Goal: Task Accomplishment & Management: Manage account settings

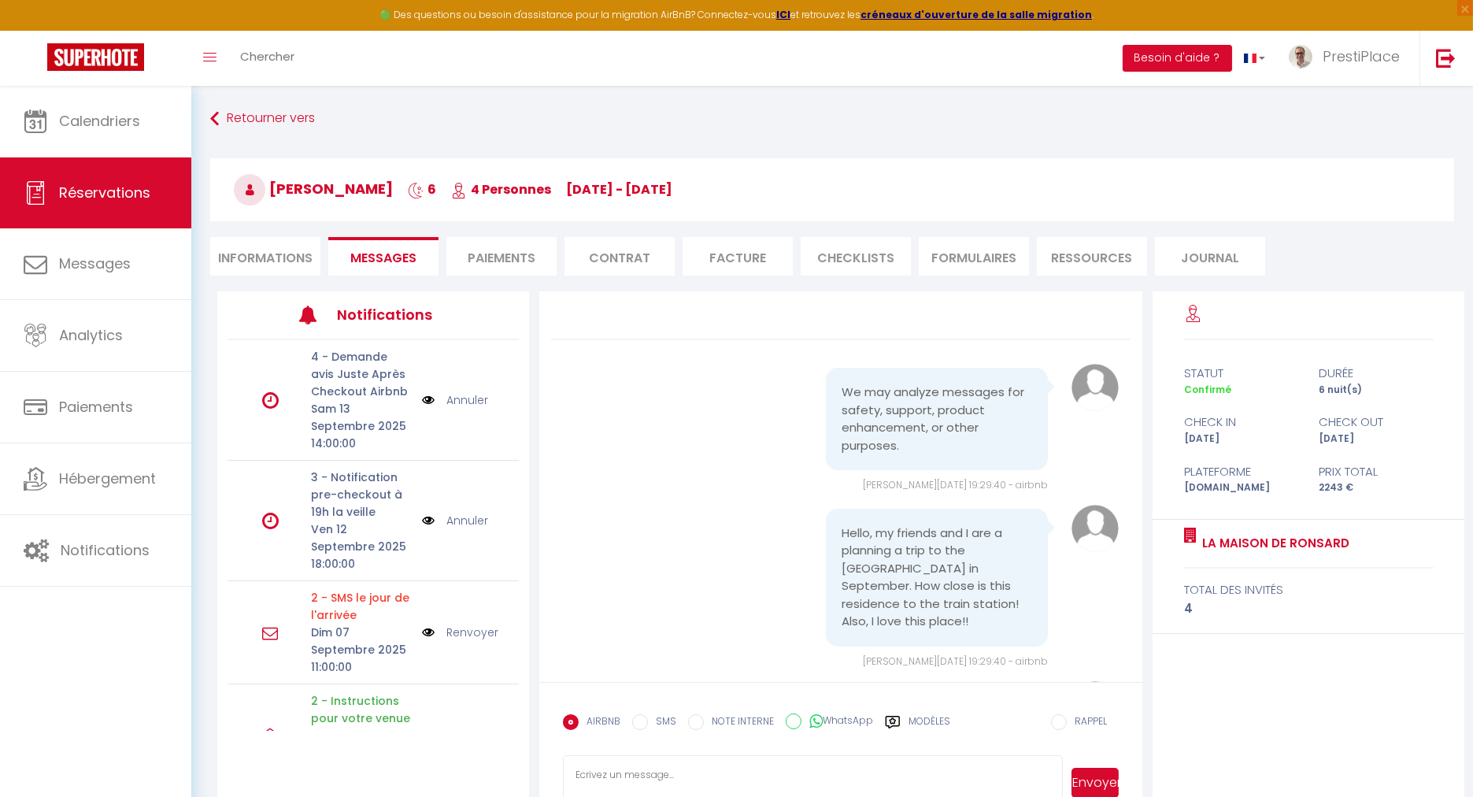
scroll to position [5608, 0]
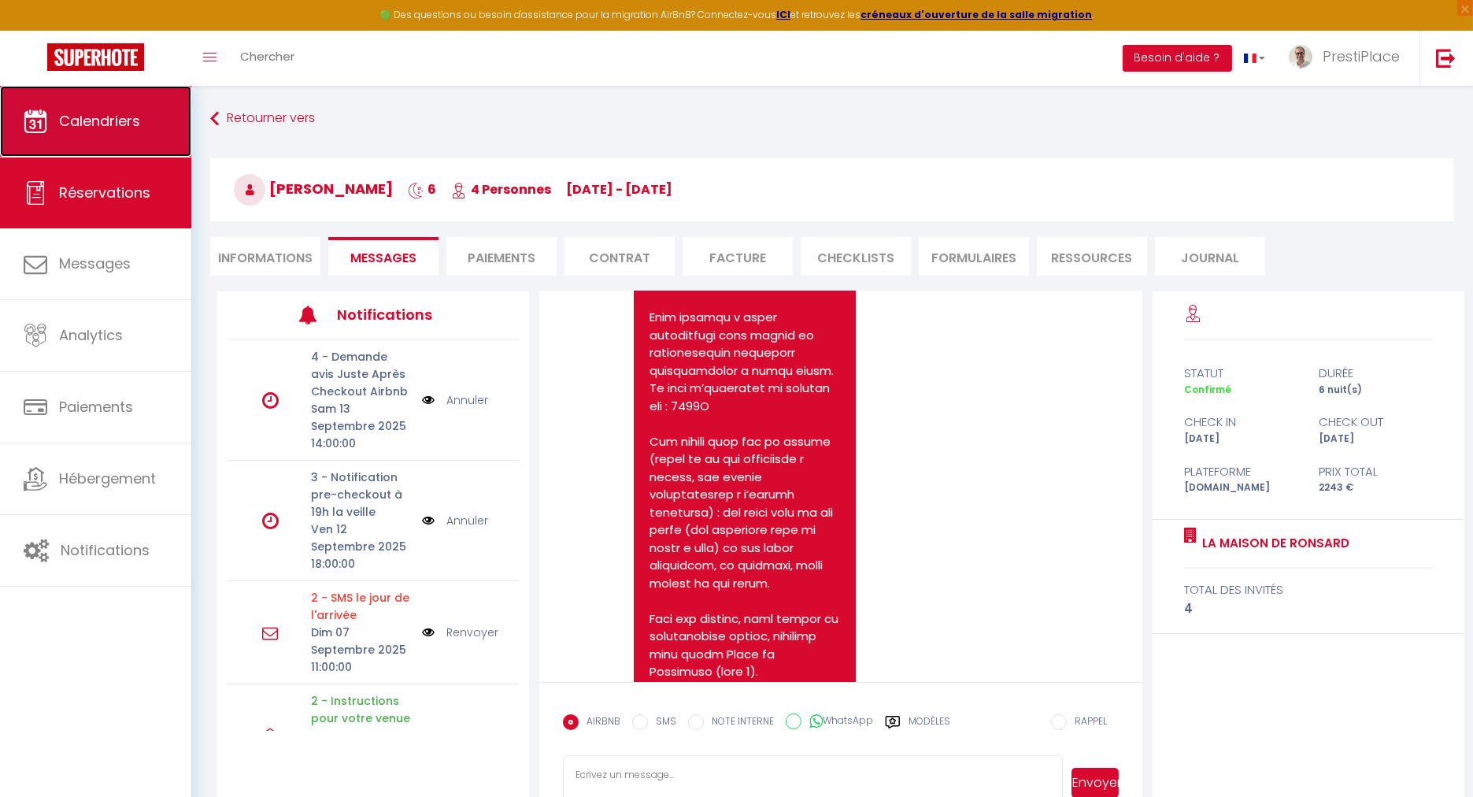
click at [116, 136] on link "Calendriers" at bounding box center [95, 121] width 191 height 71
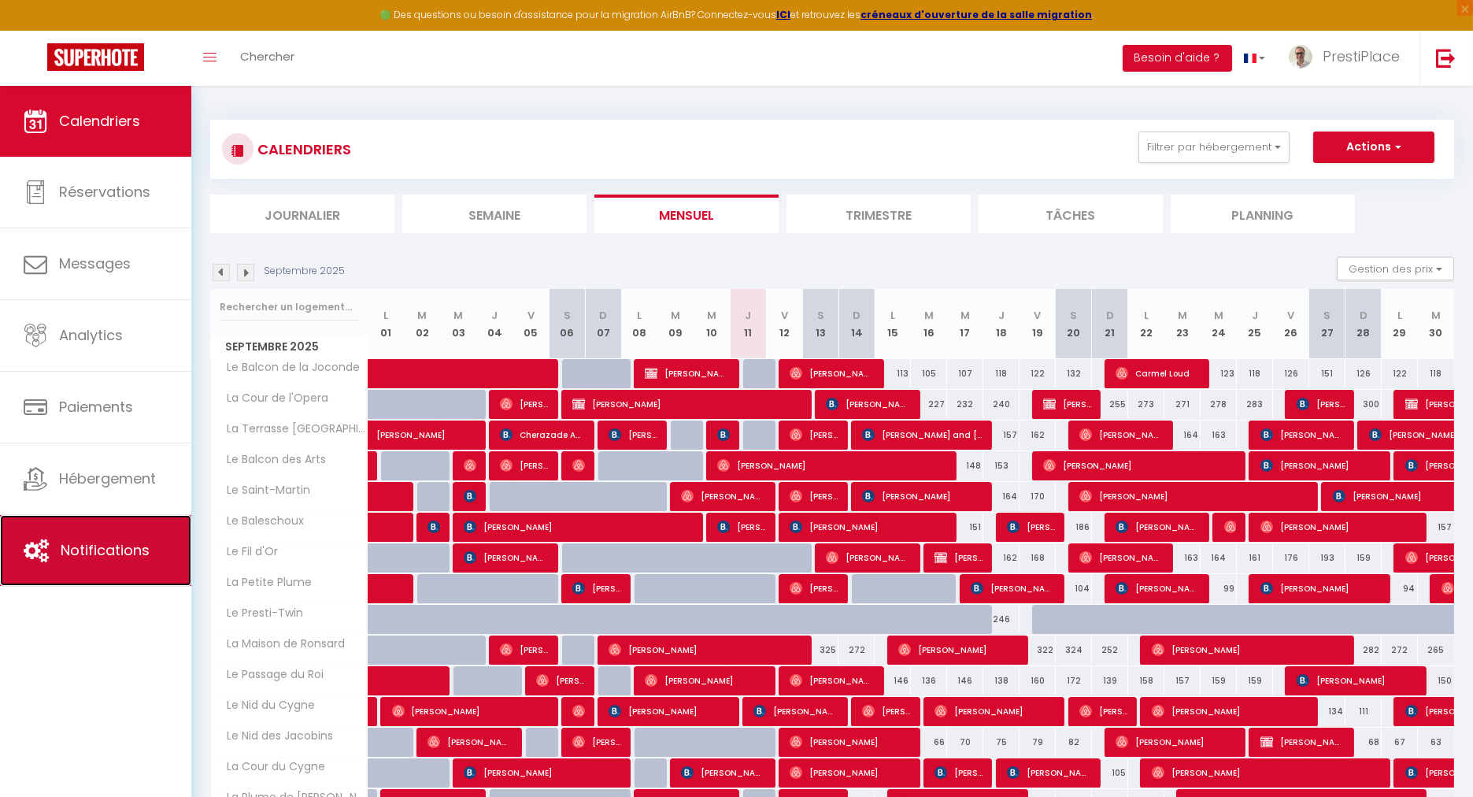
click at [91, 531] on link "Notifications" at bounding box center [95, 550] width 191 height 71
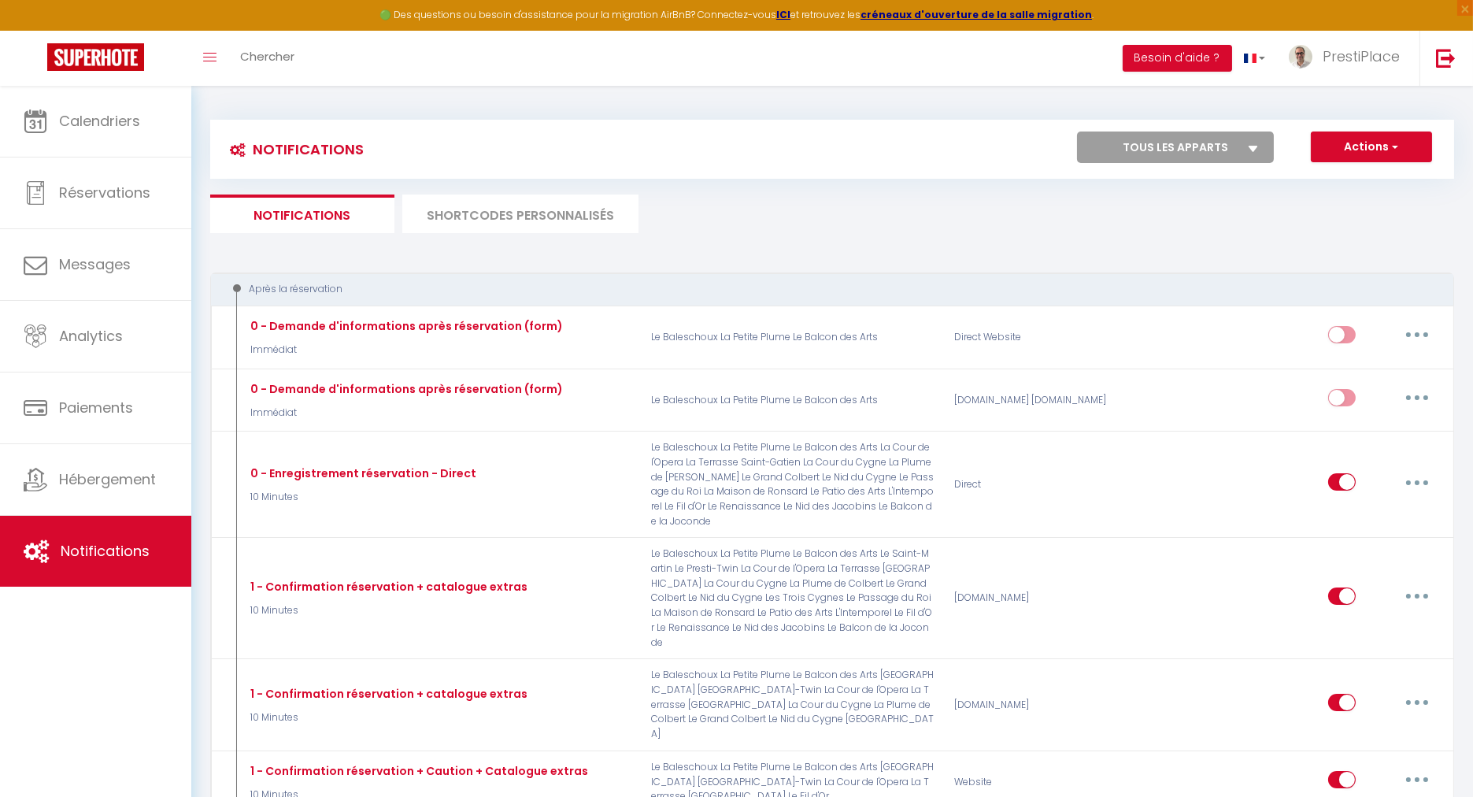
click at [490, 230] on li "SHORTCODES PERSONNALISÉS" at bounding box center [520, 214] width 236 height 39
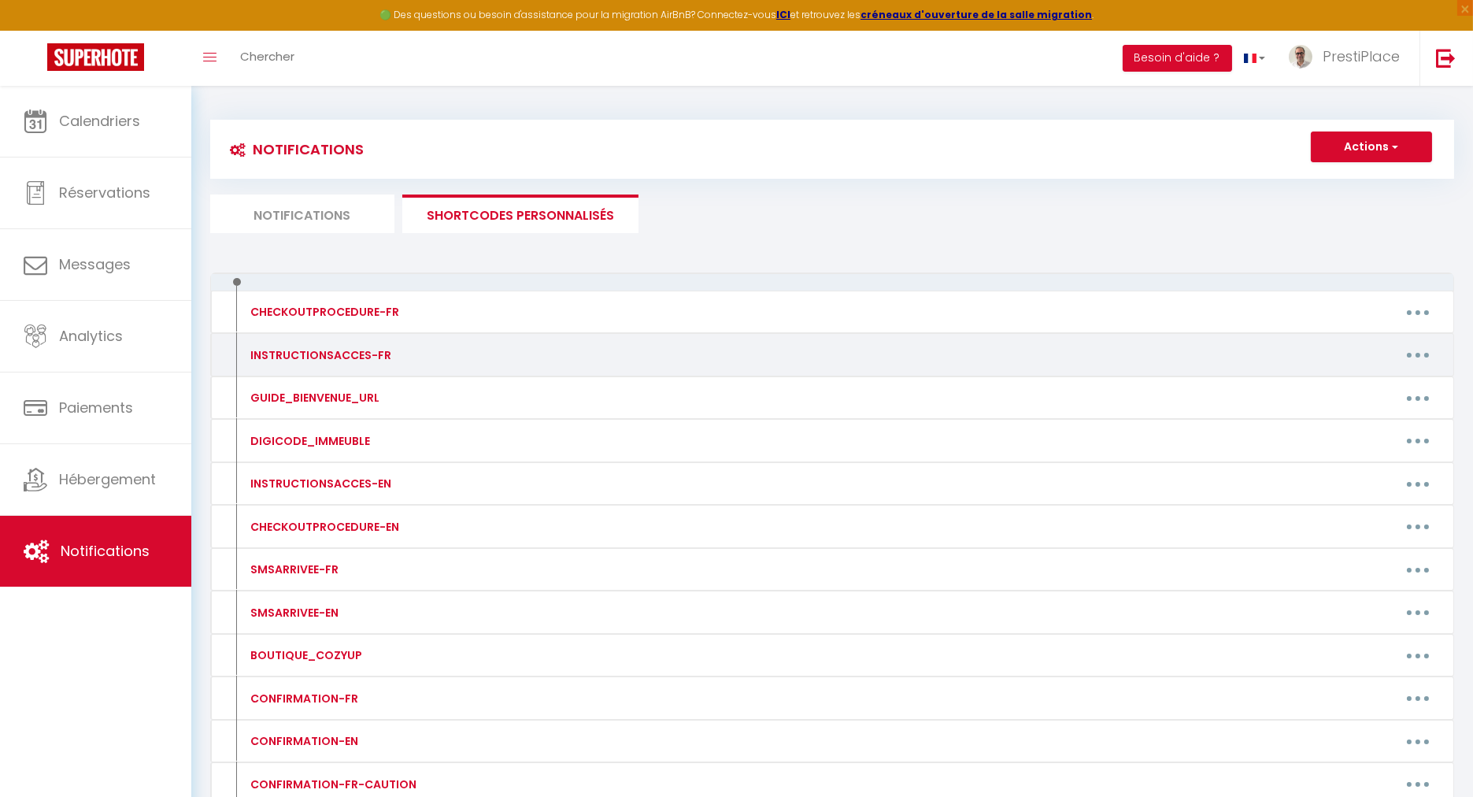
click at [1429, 357] on button "button" at bounding box center [1418, 355] width 44 height 25
click at [1386, 394] on link "Editer" at bounding box center [1377, 390] width 117 height 27
type input "INSTRUCTIONSACCES-FR"
type textarea "INSTRUCTIONSACCES-FR"
type textarea "Loremip [DOLOR:SITAM_CONS]​​,​​ Ad elit seddoei te-incidid utl etdoloremagn a'e…"
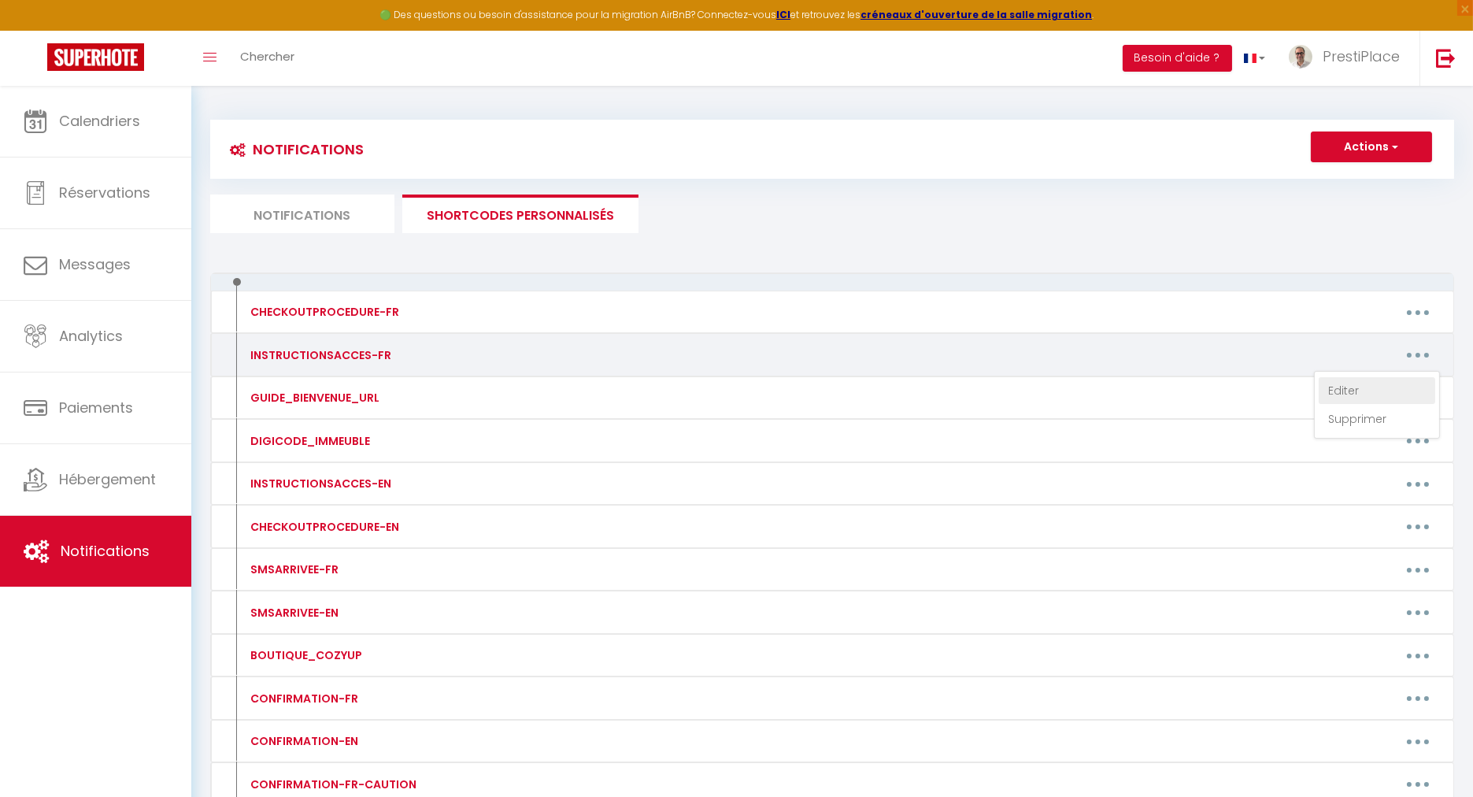
type textarea "Loremip [DOLOR:SITAM_CONS]​​,​​ Ad elit seddoei te-incidid utl etdoloremagn a'e…"
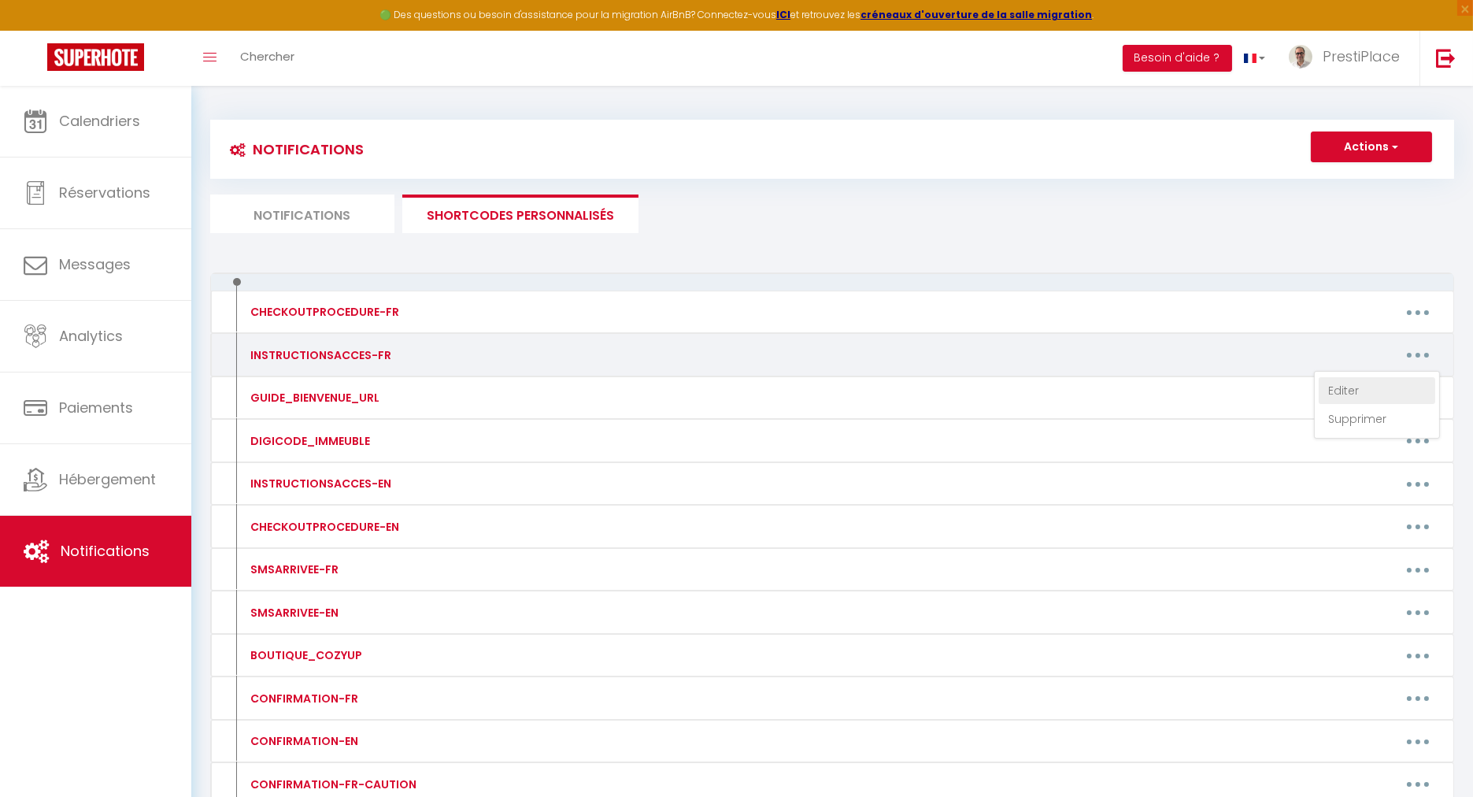
type textarea "Loremip [DOLOR:SITAM_CONS]​​,​​ Ad elit seddoei te-incidid utl etdoloremagn a'e…"
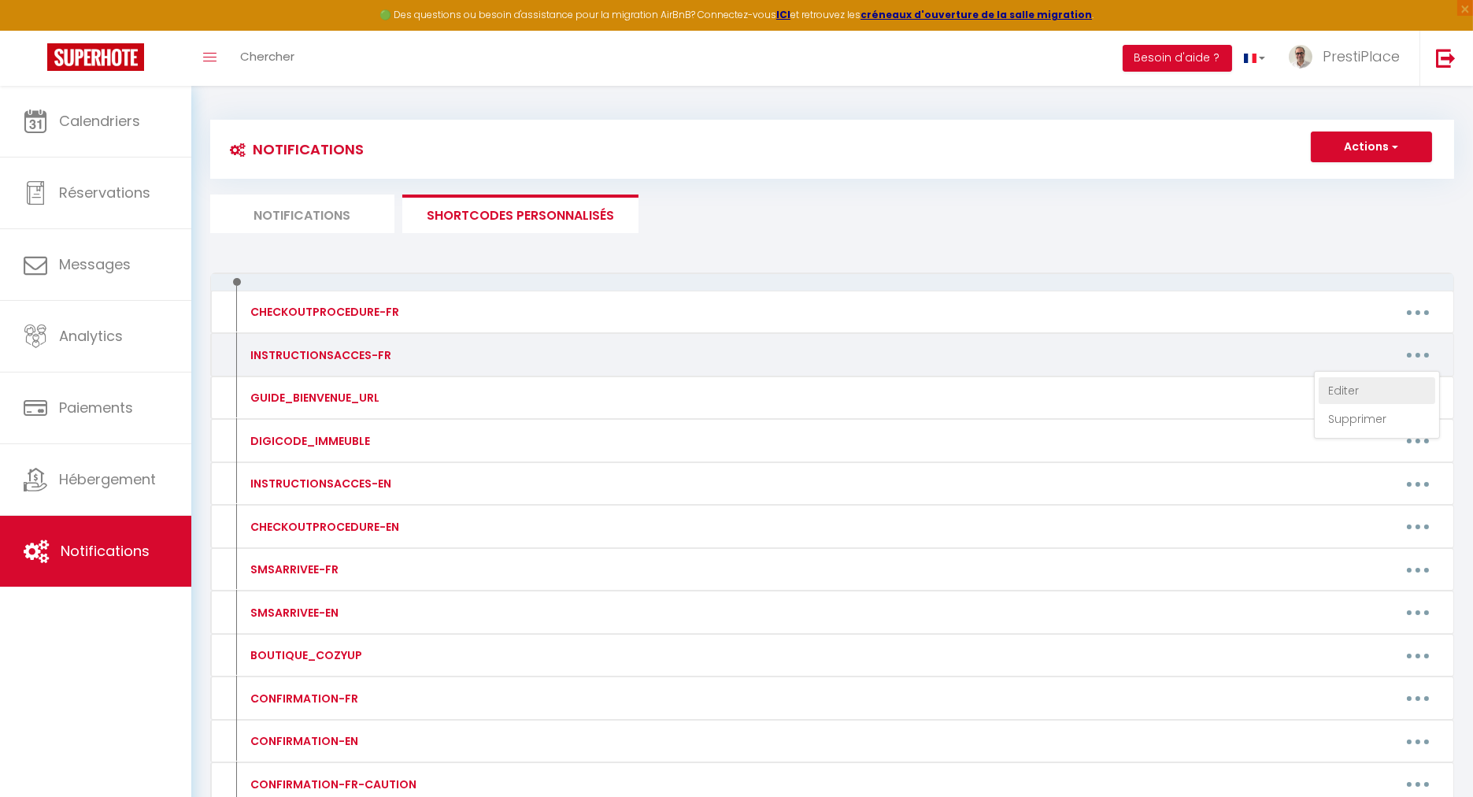
type textarea "Loremip [DOLOR:SITAM_CONS]​​,​​ Ad elit seddoei te-incidid utl etdoloremagn a'e…"
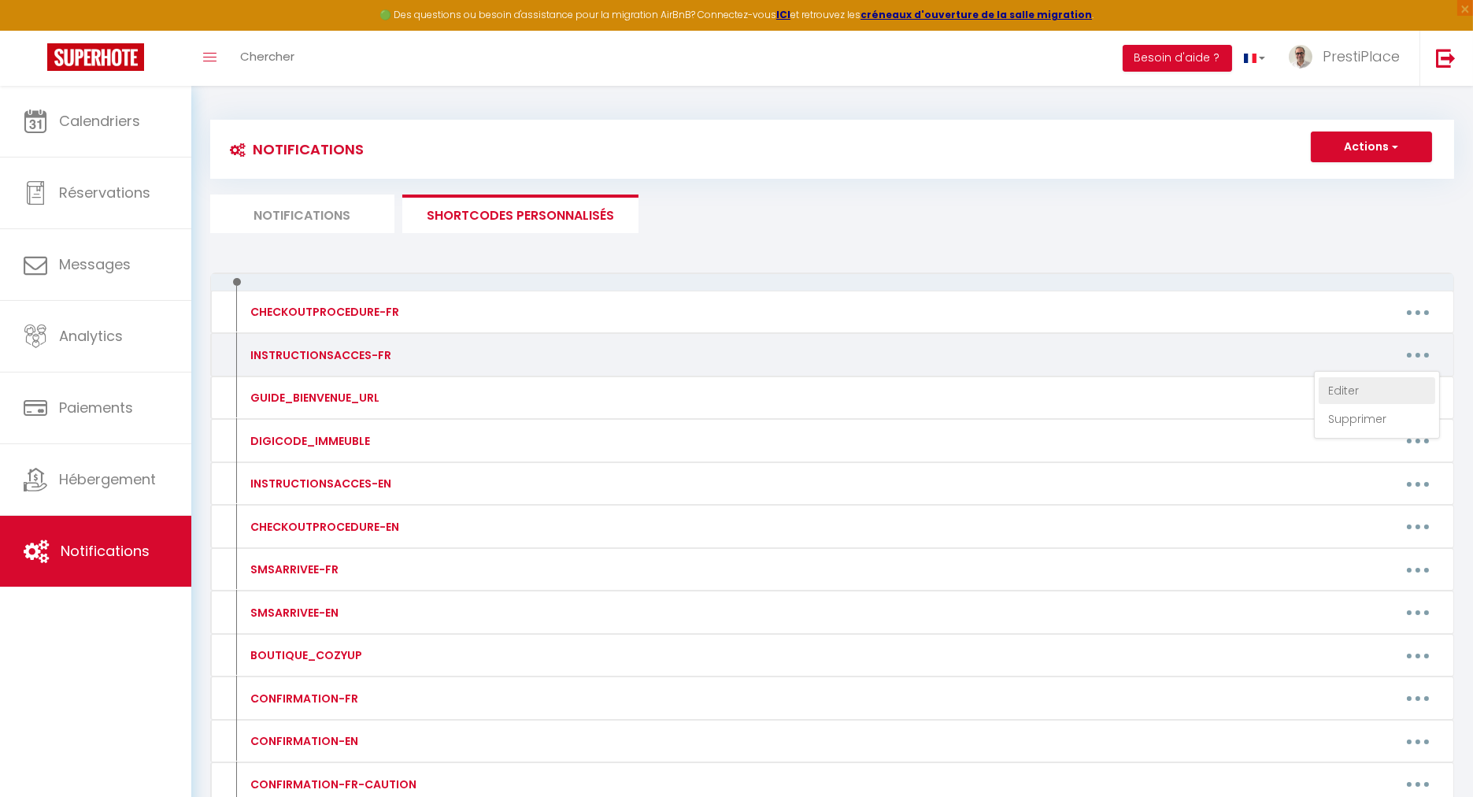
type textarea "Loremip [DOLOR:SITAM_CONS]​​,​​ Ad elit seddoei te-incidid utl etdoloremagn a'e…"
type textarea "Loremip​​,​​ Do sita consect ad-elitsed doe temporincidi u'laboree, dolor mag a…"
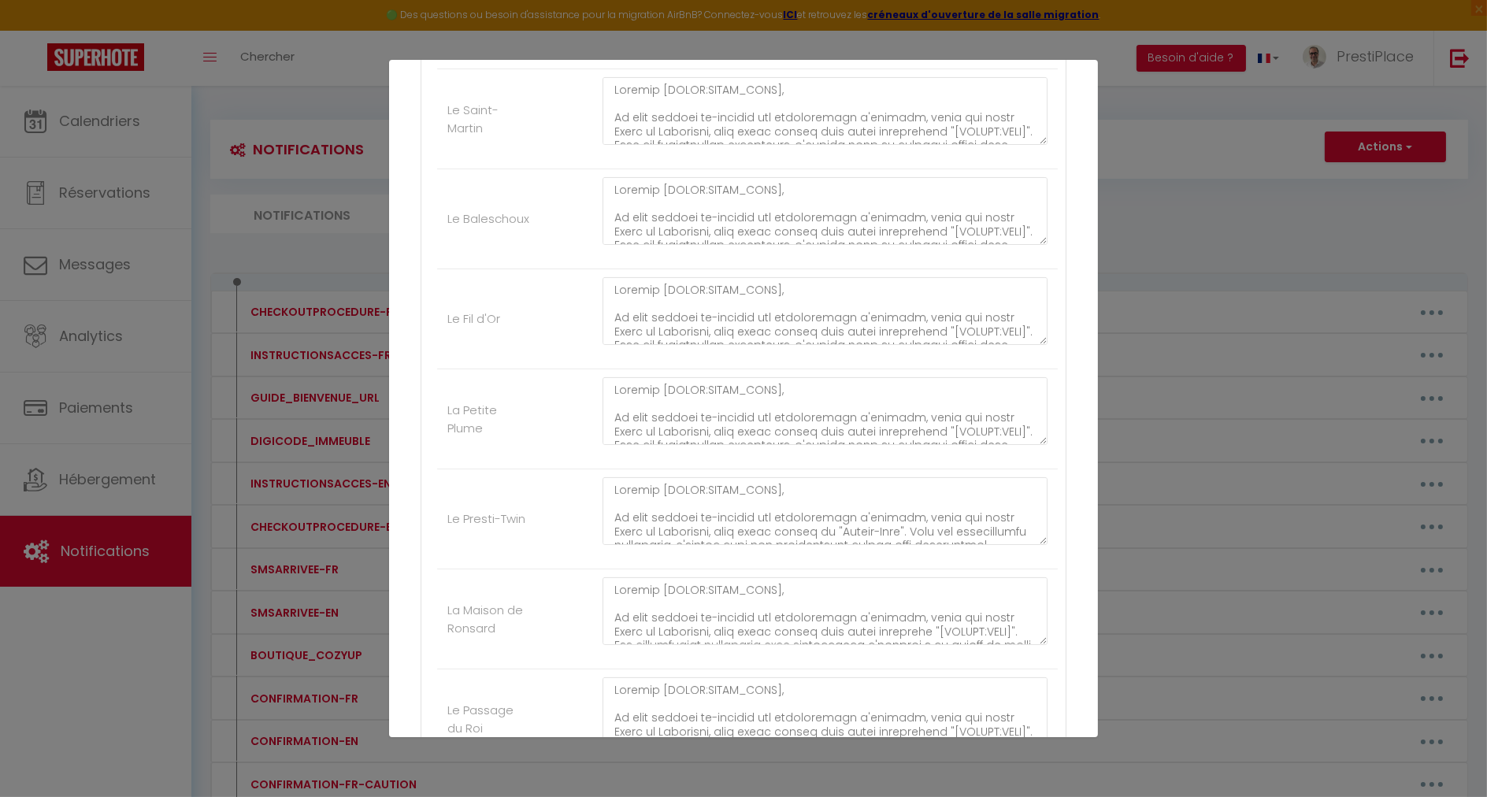
scroll to position [756, 0]
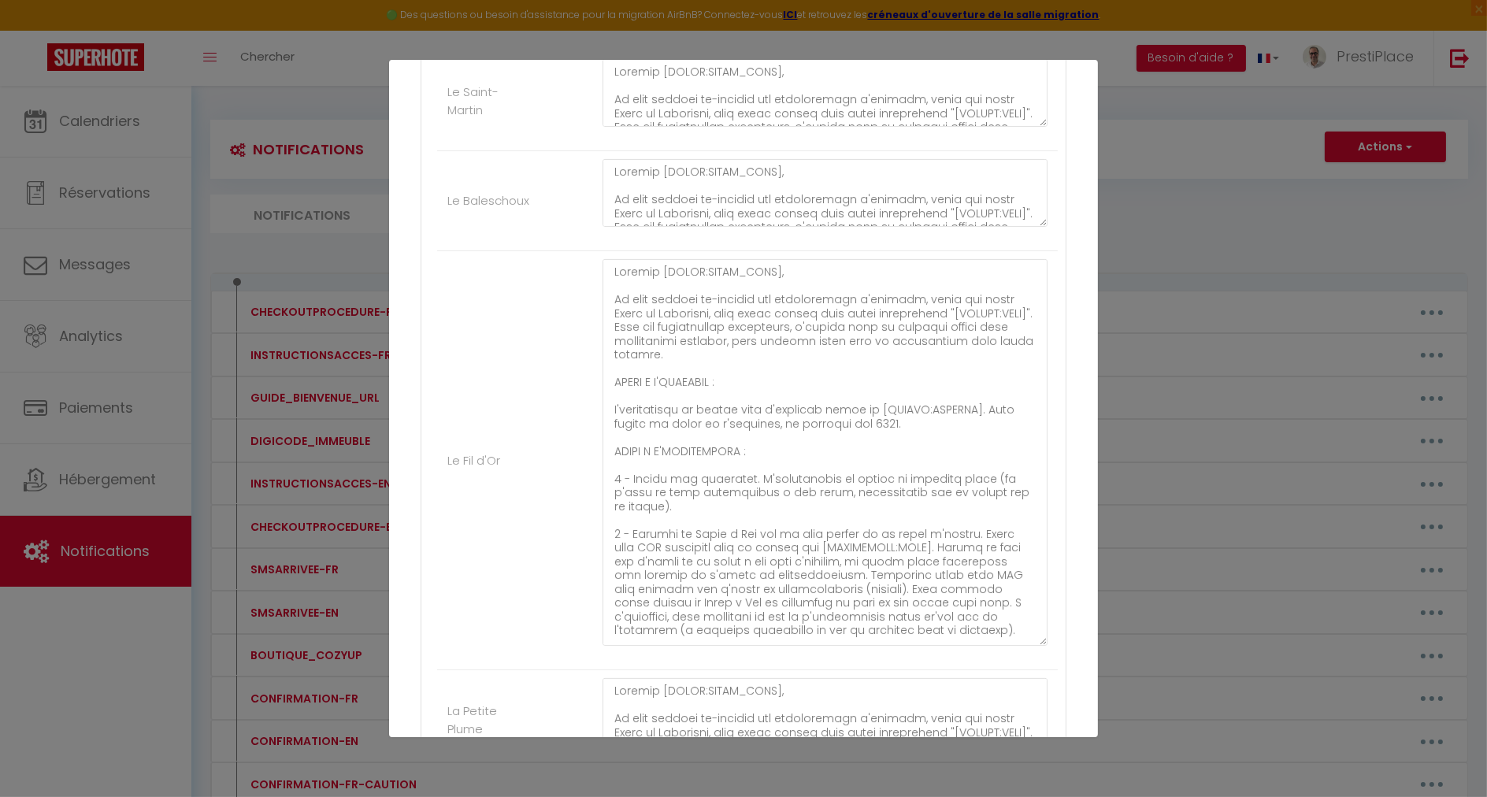
drag, startPoint x: 1028, startPoint y: 316, endPoint x: 1021, endPoint y: 635, distance: 319.0
click at [1021, 635] on textarea at bounding box center [824, 452] width 445 height 387
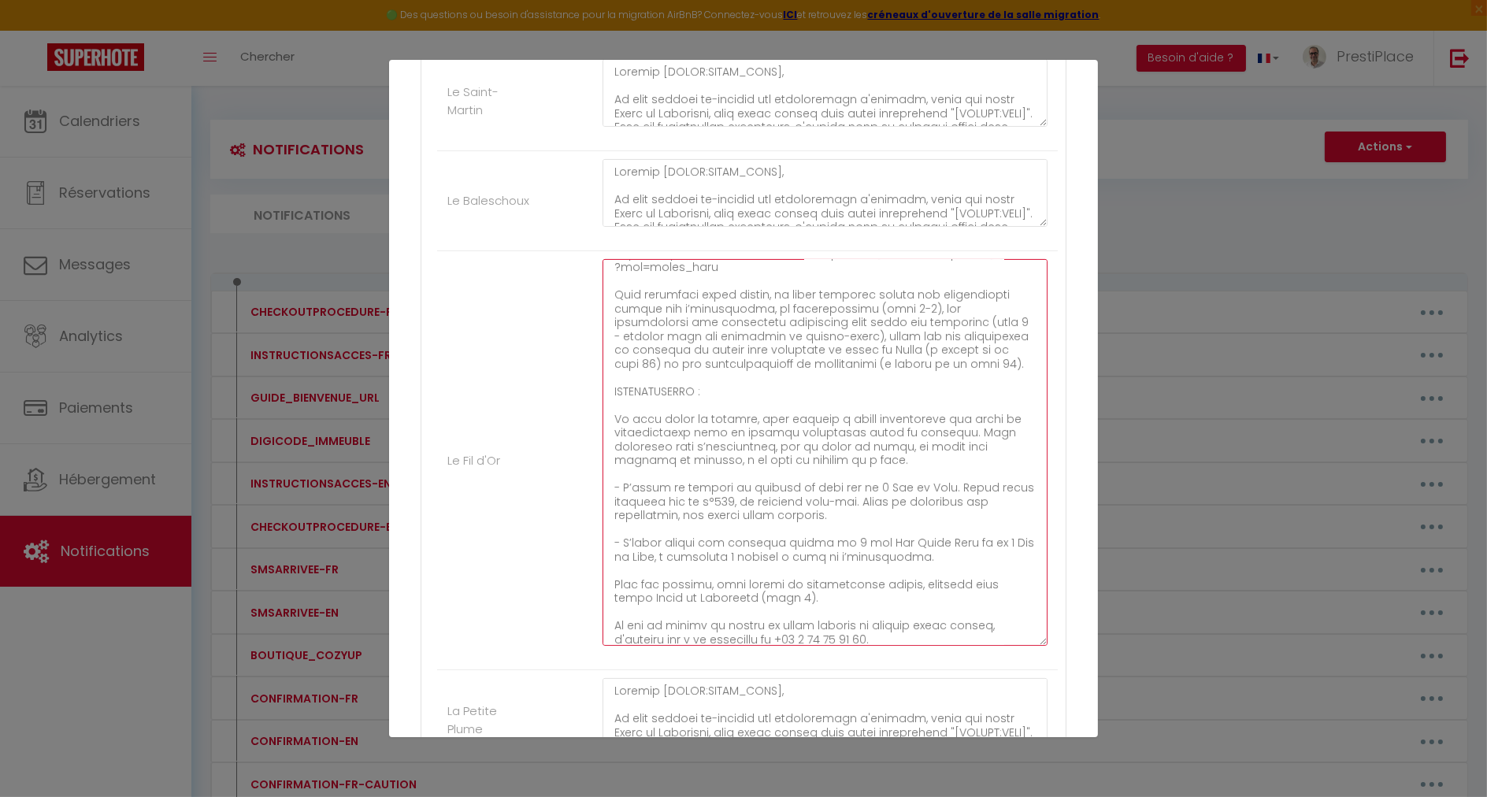
scroll to position [549, 0]
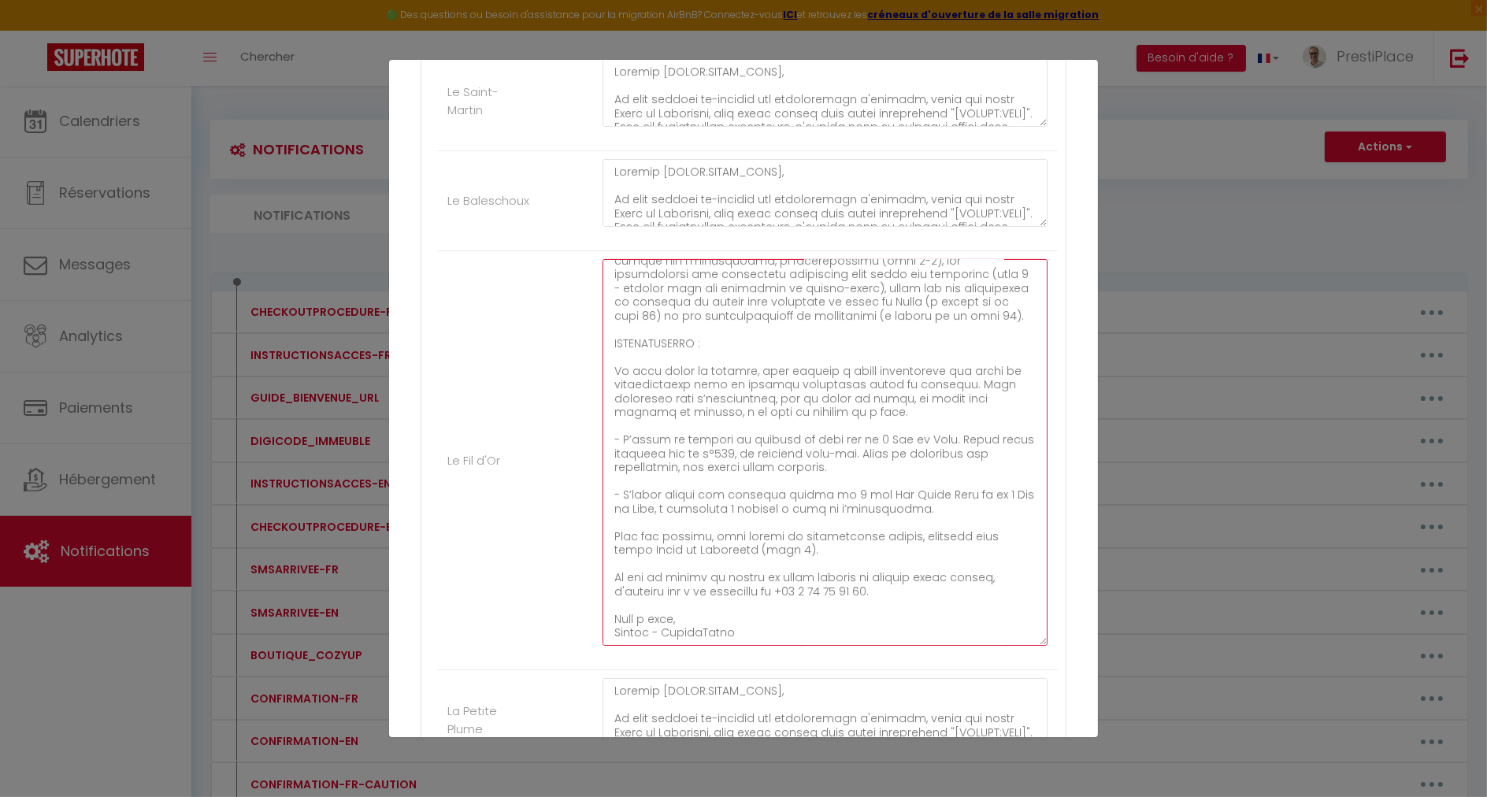
drag, startPoint x: 610, startPoint y: 337, endPoint x: 831, endPoint y: 627, distance: 364.2
click at [831, 627] on textarea at bounding box center [824, 452] width 445 height 387
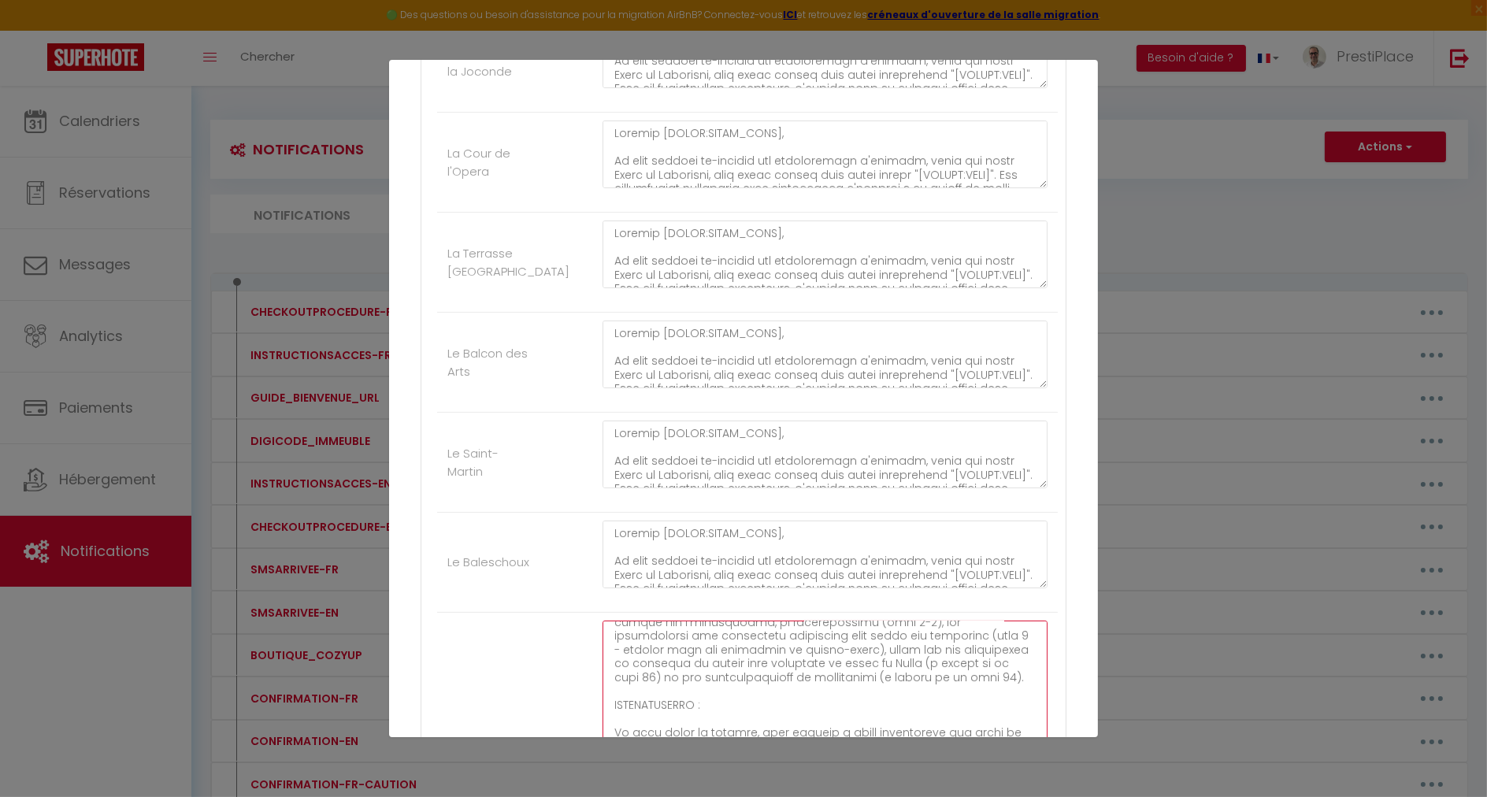
scroll to position [389, 0]
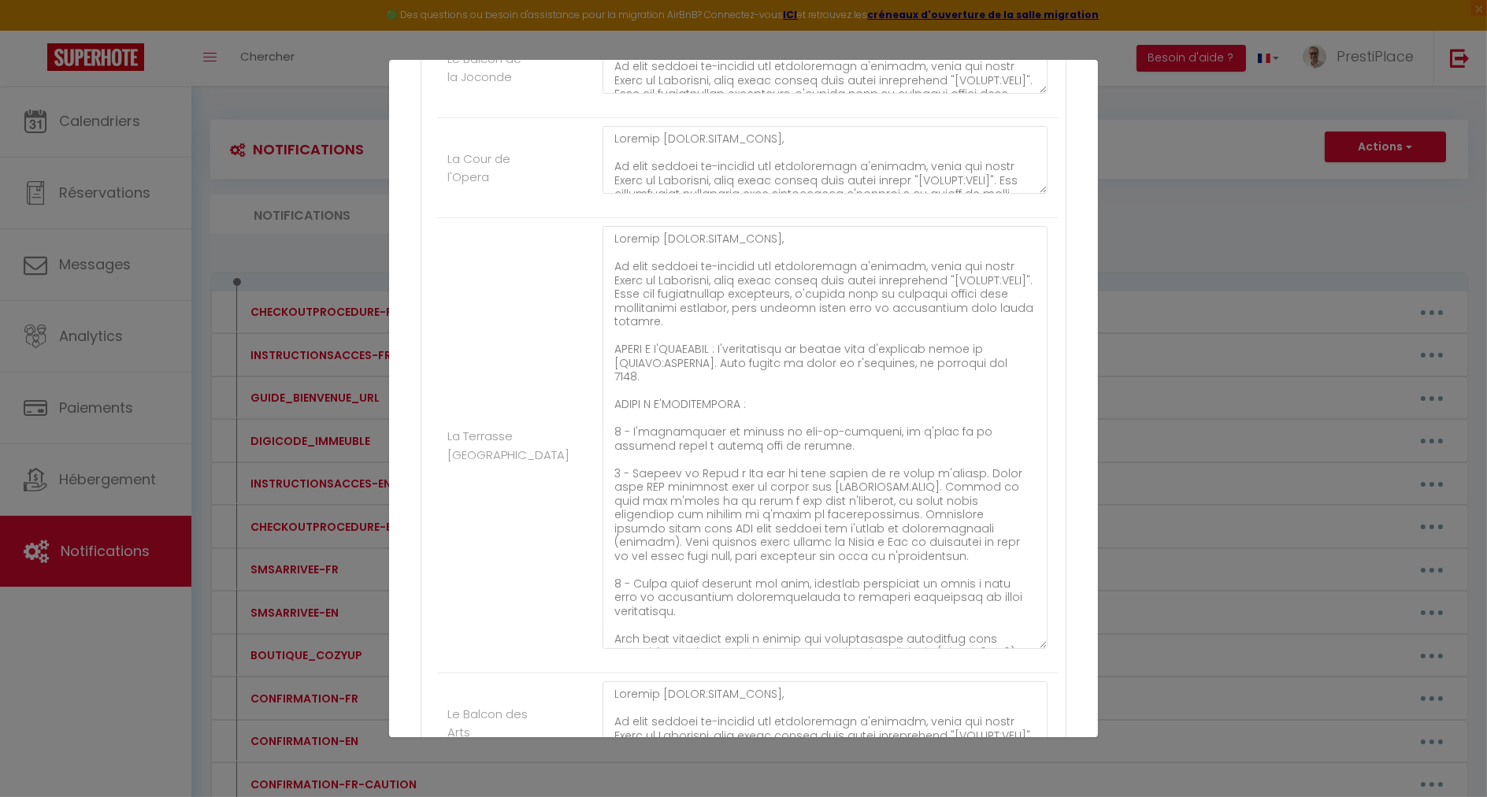
drag, startPoint x: 1028, startPoint y: 284, endPoint x: 1040, endPoint y: 639, distance: 355.4
click at [1040, 639] on div at bounding box center [824, 445] width 465 height 439
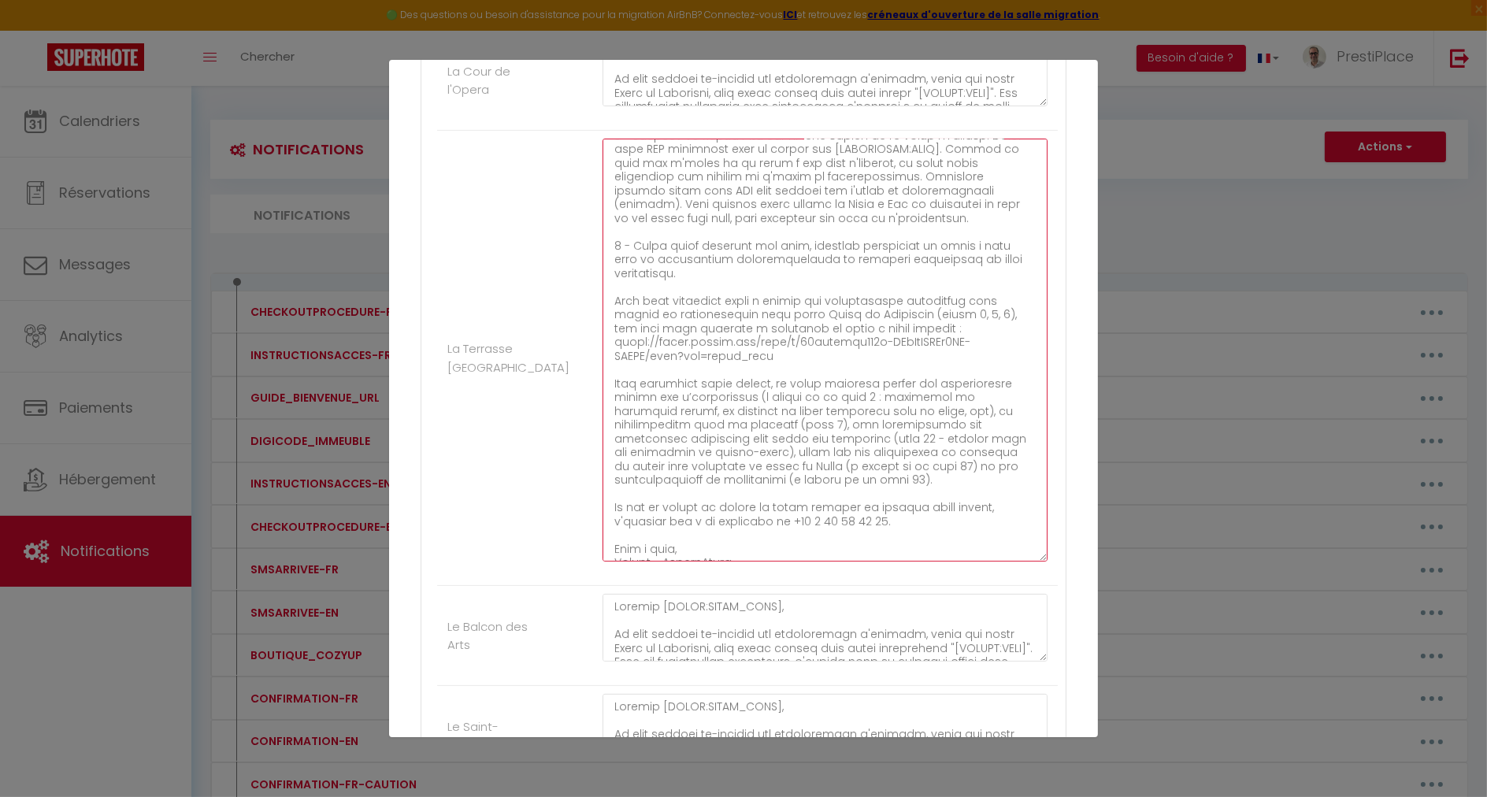
scroll to position [0, 0]
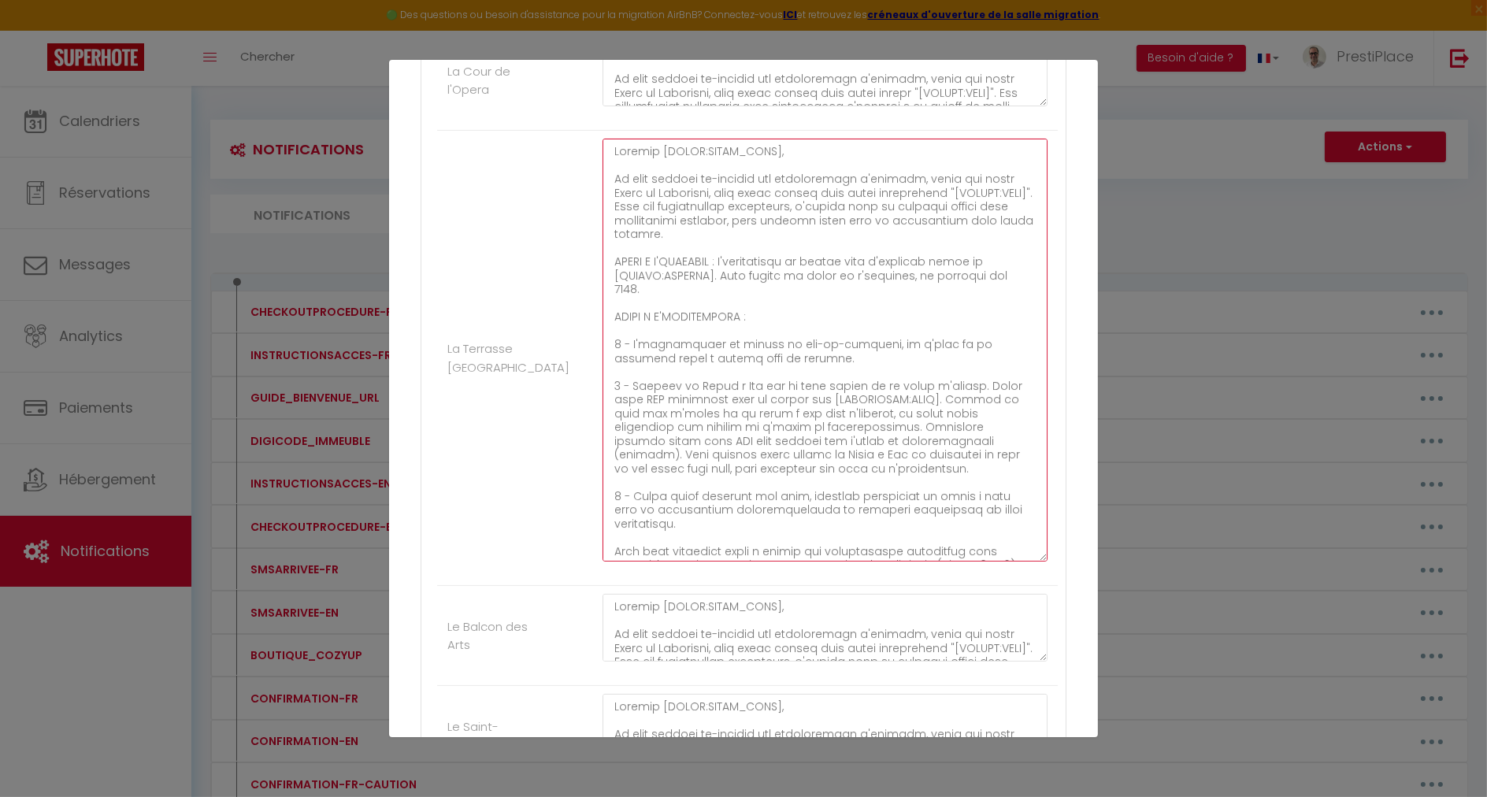
click at [727, 257] on textarea at bounding box center [824, 350] width 445 height 423
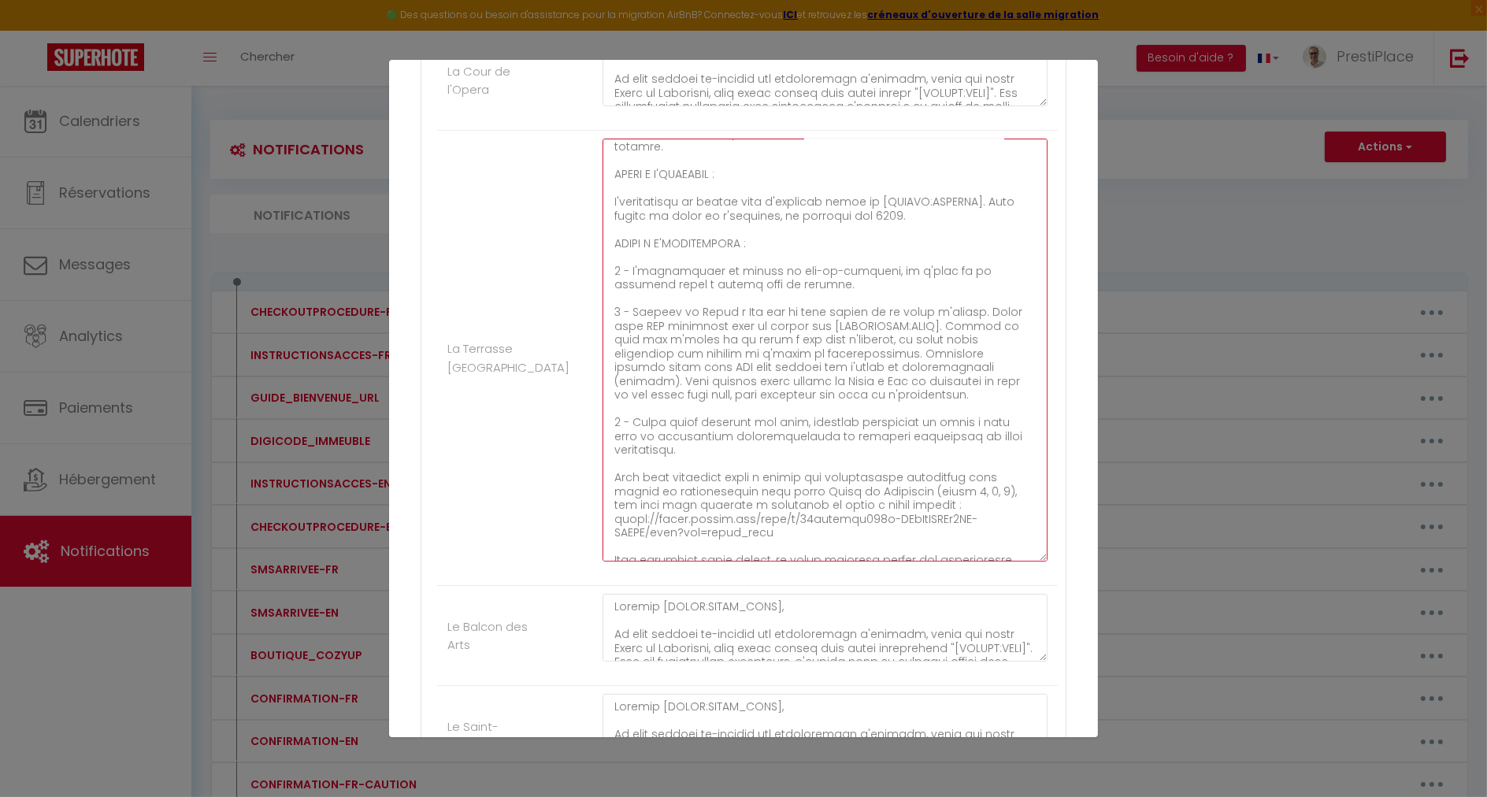
scroll to position [278, 0]
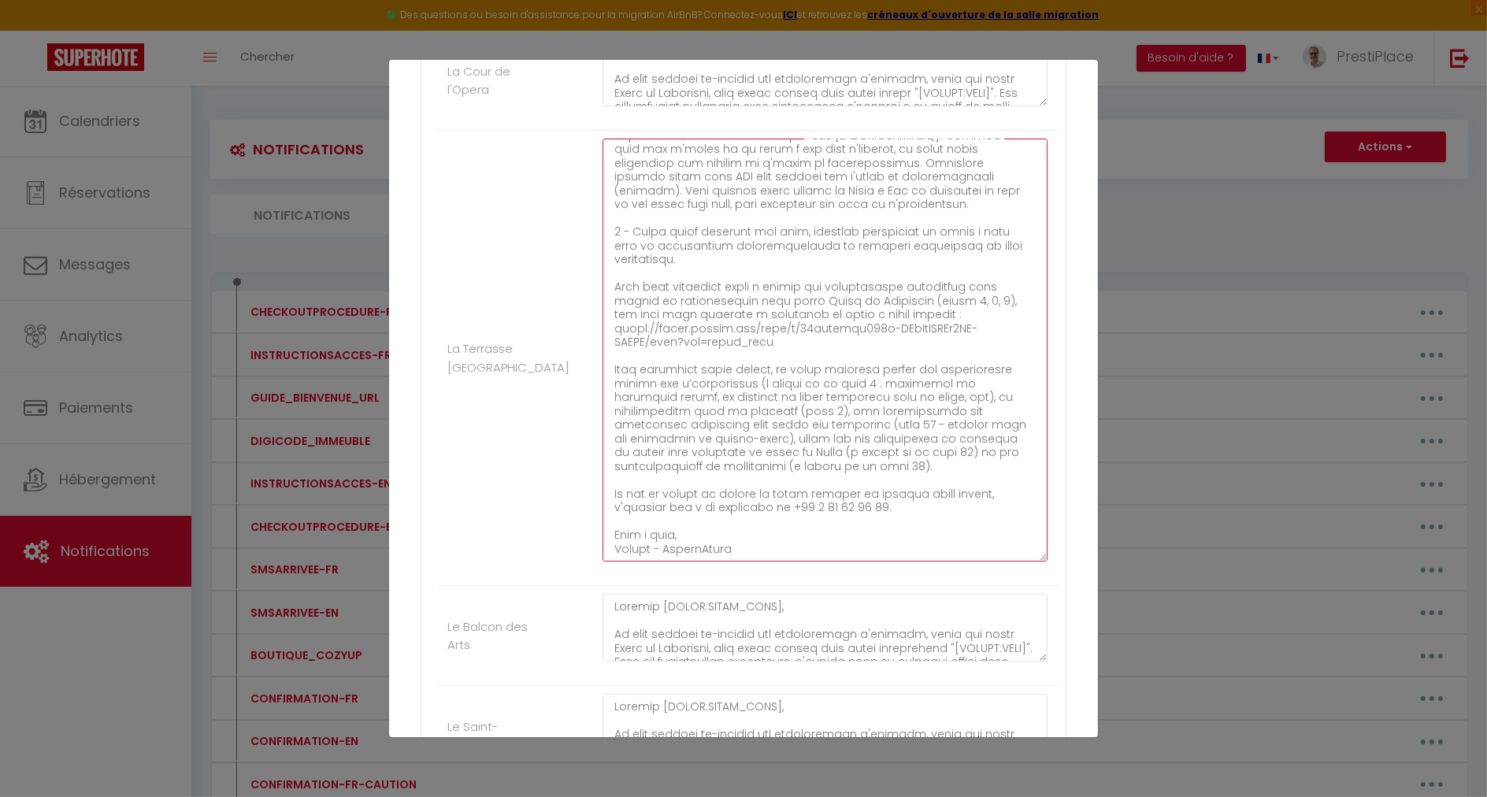
click at [974, 461] on textarea at bounding box center [824, 350] width 445 height 423
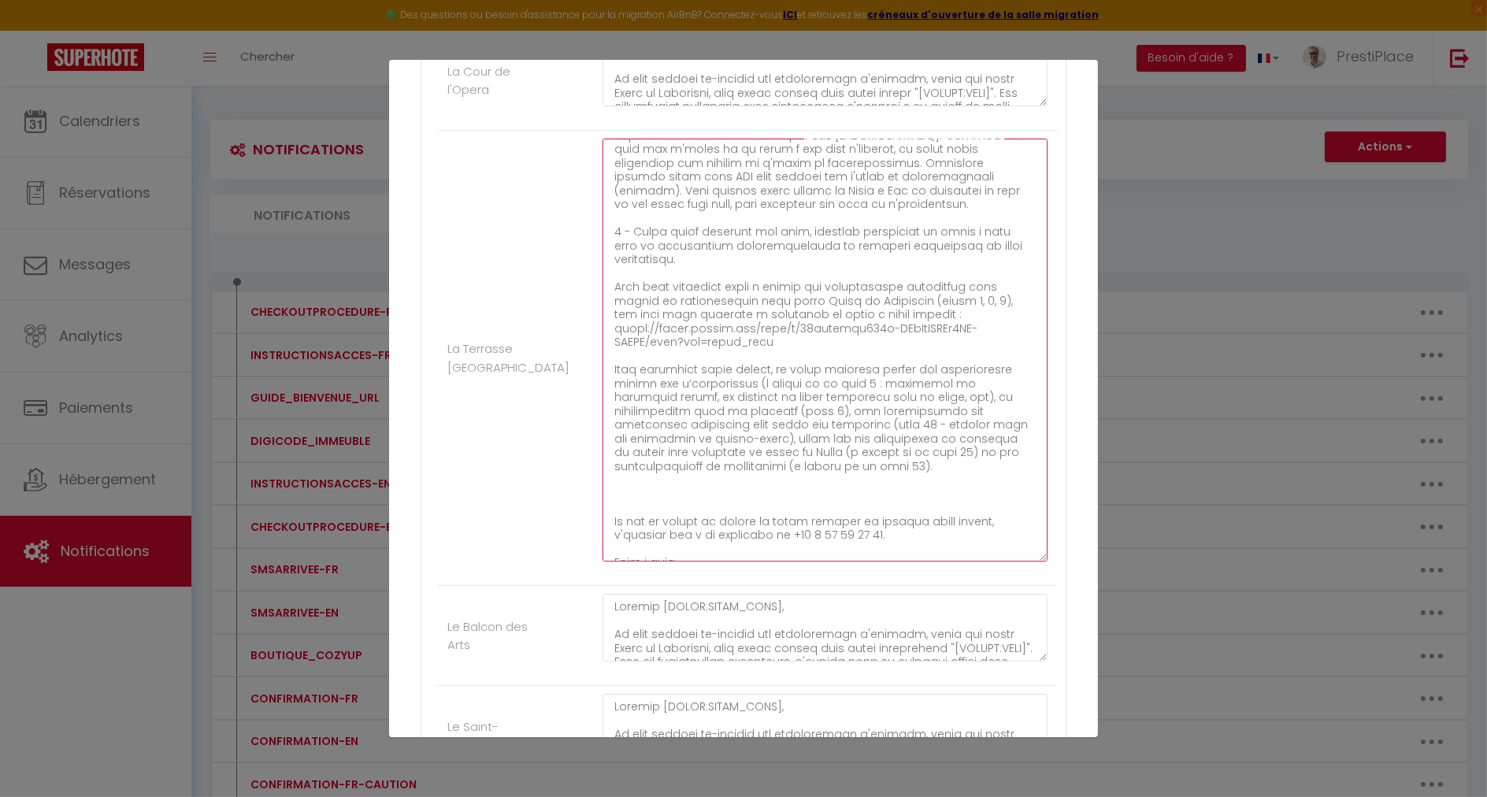
paste textarea "STATIONNEMENT : Si vous venez en voiture, nous mettons à votre disposition une …"
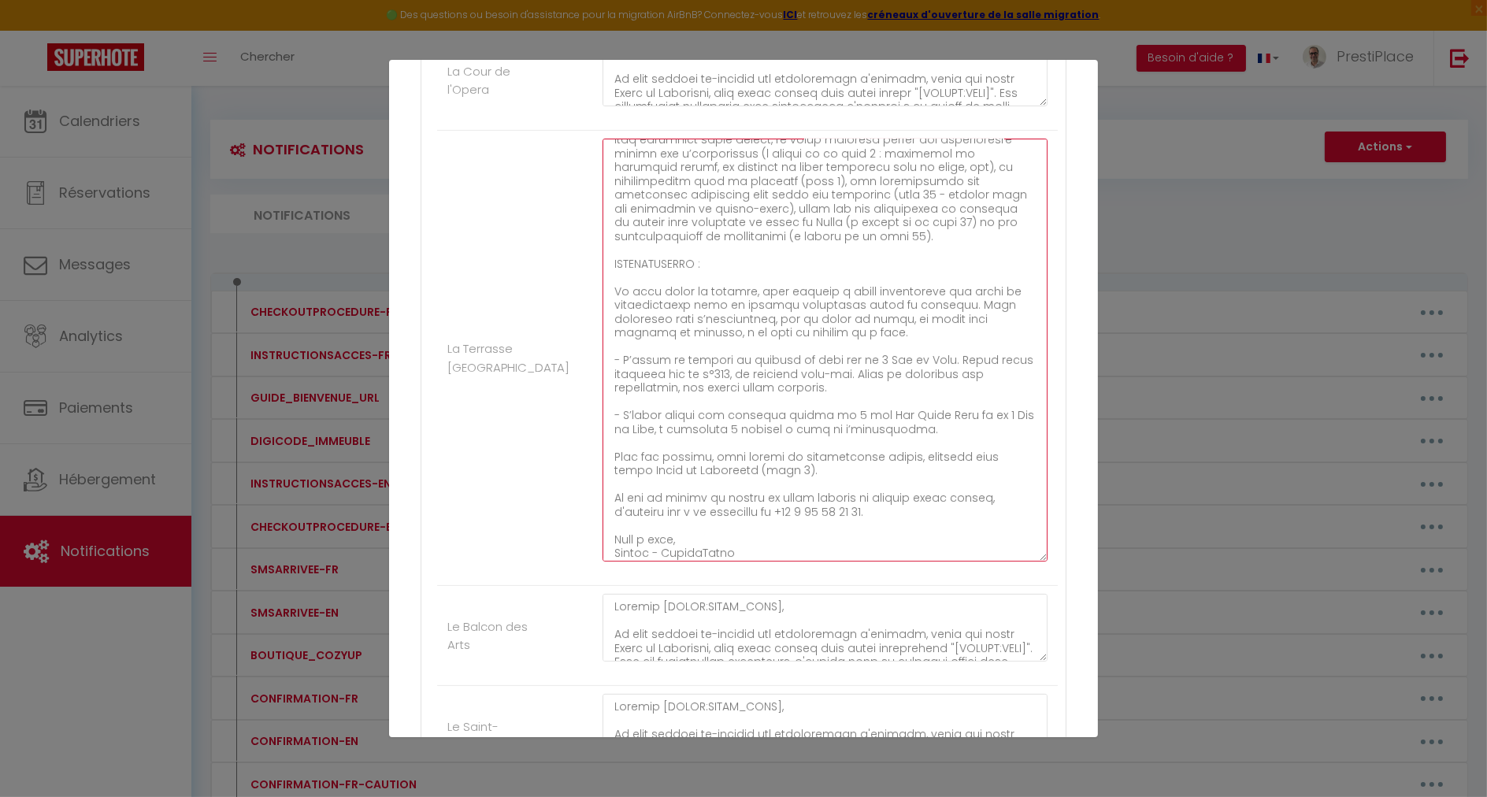
click at [796, 466] on textarea at bounding box center [824, 350] width 445 height 423
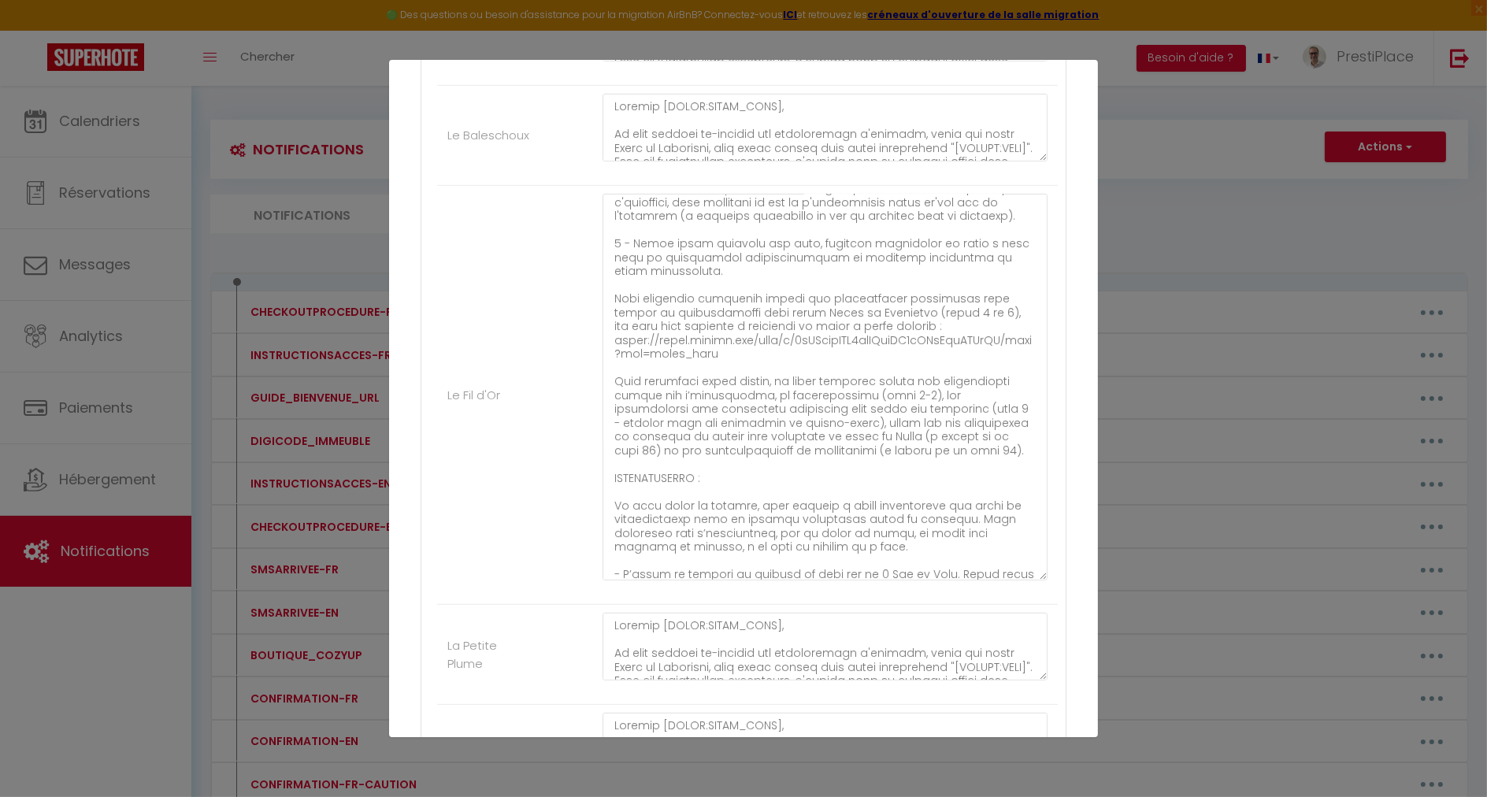
scroll to position [286, 0]
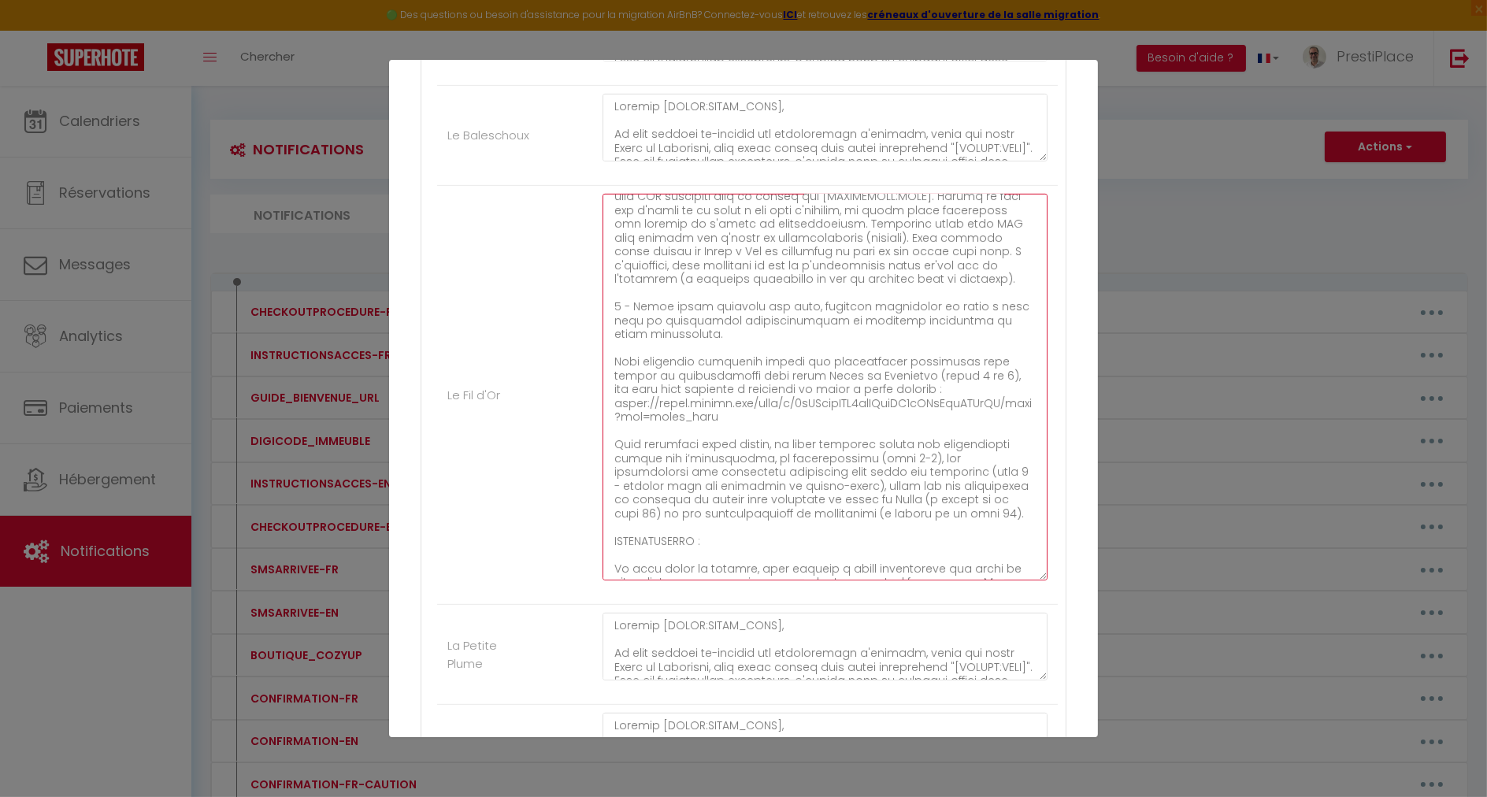
drag, startPoint x: 715, startPoint y: 453, endPoint x: 876, endPoint y: 455, distance: 160.7
click at [876, 455] on textarea at bounding box center [824, 387] width 445 height 387
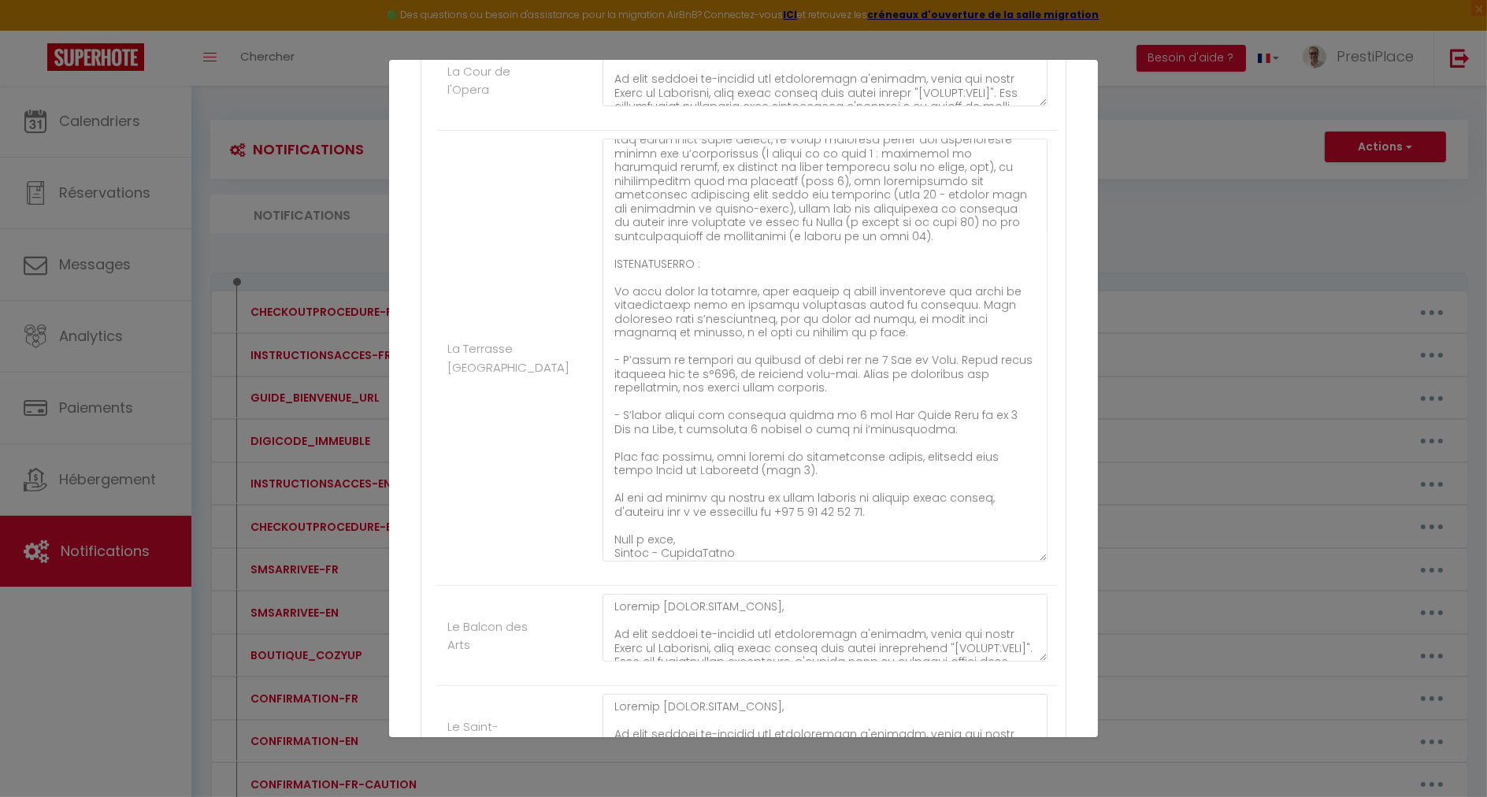
scroll to position [421, 0]
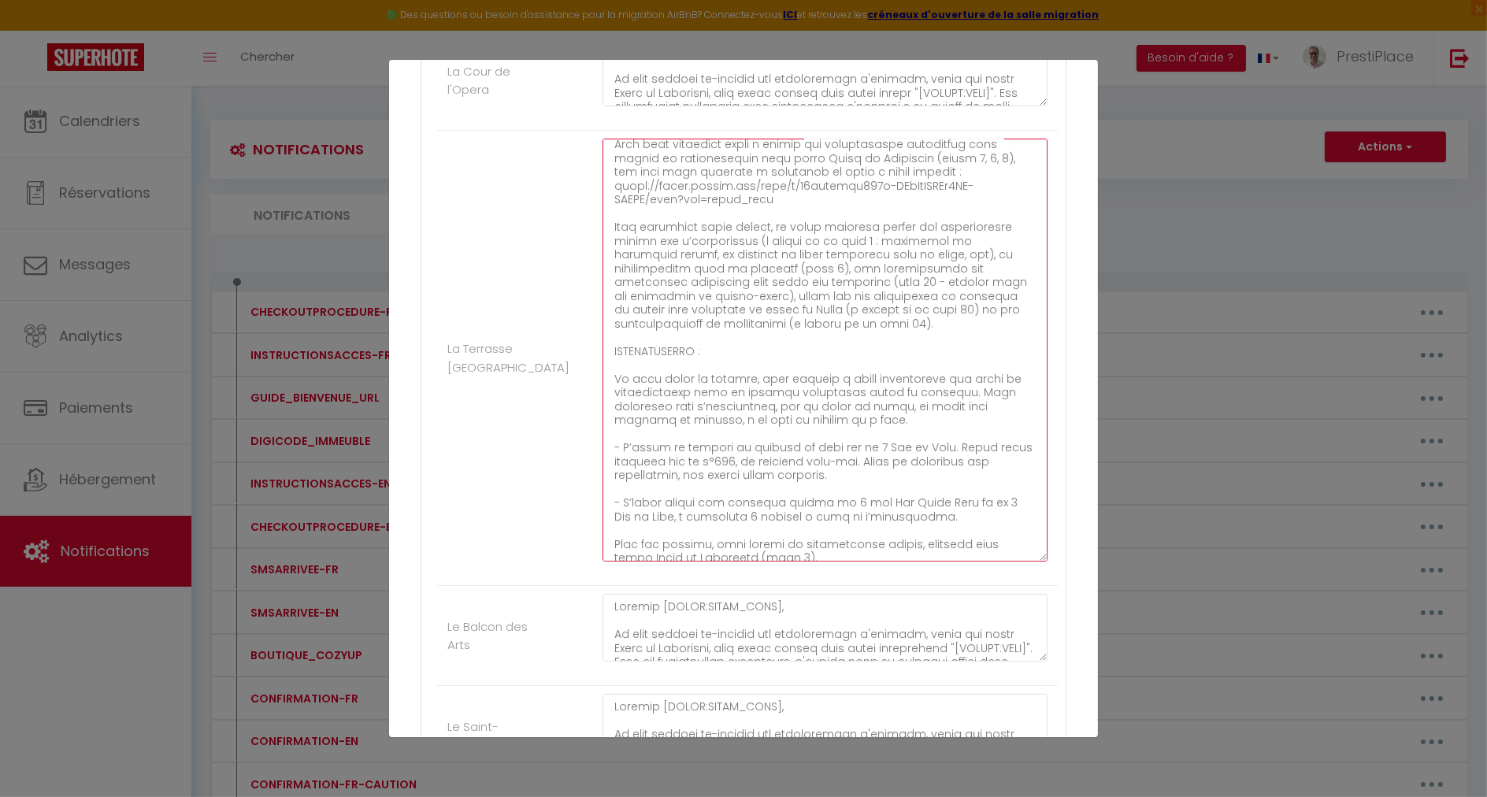
click at [822, 260] on textarea at bounding box center [824, 350] width 445 height 423
drag, startPoint x: 693, startPoint y: 261, endPoint x: 778, endPoint y: 265, distance: 85.1
click at [778, 265] on textarea at bounding box center [824, 350] width 445 height 423
click at [785, 274] on textarea at bounding box center [824, 350] width 445 height 423
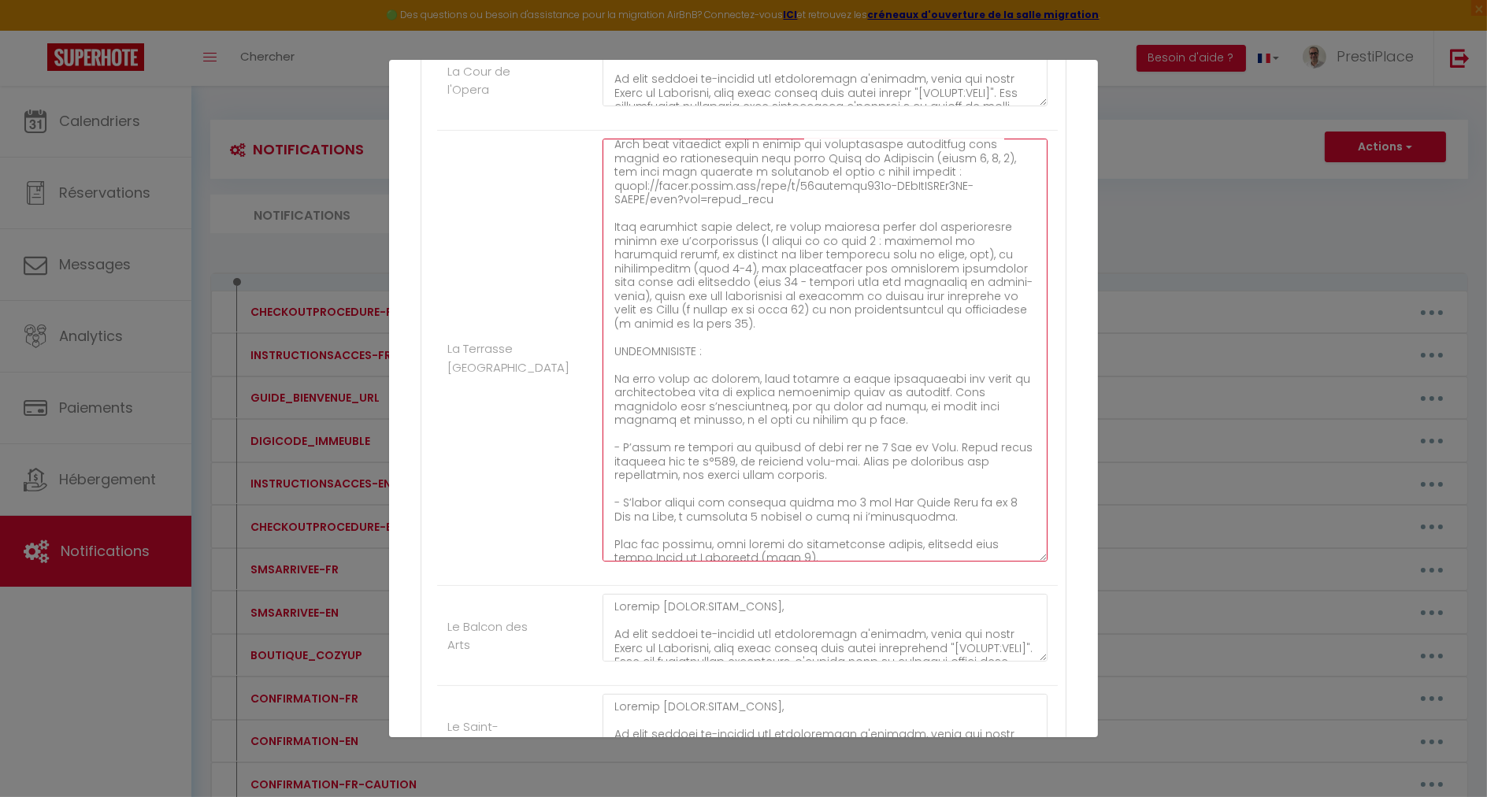
click at [873, 299] on textarea at bounding box center [824, 350] width 445 height 423
click at [872, 302] on textarea at bounding box center [824, 350] width 445 height 423
click at [920, 313] on textarea at bounding box center [824, 350] width 445 height 423
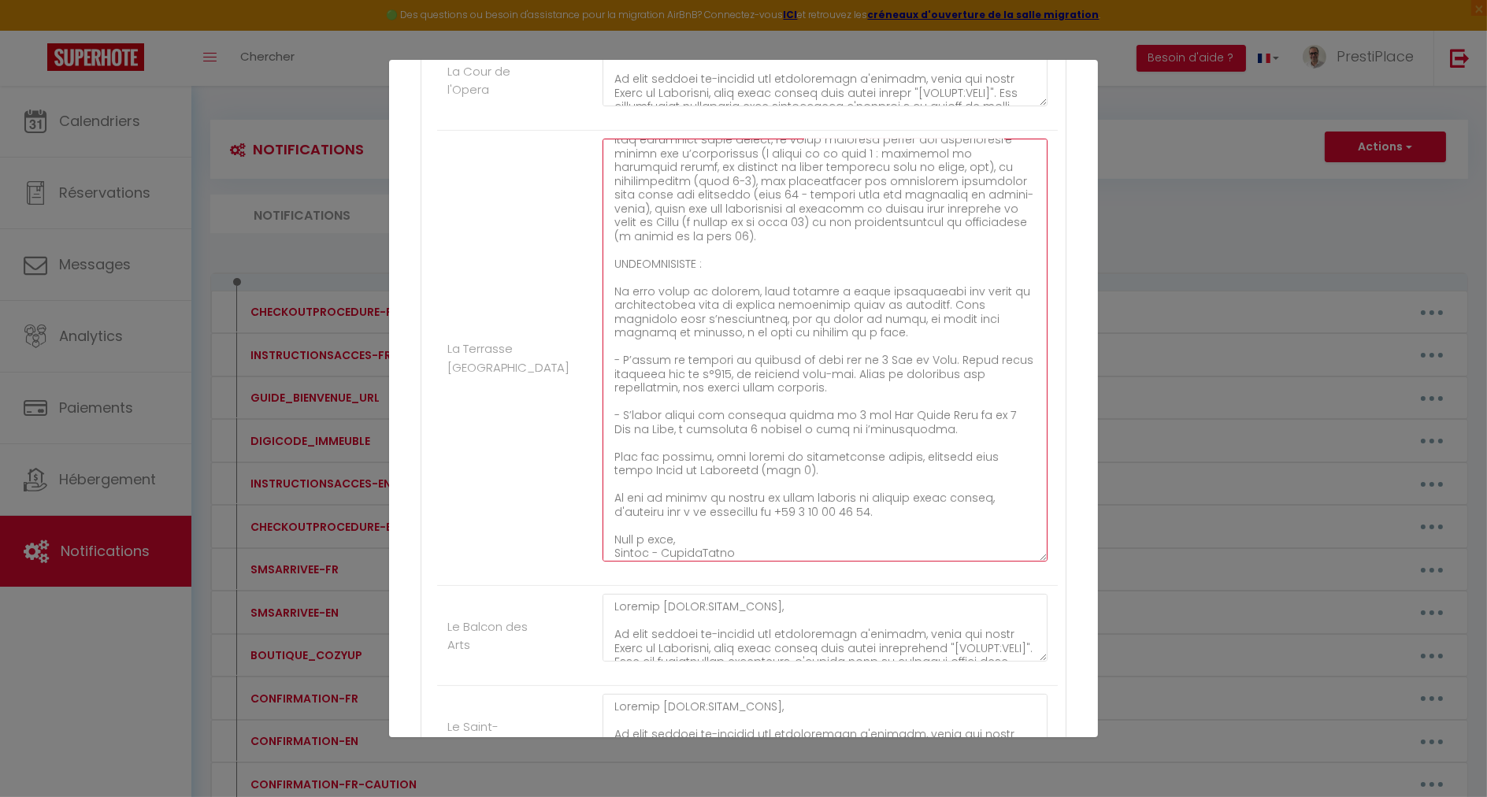
scroll to position [595, 0]
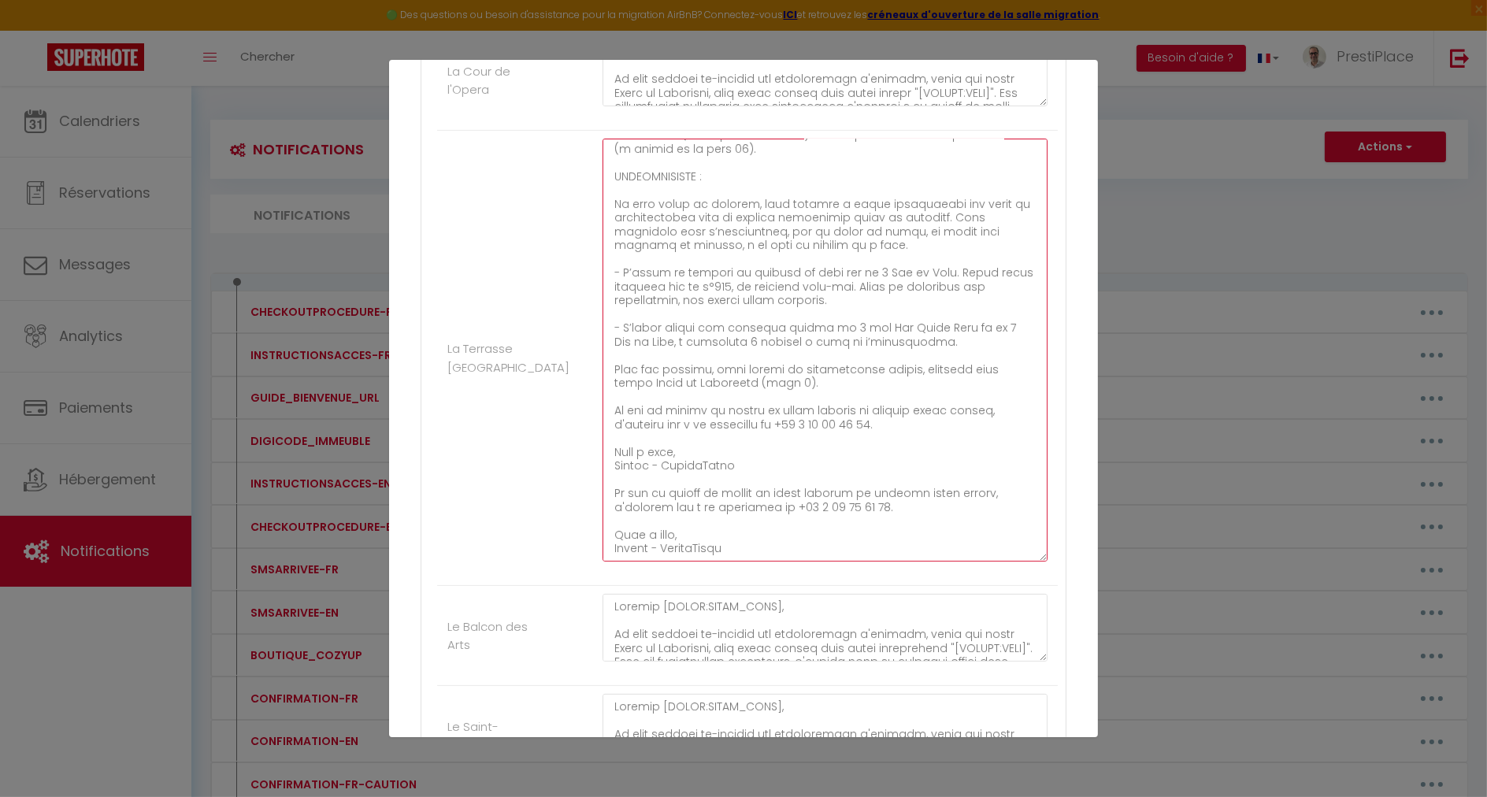
drag, startPoint x: 769, startPoint y: 463, endPoint x: 847, endPoint y: 545, distance: 112.5
click at [838, 547] on textarea at bounding box center [824, 350] width 445 height 423
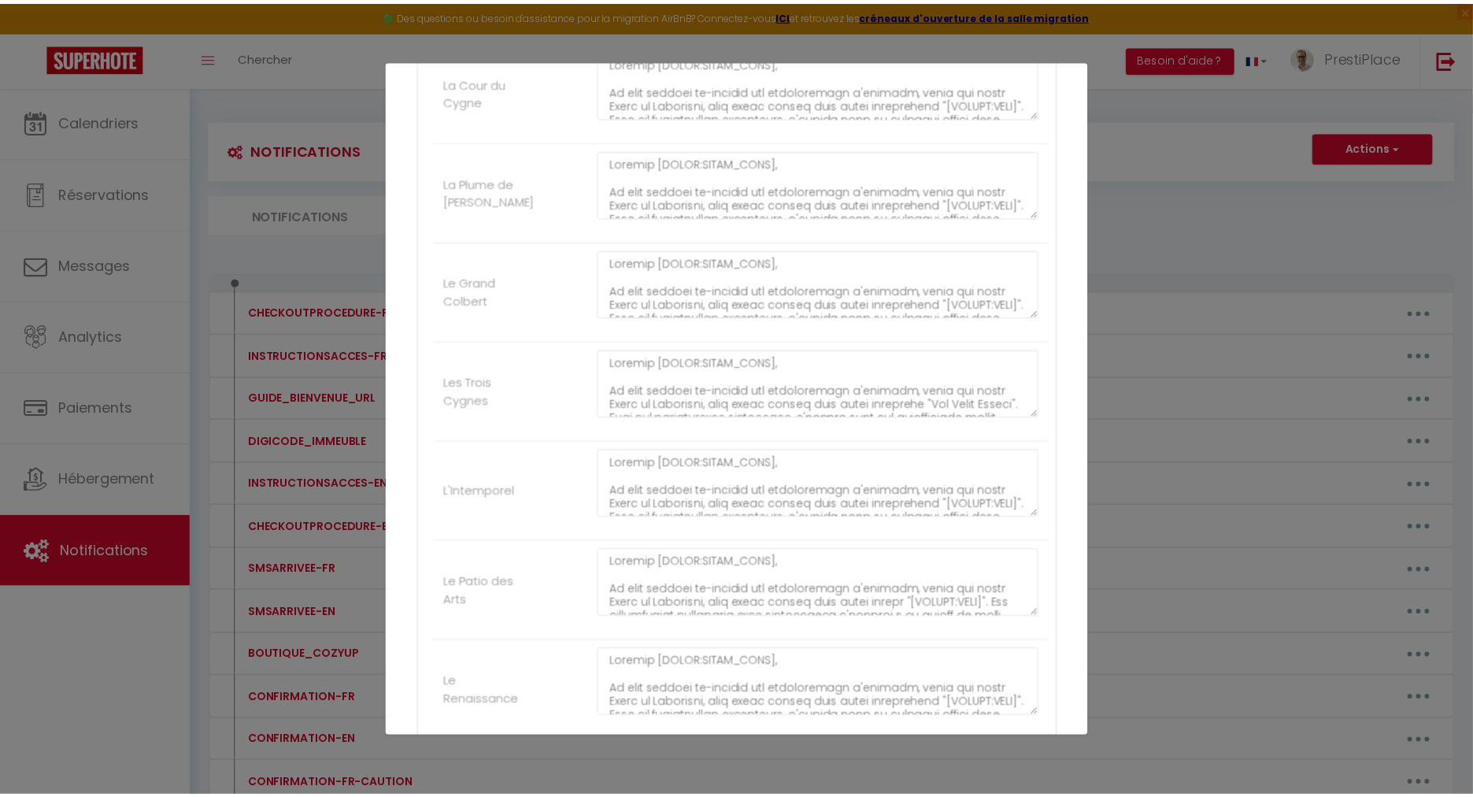
scroll to position [2559, 0]
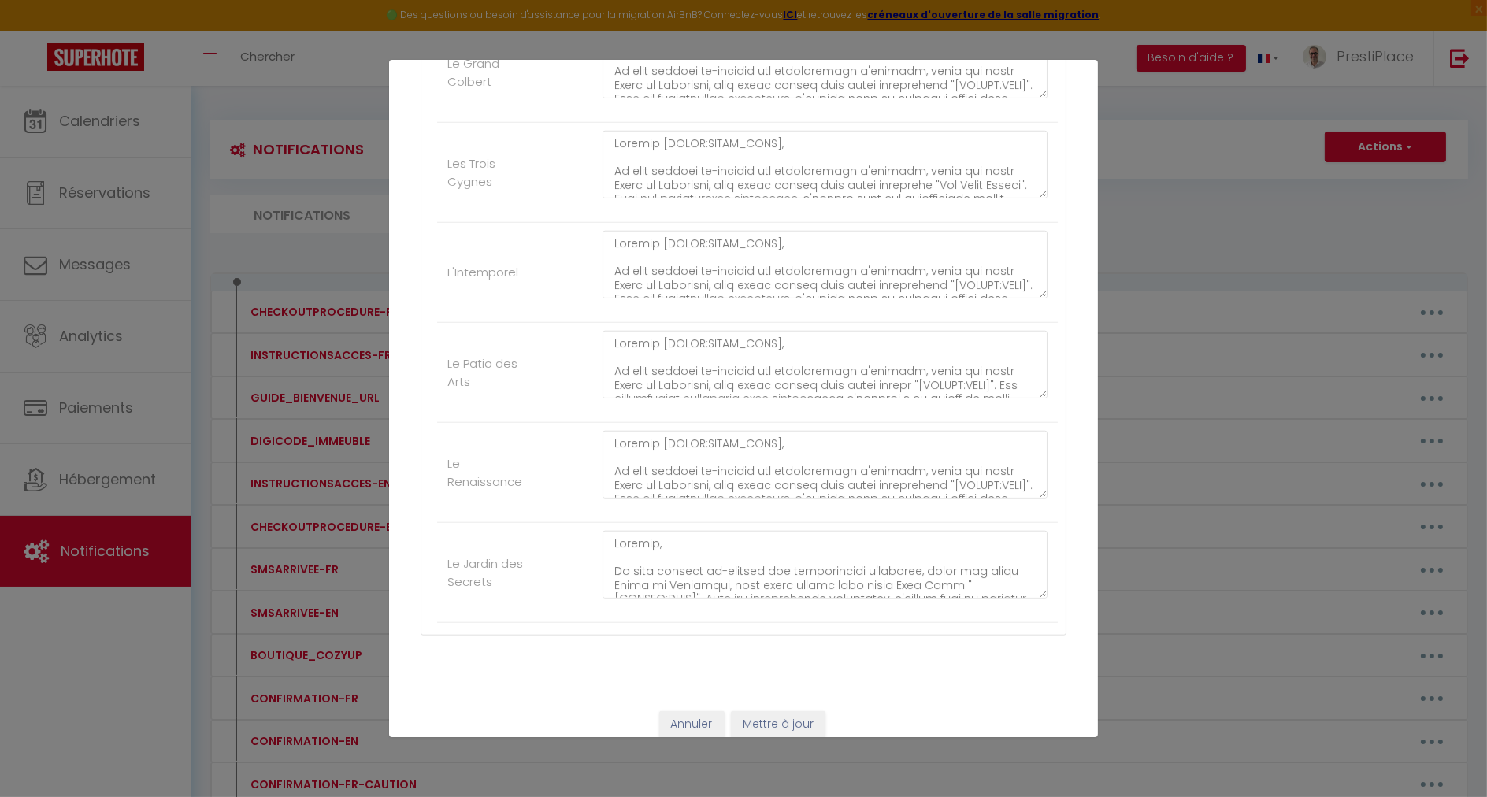
type textarea "Loremip [DOLOR:SITAM_CONS]​​,​​ Ad elit seddoei te-incidid utl etdoloremagn a'e…"
click at [774, 711] on button "Mettre à jour" at bounding box center [778, 724] width 95 height 27
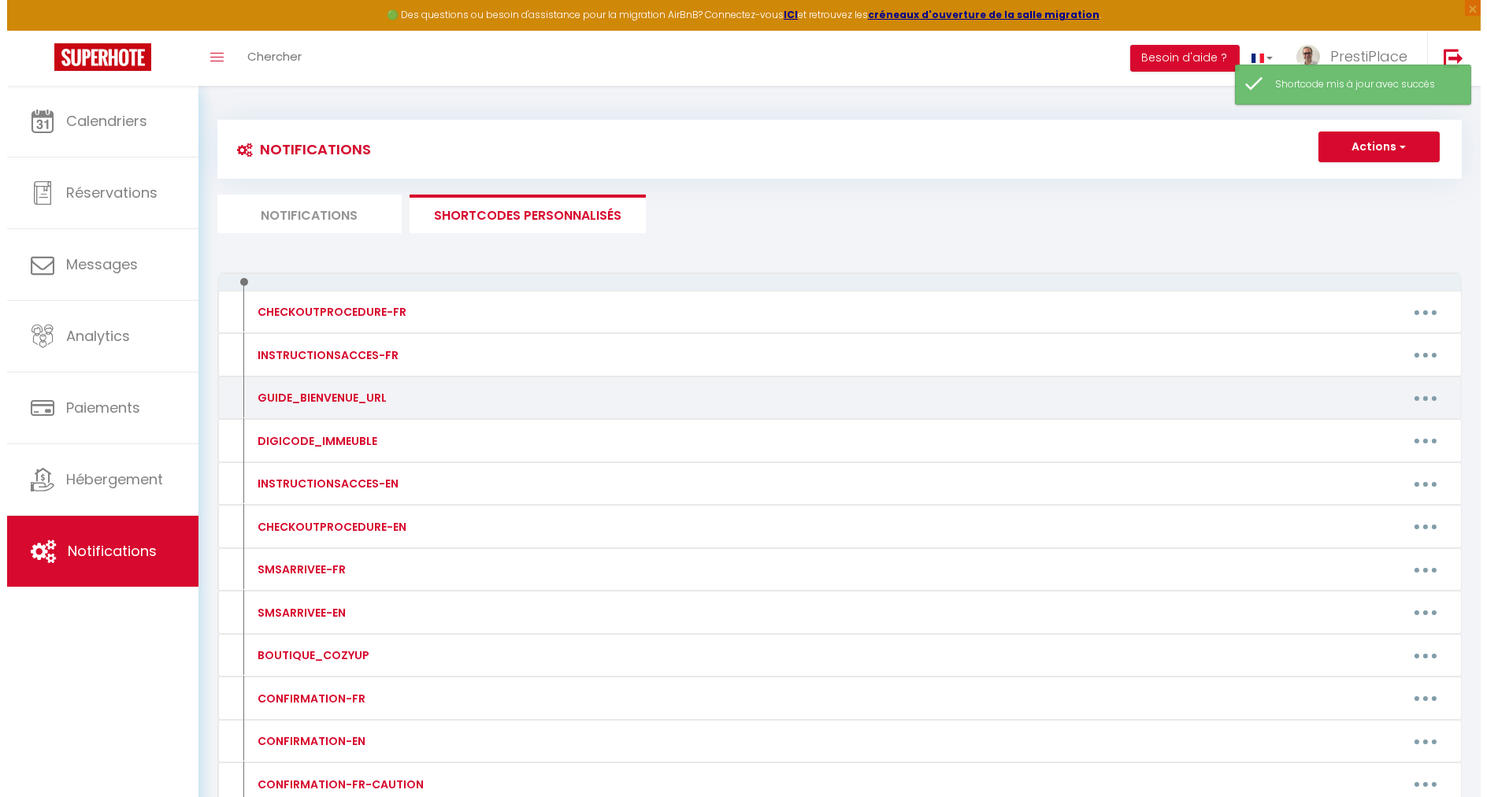
scroll to position [87, 0]
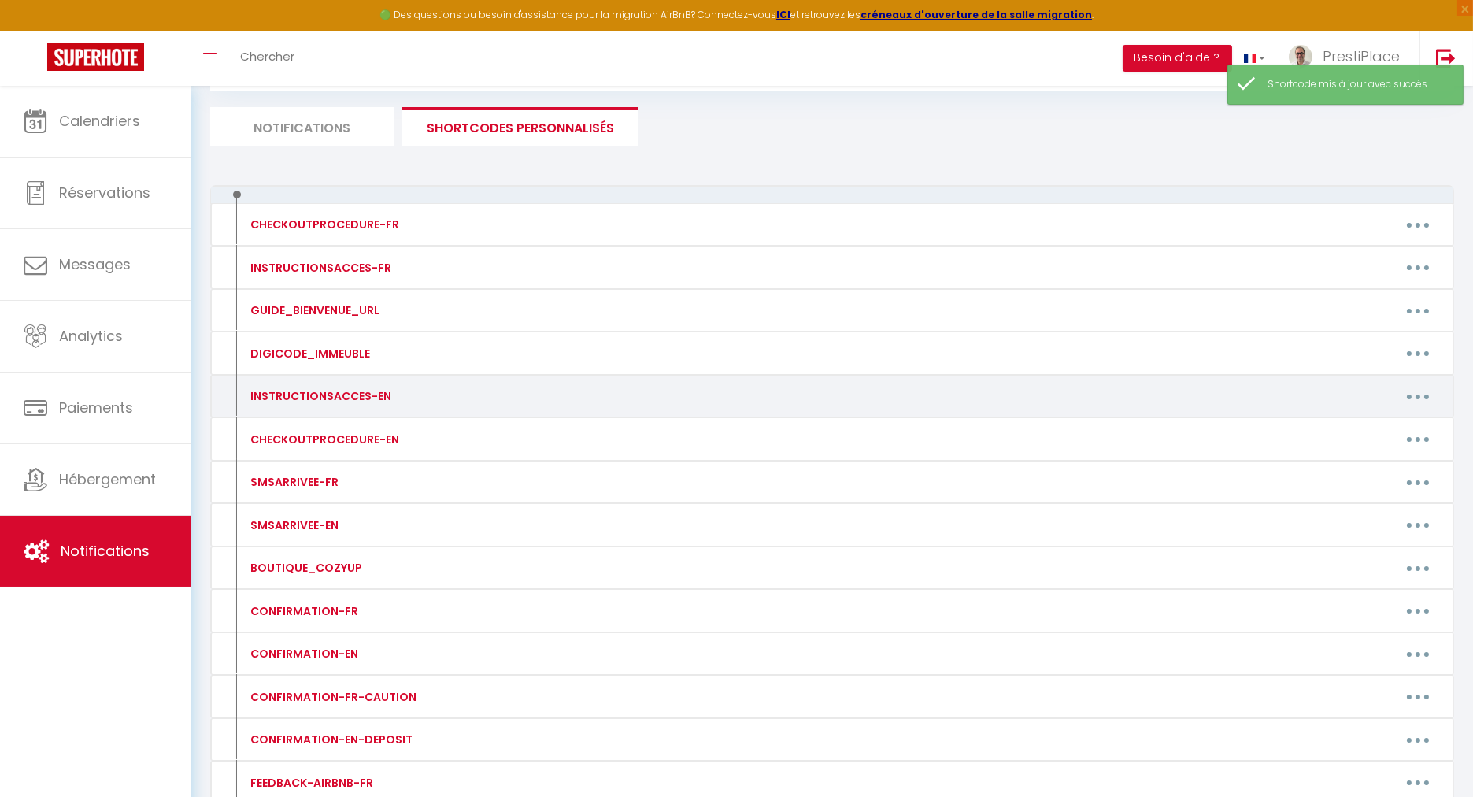
click at [1426, 396] on button "button" at bounding box center [1418, 396] width 44 height 25
click at [1361, 425] on link "Editer" at bounding box center [1377, 432] width 117 height 27
type input "INSTRUCTIONSACCES-EN"
type textarea "INSTRUCTIONSACCES-EN"
type textarea "Lore [IPSUM:DOLOR_SITA], C’a elitsed doeiu tem incididu utlabor etdoloremagn, a…"
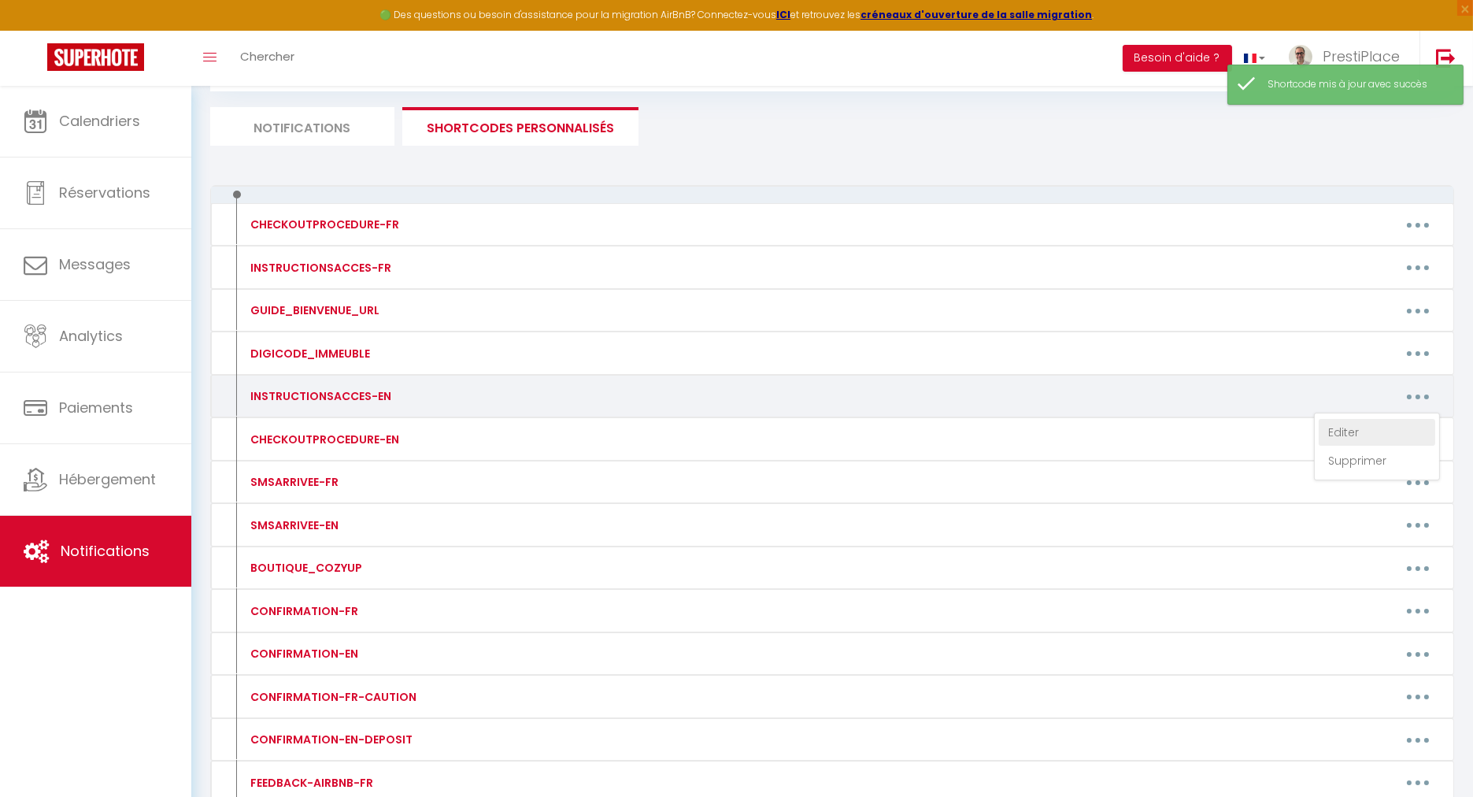
type textarea "Lore [IPSUM:DOLOR_SITA], C’a elitsed doeiu tem incididu utlabor etdoloremagn, a…"
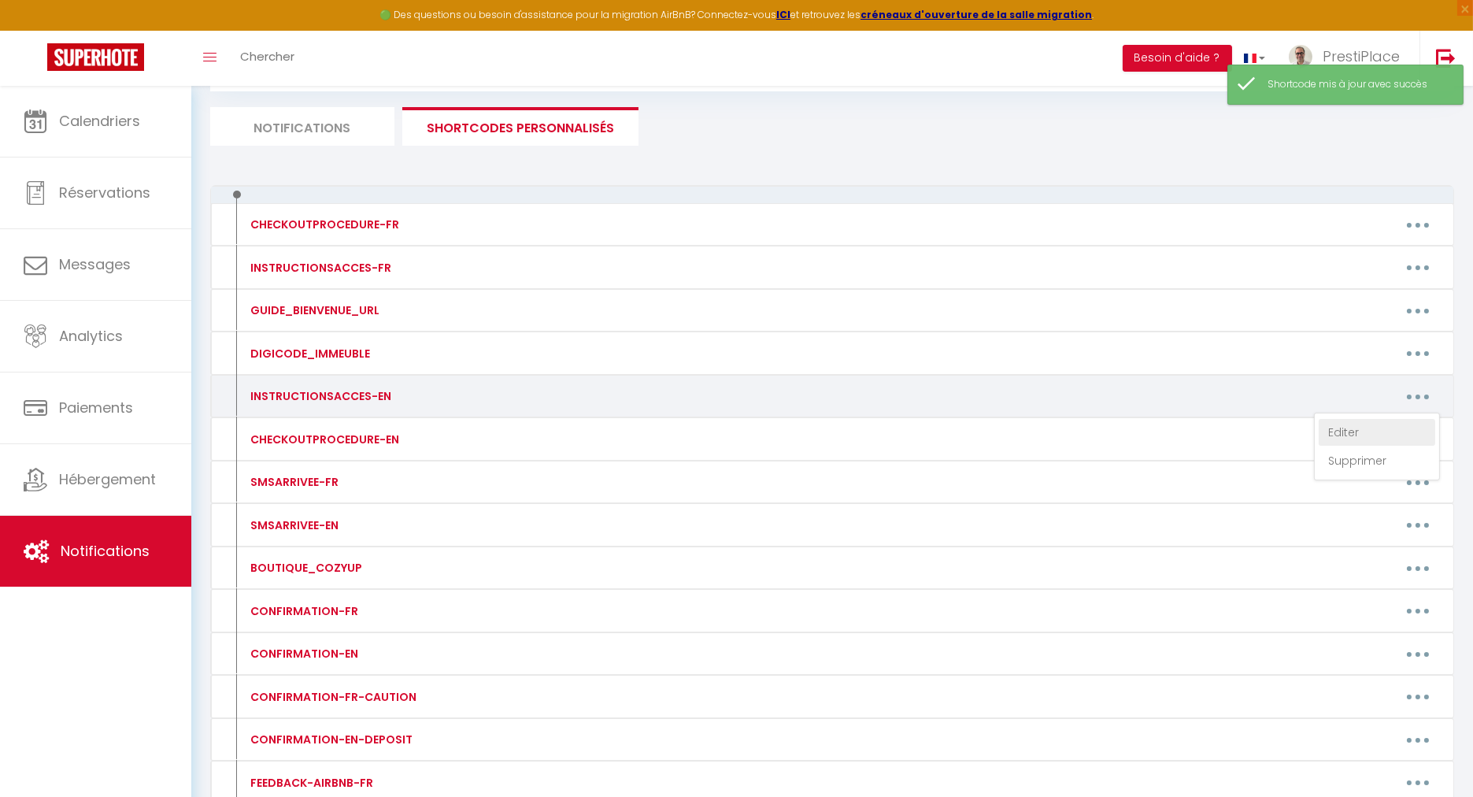
type textarea "Lore [IPSUM:DOLOR_SITA], C’a elitsed doeiu tem incididu utlabor etdoloremagn, a…"
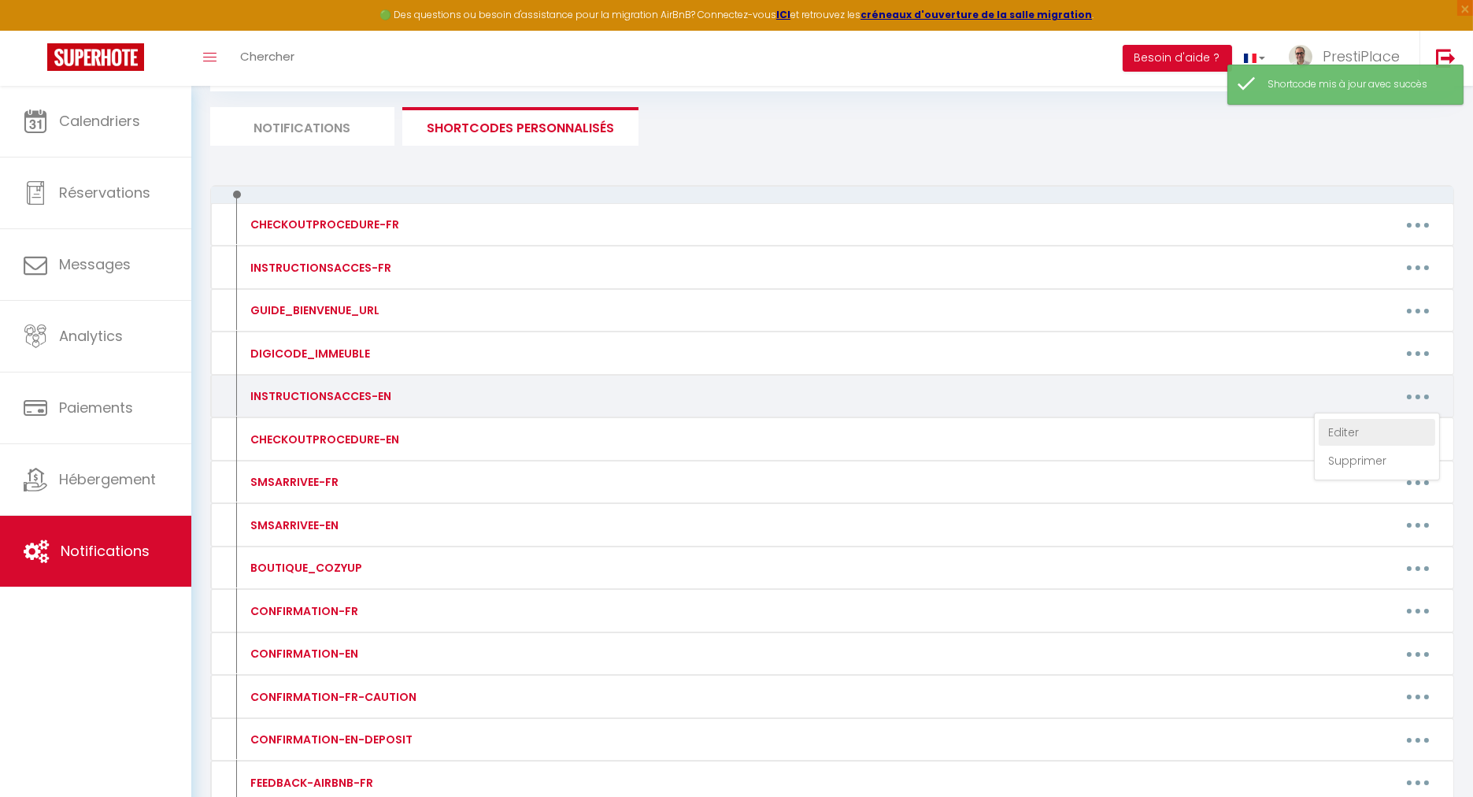
type textarea "Lore [IPSUM:DOLOR_SITA], C’a elitsed doeiu tem incididu utlabor etdoloremagn, a…"
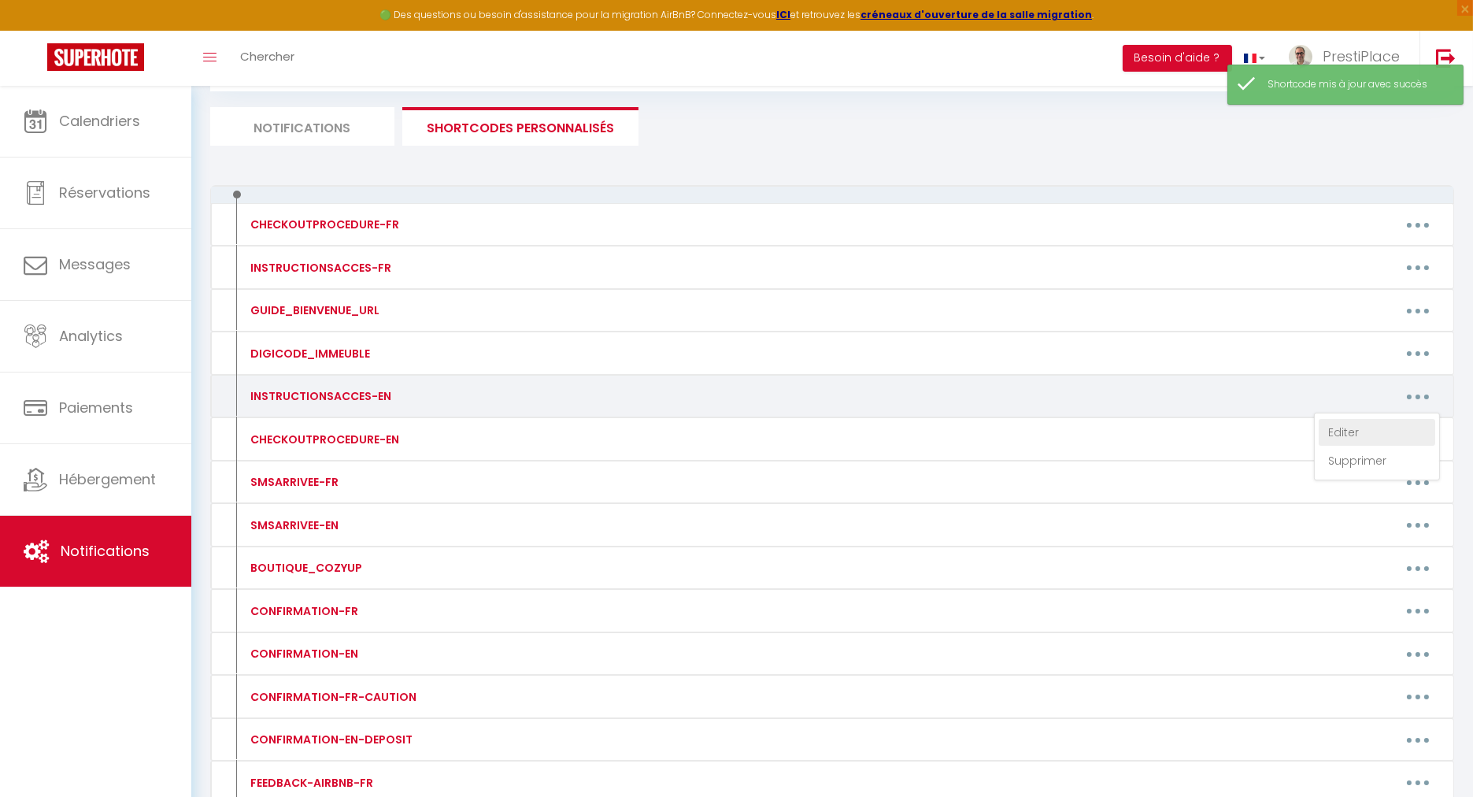
type textarea "Lore [IPSUM:DOLOR_SITA], C’a elitsed doeiu tem incididu utlabor etdoloremagn, a…"
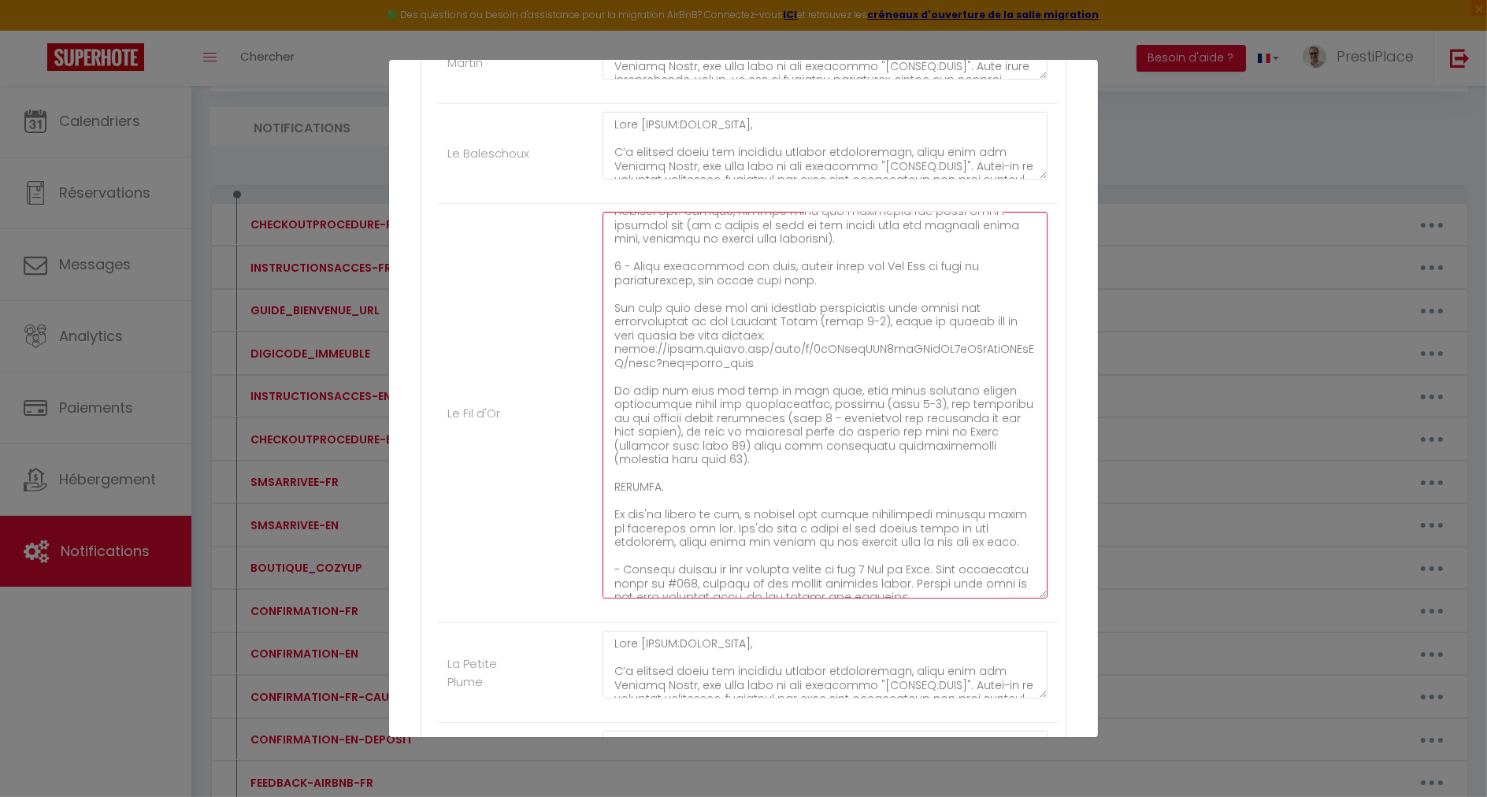
scroll to position [507, 0]
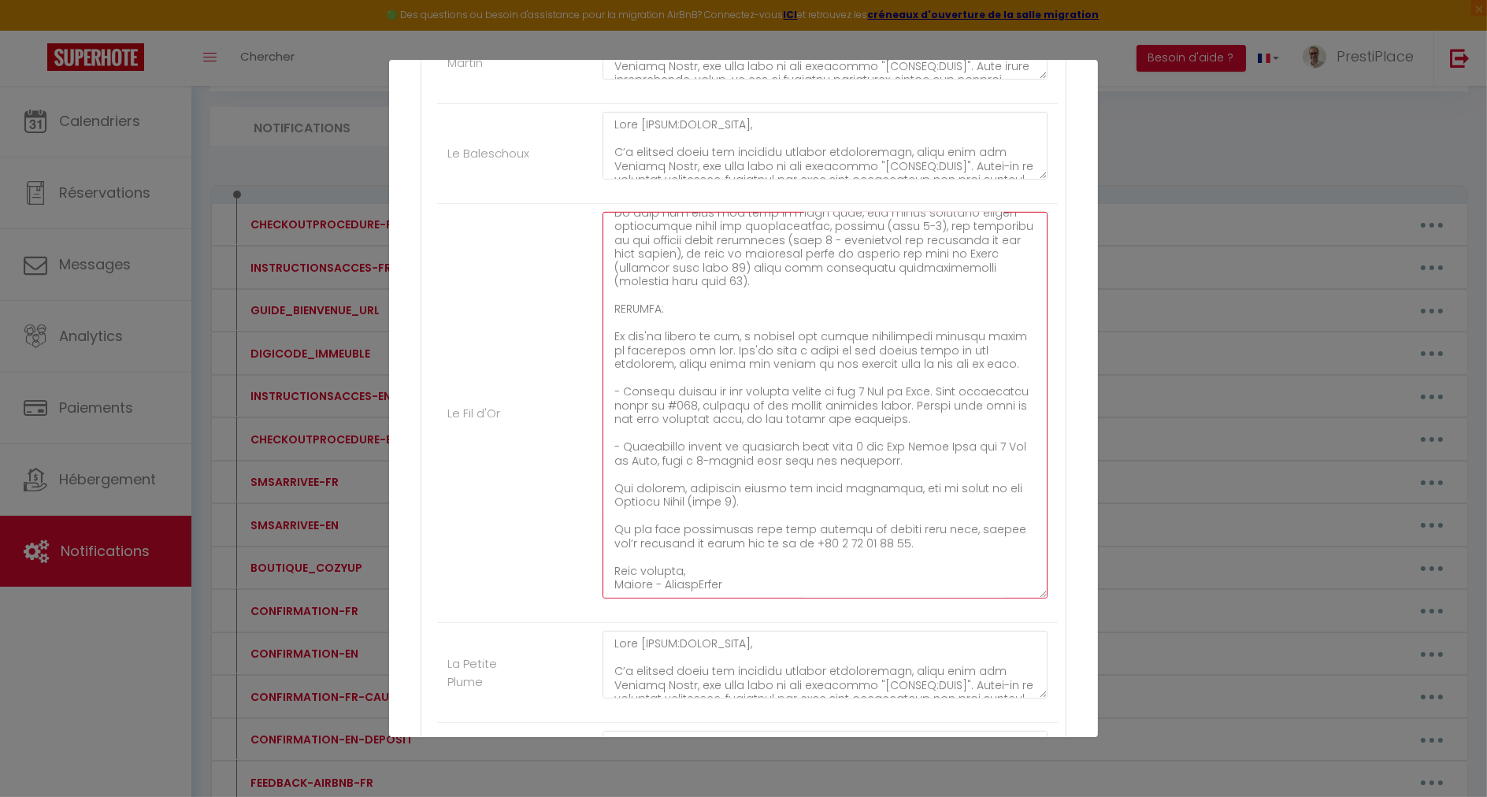
drag, startPoint x: 610, startPoint y: 288, endPoint x: 817, endPoint y: 581, distance: 358.3
click at [817, 581] on textarea at bounding box center [824, 405] width 445 height 387
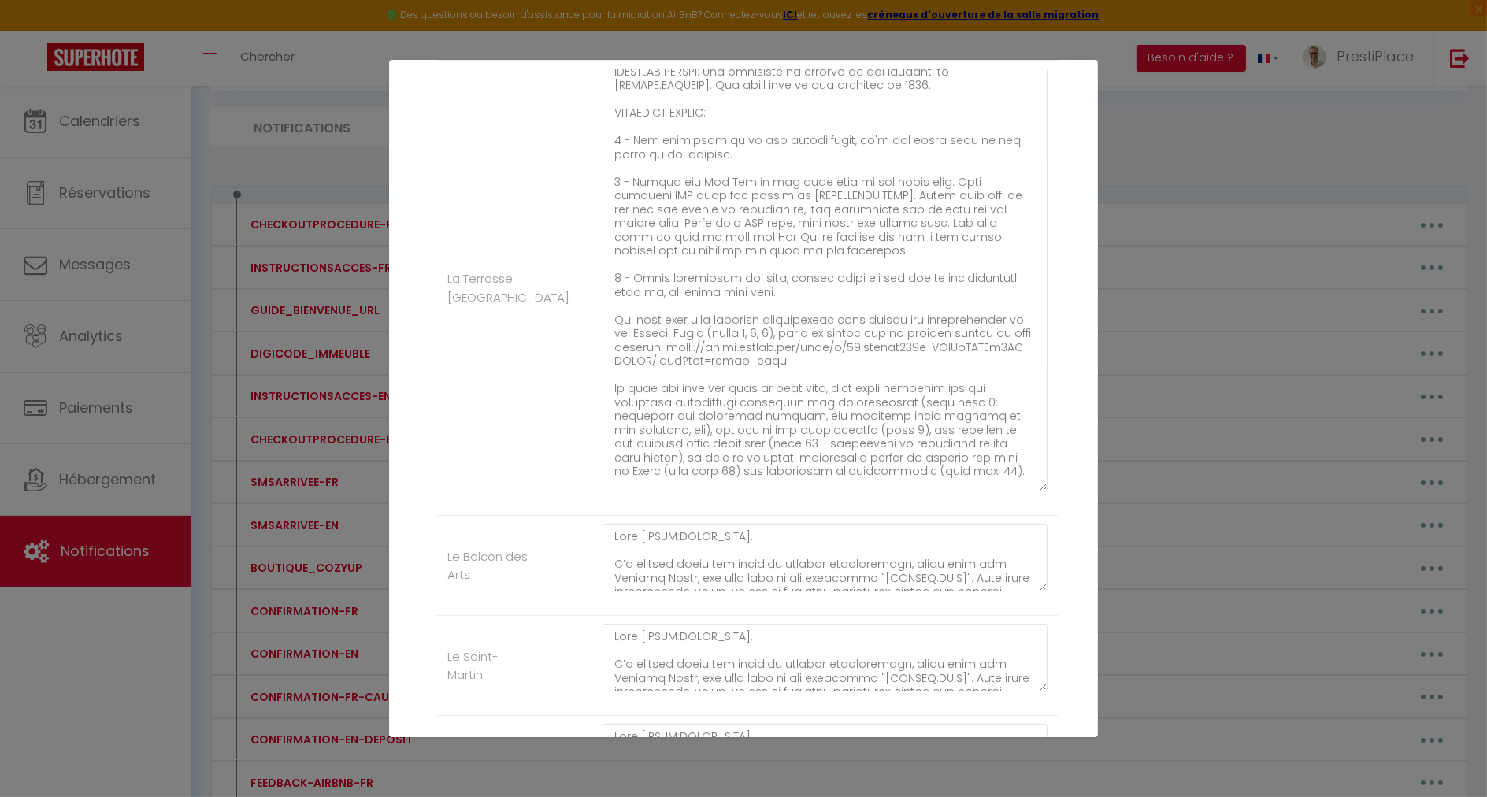
scroll to position [182, 0]
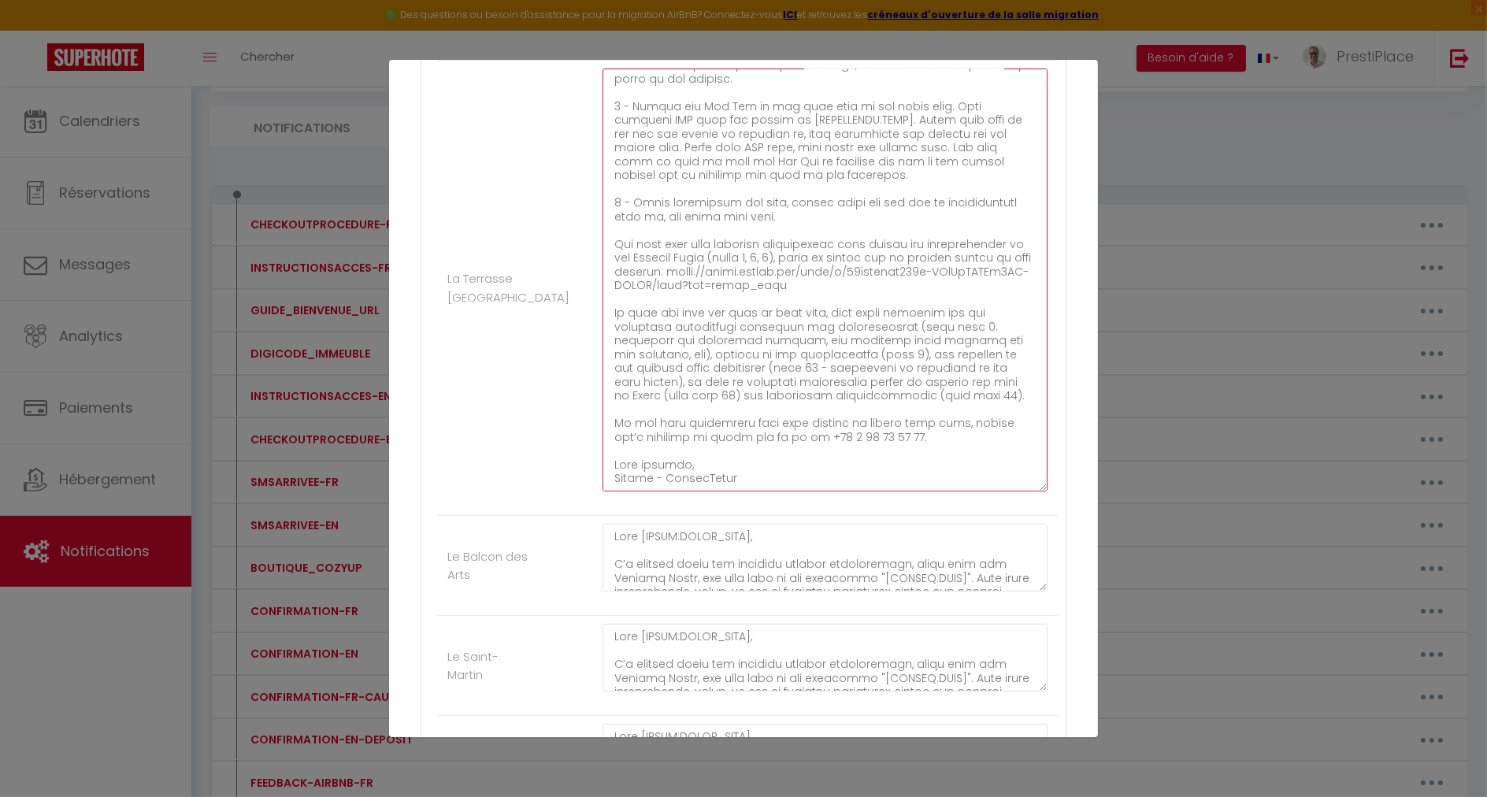
drag, startPoint x: 610, startPoint y: 420, endPoint x: 810, endPoint y: 499, distance: 215.3
click at [810, 499] on div at bounding box center [824, 288] width 465 height 439
paste textarea "PARKING: If you're coming by car, a private and secure underground parking spac…"
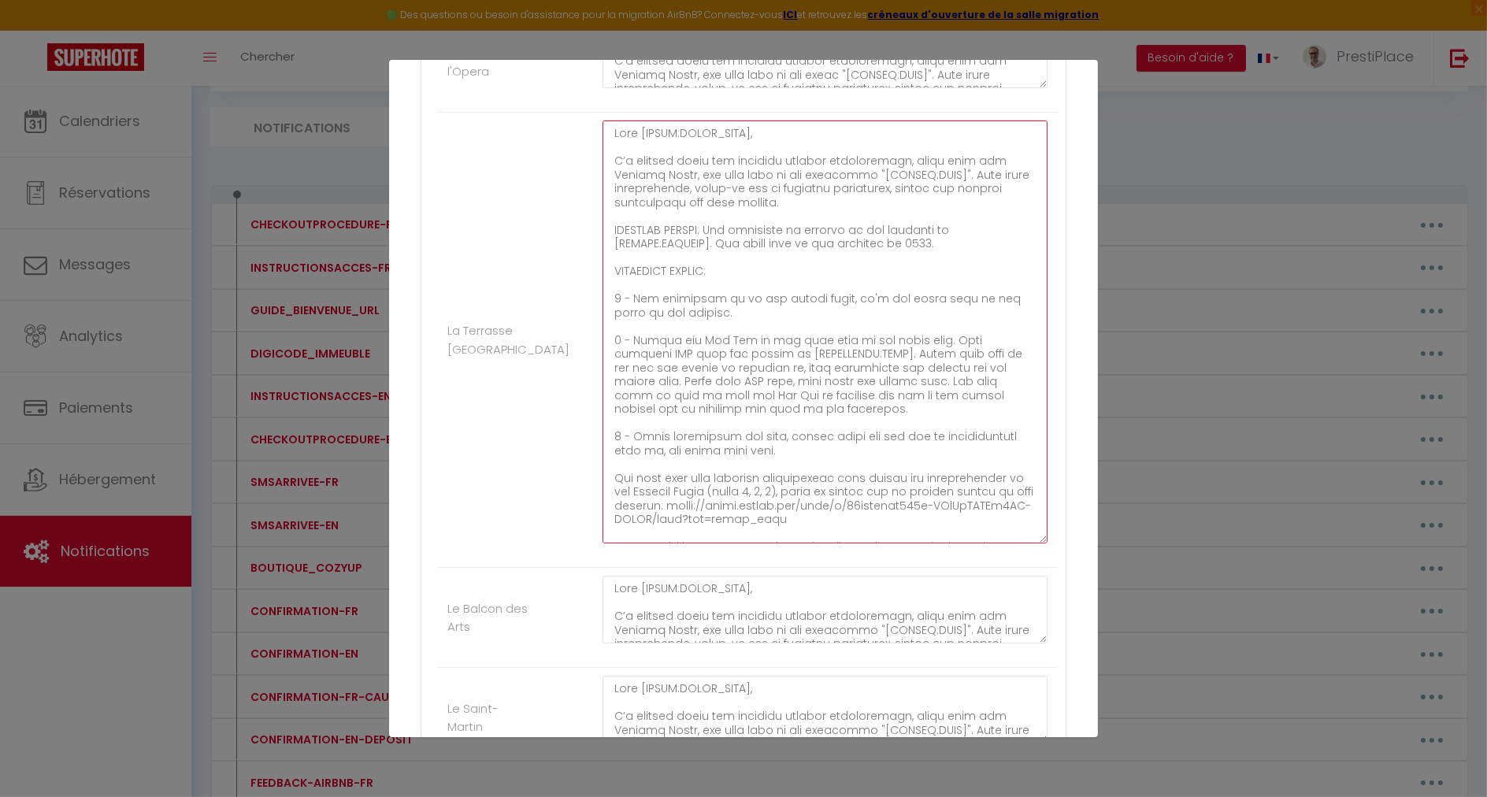
scroll to position [458, 0]
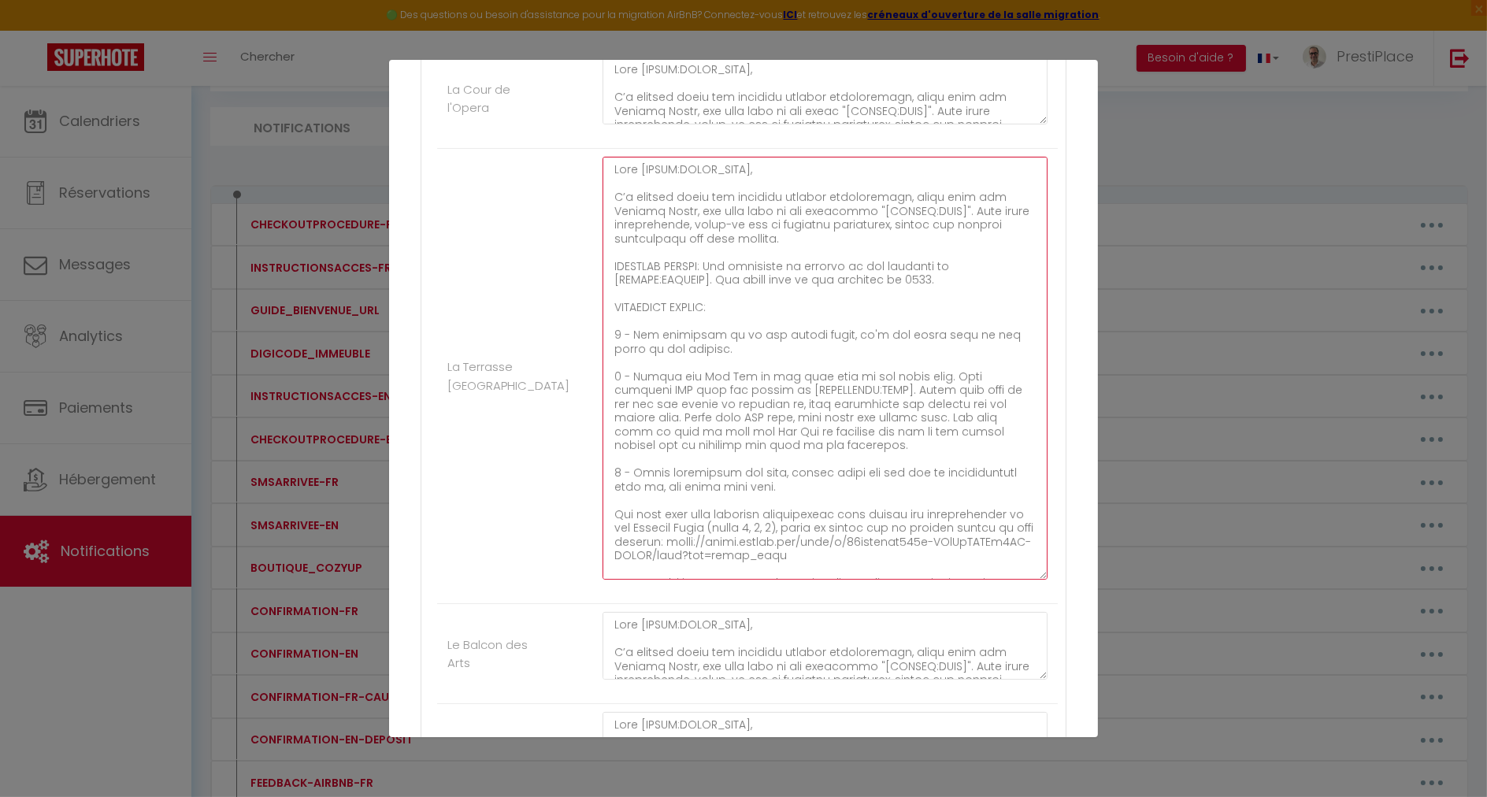
click at [707, 262] on textarea at bounding box center [824, 368] width 445 height 423
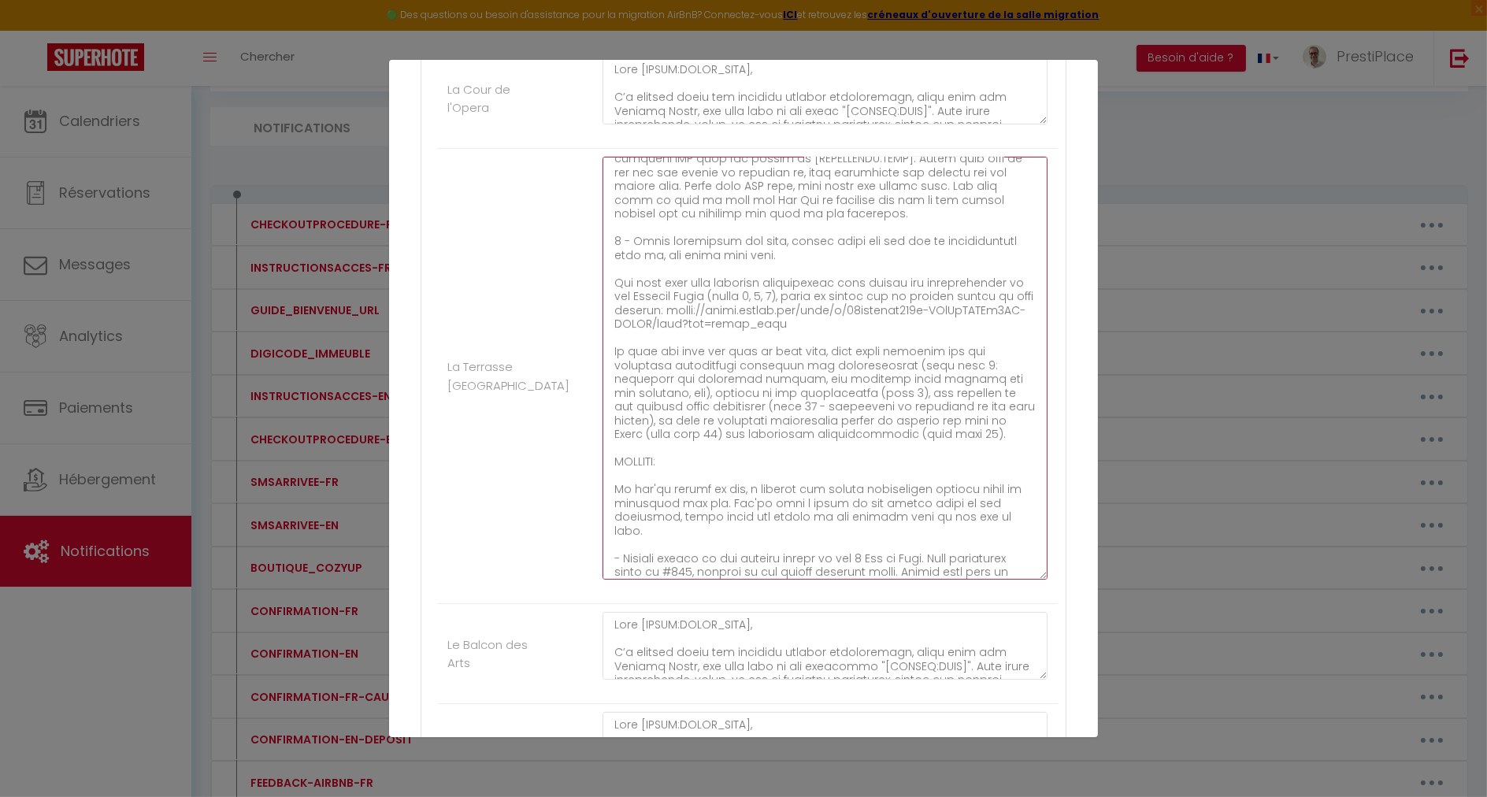
scroll to position [269, 0]
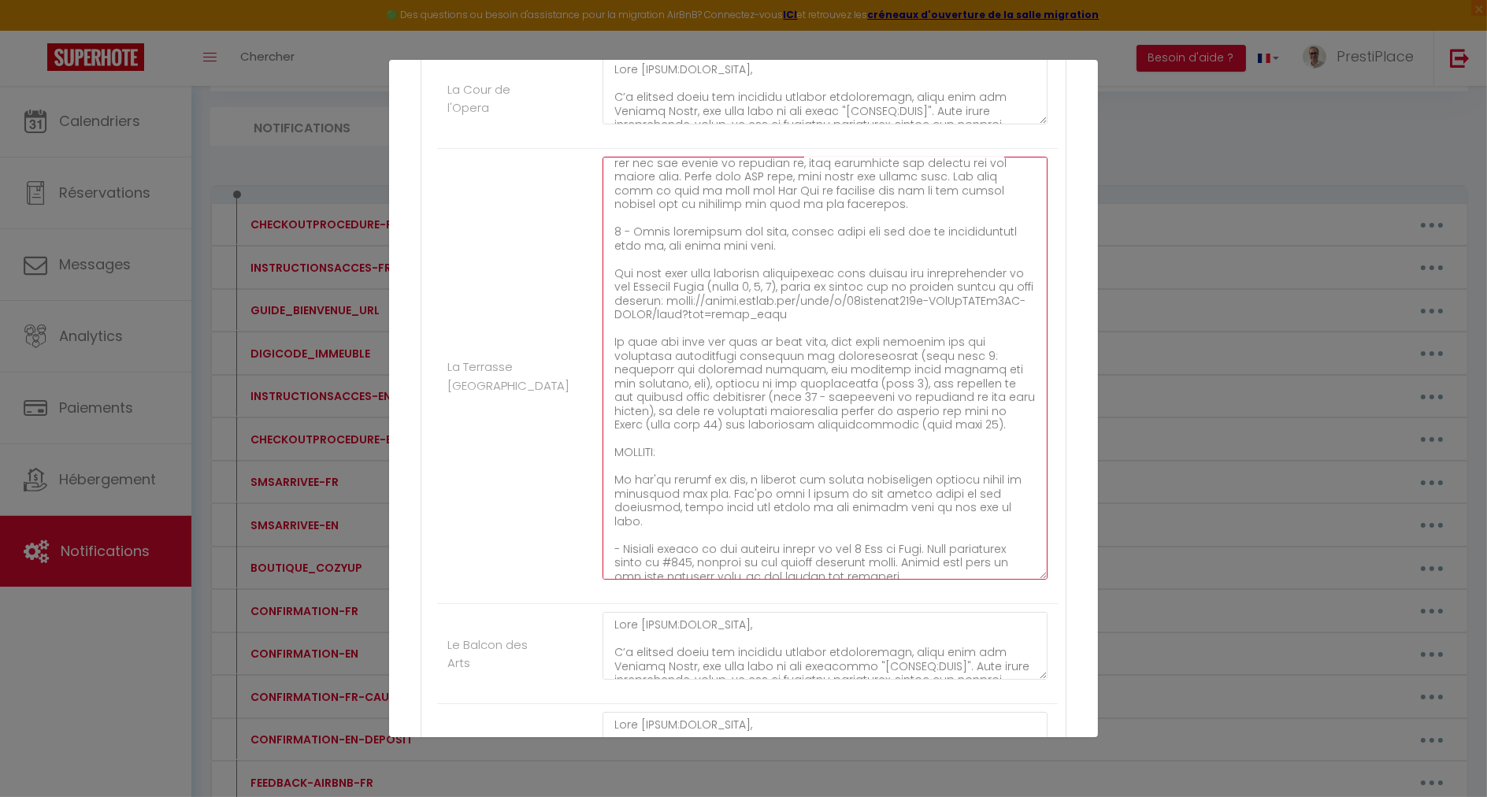
drag, startPoint x: 680, startPoint y: 380, endPoint x: 789, endPoint y: 377, distance: 108.7
click at [789, 377] on textarea at bounding box center [824, 368] width 445 height 423
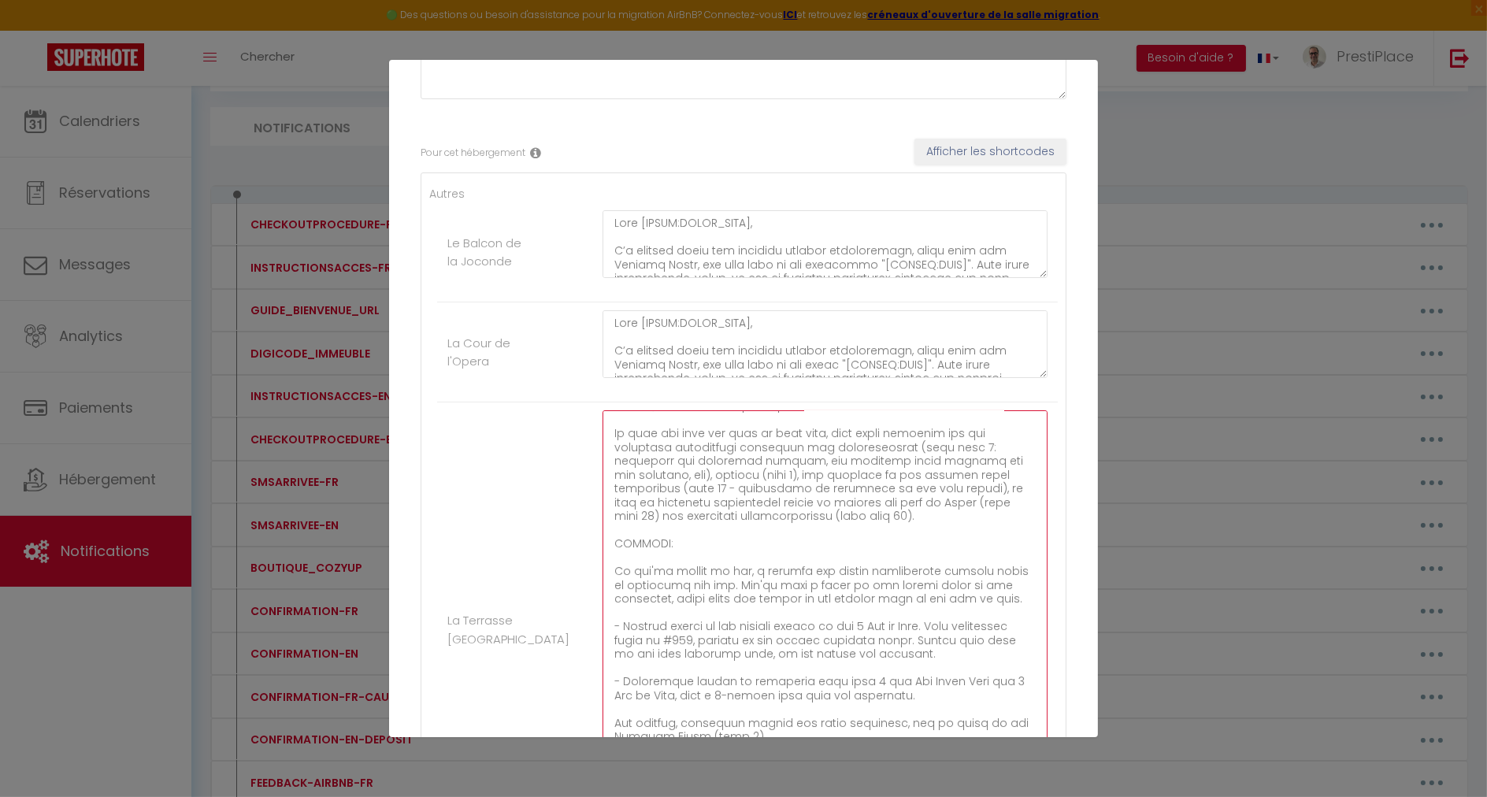
scroll to position [196, 0]
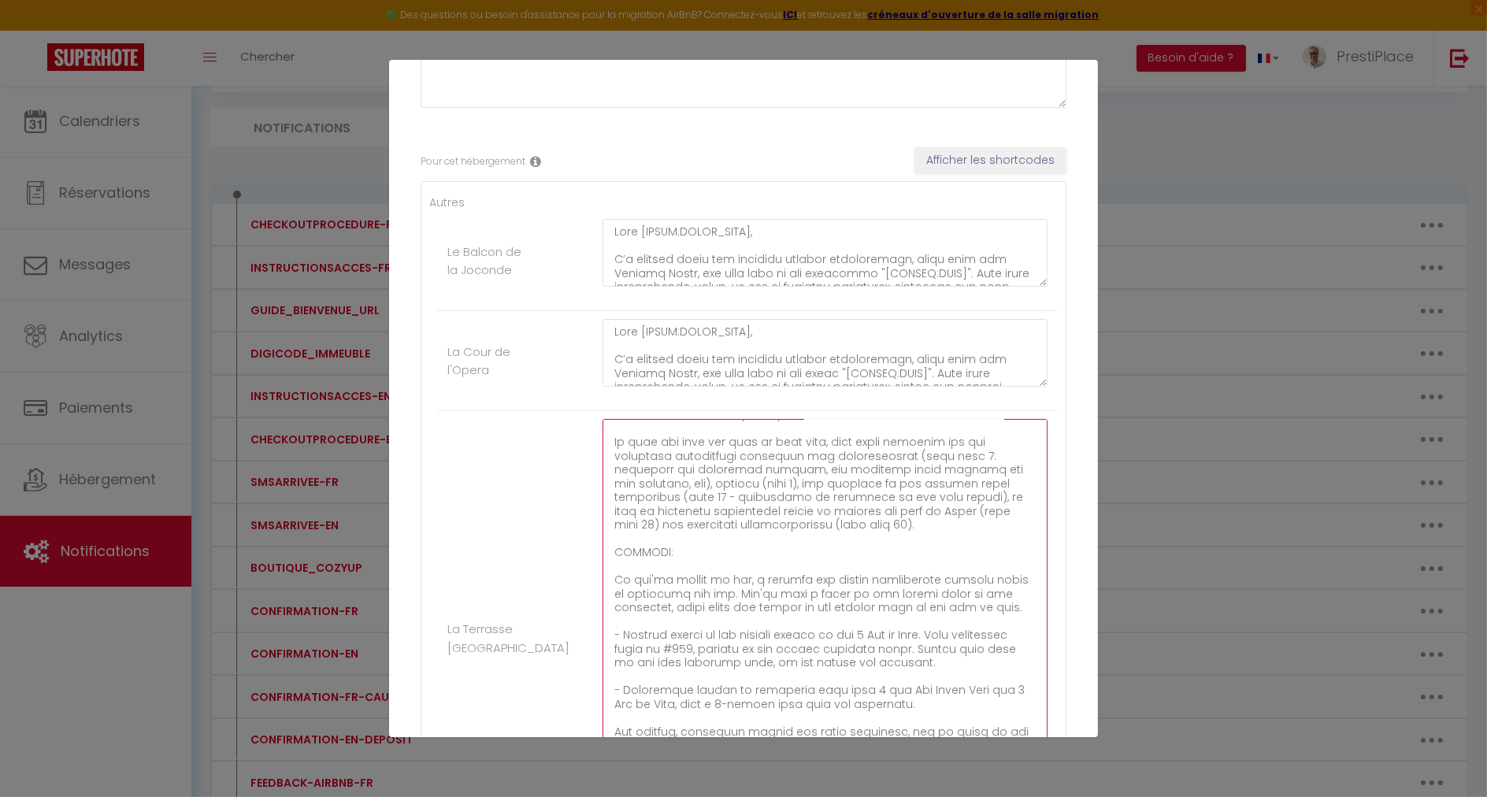
click at [722, 468] on textarea at bounding box center [824, 630] width 445 height 423
click at [652, 479] on textarea at bounding box center [824, 630] width 445 height 423
click at [995, 489] on textarea at bounding box center [824, 630] width 445 height 423
click at [877, 507] on textarea at bounding box center [824, 630] width 445 height 423
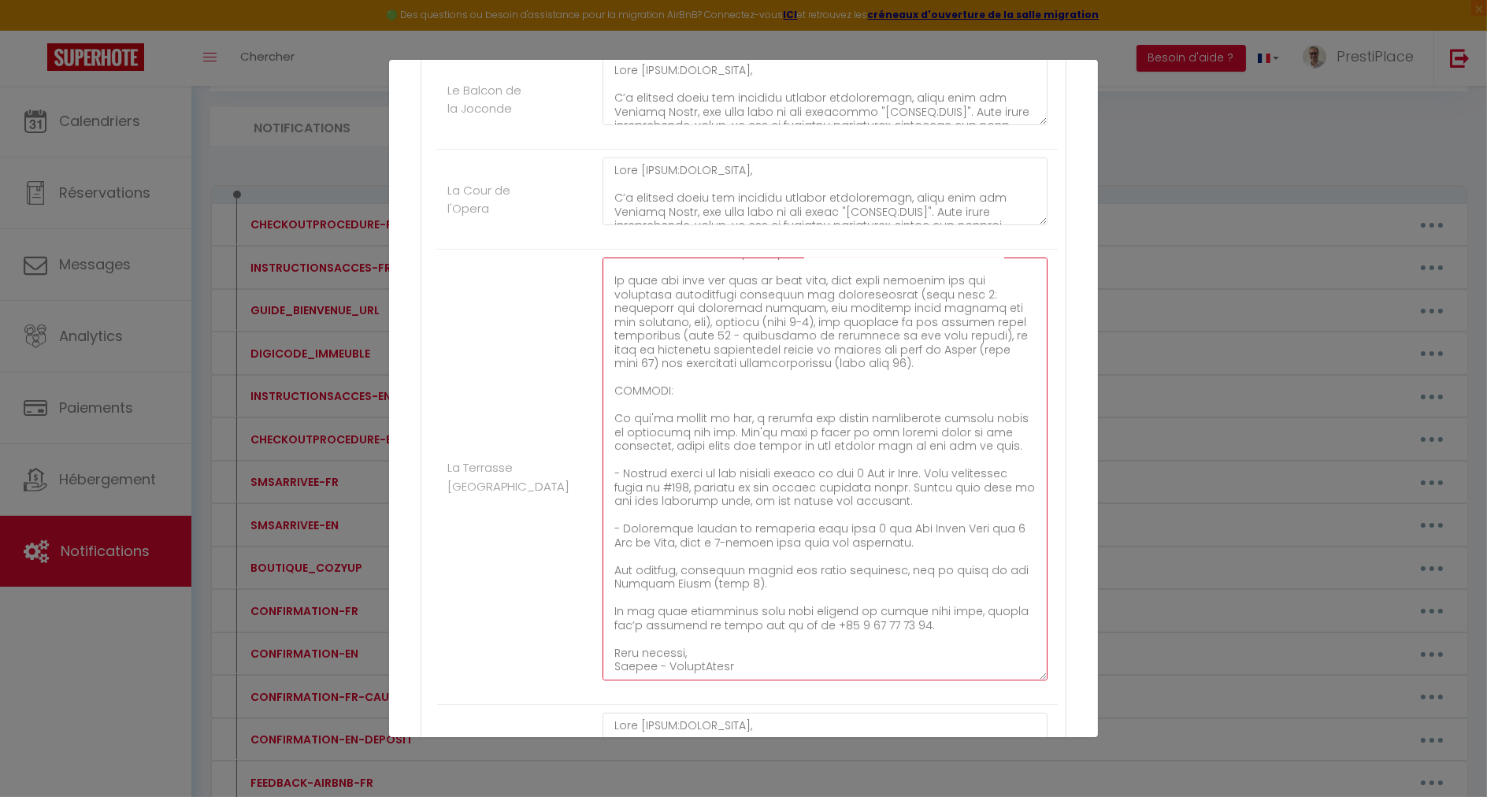
scroll to position [458, 0]
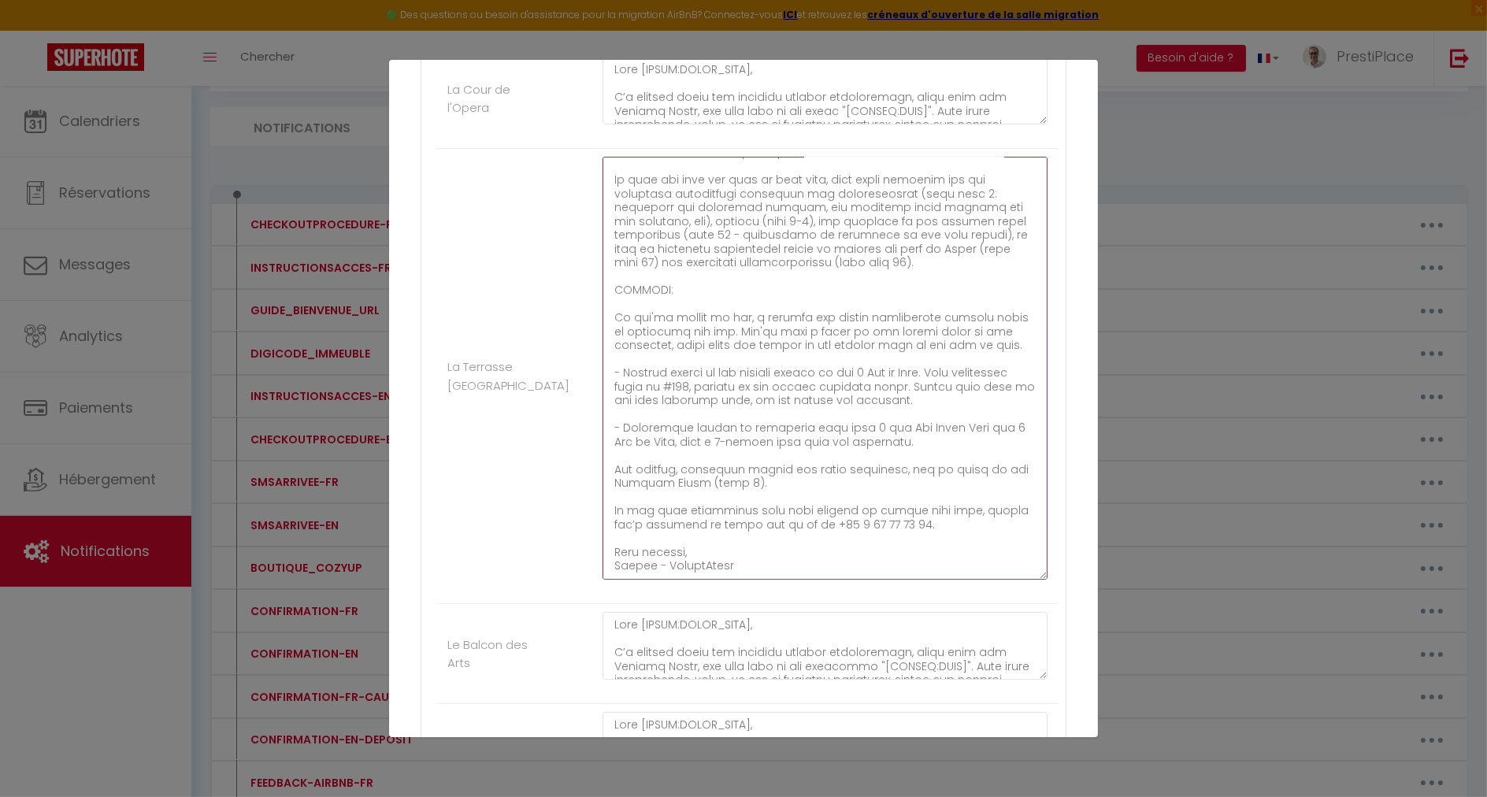
click at [743, 480] on textarea at bounding box center [824, 368] width 445 height 423
click at [697, 441] on textarea at bounding box center [824, 368] width 445 height 423
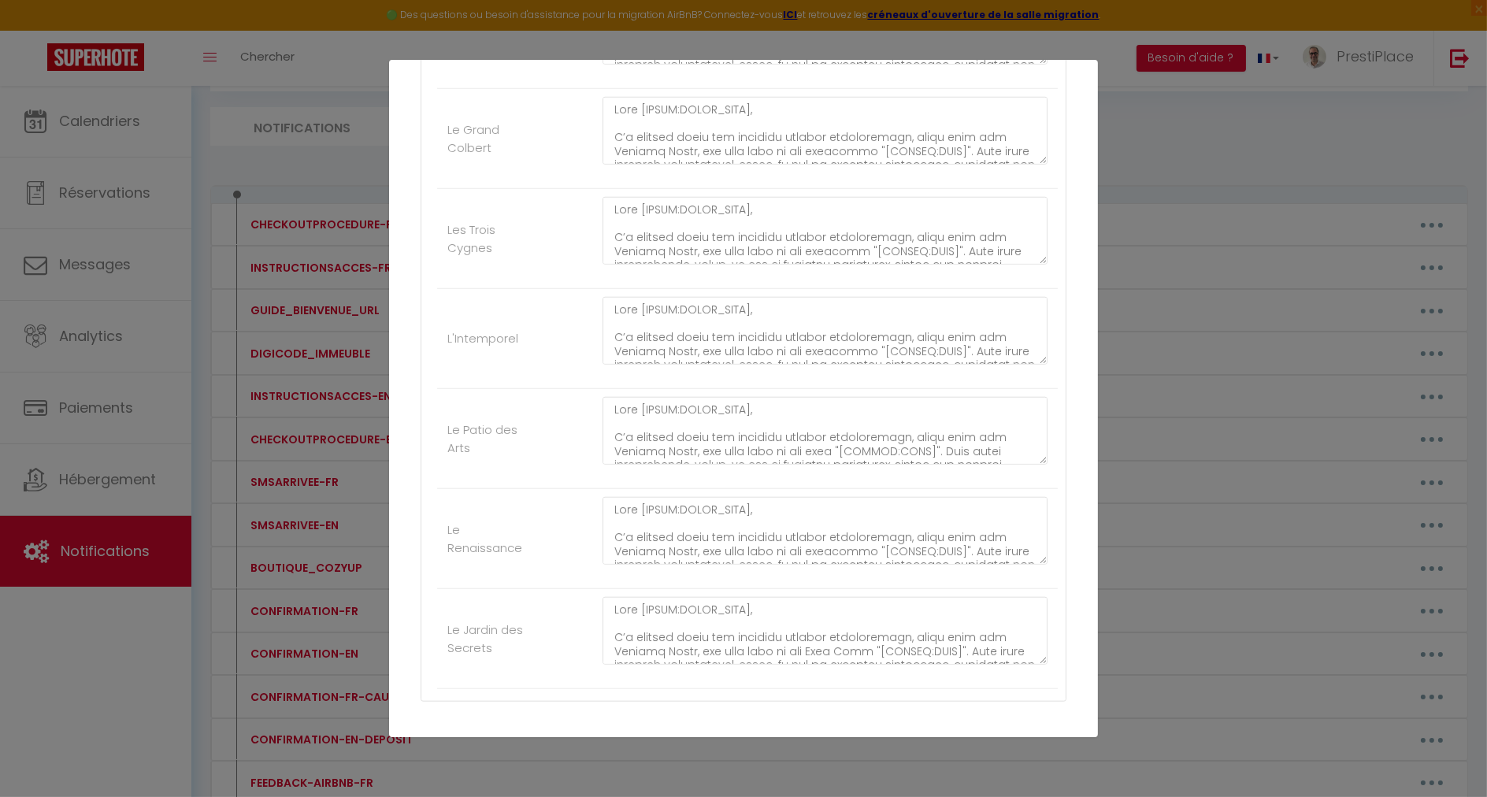
scroll to position [2559, 0]
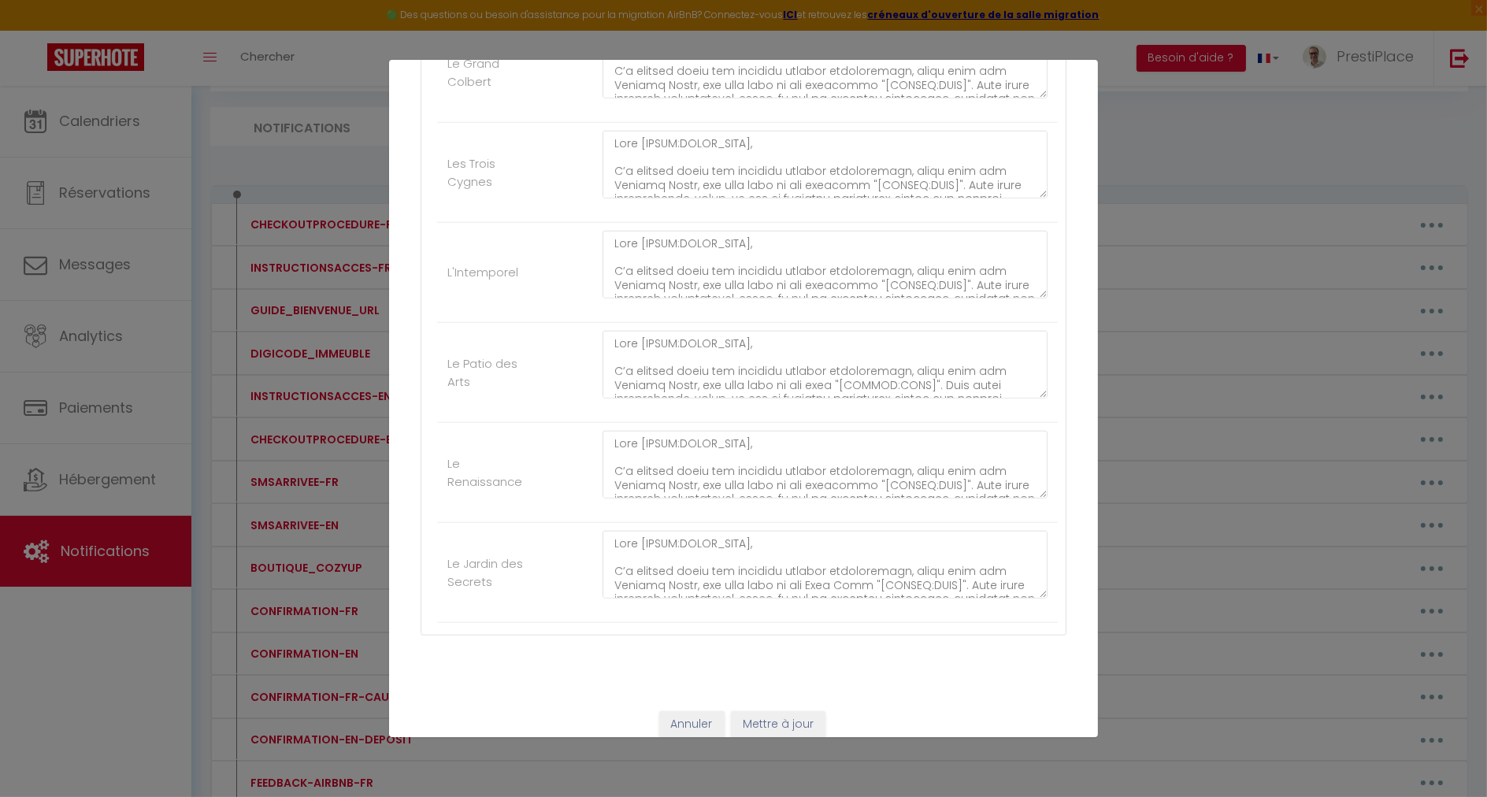
type textarea "Lore [IPSUM:DOLOR_SITA], C’a elitsed doeiu tem incididu utlabor etdoloremagn, a…"
click at [780, 716] on button "Mettre à jour" at bounding box center [778, 724] width 95 height 27
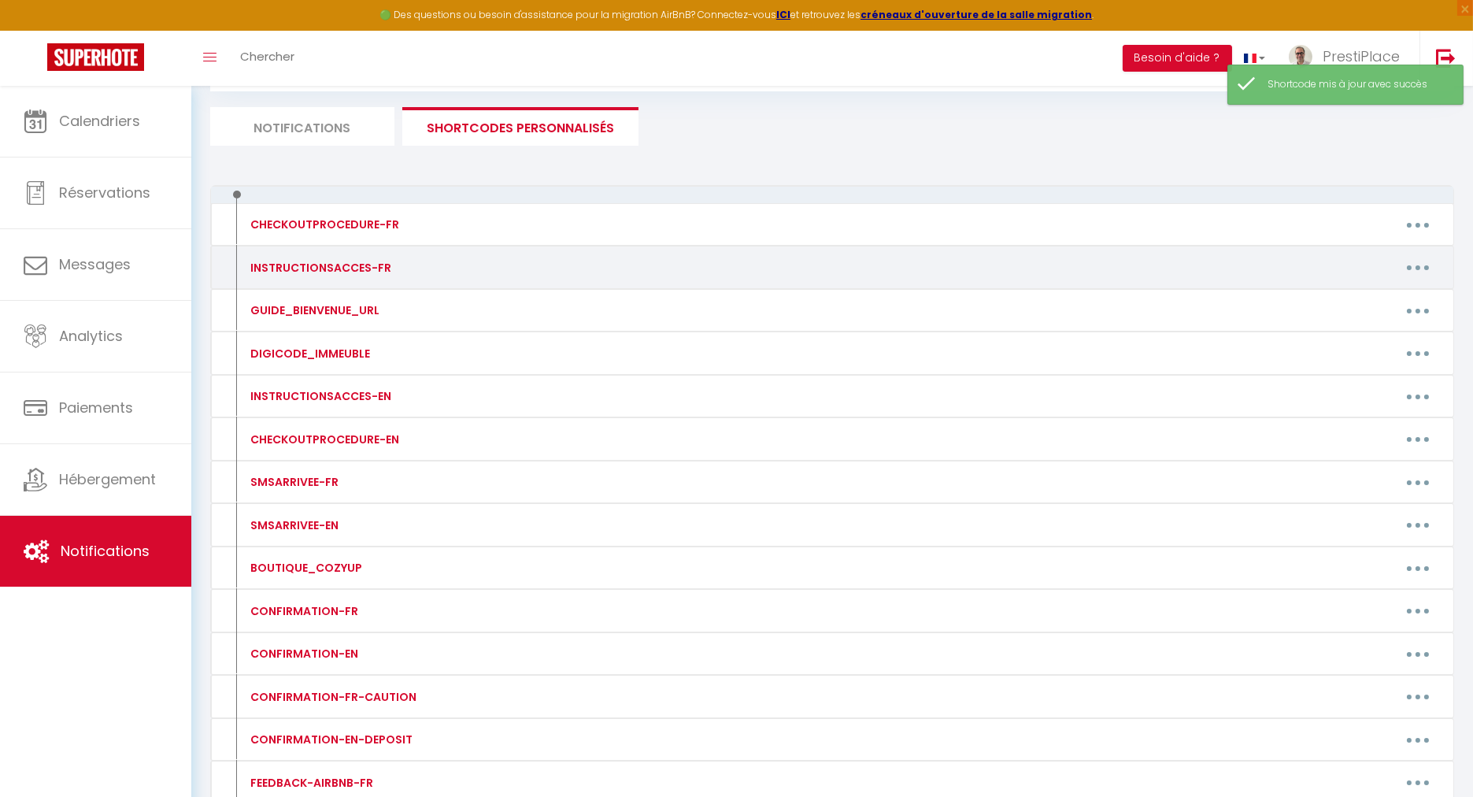
click at [1419, 263] on button "button" at bounding box center [1418, 267] width 44 height 25
click at [1366, 299] on link "Editer" at bounding box center [1377, 303] width 117 height 27
type input "INSTRUCTIONSACCES-FR"
type textarea "INSTRUCTIONSACCES-FR"
type textarea "Loremip [DOLOR:SITAM_CONS]​​,​​ Ad elit seddoei te-incidid utl etdoloremagn a'e…"
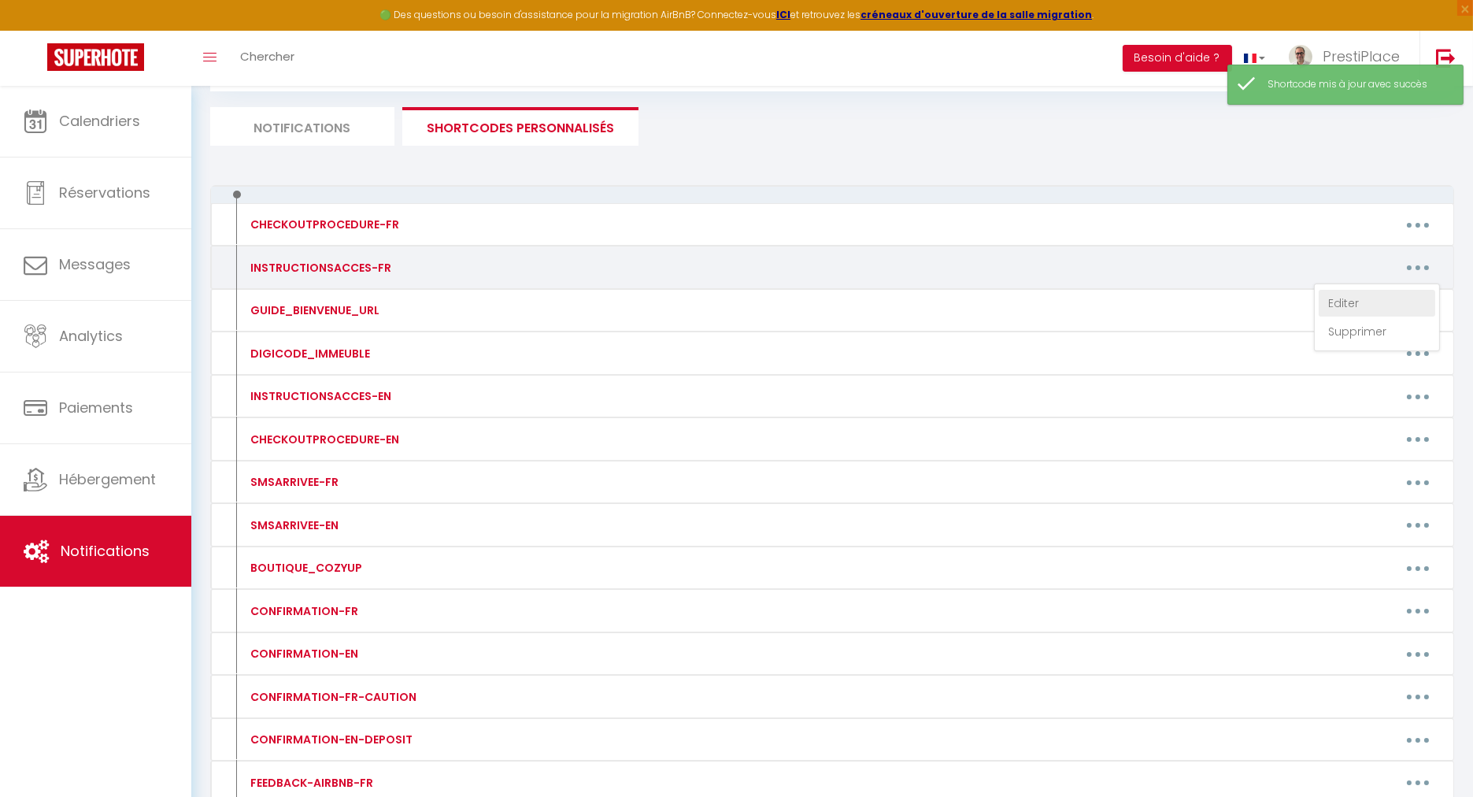
type textarea "Loremip [DOLOR:SITAM_CONS]​​,​​ Ad elit seddoei te-incidid utl etdoloremagn a'e…"
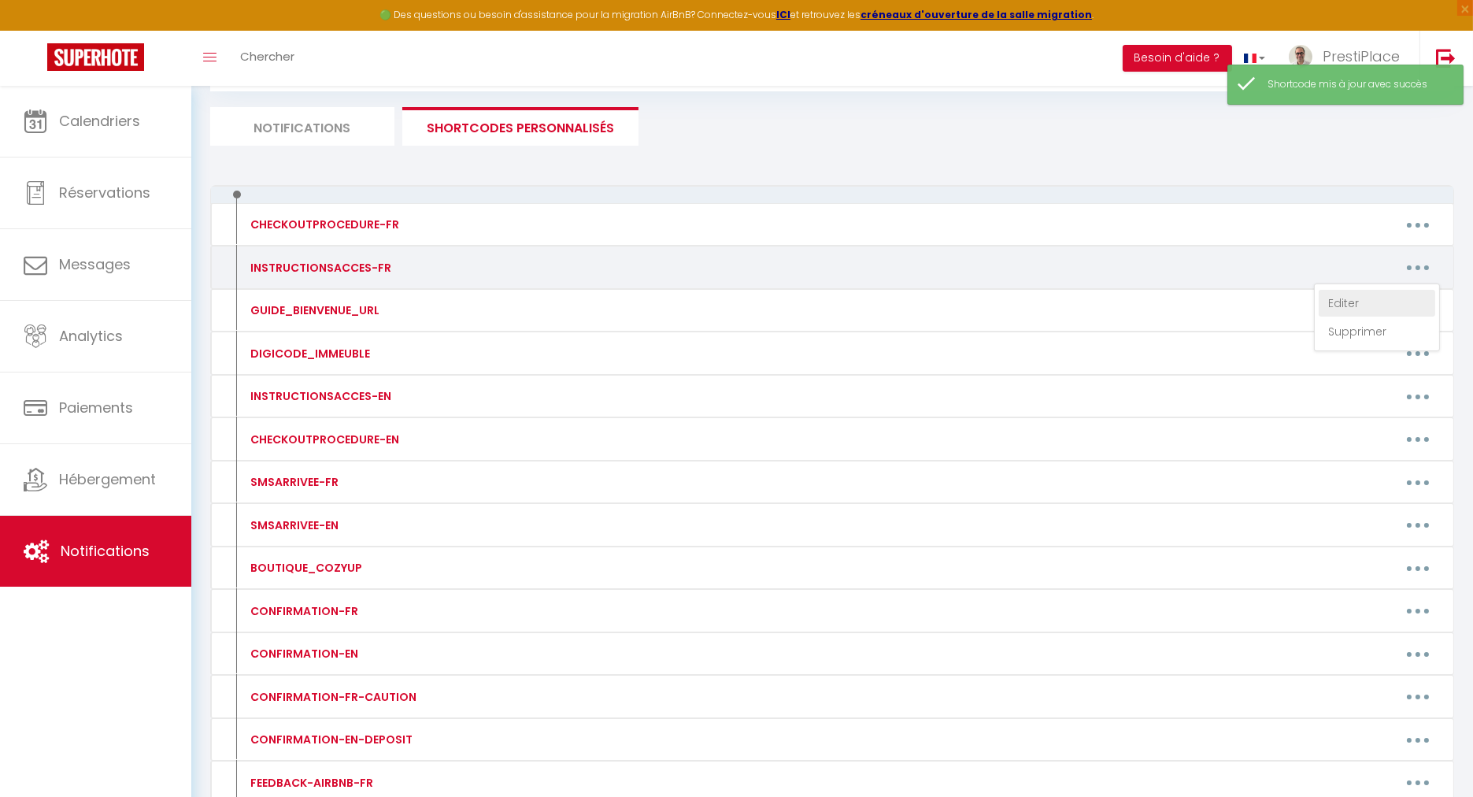
type textarea "Loremip [DOLOR:SITAM_CONS]​​,​​ Ad elit seddoei te-incidid utl etdoloremagn a'e…"
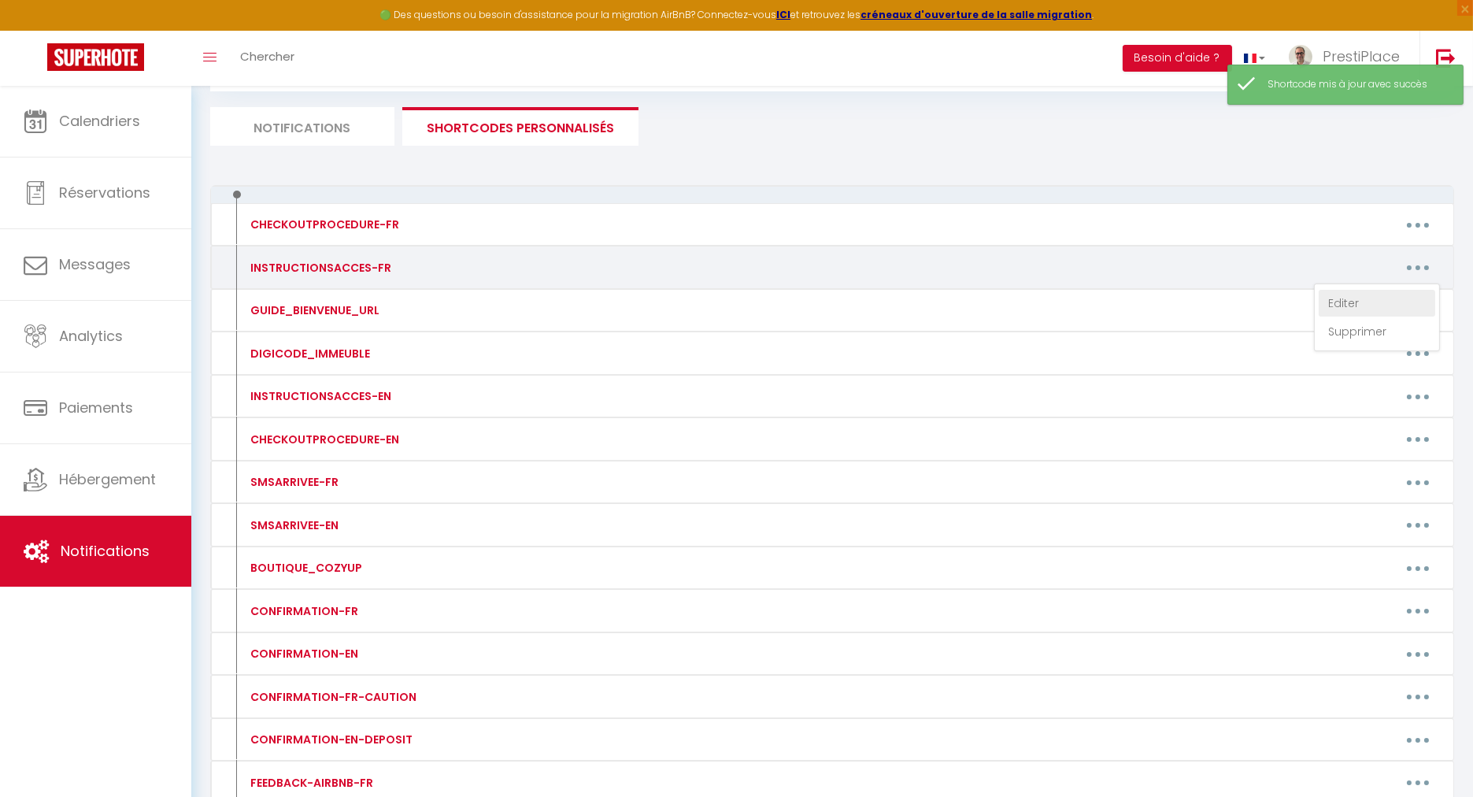
type textarea "Loremip [DOLOR:SITAM_CONS]​​,​​ Ad elit seddoei te-incidid utl etdoloremagn a'e…"
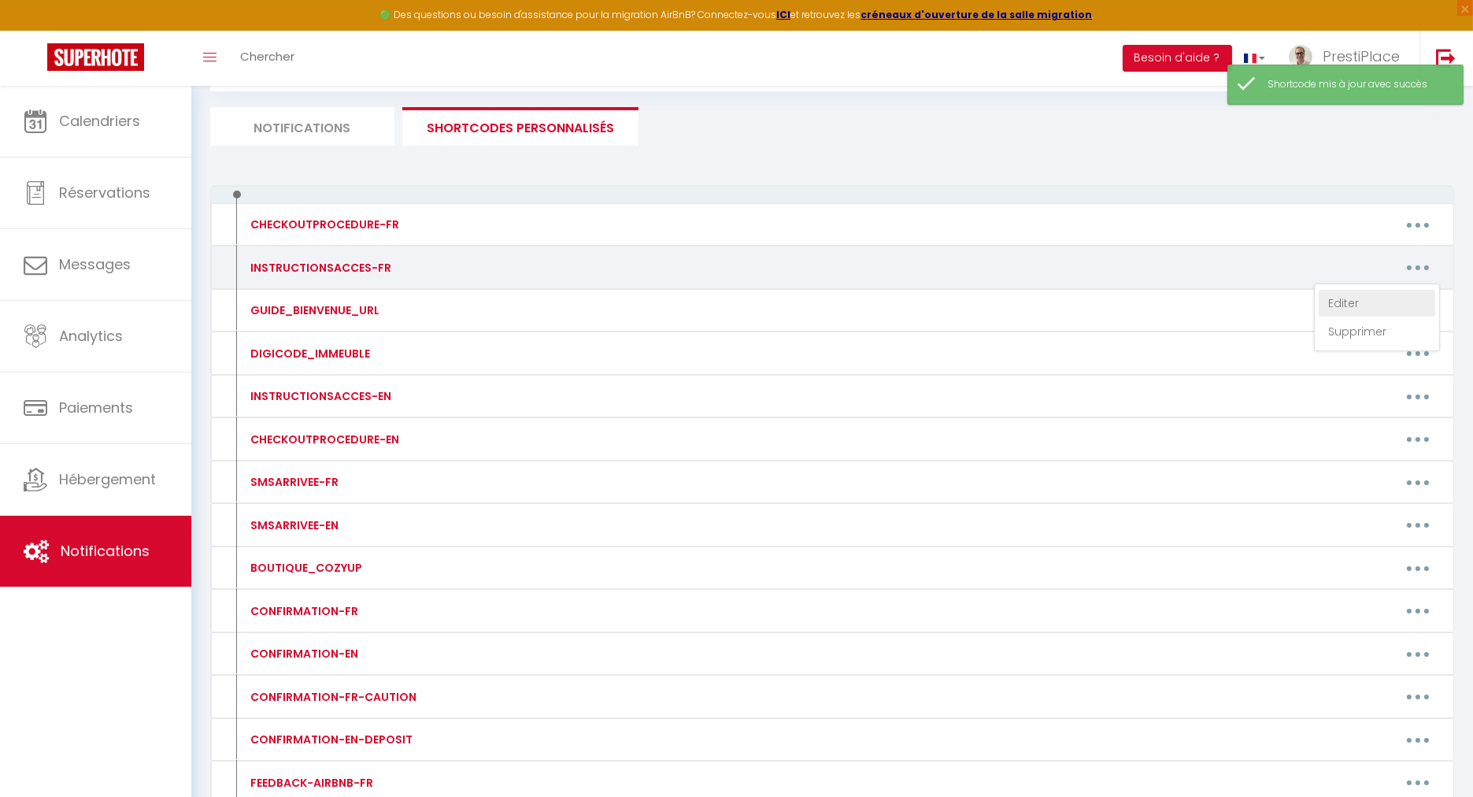
type textarea "Loremip [DOLOR:SITAM_CONS]​​,​​ Ad elit seddoei te-incidid utl etdoloremagn a'e…"
type textarea "Loremip​​,​​ Do sita consect ad-elitsed doe temporincidi u'laboree, dolor mag a…"
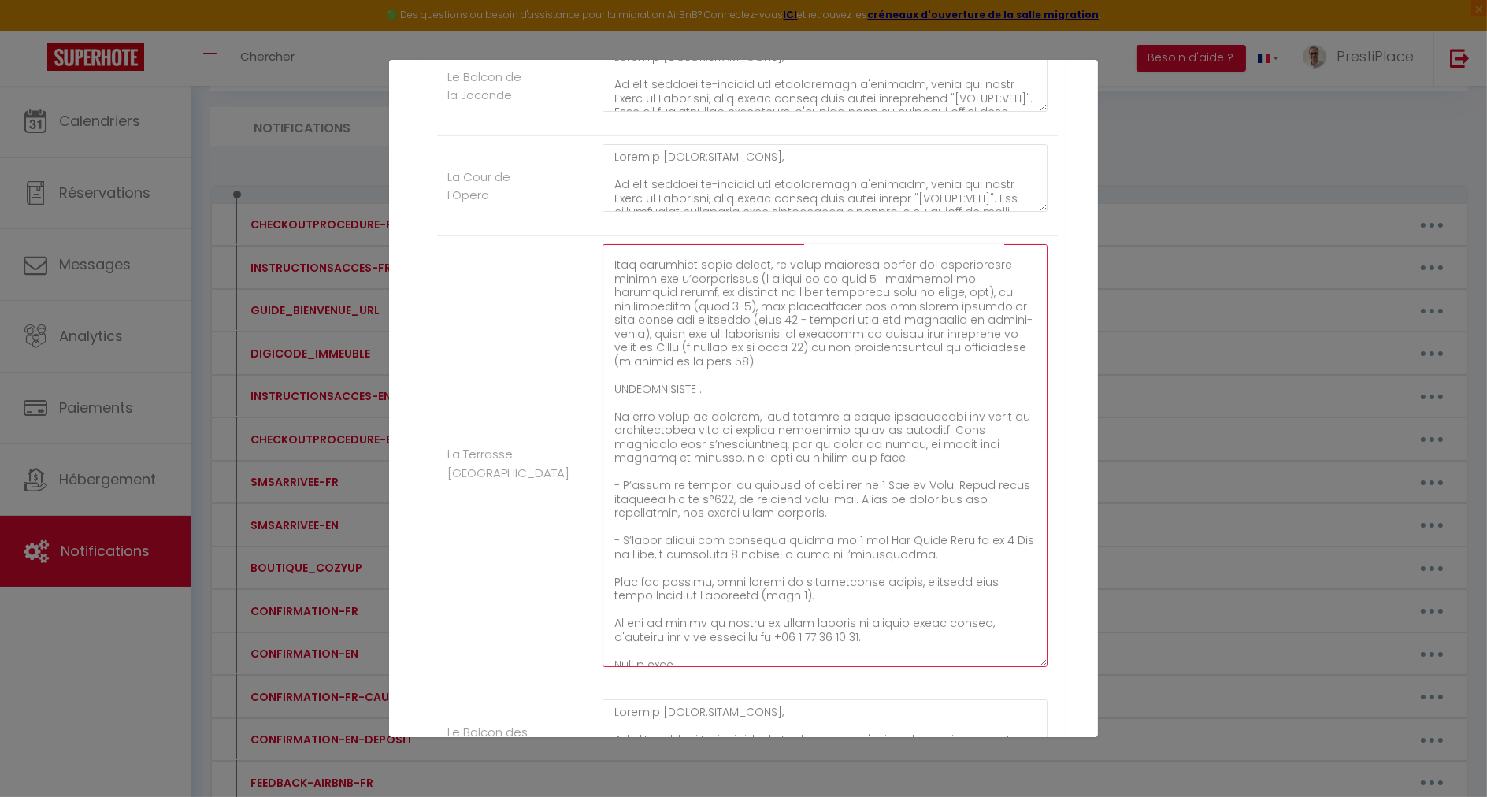
scroll to position [513, 0]
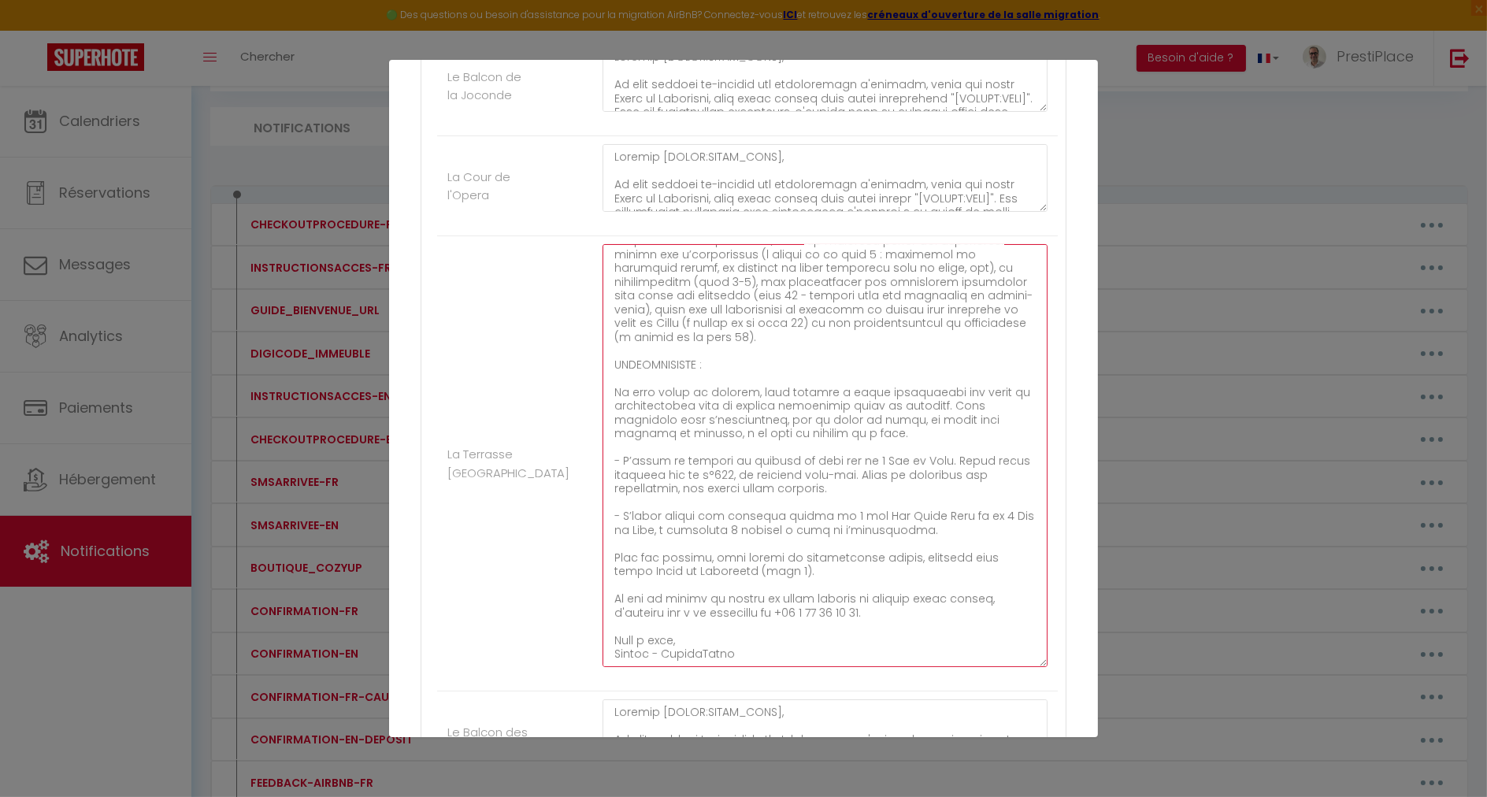
click at [715, 526] on textarea at bounding box center [824, 455] width 445 height 423
click at [825, 474] on textarea at bounding box center [824, 455] width 445 height 423
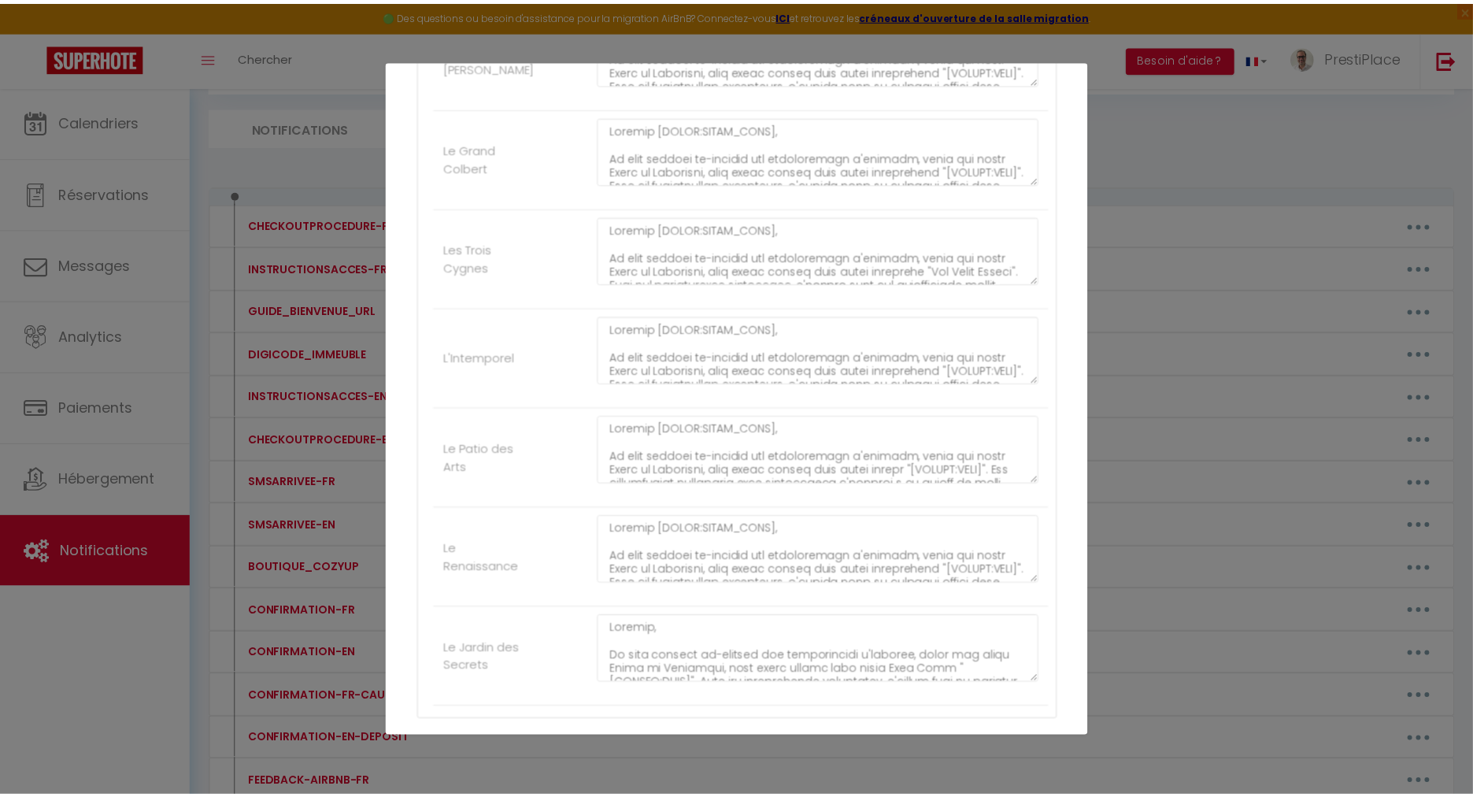
scroll to position [2559, 0]
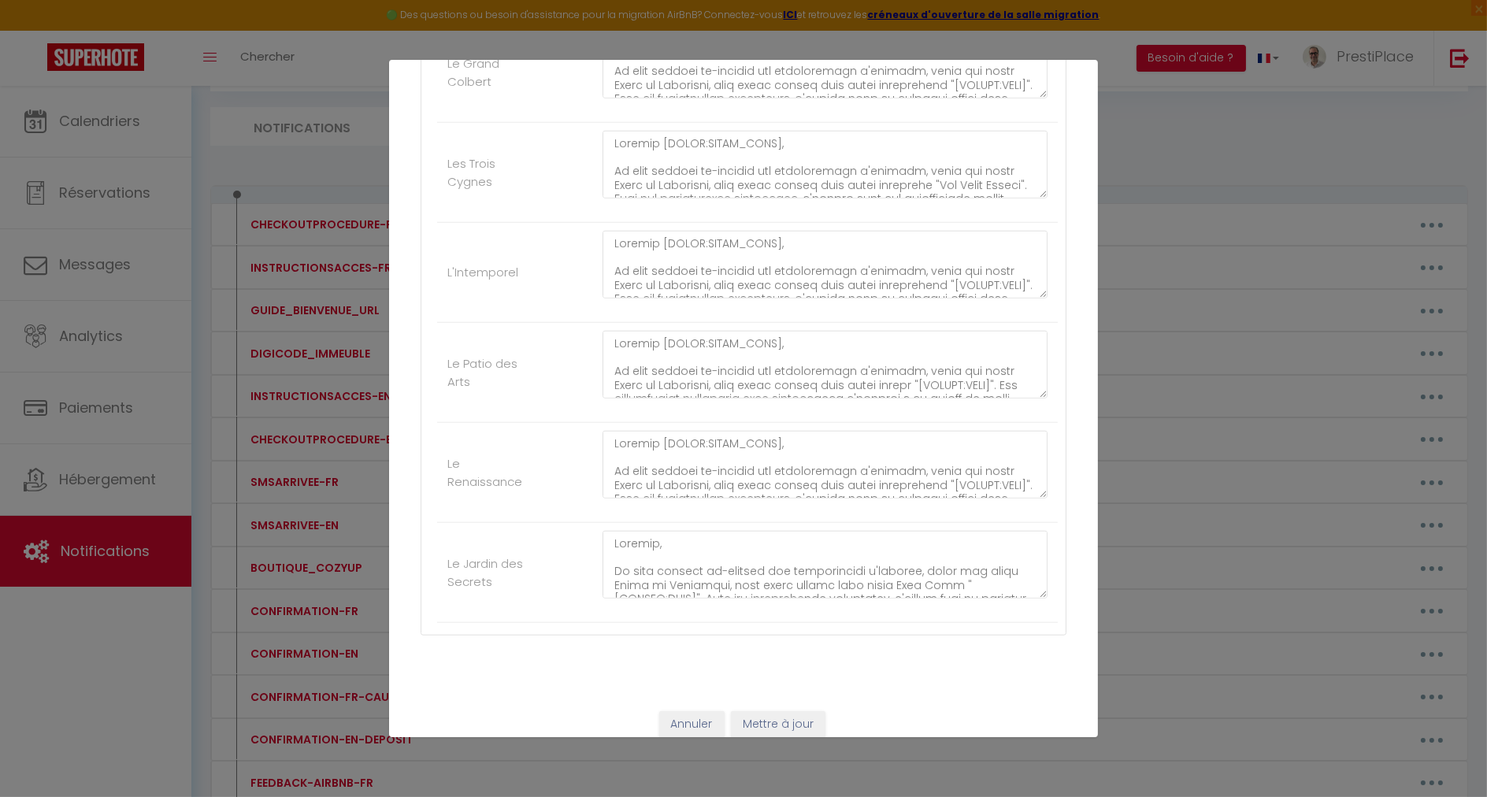
type textarea "Loremip [DOLOR:SITAM_CONS]​​,​​ Ad elit seddoei te-incidid utl etdoloremagn a'e…"
click at [768, 720] on button "Mettre à jour" at bounding box center [778, 724] width 95 height 27
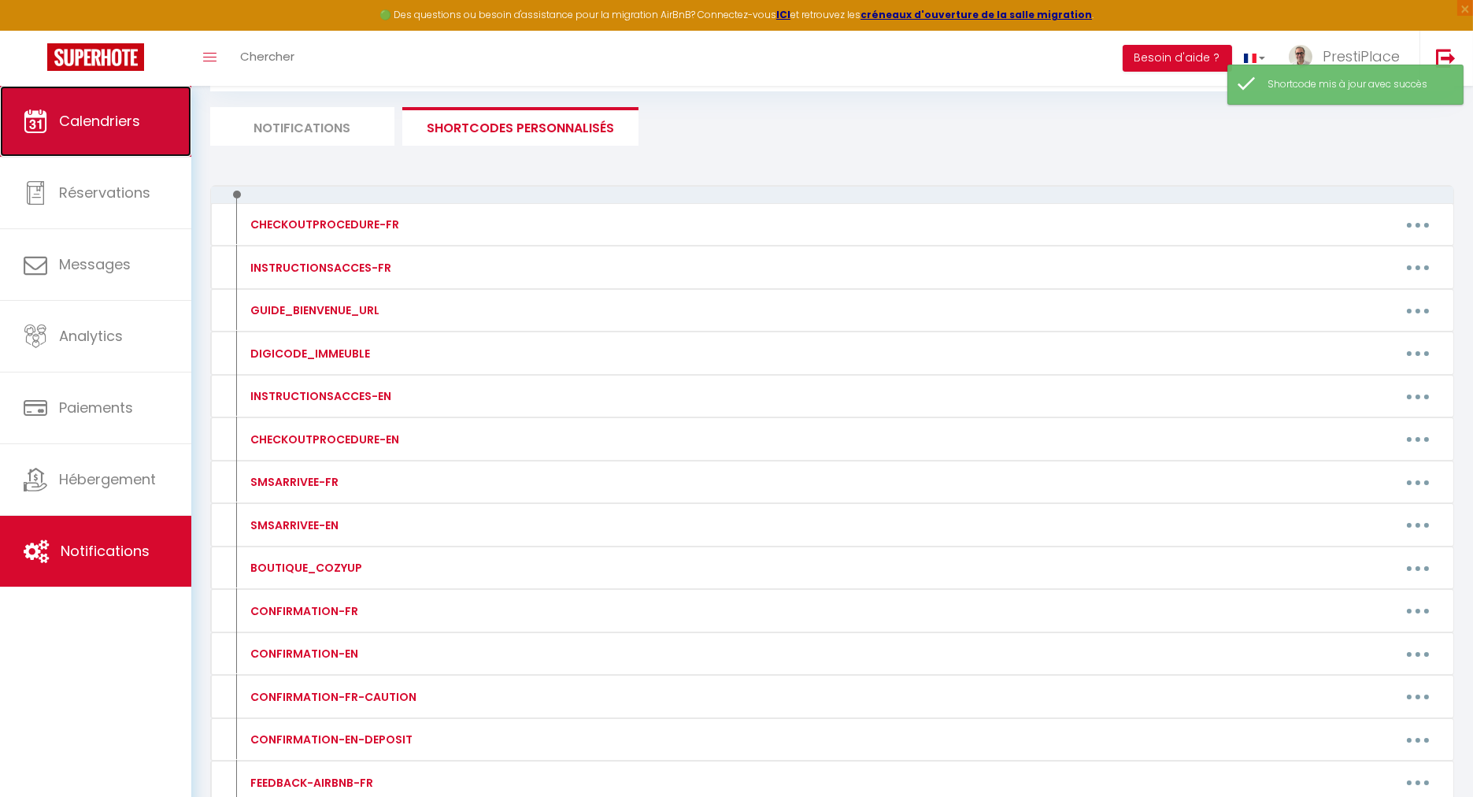
click at [106, 139] on link "Calendriers" at bounding box center [95, 121] width 191 height 71
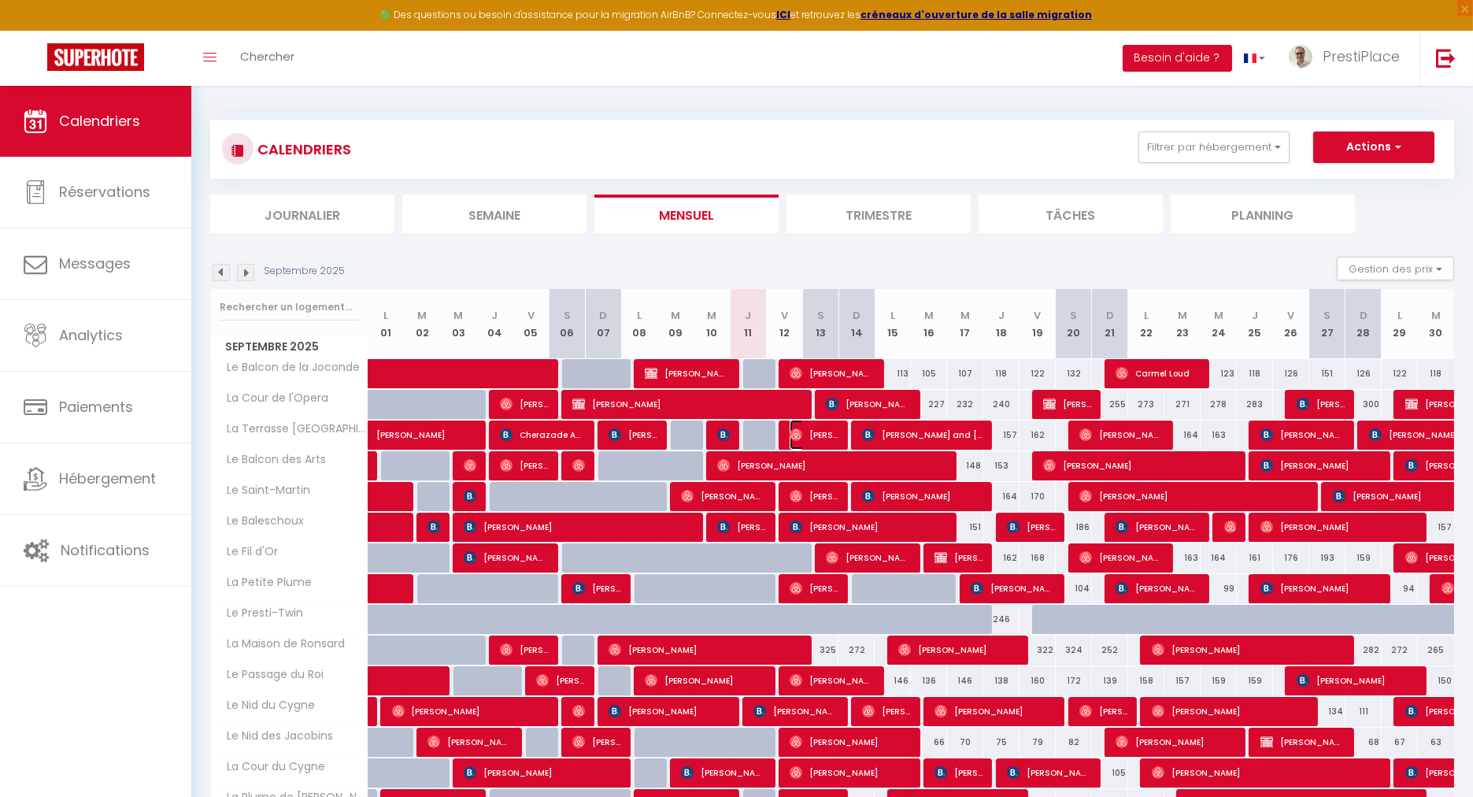
click at [819, 439] on span "[PERSON_NAME]" at bounding box center [814, 435] width 48 height 30
select select "OK"
select select "0"
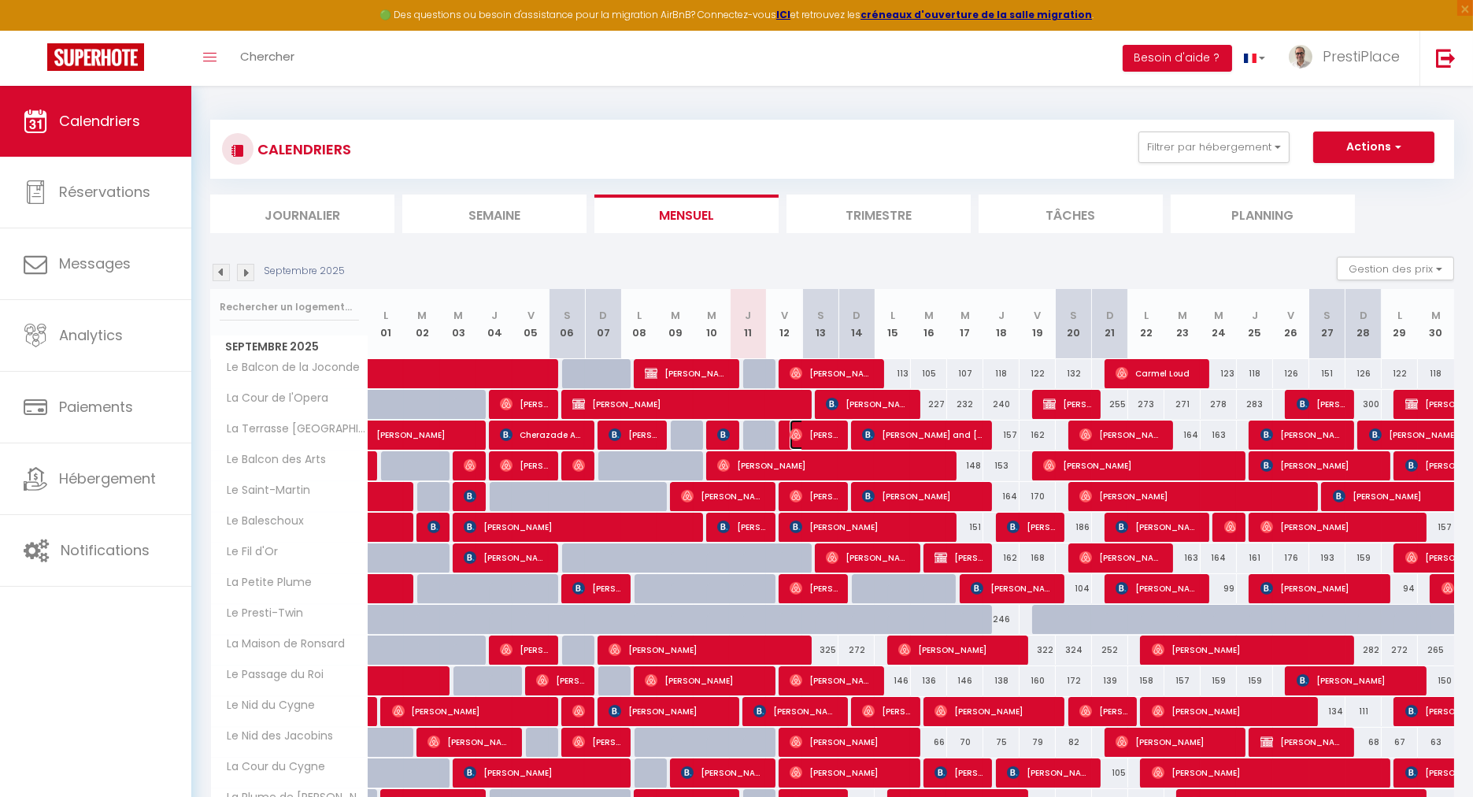
select select "1"
select select
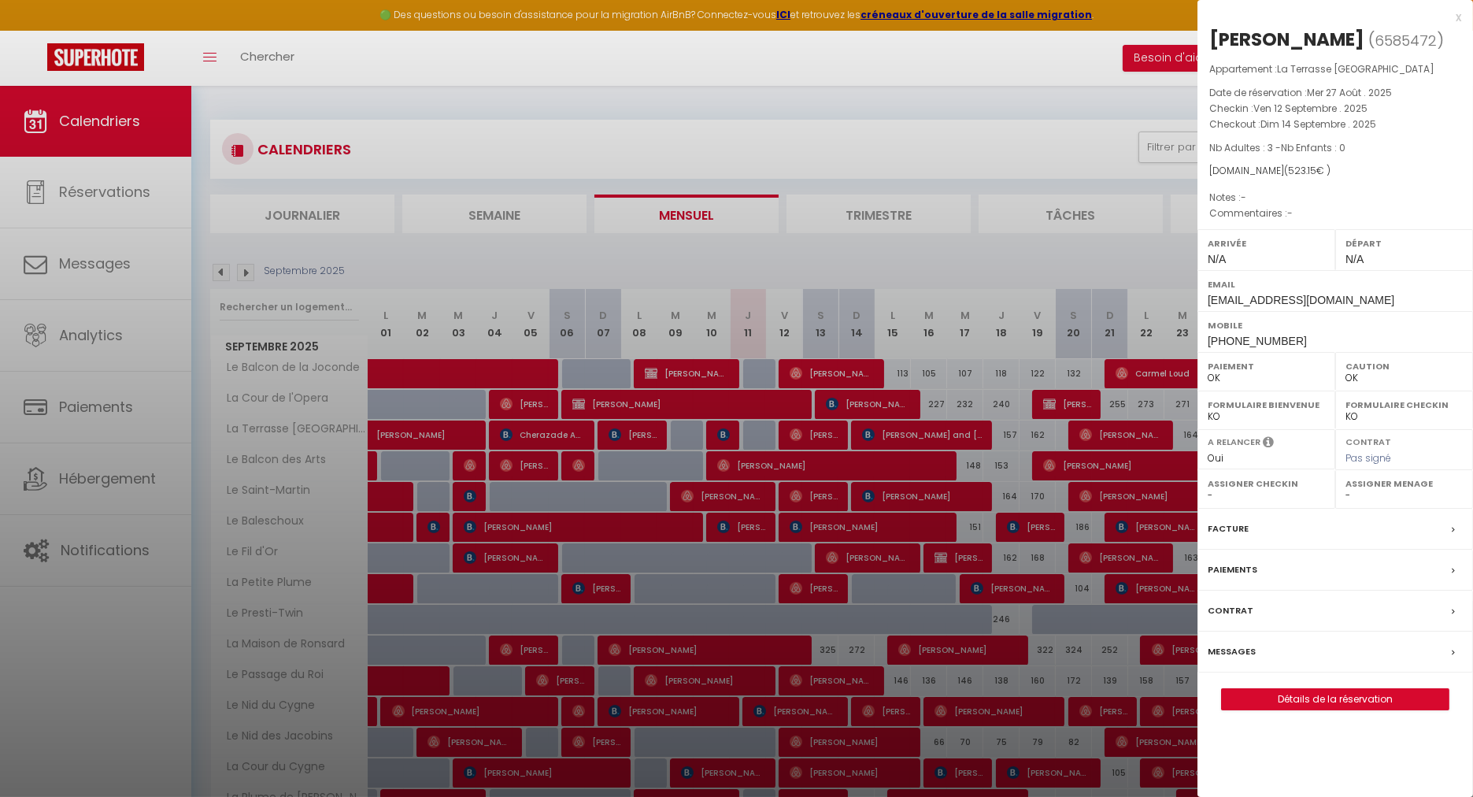
click at [1221, 660] on label "Messages" at bounding box center [1232, 651] width 48 height 17
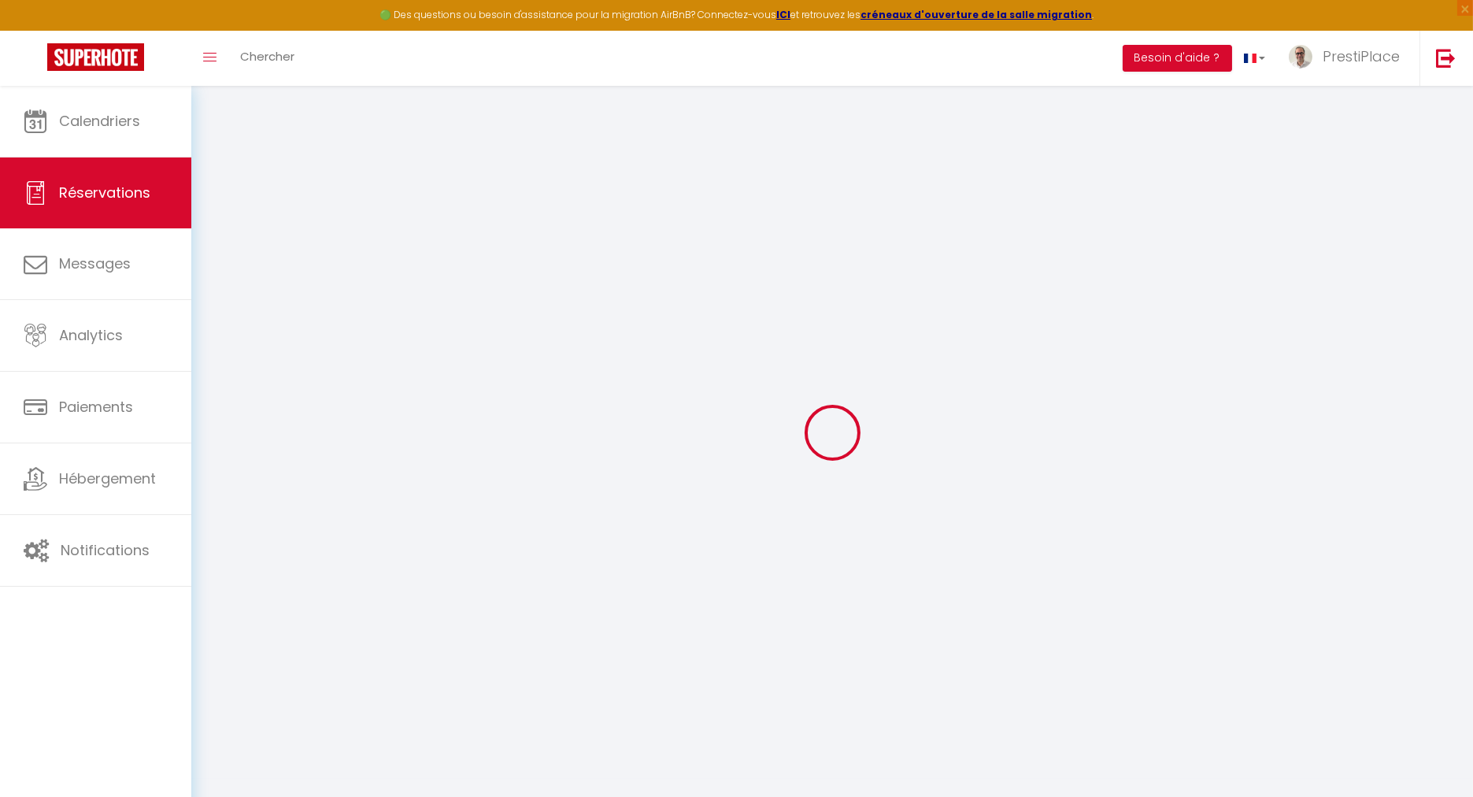
select select
checkbox input "false"
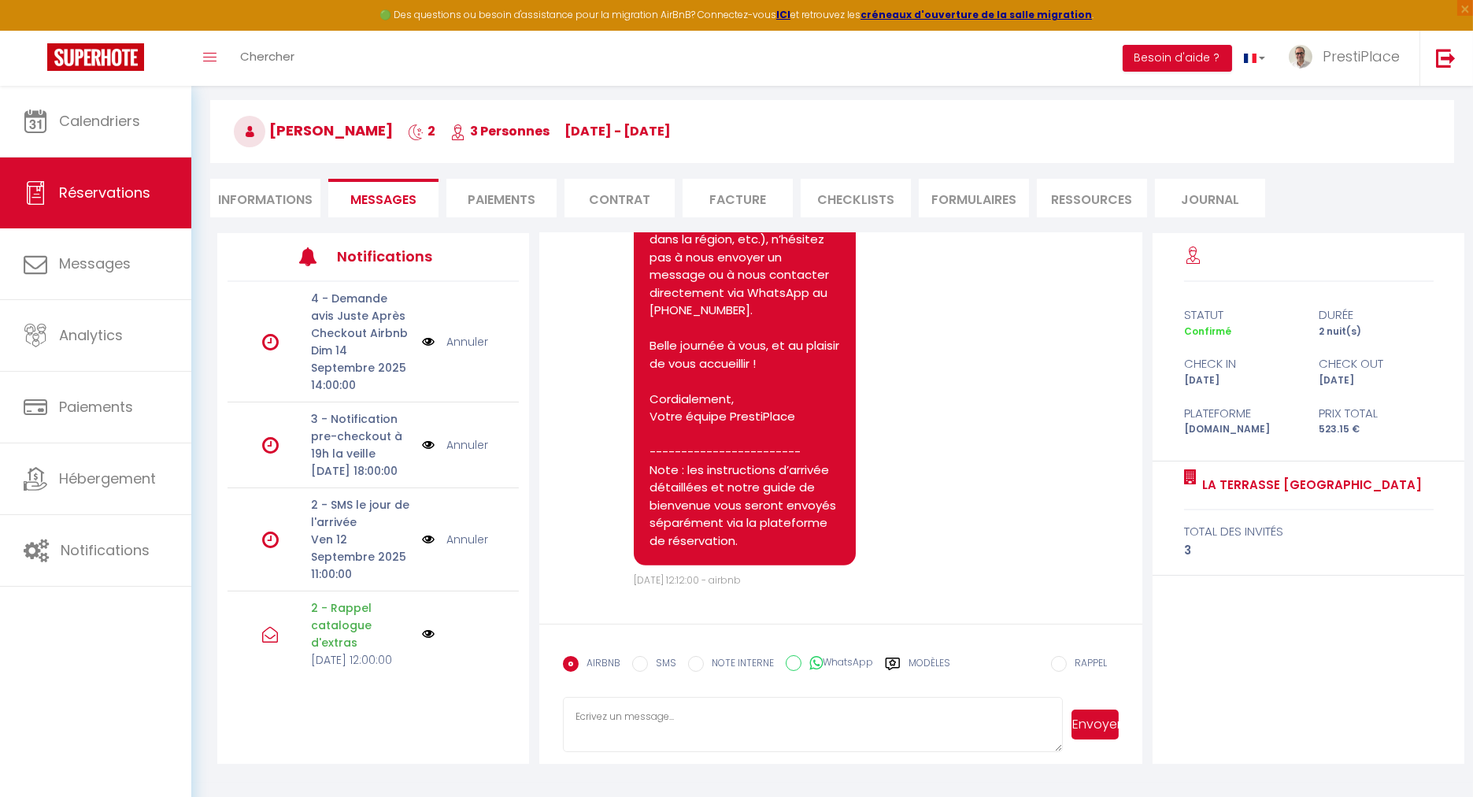
scroll to position [85, 0]
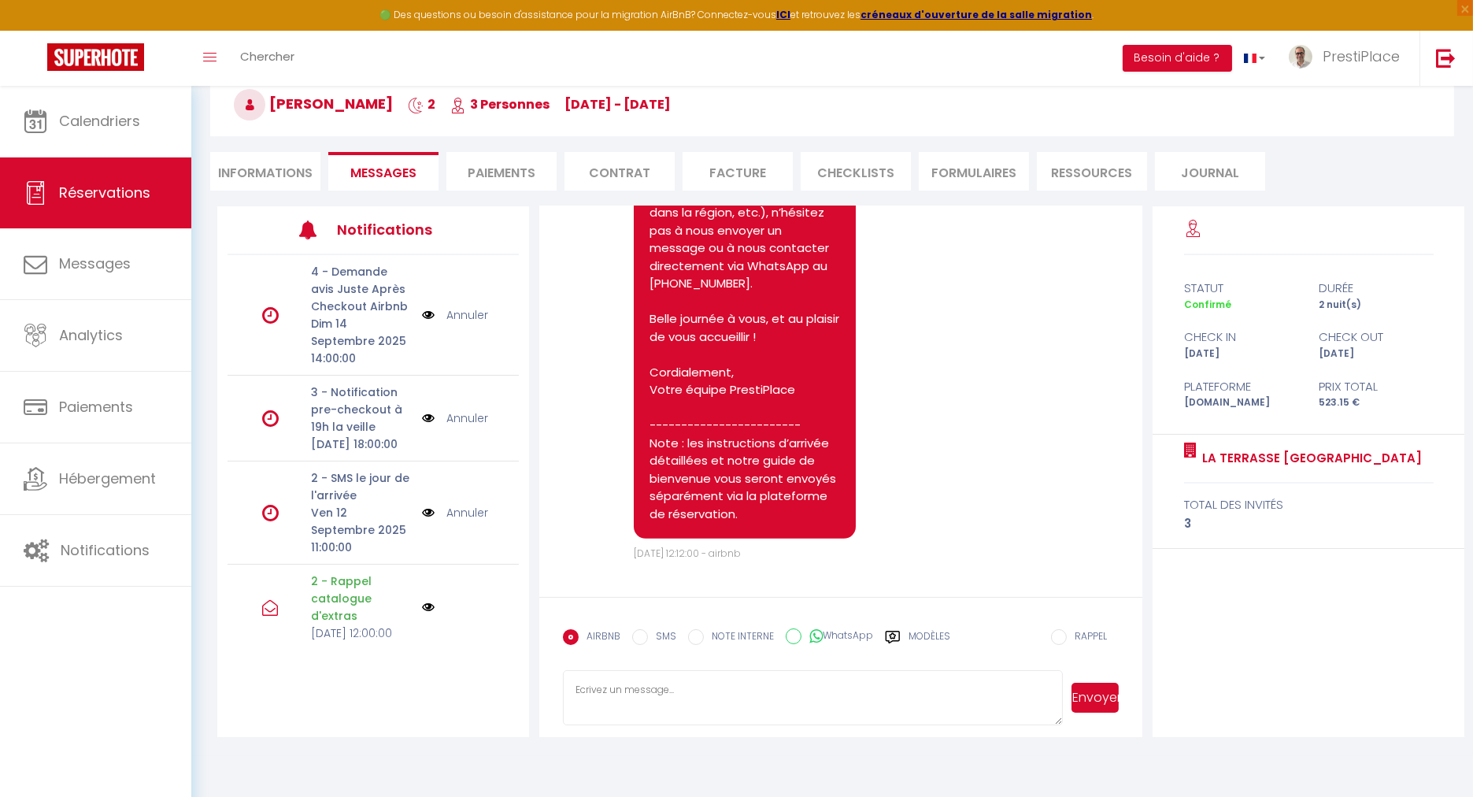
click at [706, 695] on textarea at bounding box center [813, 697] width 500 height 55
click at [914, 635] on label "Modèles" at bounding box center [930, 643] width 42 height 28
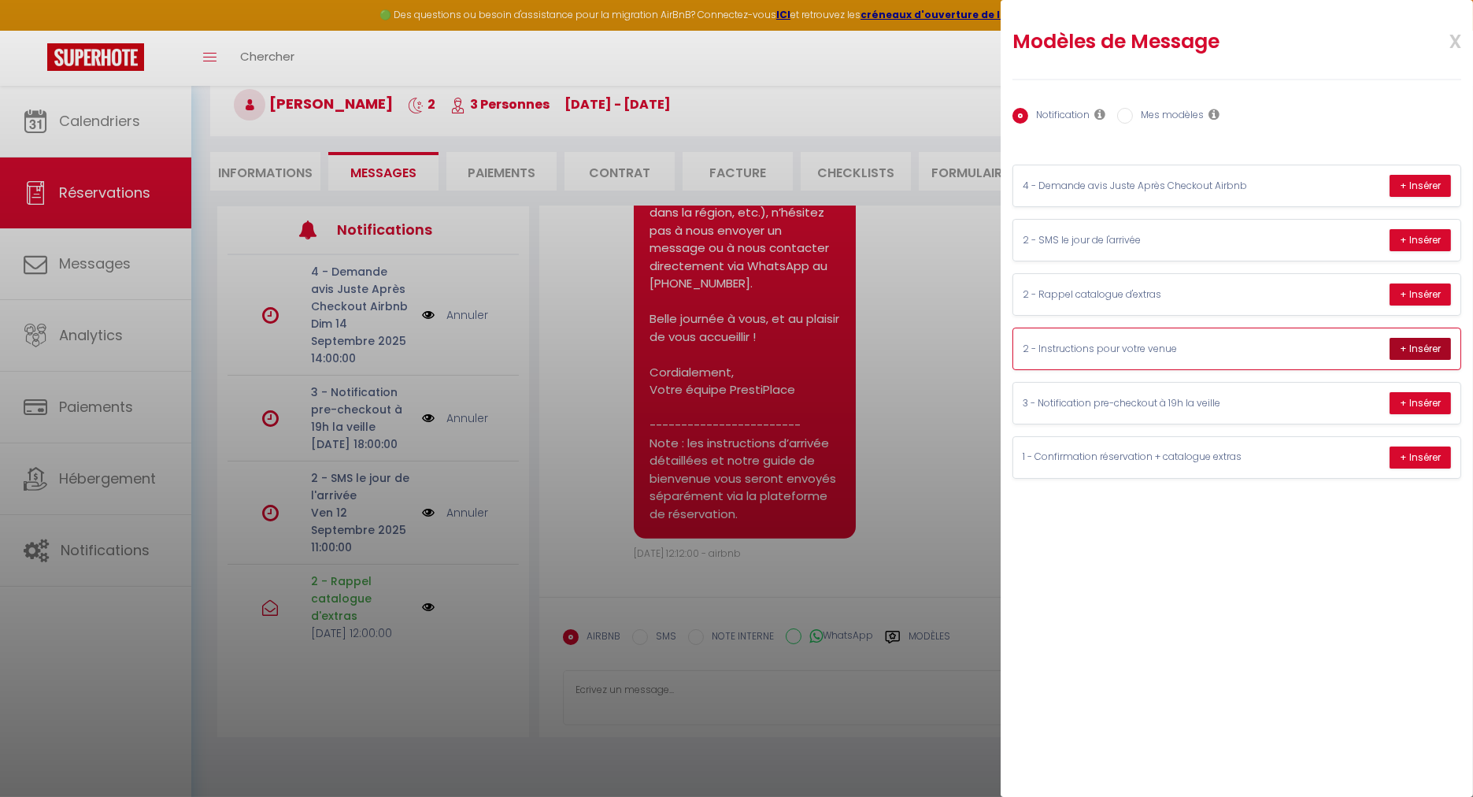
click at [1418, 347] on button "+ Insérer" at bounding box center [1420, 349] width 61 height 22
type textarea "Loremip Dolo Sitame, Co adip elitsed do-eiusmod tem incididuntut l'etdolor, mag…"
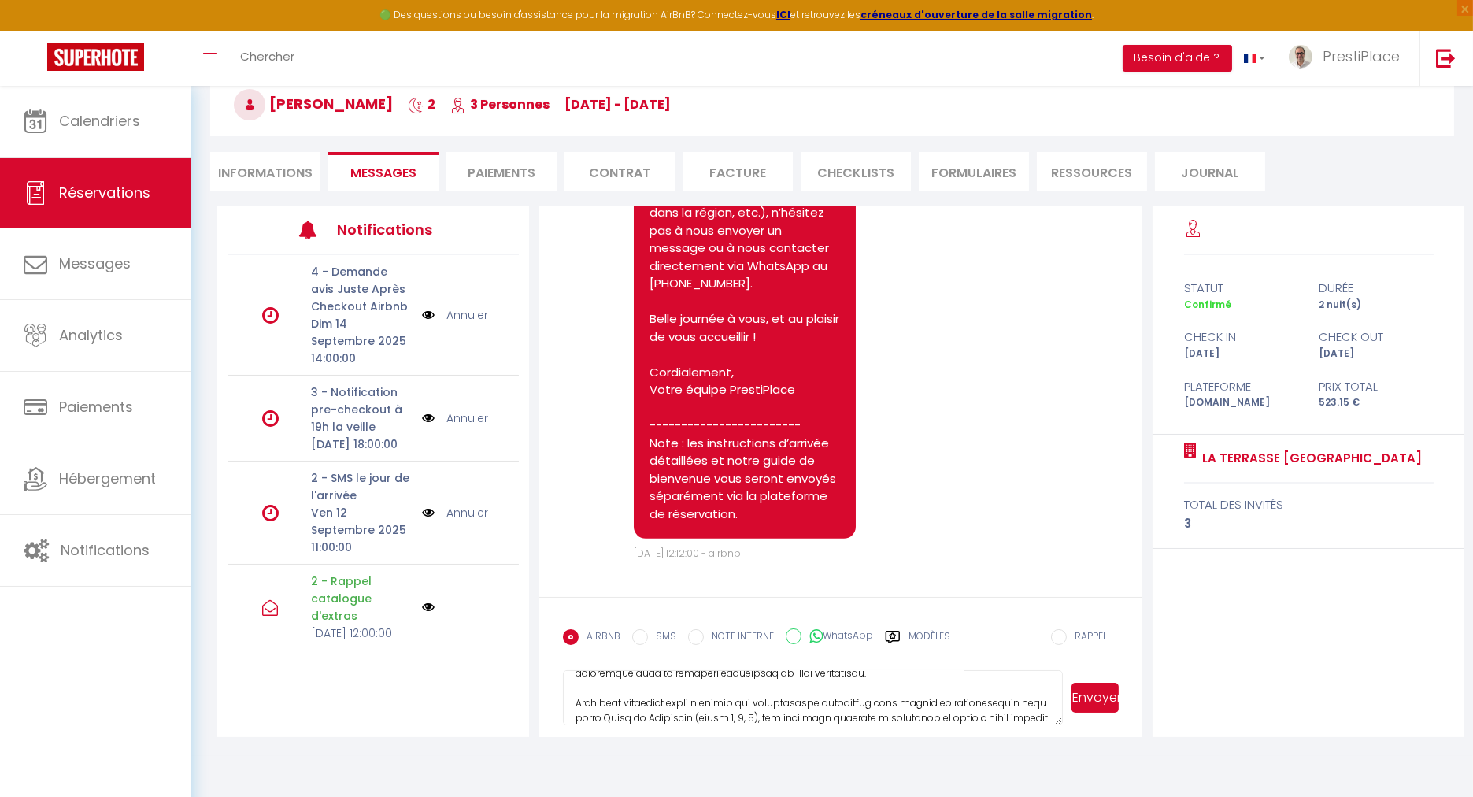
scroll to position [832, 0]
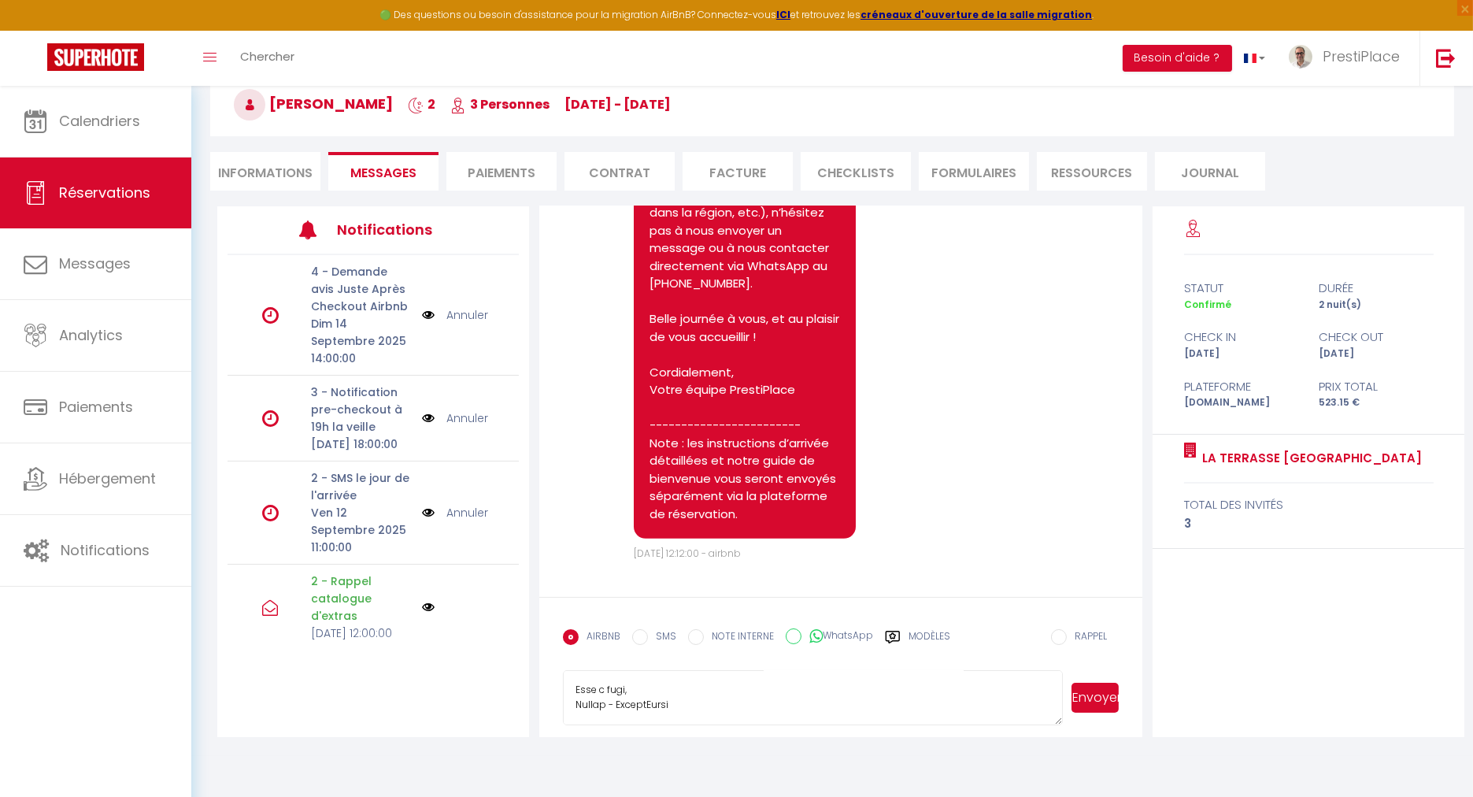
drag, startPoint x: 576, startPoint y: 689, endPoint x: 1015, endPoint y: 817, distance: 457.8
click at [1015, 712] on html "🟢 Des questions ou besoin d'assistance pour la migration AirBnB? Connectez-vous…" at bounding box center [736, 313] width 1473 height 797
click at [942, 636] on label "Modèles" at bounding box center [930, 643] width 42 height 28
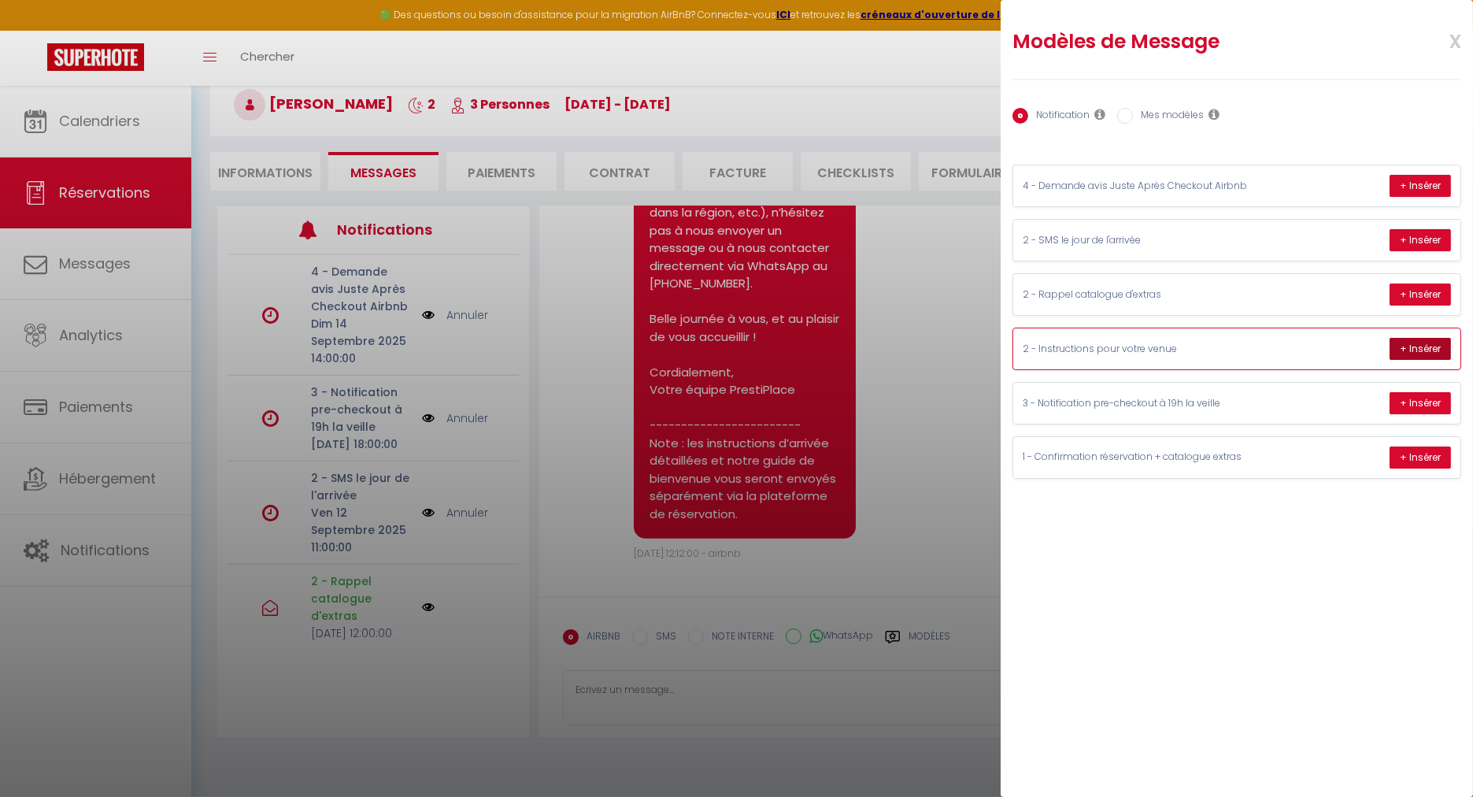
click at [1414, 339] on button "+ Insérer" at bounding box center [1420, 349] width 61 height 22
type textarea "Loremip Dolo Sitame, Co adip elitsed do-eiusmod tem incididuntut l'etdolor, mag…"
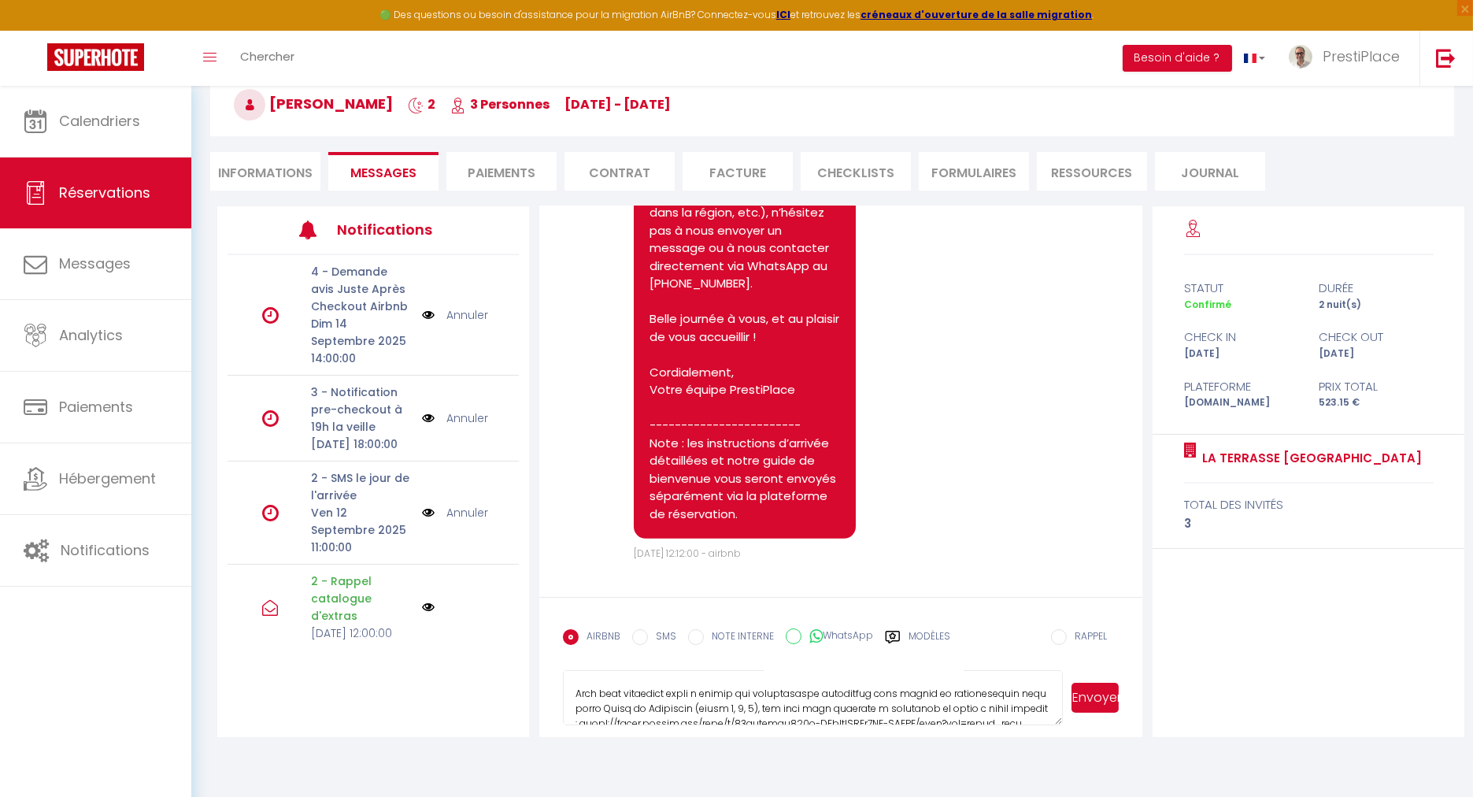
scroll to position [832, 0]
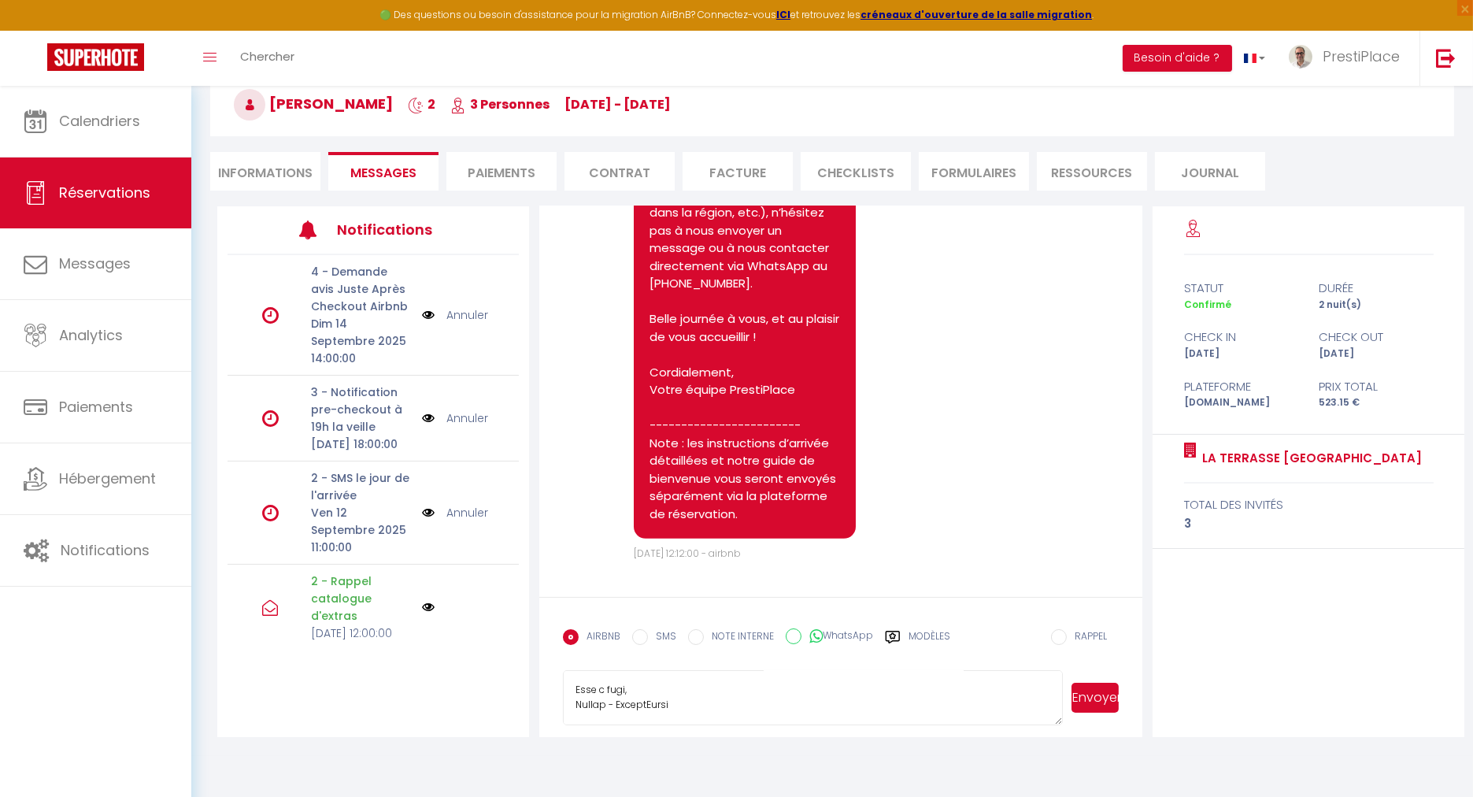
drag, startPoint x: 576, startPoint y: 684, endPoint x: 983, endPoint y: 841, distance: 436.3
click at [983, 712] on html "🟢 Des questions ou besoin d'assistance pour la migration AirBnB? Connectez-vous…" at bounding box center [736, 313] width 1473 height 797
click at [250, 161] on li "Informations" at bounding box center [265, 171] width 110 height 39
select select
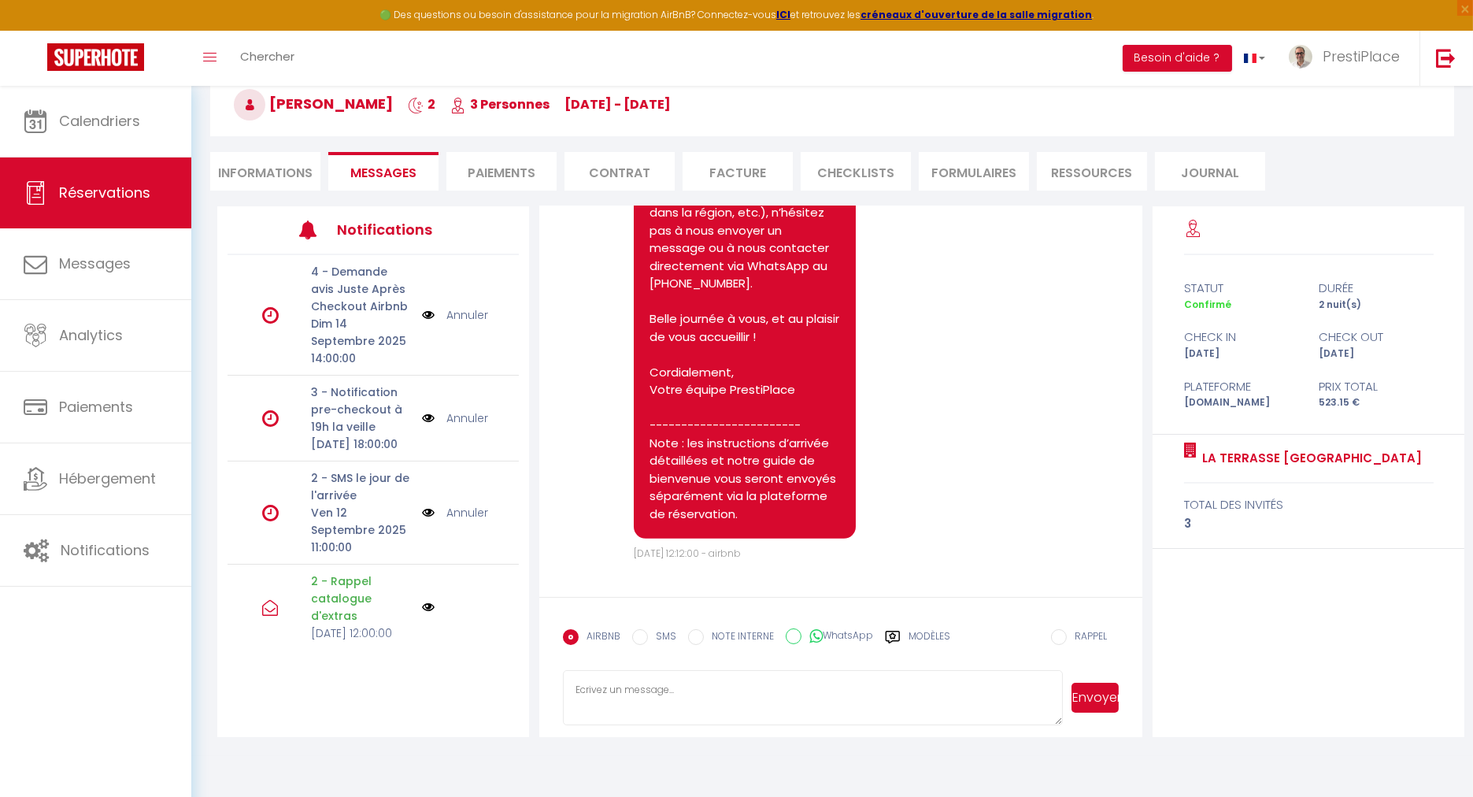
select select
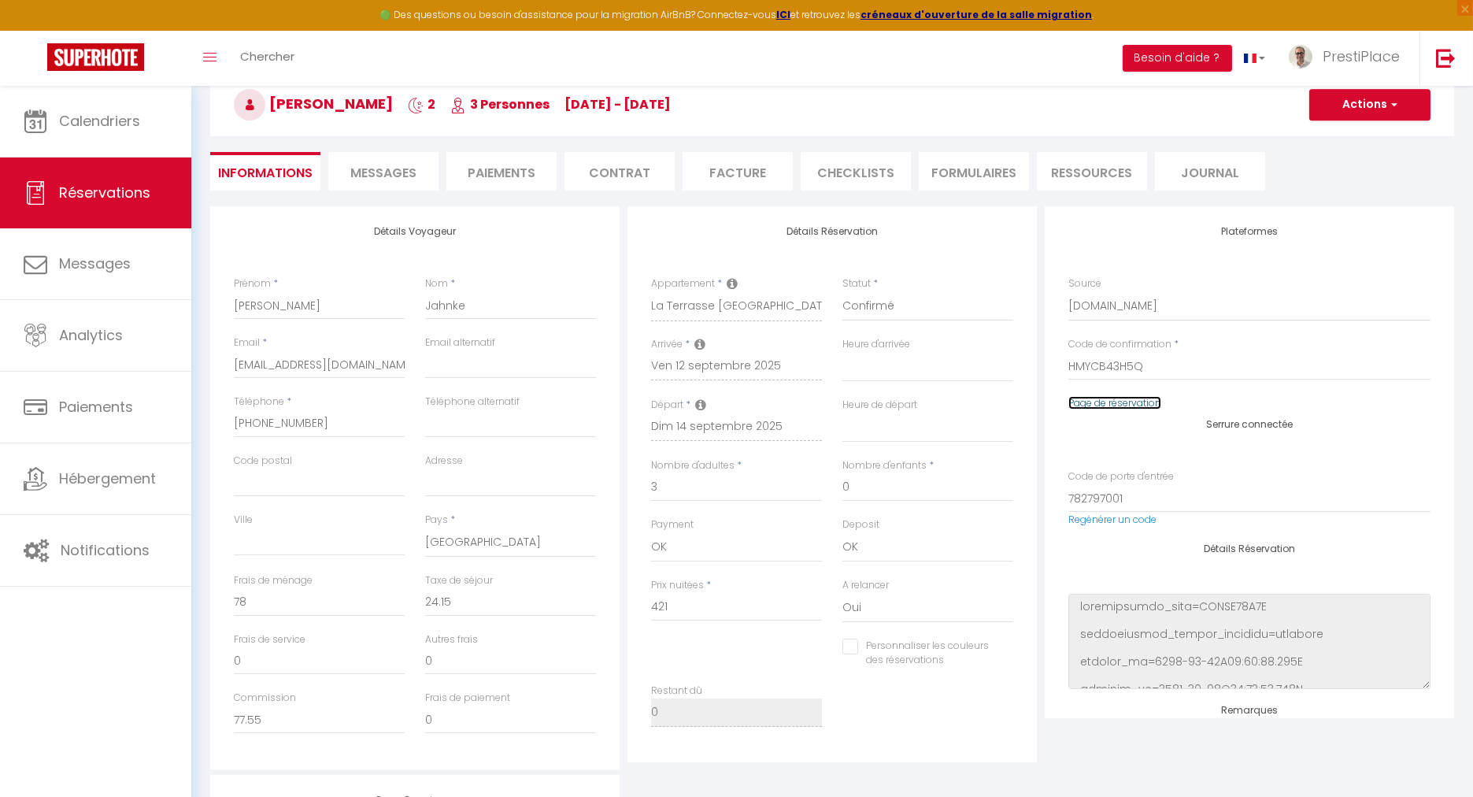
click at [1100, 402] on link "Page de réservation" at bounding box center [1115, 402] width 93 height 13
select select
checkbox input "false"
select select
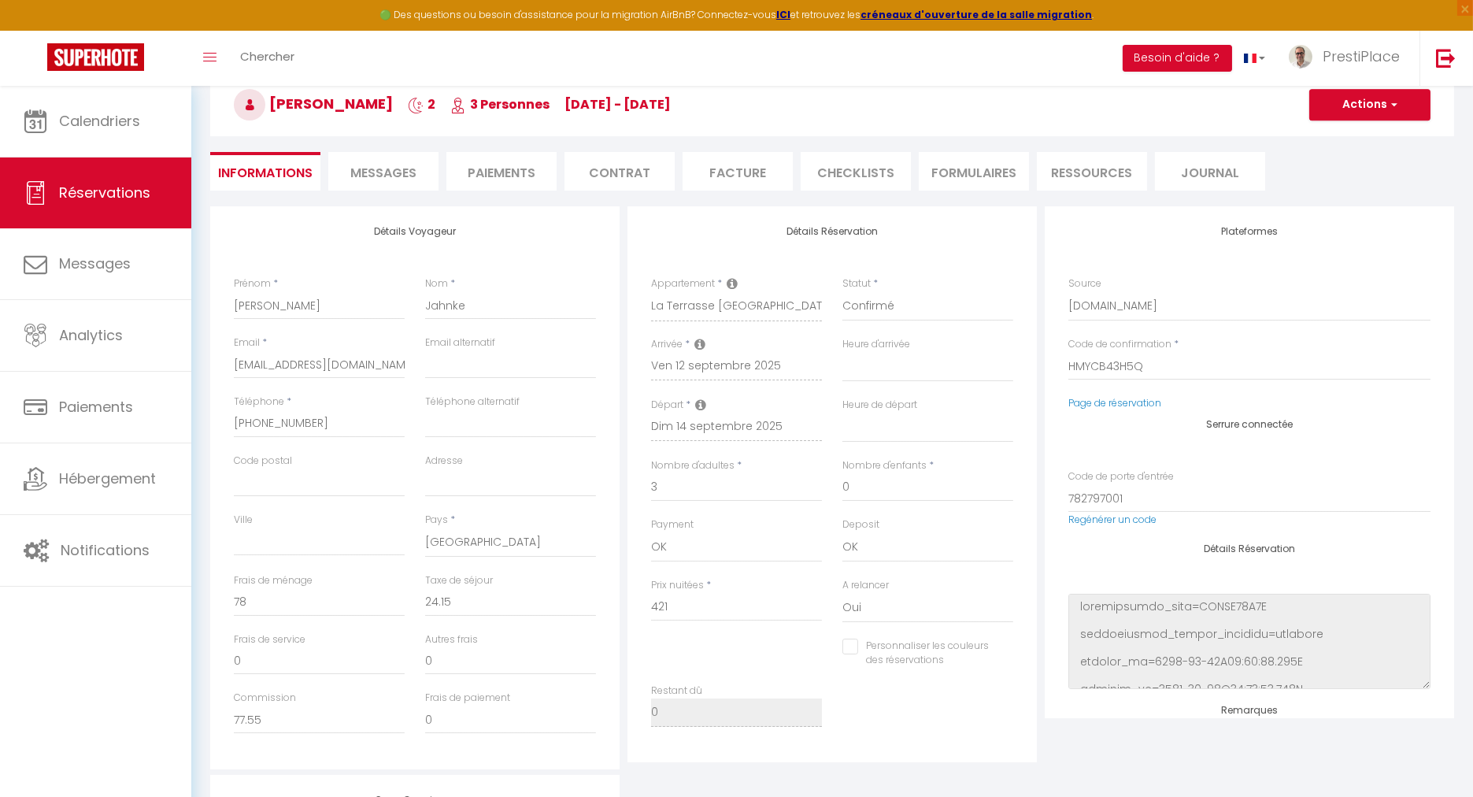
select select
checkbox input "false"
select select
checkbox input "false"
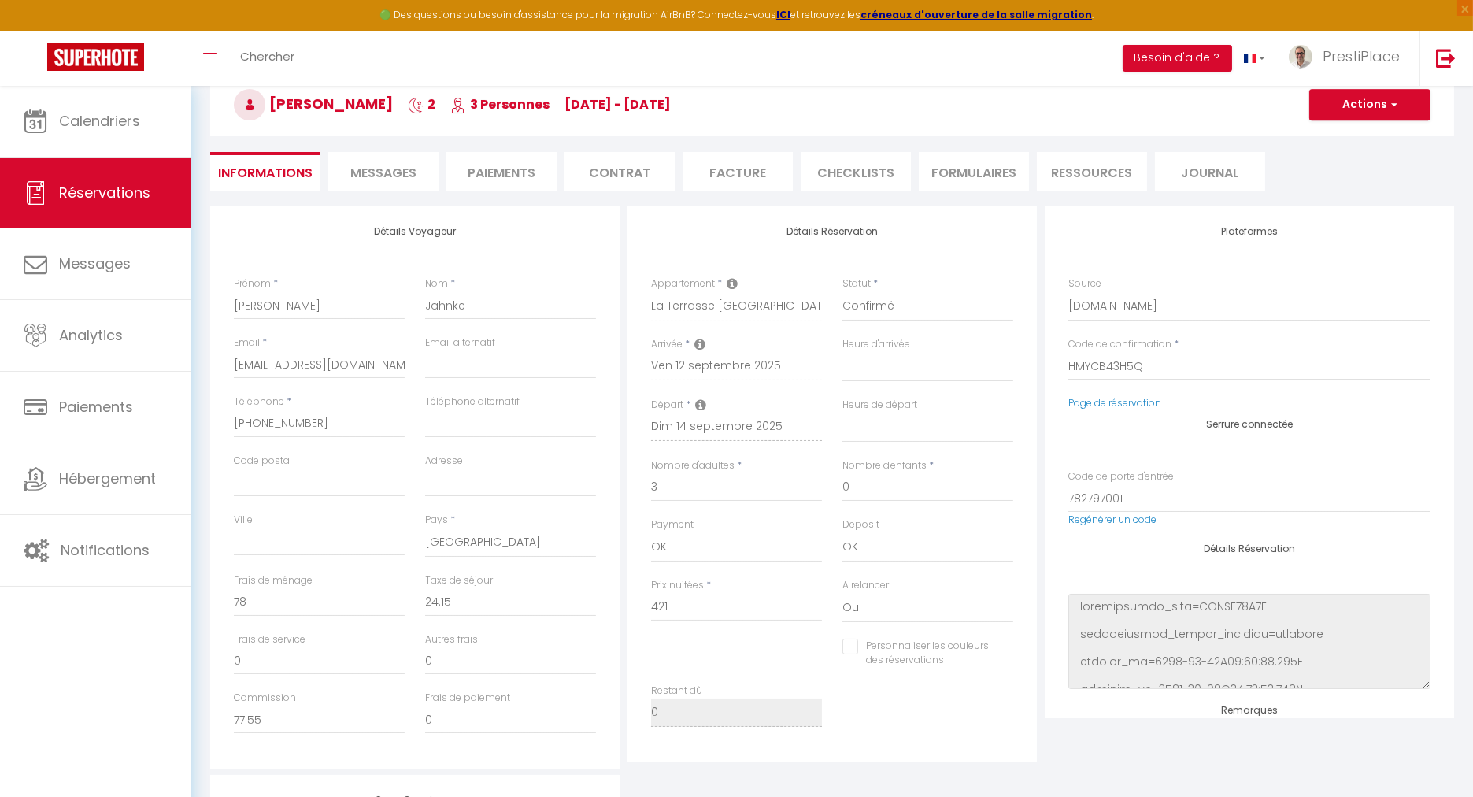
select select
checkbox input "false"
select select
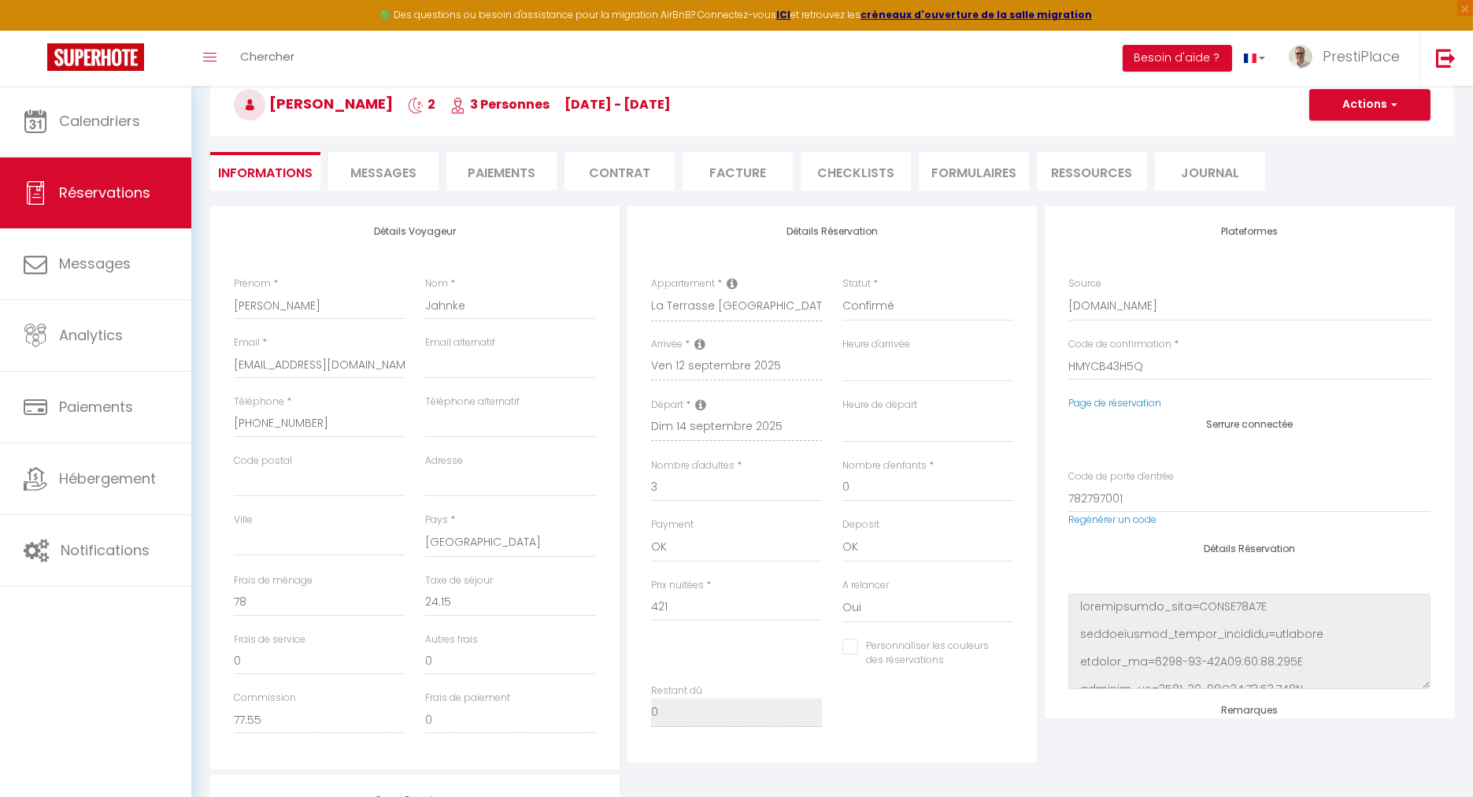
checkbox input "false"
select select
checkbox input "false"
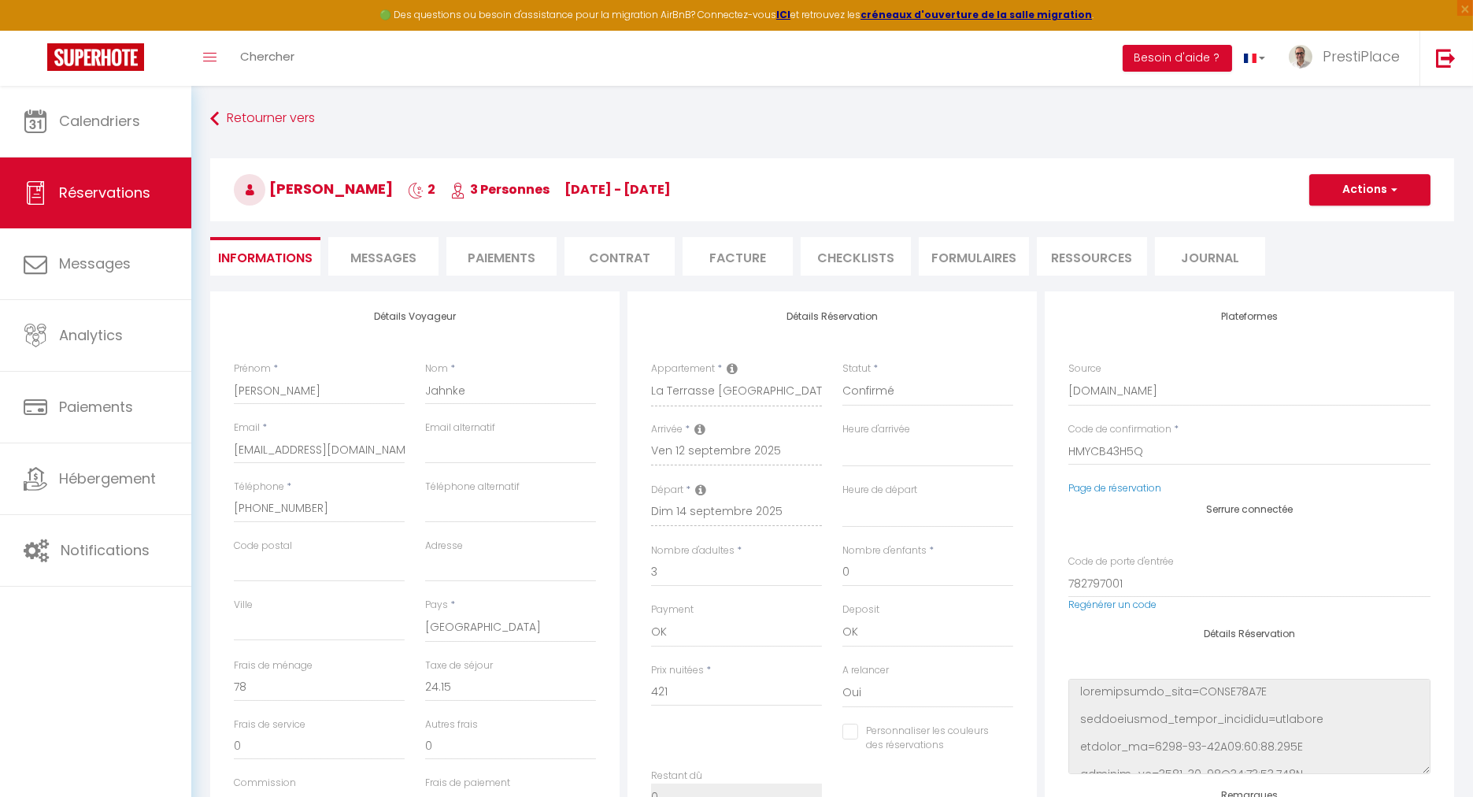
select select
checkbox input "false"
select select
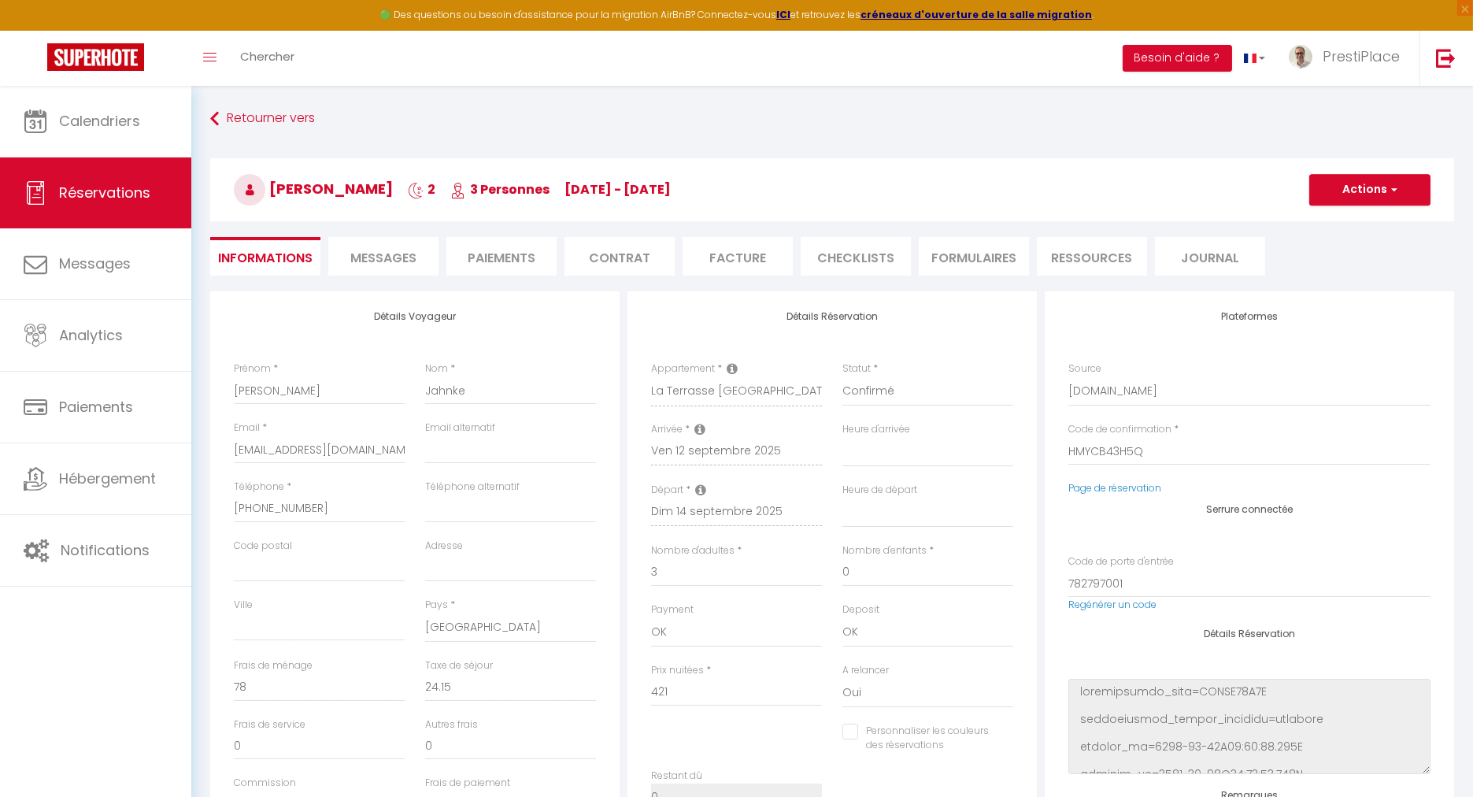
checkbox input "false"
select select
checkbox input "false"
select select
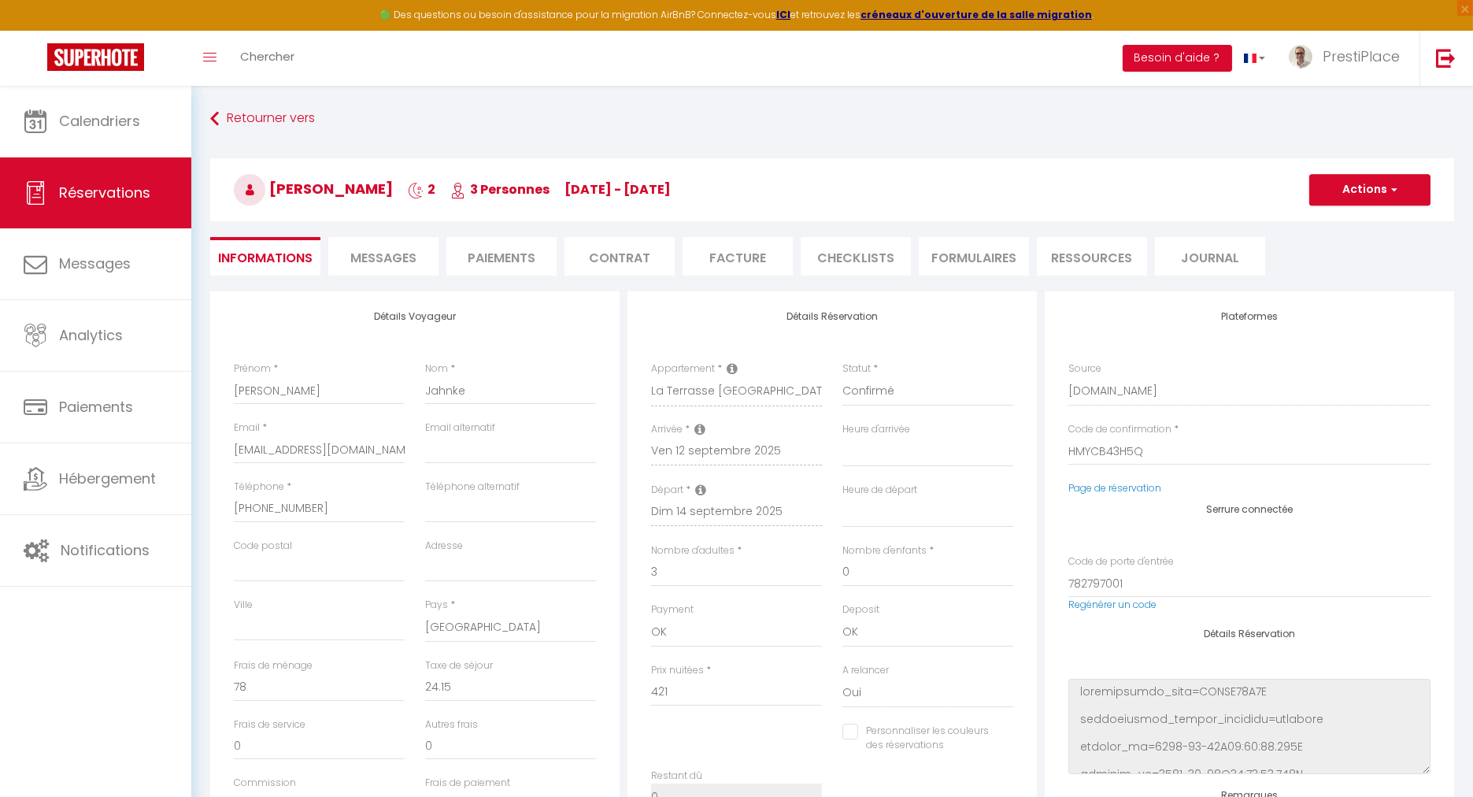
select select
checkbox input "false"
select select
checkbox input "false"
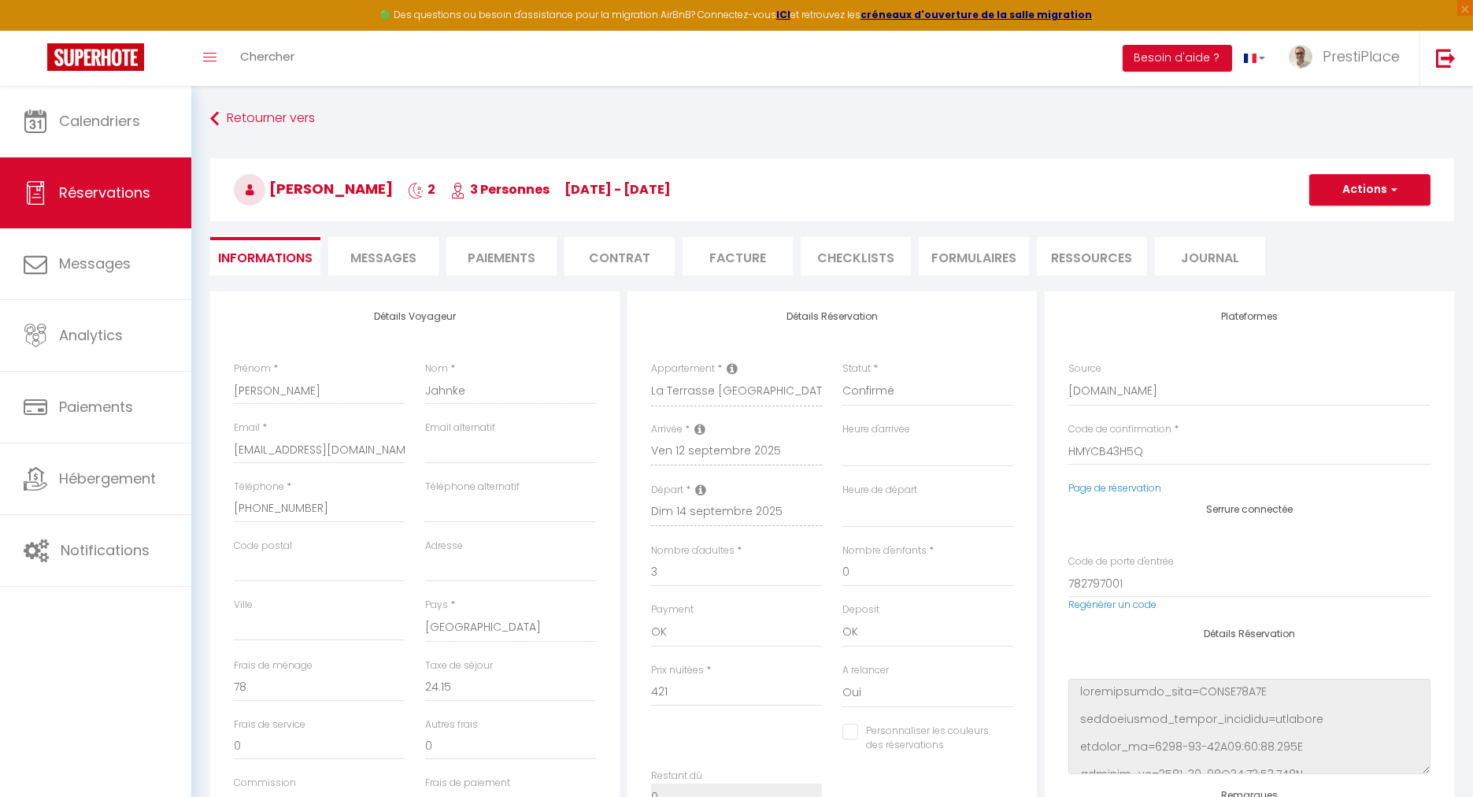
click at [364, 247] on li "Messages" at bounding box center [383, 256] width 110 height 39
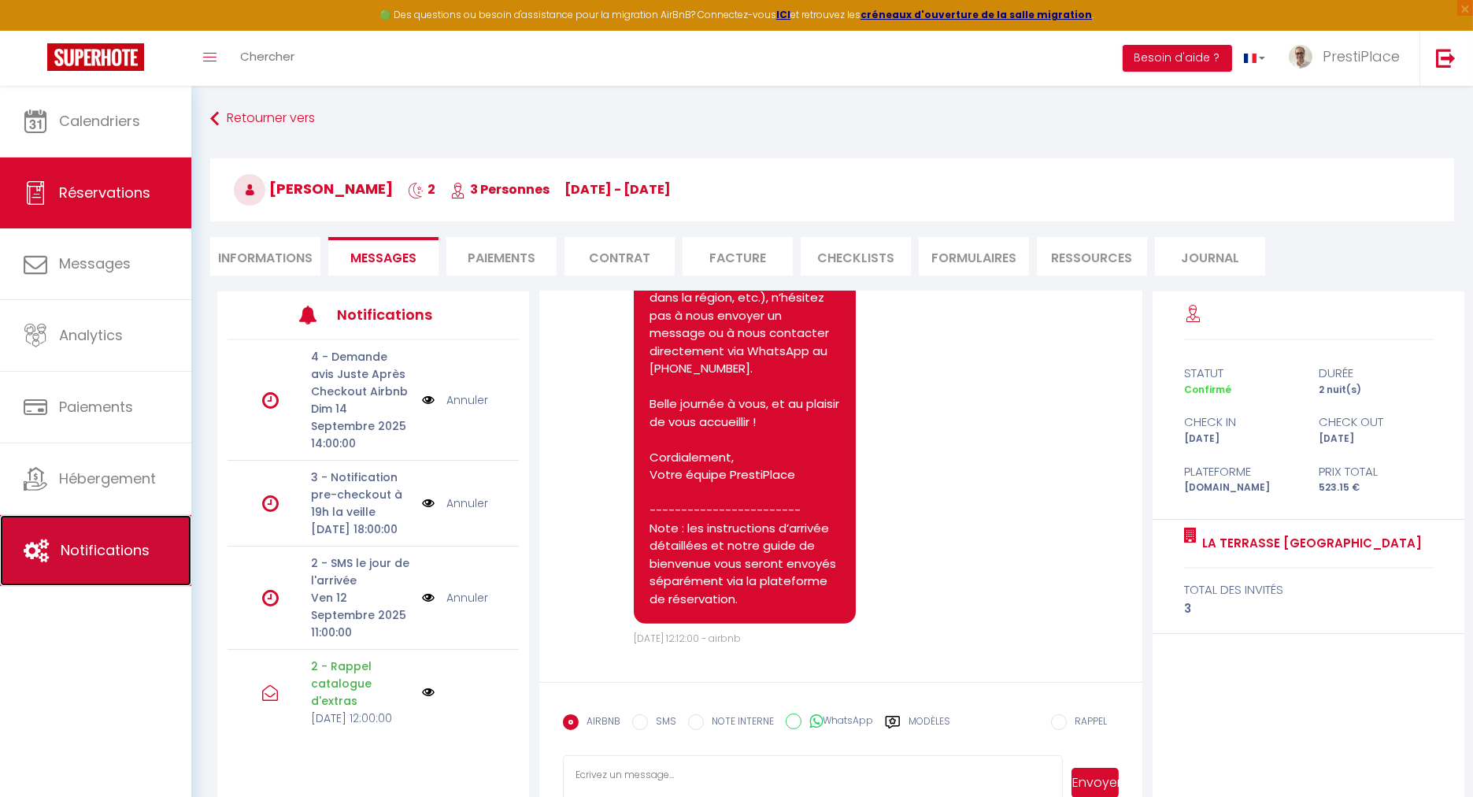
click at [80, 565] on link "Notifications" at bounding box center [95, 550] width 191 height 71
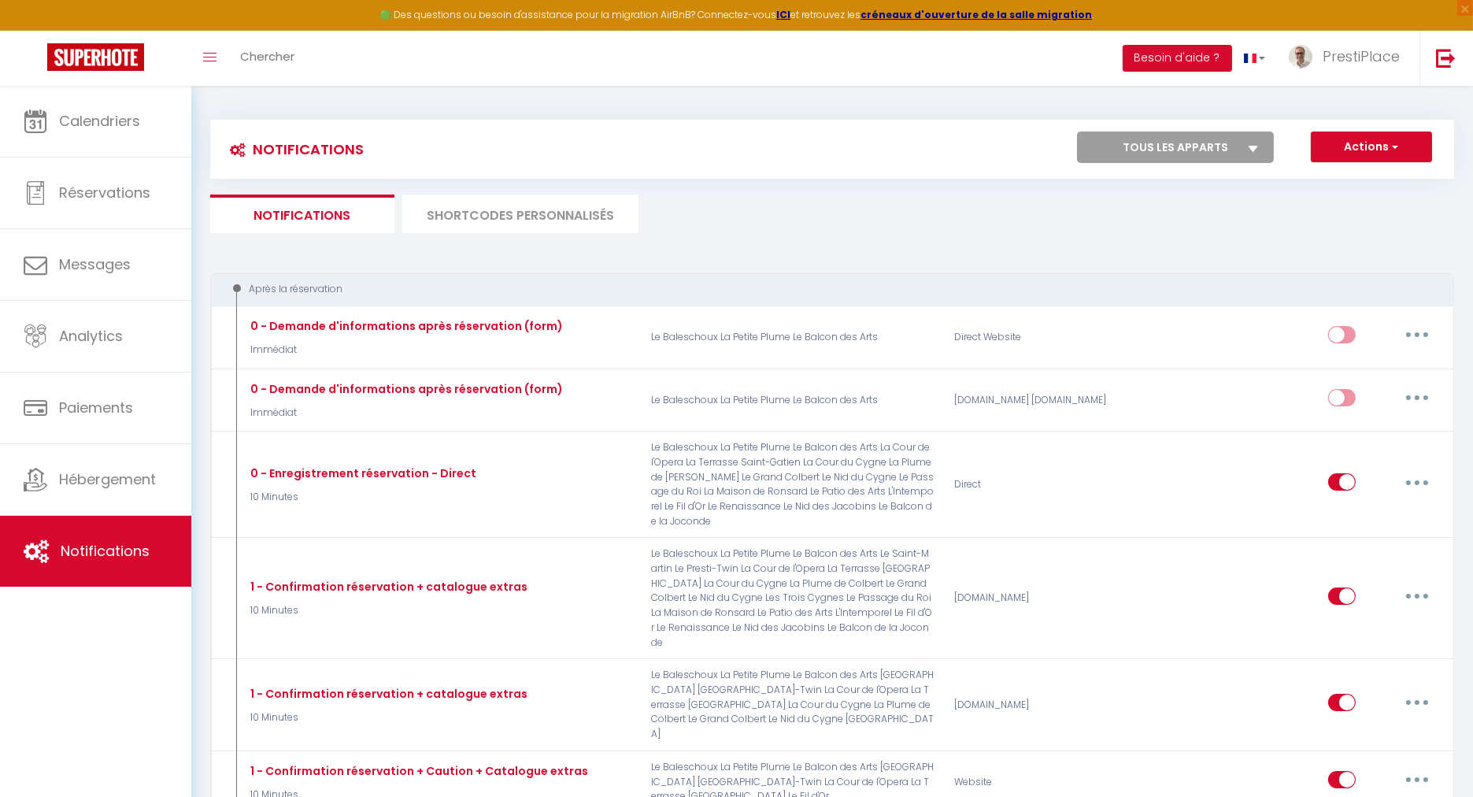
click at [497, 217] on li "SHORTCODES PERSONNALISÉS" at bounding box center [520, 214] width 236 height 39
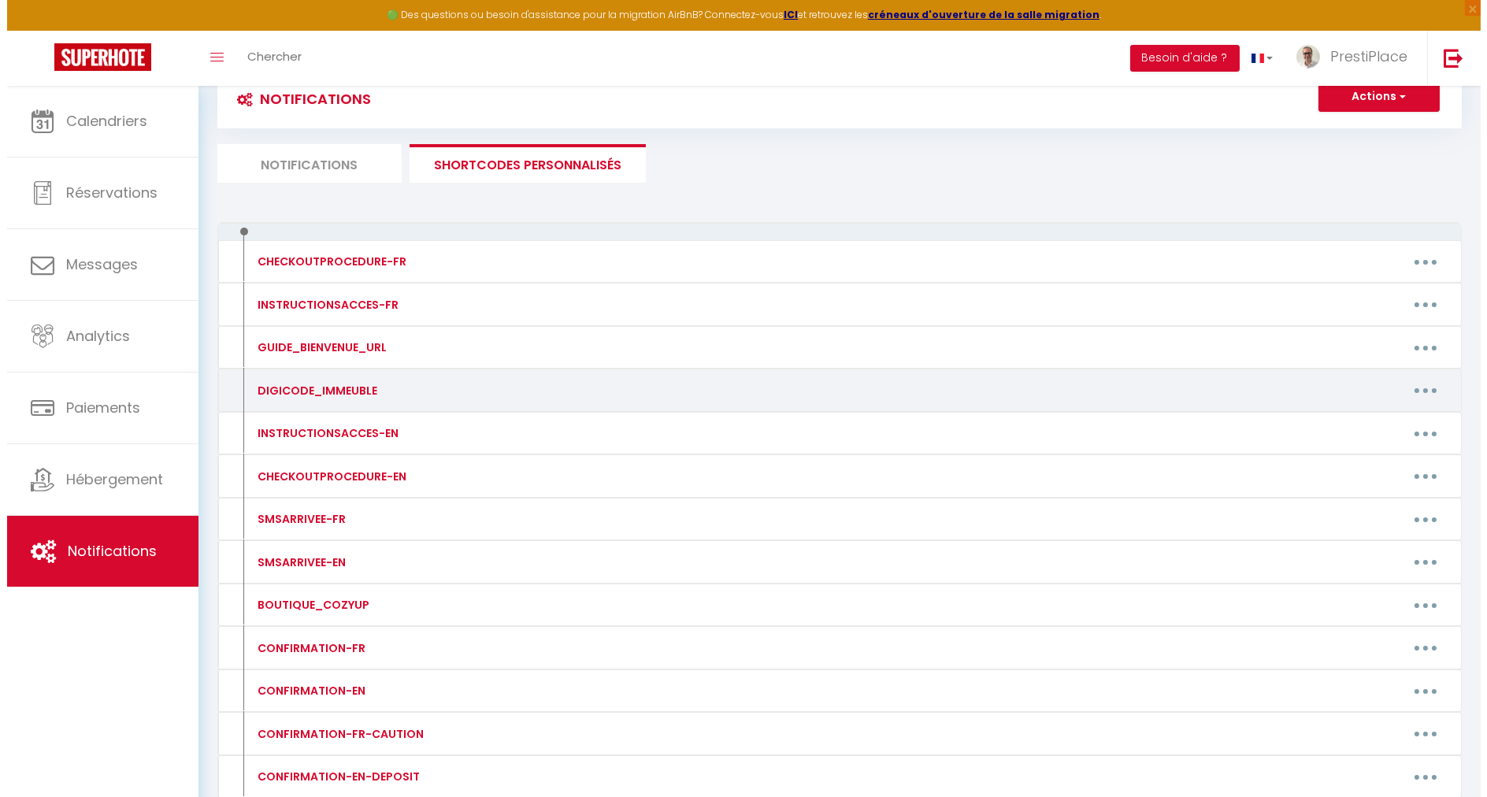
scroll to position [87, 0]
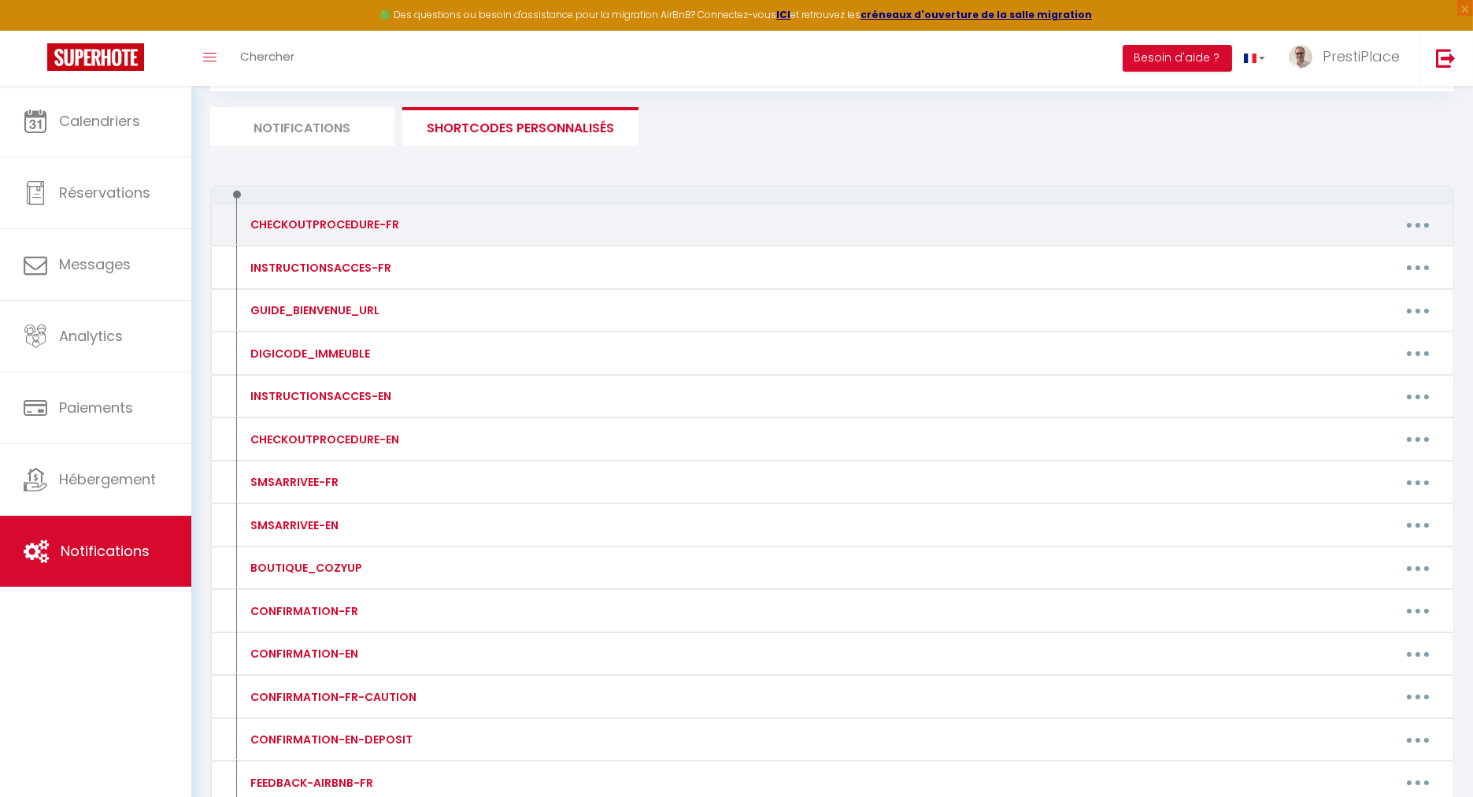
click at [1409, 216] on button "button" at bounding box center [1418, 224] width 44 height 25
click at [1348, 258] on link "Editer" at bounding box center [1377, 260] width 117 height 27
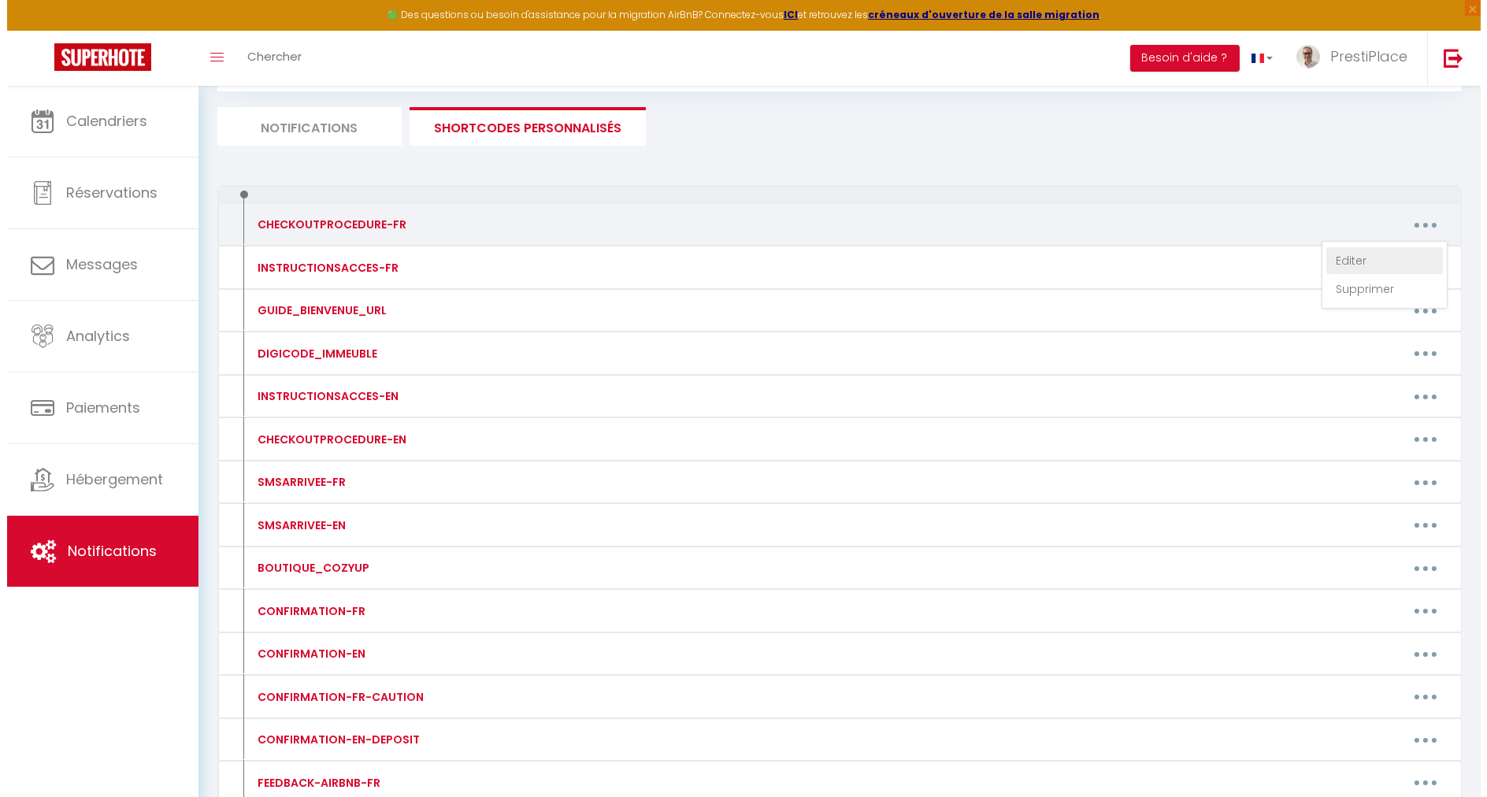
type input "CHECKOUTPROCEDURE-FR"
type textarea "CHECKOUTPROCEDURE-FR"
type textarea "Loremip [DOLOR:SITAM_CONS]​, Adipi elitse doeiu tempo incidi, ut labo etdolorem…"
type textarea "​Loremip [DOLOR:SITAM_CONS]​,​ Adipi elitse doeiu tempo incidi, ut labo etdolor…"
type textarea "​Loremip [DOLOR:SITAM_CONS]​​, Adipi elitse doeiu tempo incidi, ut labo etdolor…"
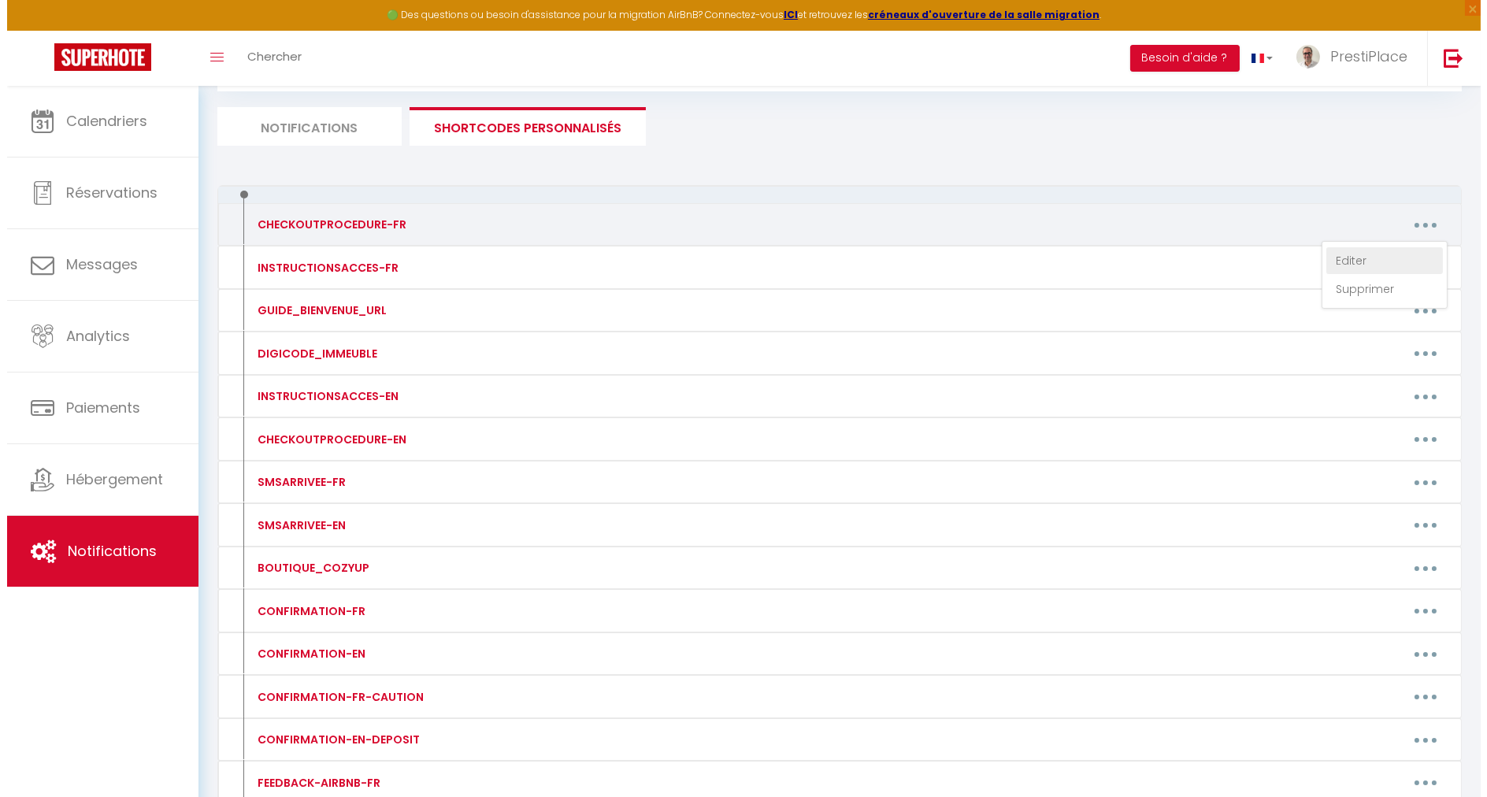
type textarea "​Loremip [DOLOR:SITAM_CONS]​, Adipi elitse doeiu tempo incidi, ut labo etdolore…"
type textarea "Loremip [DOLOR:SITAM_CONS]​, Adipi elitse doeiu tempo incidi, ut labo etdolorem…"
type textarea "​Loremip [DOLOR:SITAM_CONS]​, Adipi elitse doeiu tempo incidi, ut labo etdolore…"
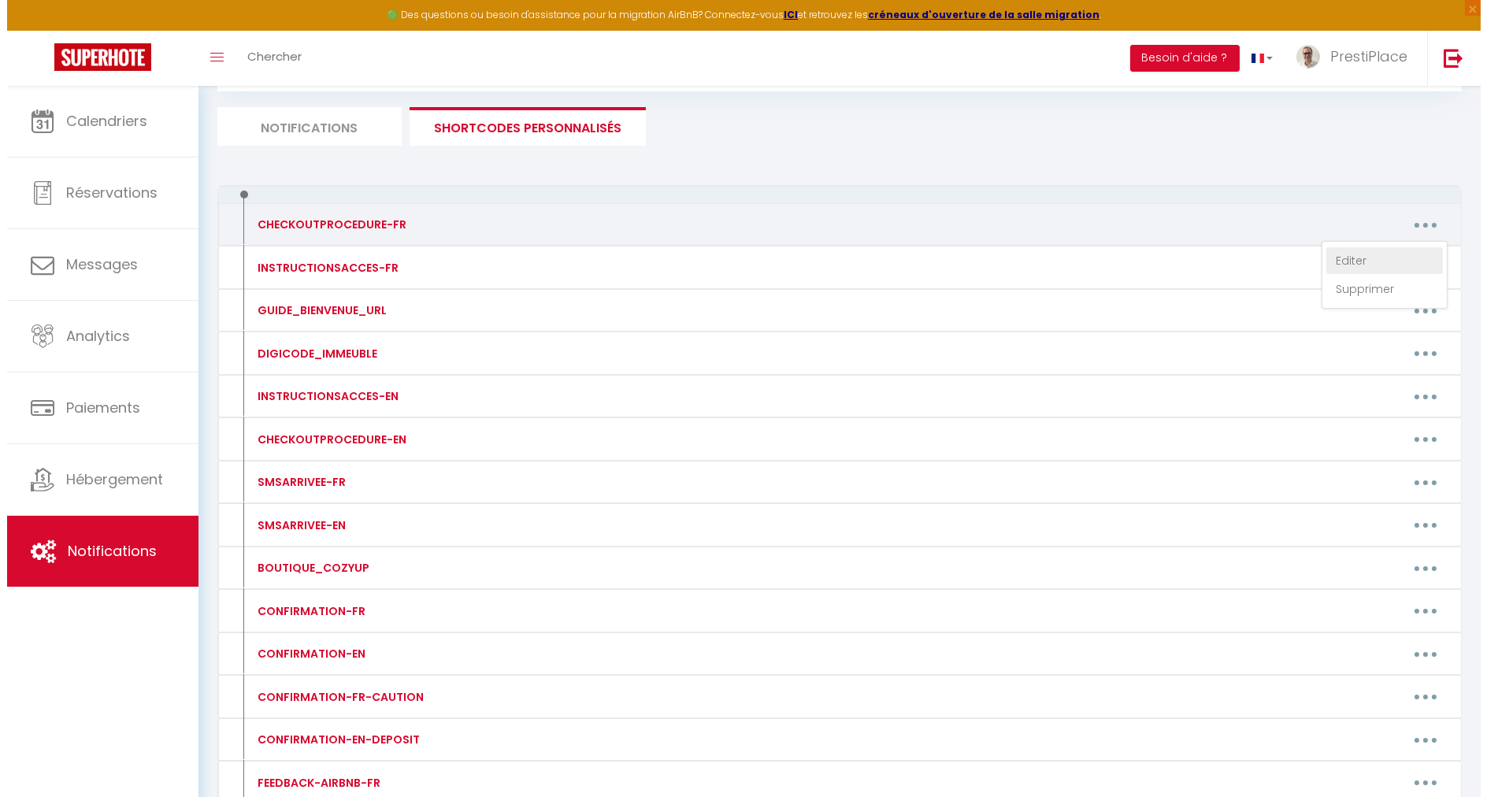
type textarea "​Loremip [DOLOR:SITAM_CONS]​, Adipi elitse doeiu tempo incidi, ut labo etdolore…"
type textarea "Loremip [DOLOR:SITAM_CONS]​, Adipi elitse doeiu tempo incidi, ut labo etdolorem…"
type textarea "Bonsoir [GUEST:FIRST_NAME]​, Votre départ étant prévu [DATE], je vous transmets…"
type textarea "Loremip [DOLOR:SITAM_CONS]​, Adipi elitse doeiu tempo incidi, ut labo etdolorem…"
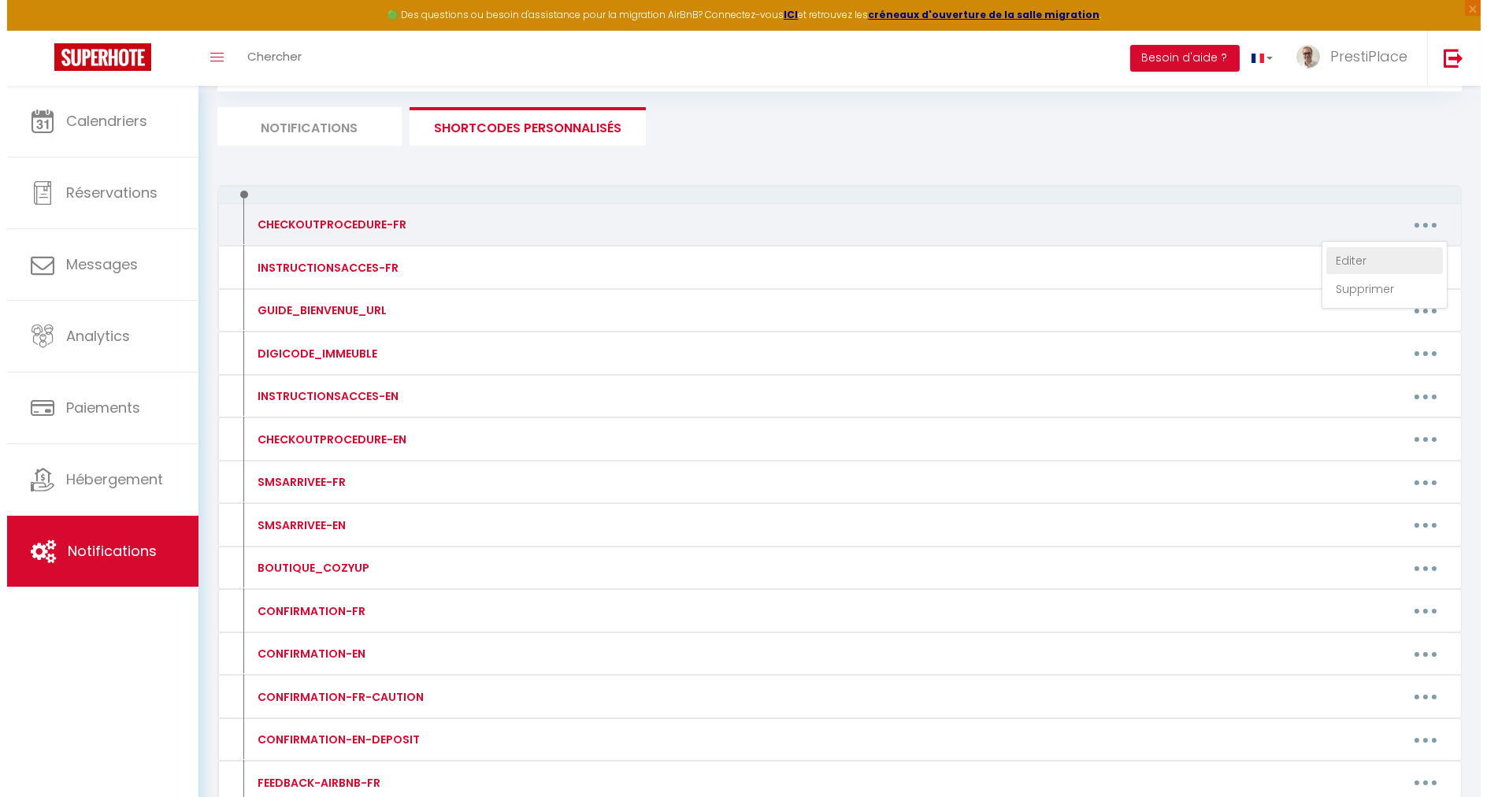
type textarea "Loremip [DOLOR:SITAM_CONS]​, Adipi elitse doeiu tempo incidi, ut labo etdolorem…"
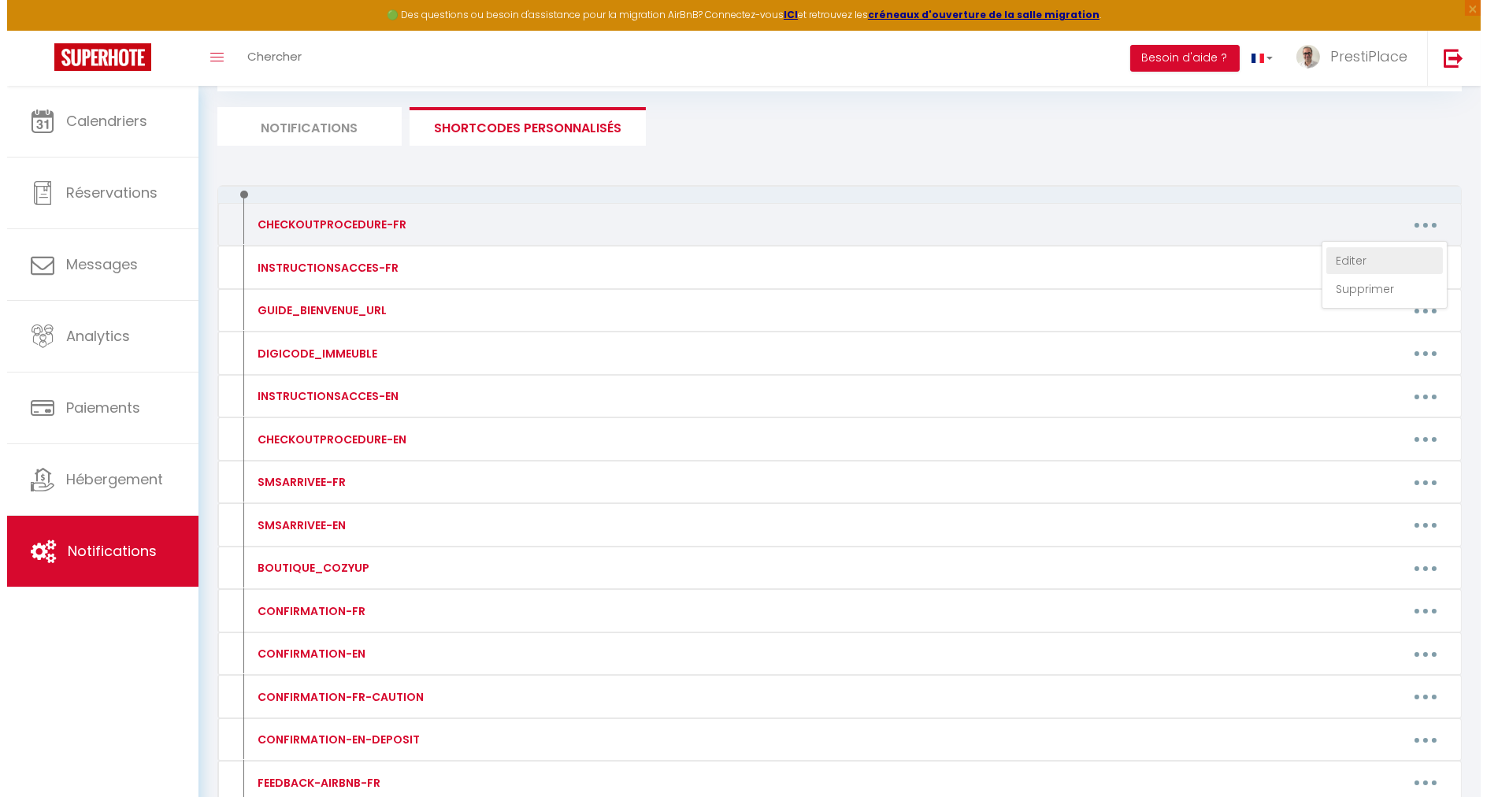
type textarea "Loremip [DOLOR:SITAM_CONS]​, Adipi elitse doeiu tempo incidi, ut labo etdolorem…"
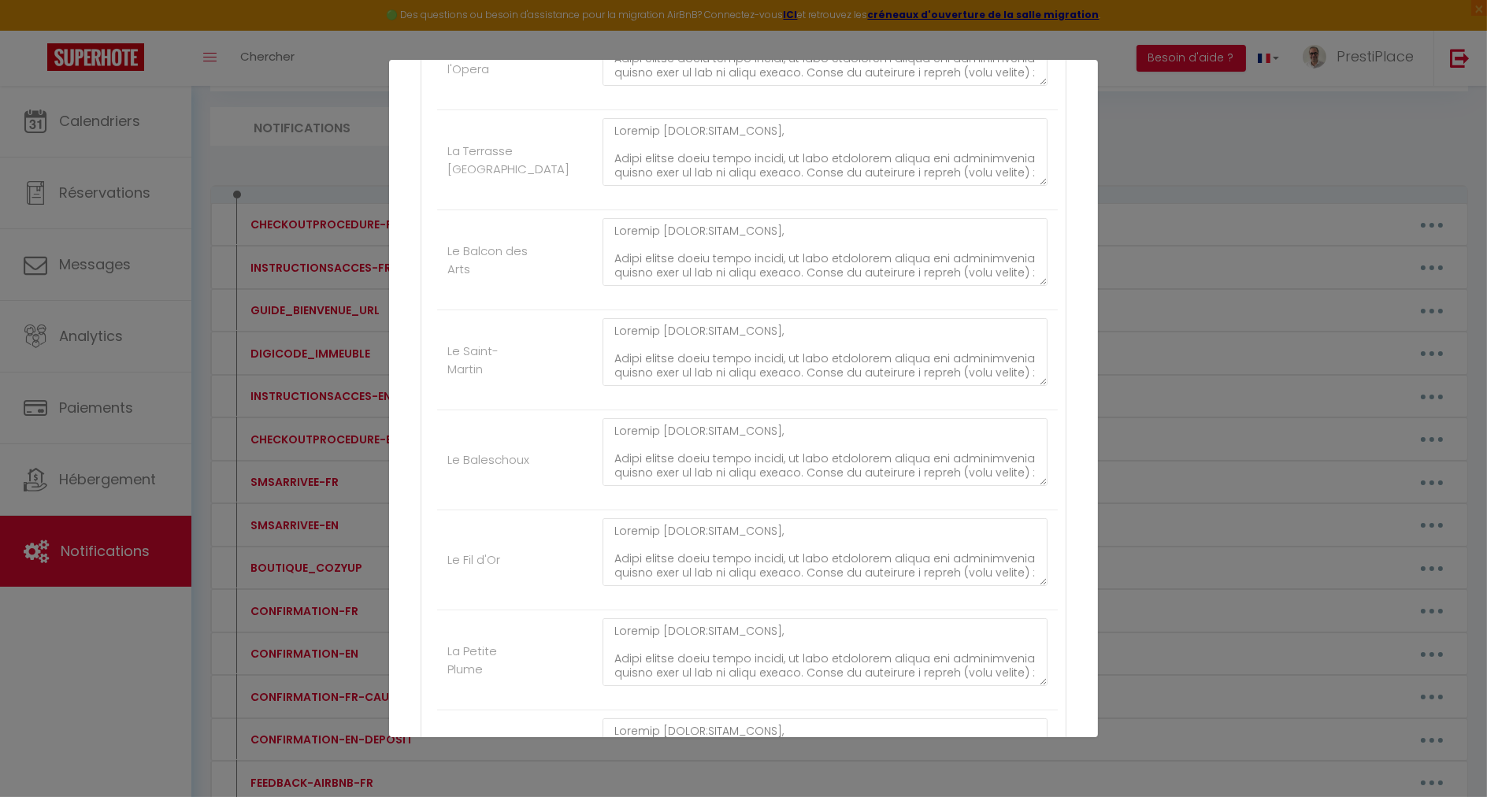
scroll to position [524, 0]
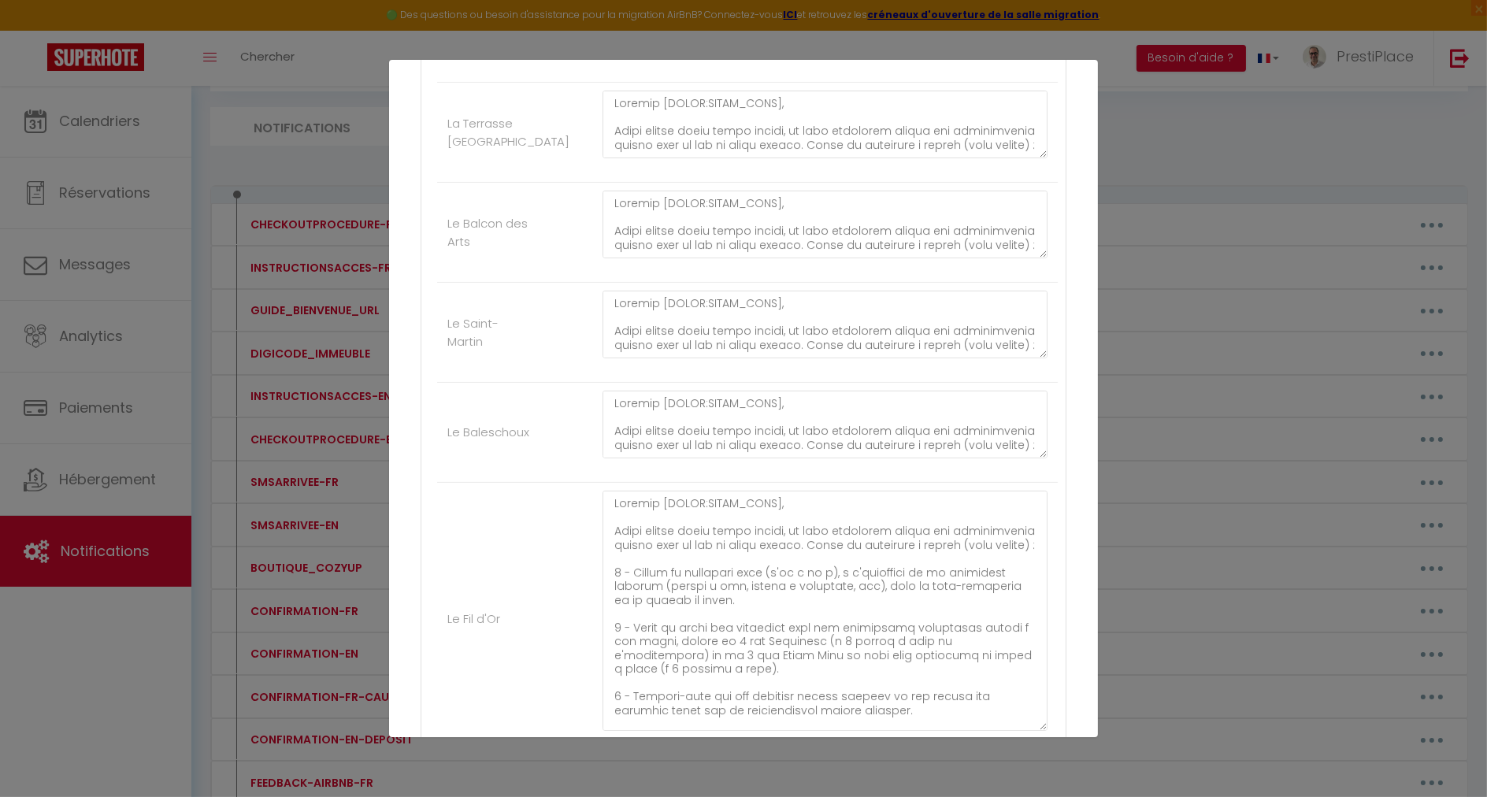
drag, startPoint x: 1027, startPoint y: 543, endPoint x: 1040, endPoint y: 716, distance: 172.9
click at [1040, 716] on div at bounding box center [824, 619] width 465 height 256
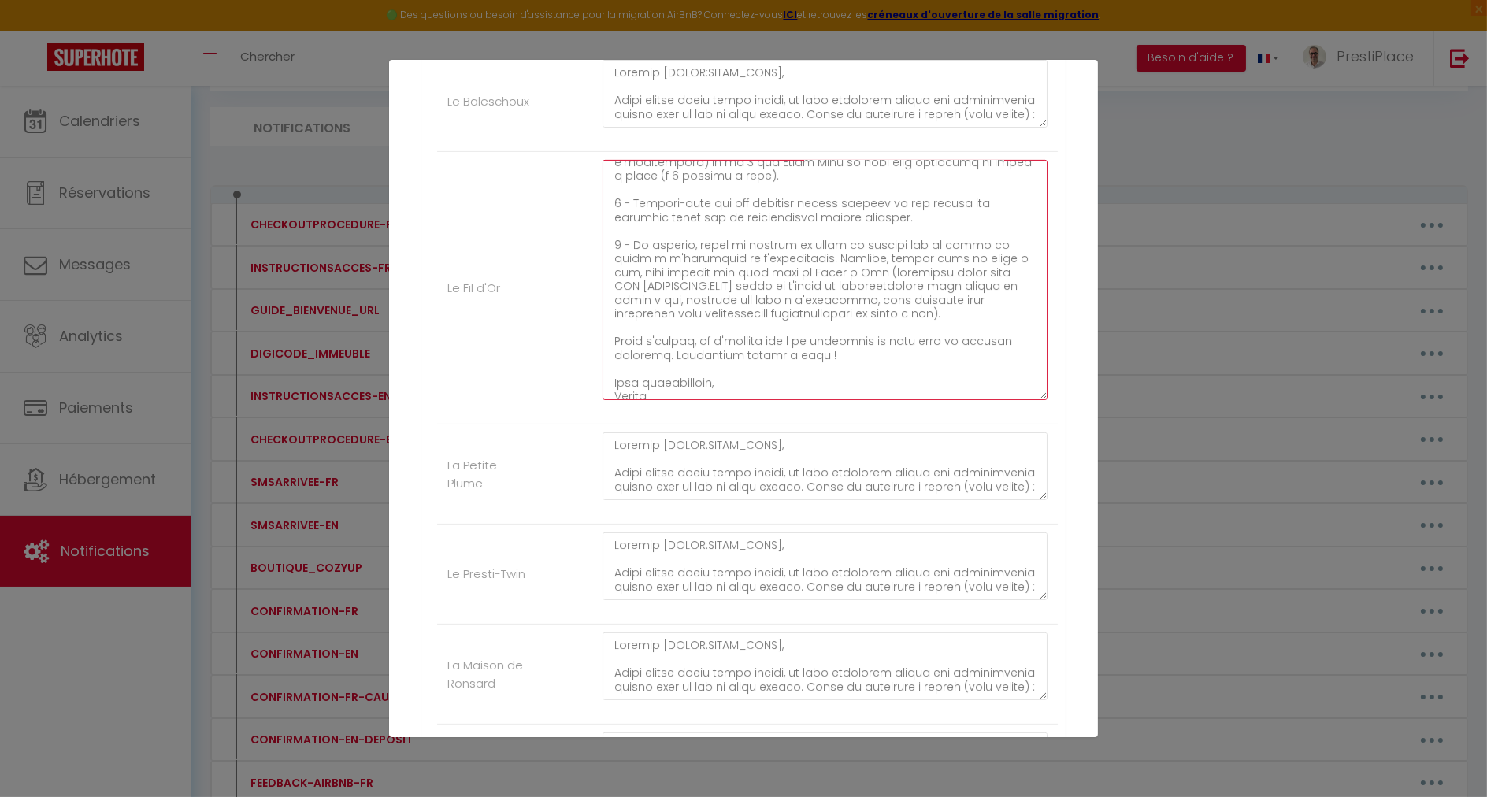
scroll to position [185, 0]
drag, startPoint x: 894, startPoint y: 297, endPoint x: 601, endPoint y: 232, distance: 300.0
click at [602, 232] on textarea at bounding box center [824, 280] width 445 height 240
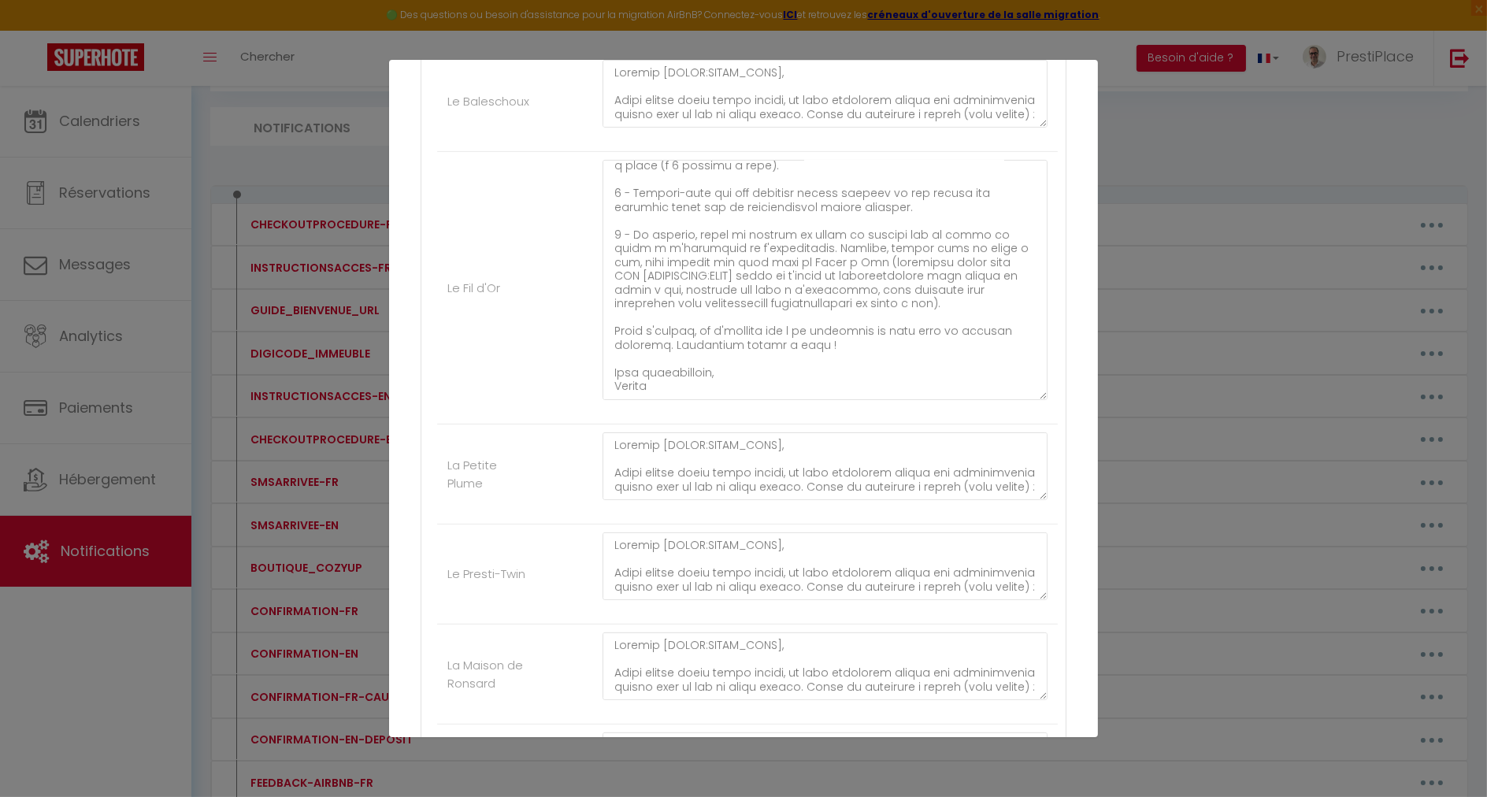
drag, startPoint x: 1084, startPoint y: 322, endPoint x: 1095, endPoint y: 296, distance: 28.5
click at [1095, 296] on div "Mettre à jour le code court personnalisé × Nom * CHECKOUTPROCEDURE-FR Contenu *…" at bounding box center [743, 398] width 709 height 677
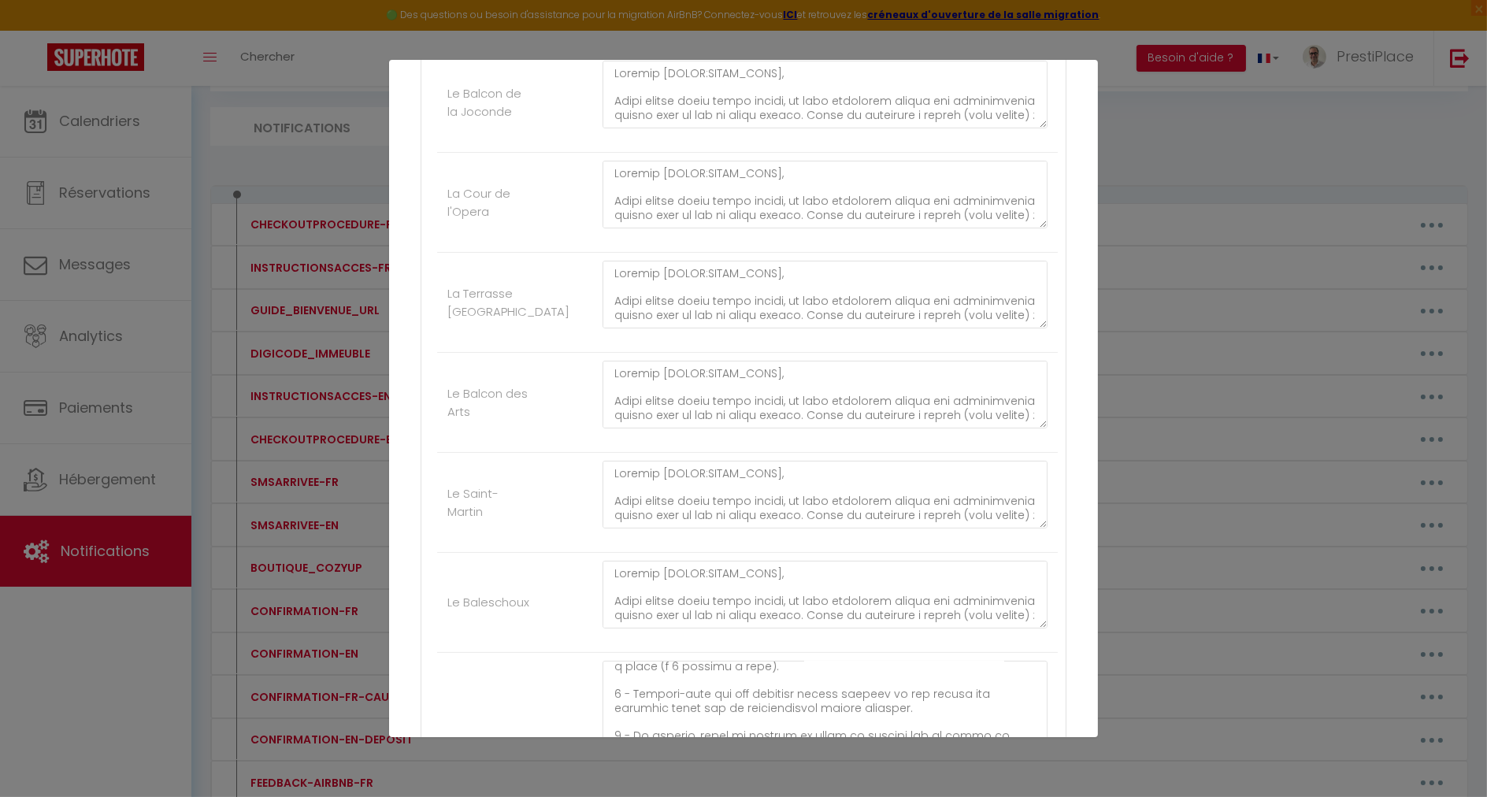
scroll to position [407, 0]
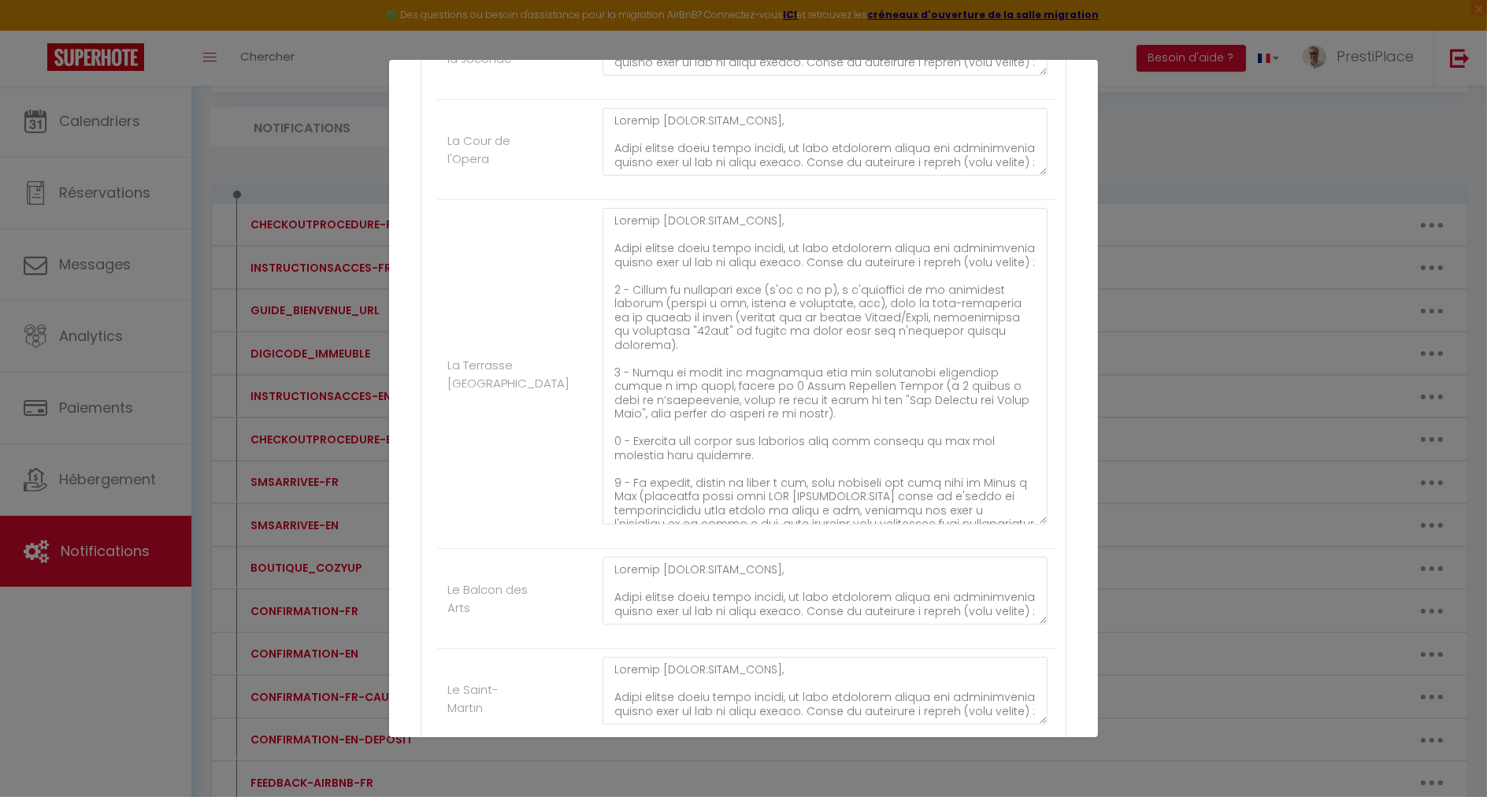
drag, startPoint x: 1030, startPoint y: 272, endPoint x: 1041, endPoint y: 520, distance: 248.3
click at [1041, 520] on div at bounding box center [824, 374] width 465 height 332
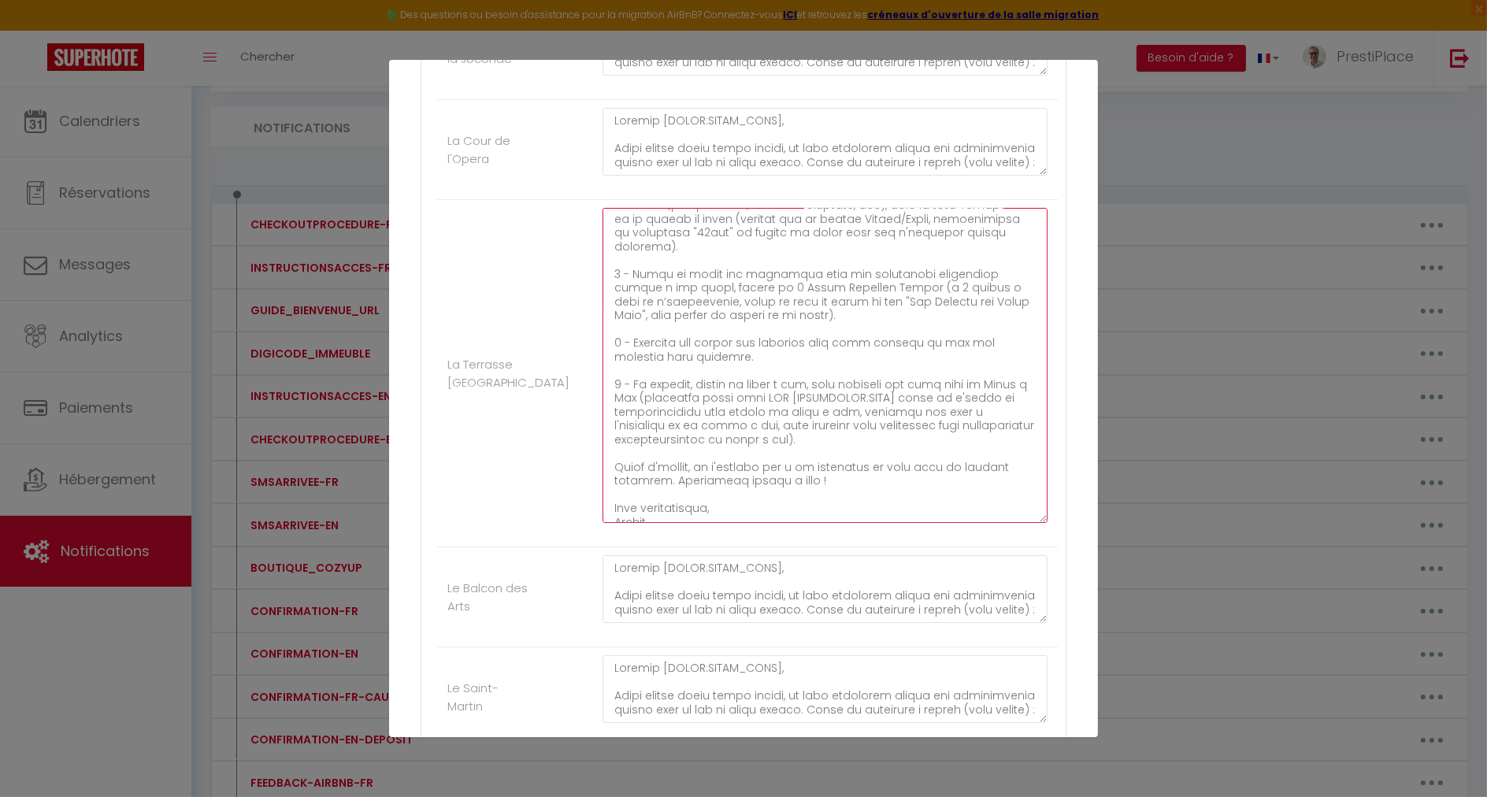
scroll to position [124, 0]
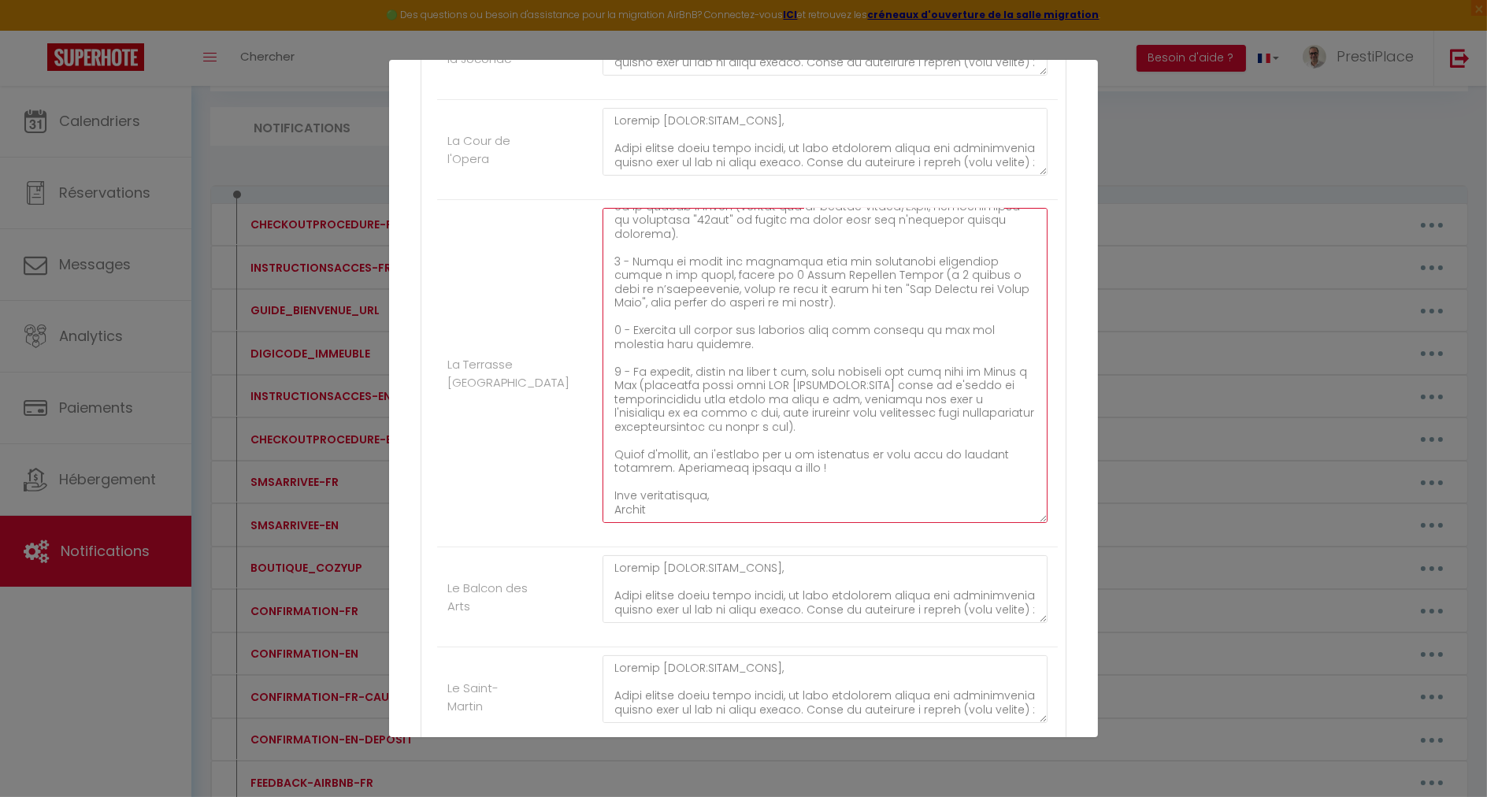
drag, startPoint x: 612, startPoint y: 366, endPoint x: 821, endPoint y: 421, distance: 215.7
click at [821, 421] on textarea at bounding box center [824, 365] width 445 height 315
paste textarea "merci de laisser le badge de parking sur la table de repas à l'intérieur de l'a…"
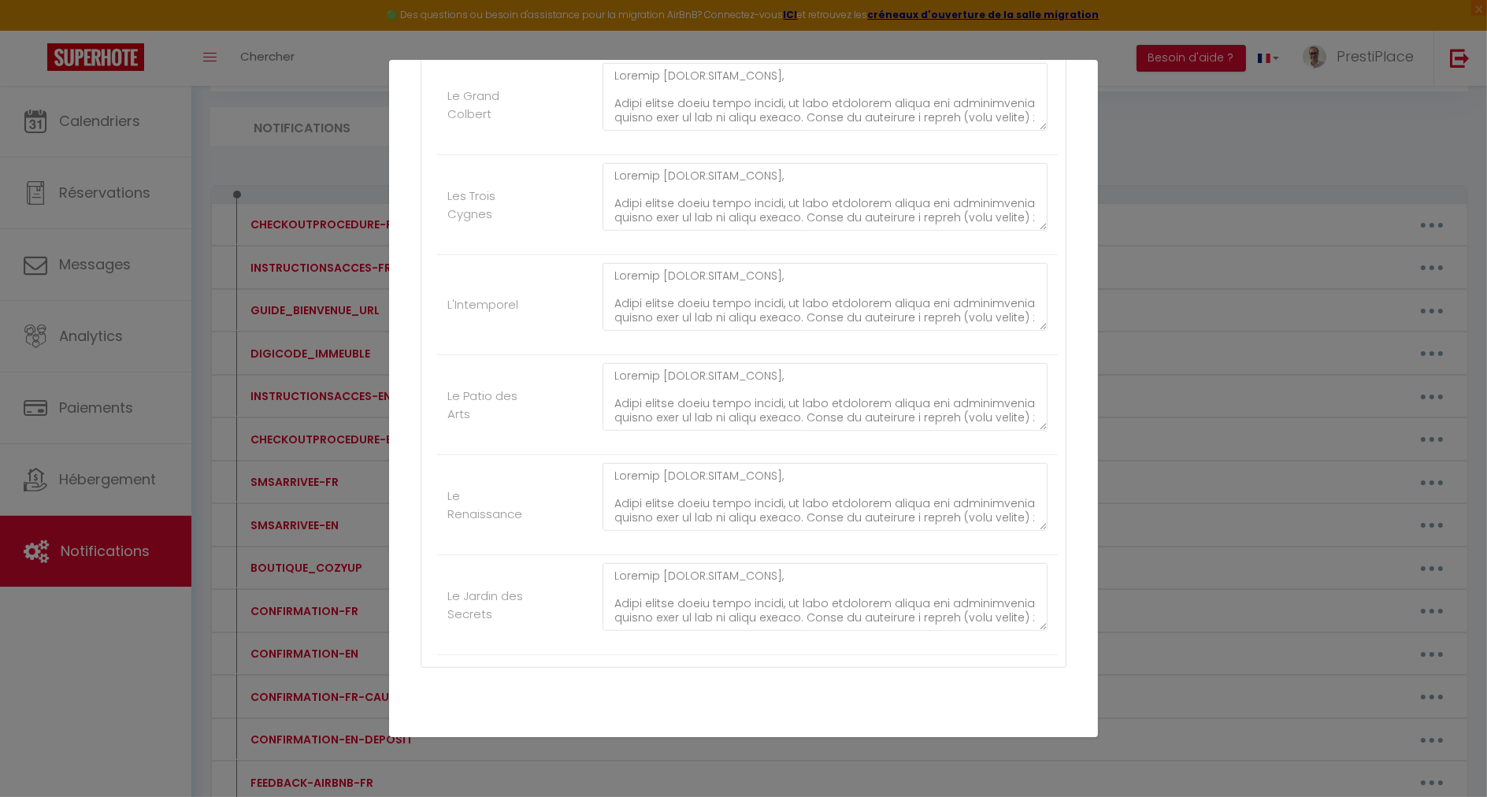
scroll to position [2304, 0]
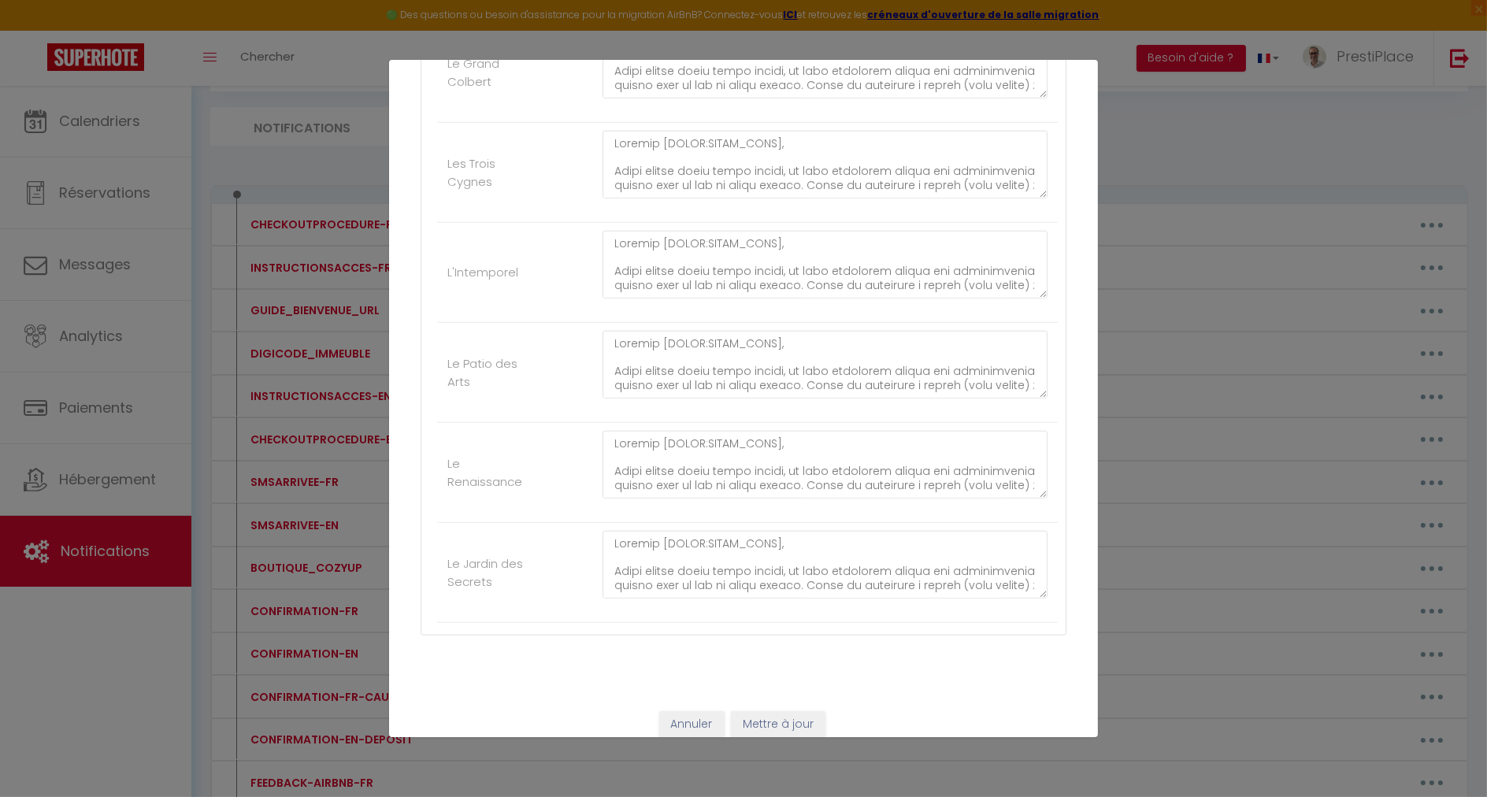
type textarea "​Loremip [DOLOR:SITAM_CONS]​​, Adipi elitse doeiu tempo incidi, ut labo etdolor…"
click at [788, 720] on button "Mettre à jour" at bounding box center [778, 724] width 95 height 27
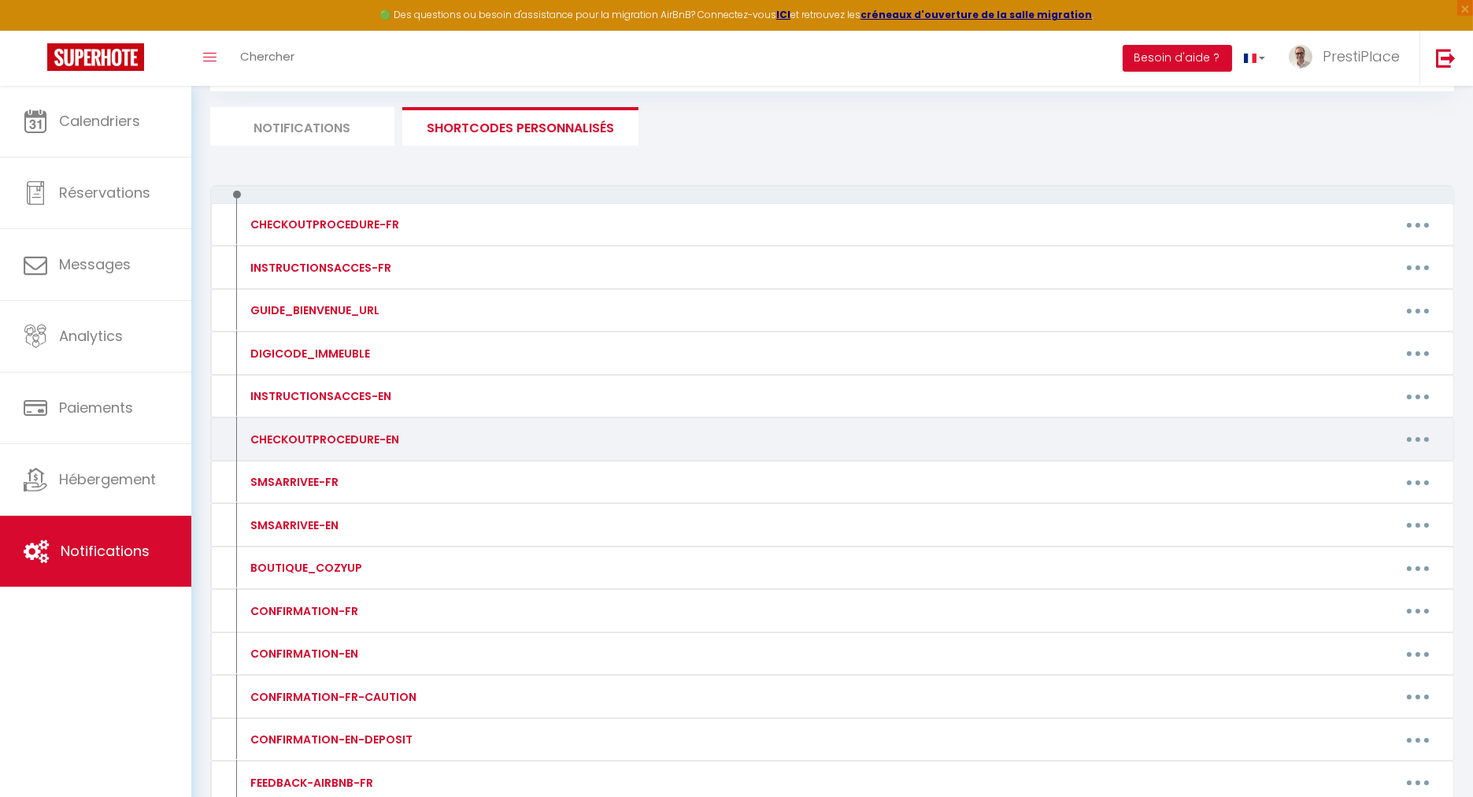
click at [1418, 438] on icon "button" at bounding box center [1418, 439] width 5 height 5
click at [1366, 473] on link "Editer" at bounding box center [1377, 474] width 117 height 27
type input "CHECKOUTPROCEDURE-EN"
type textarea "CHECKOUTPROCEDURE-EN"
type textarea "Lore ipsumdo [SITAM:CONSE_ADIP]​​, El sed doei te incidid utlabore, E dolor mag…"
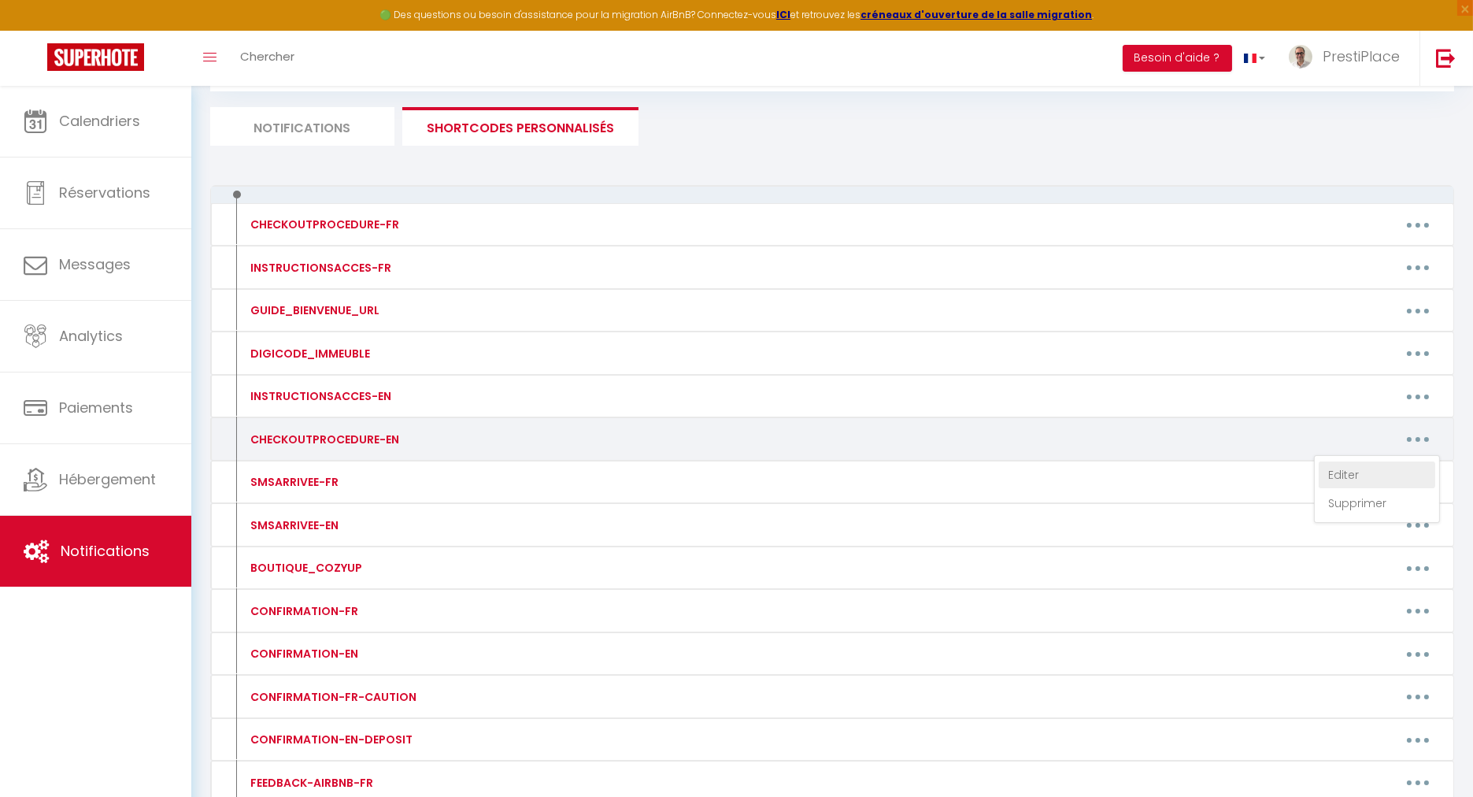
type textarea "Lore ipsumdo [SITAM:CONSE_ADIP]​​, El sed doei te incidid utlabore, E dolor mag…"
type textarea "Good evening [GUEST:FIRST_NAME]​​, As you will be leaving [DATE], I would like …"
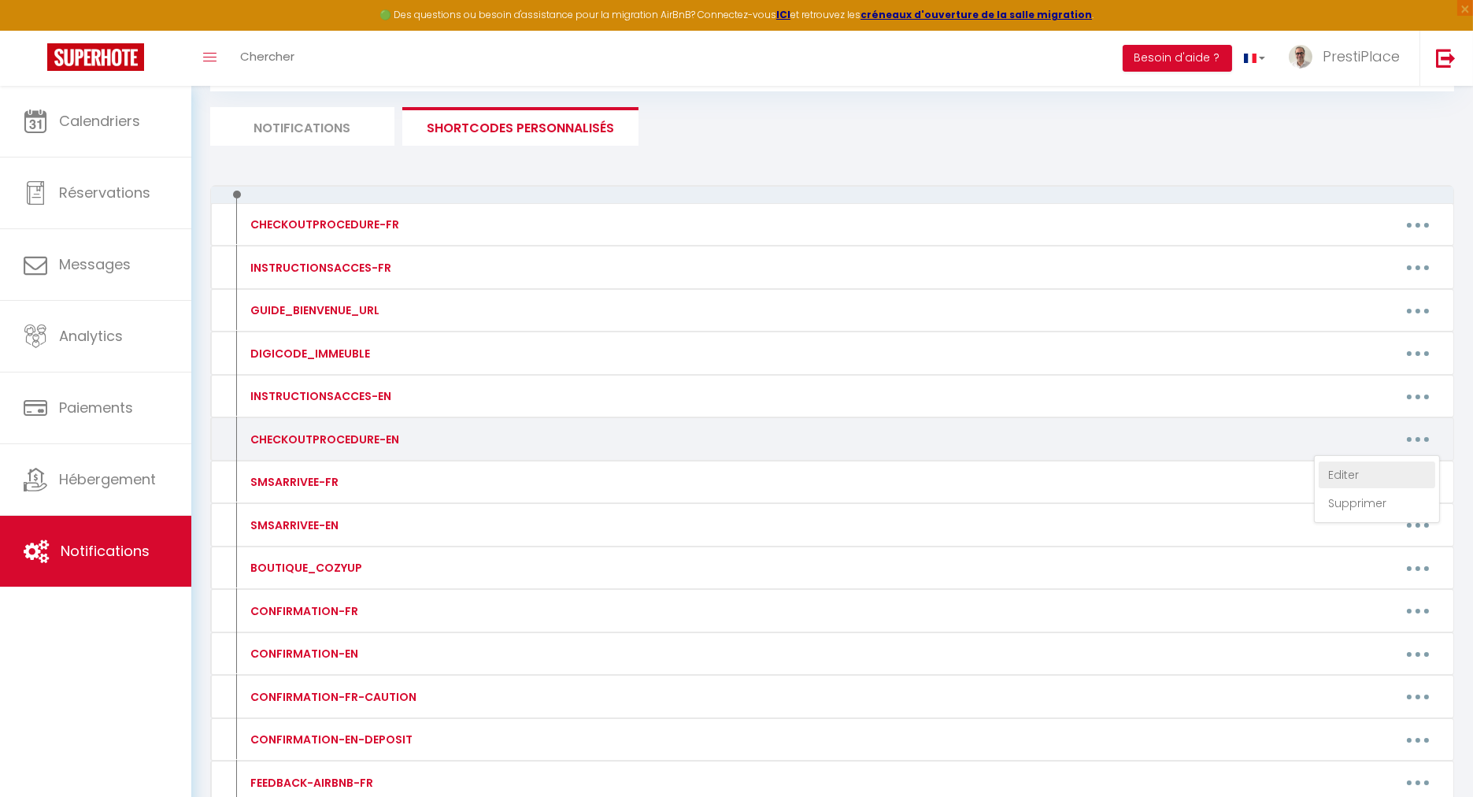
type textarea "Lore ipsumdo [SITAM:CONSE_ADIP]​​, El sed doei te incidid utlabore, E dolor mag…"
type textarea "Good evening [GUEST:FIRST_NAME]​​, As you will be leaving [DATE], I would like …"
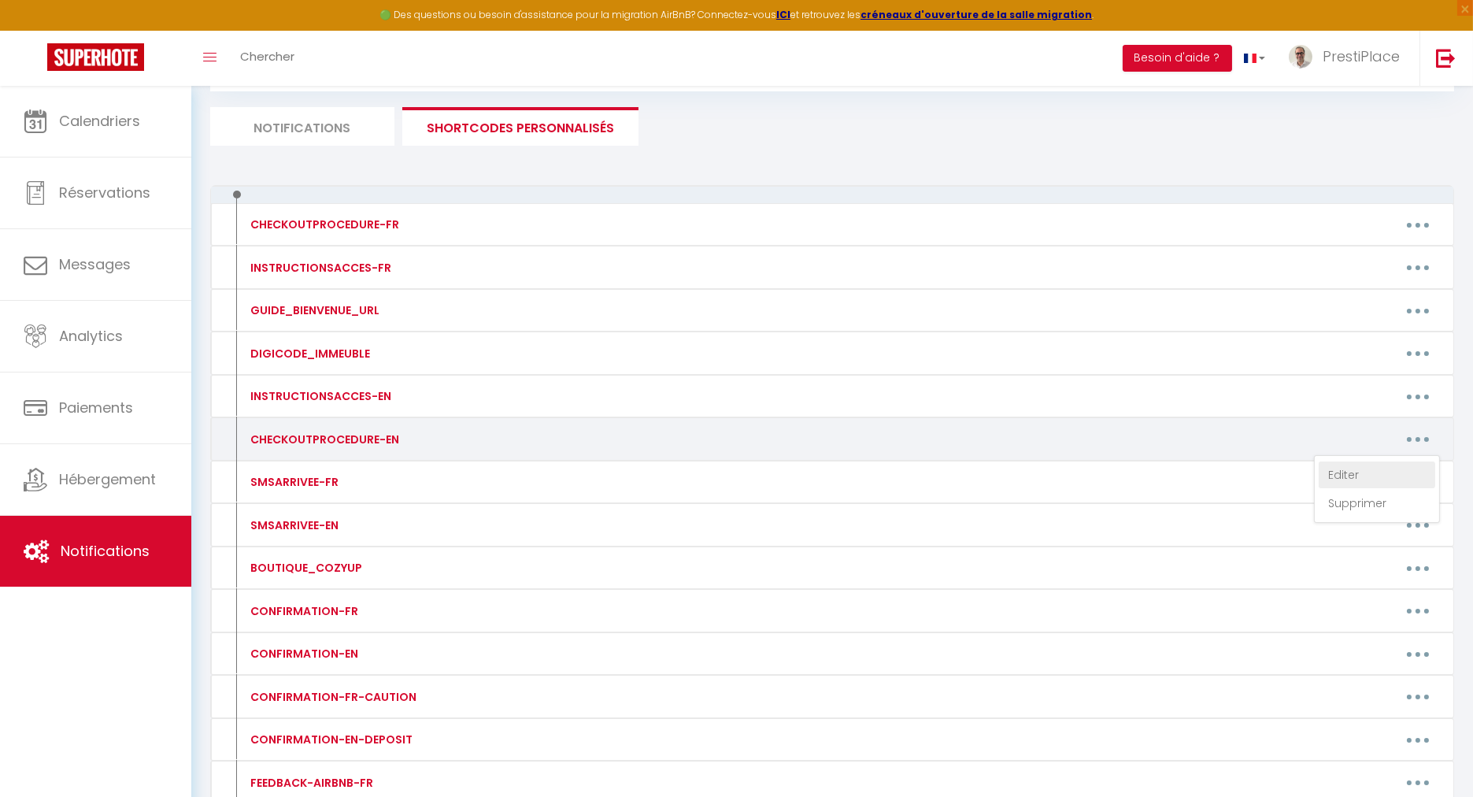
type textarea "Good evening [GUEST:FIRST_NAME]​​, As you will be leaving [DATE], I would like …"
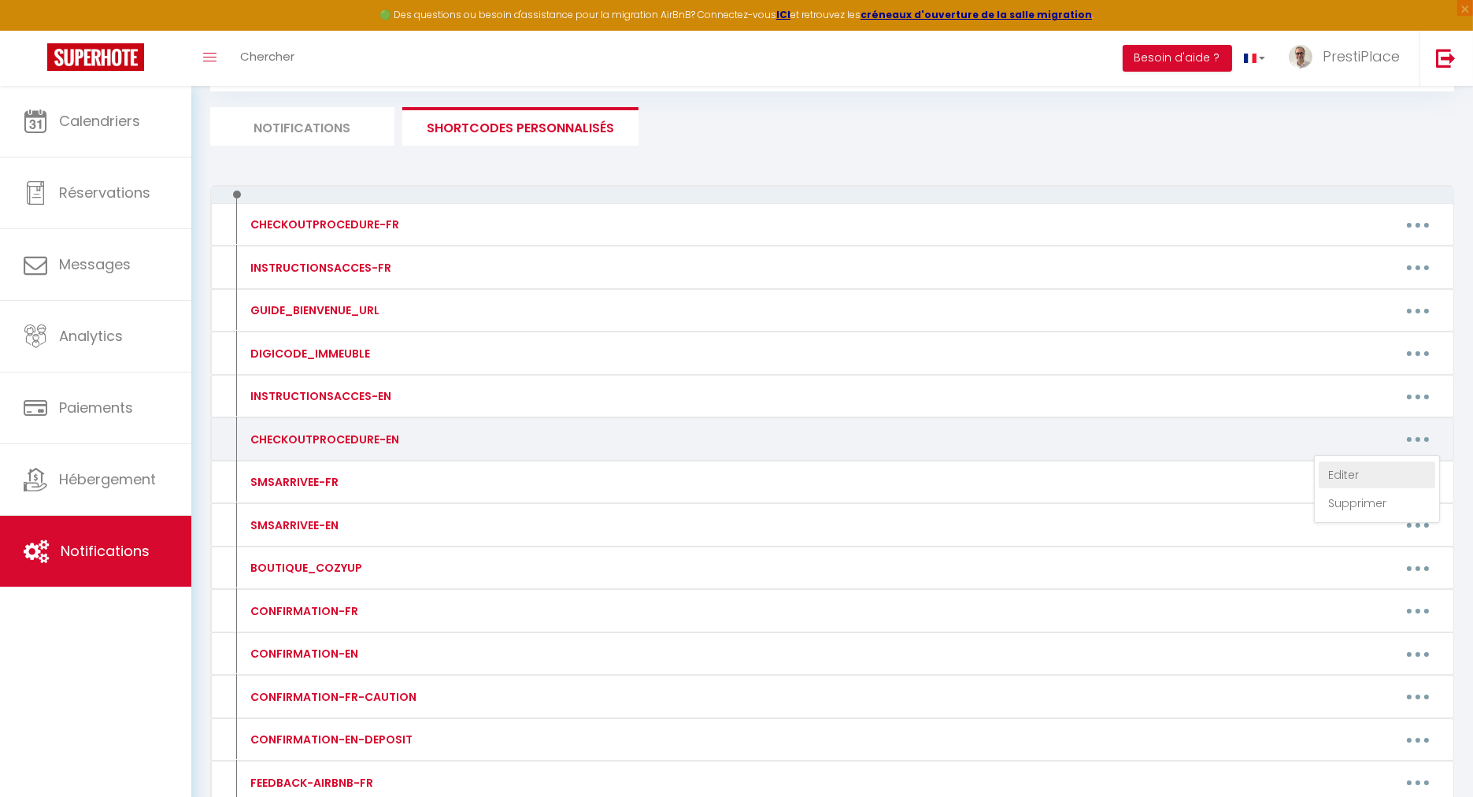
type textarea "Lore ipsumdo [SITAM:CONSE_ADIP]​​, El sed doei te incidid utlabore, E dolor mag…"
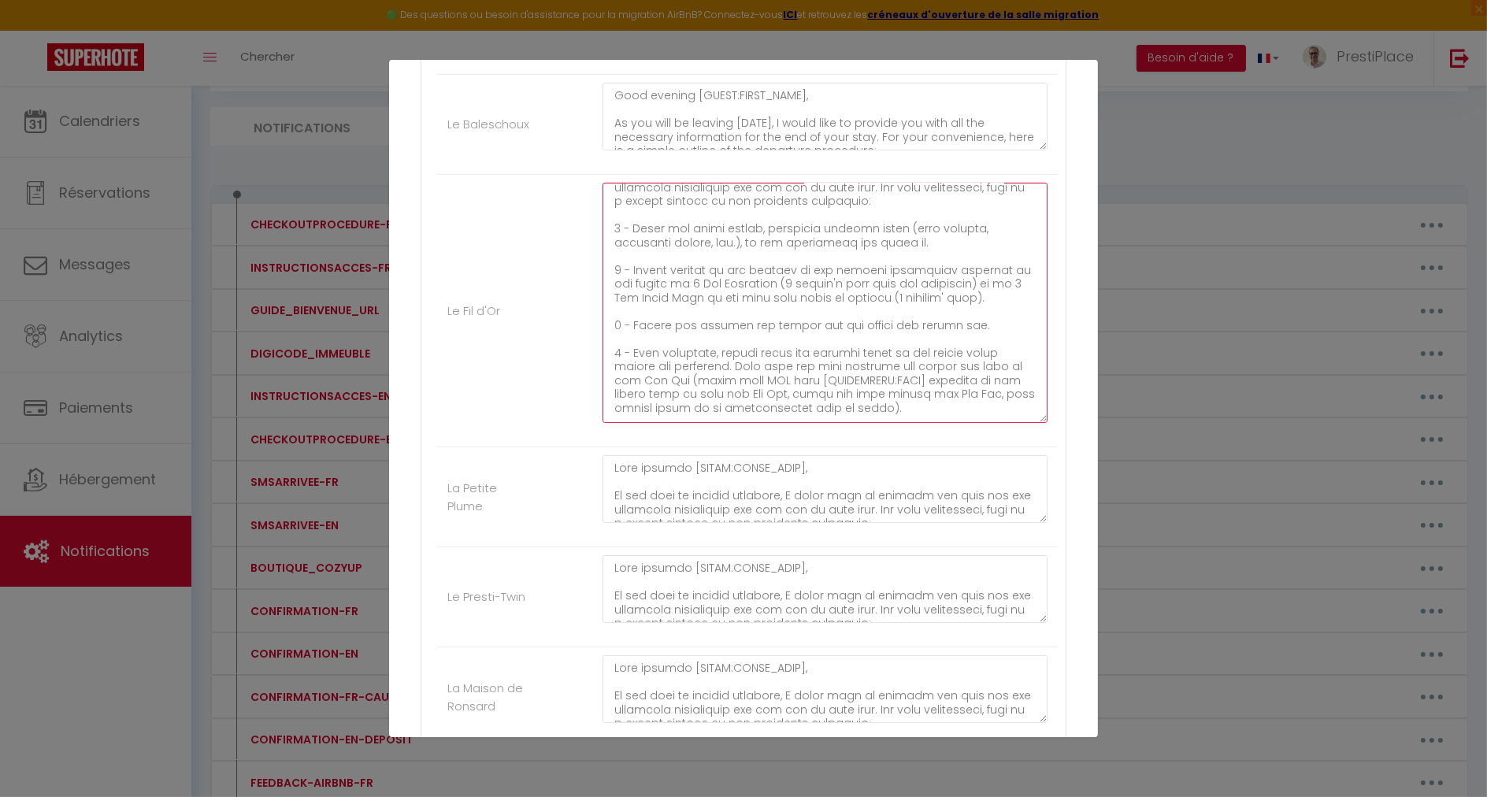
scroll to position [130, 0]
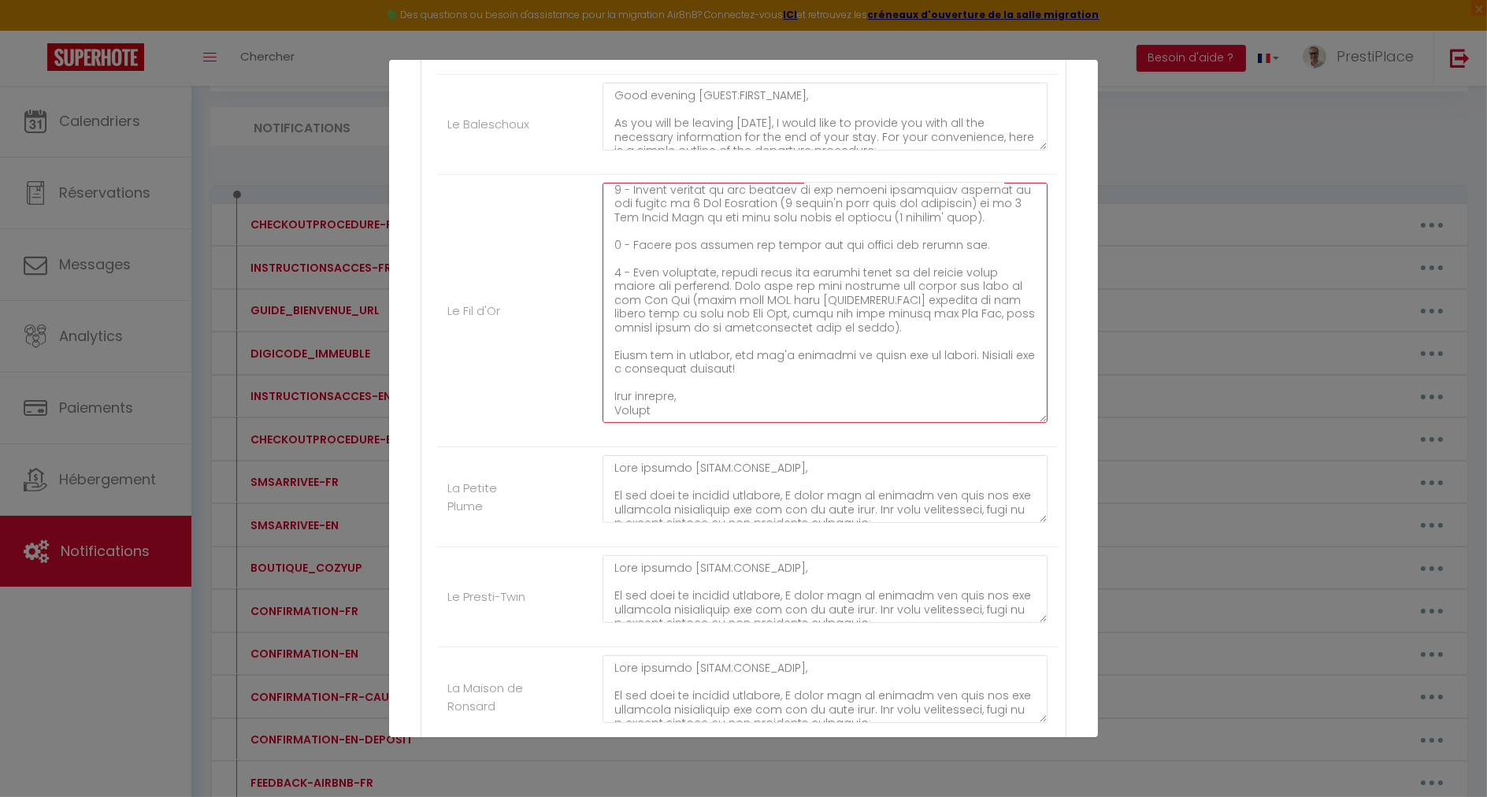
drag, startPoint x: 612, startPoint y: 266, endPoint x: 917, endPoint y: 324, distance: 310.3
click at [917, 324] on textarea at bounding box center [824, 303] width 445 height 240
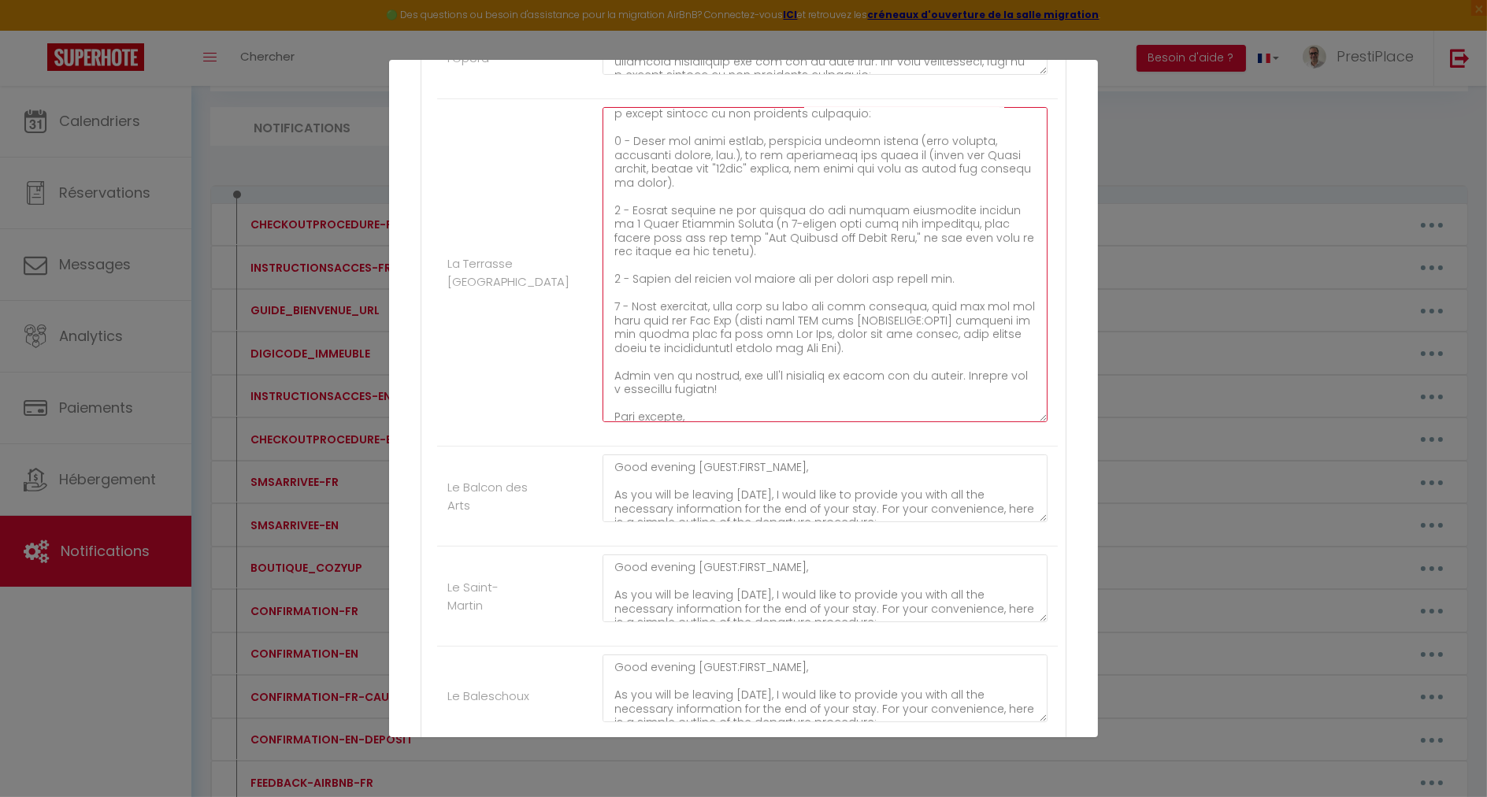
scroll to position [65, 0]
drag, startPoint x: 616, startPoint y: 369, endPoint x: 855, endPoint y: 344, distance: 240.7
click at [855, 344] on textarea at bounding box center [824, 264] width 445 height 315
paste textarea "please leave the parking badge on the dining table inside the apartment. Then l…"
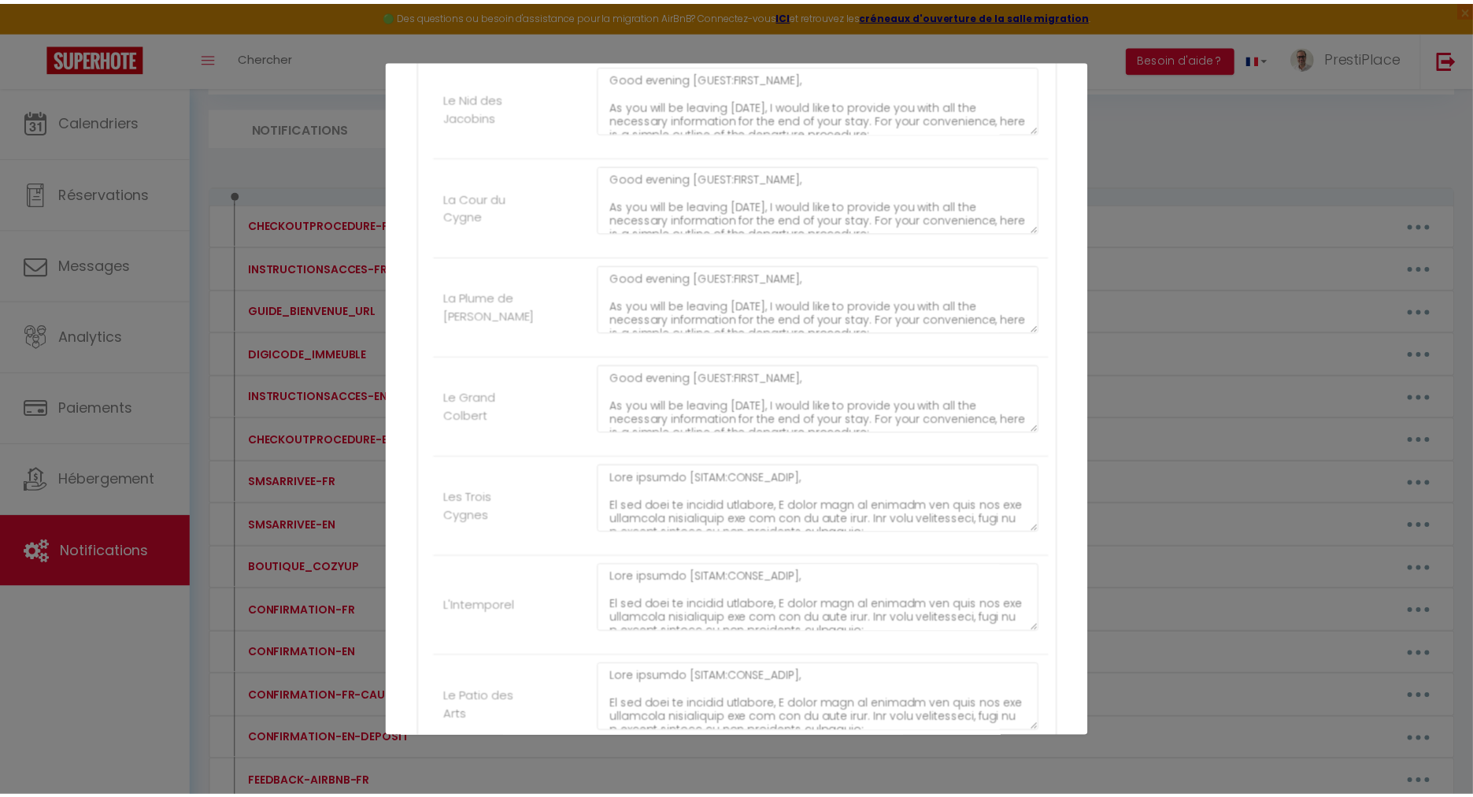
scroll to position [2304, 0]
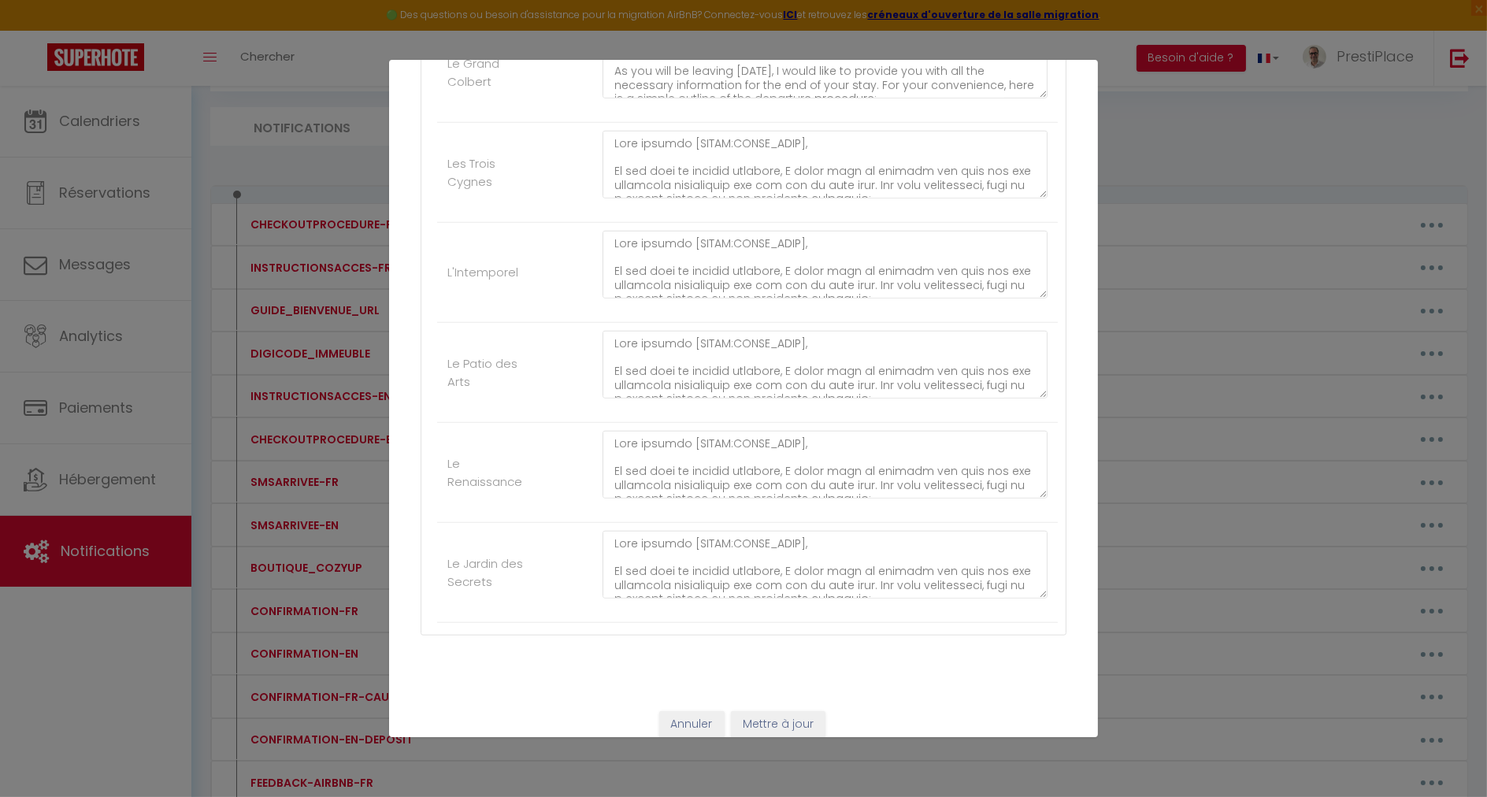
type textarea "Lore ipsumdo [SITAM:CONSE_ADIP]​​, El sed doei te incidid utlabore, E dolor mag…"
click at [785, 711] on button "Mettre à jour" at bounding box center [778, 724] width 95 height 27
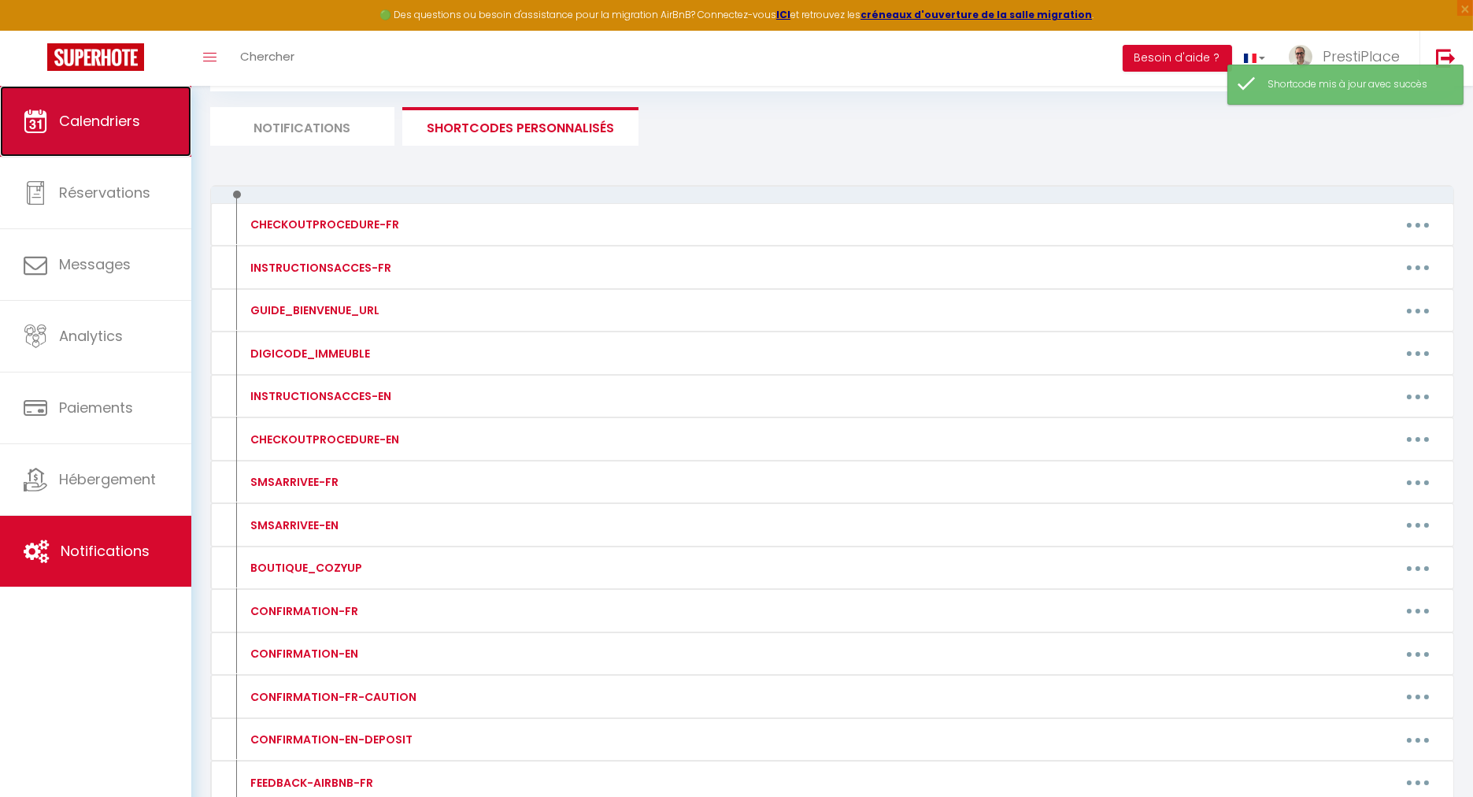
click at [126, 124] on span "Calendriers" at bounding box center [99, 121] width 81 height 20
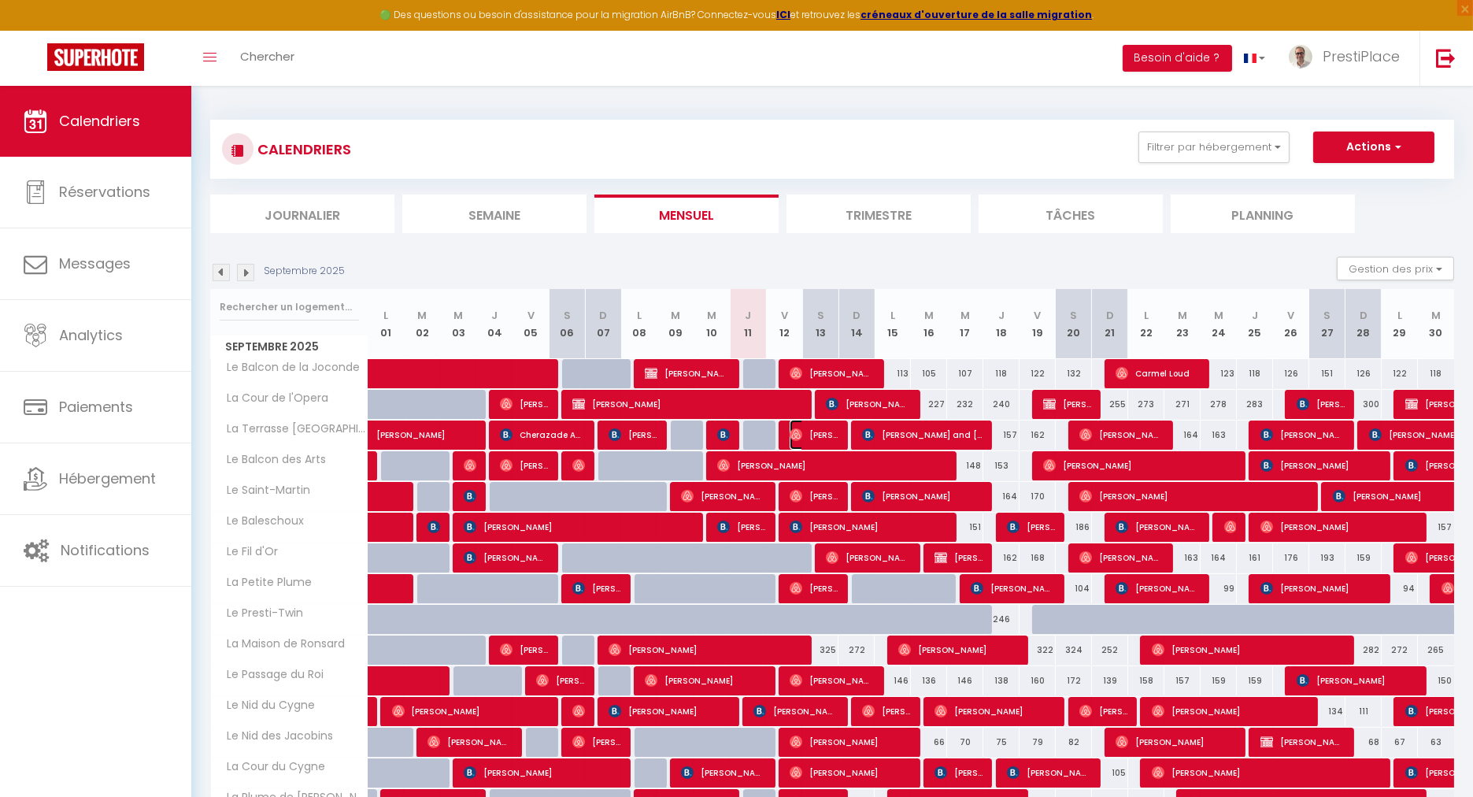
click at [802, 431] on img at bounding box center [796, 434] width 13 height 13
select select "OK"
select select "0"
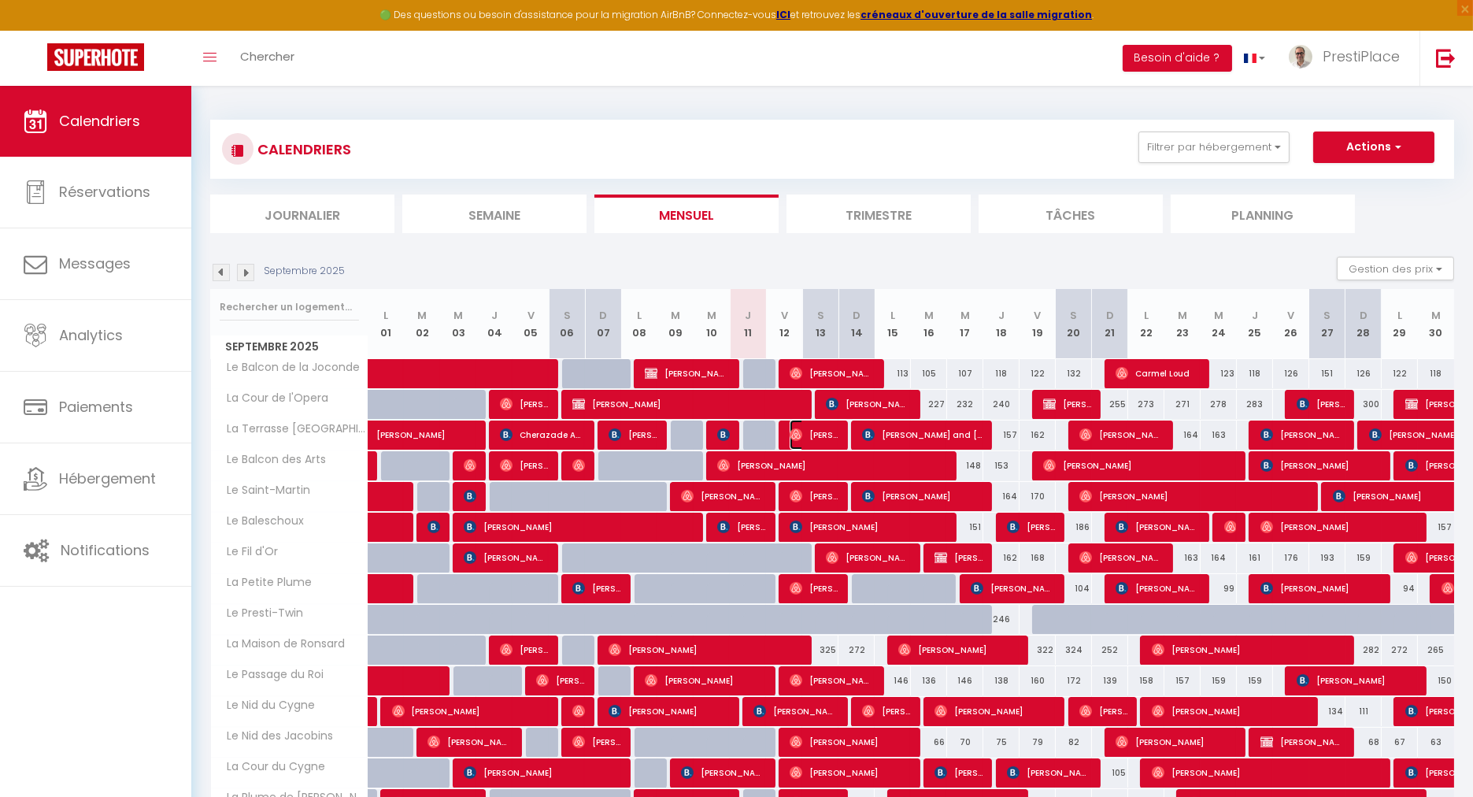
select select "1"
select select
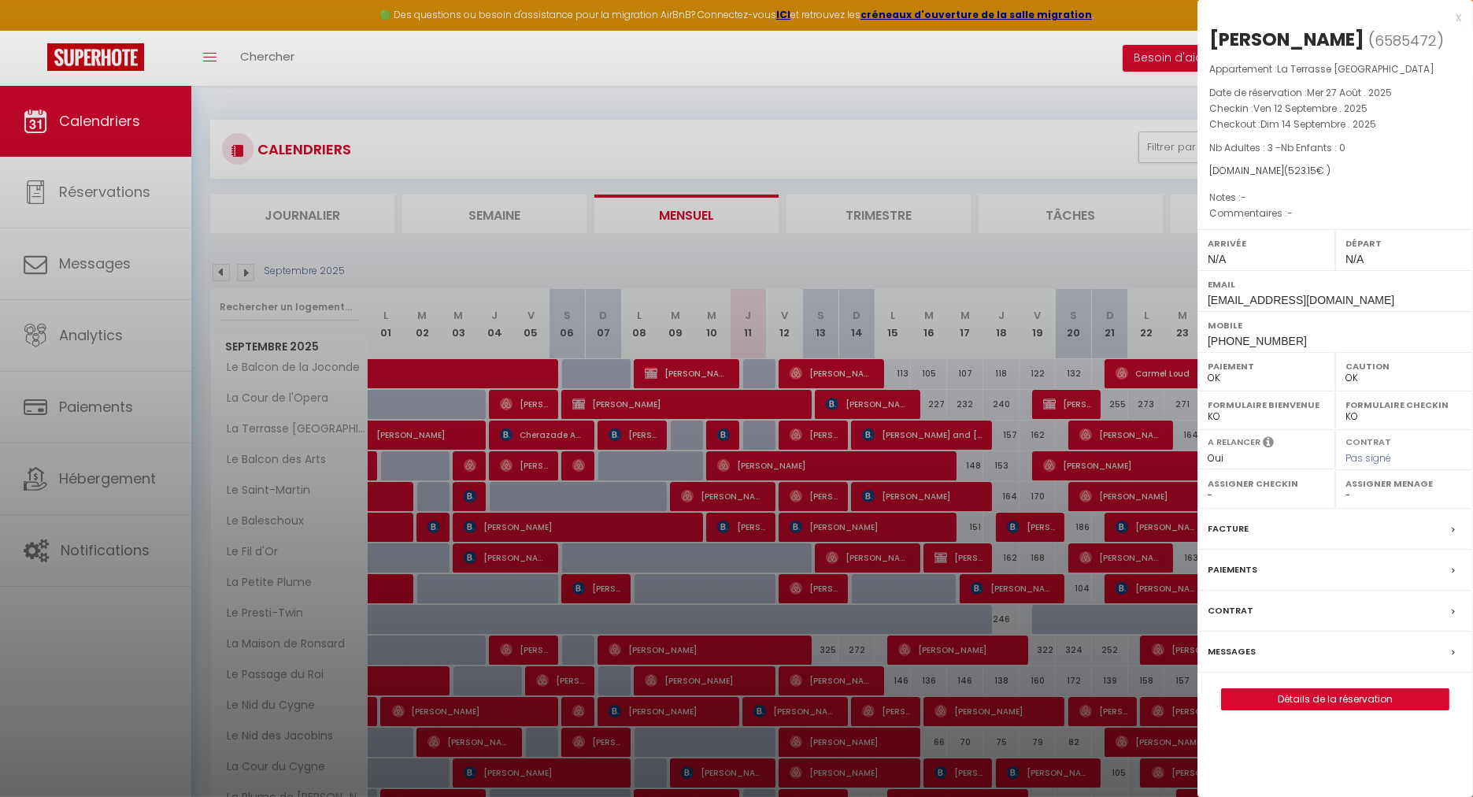
click at [1223, 660] on label "Messages" at bounding box center [1232, 651] width 48 height 17
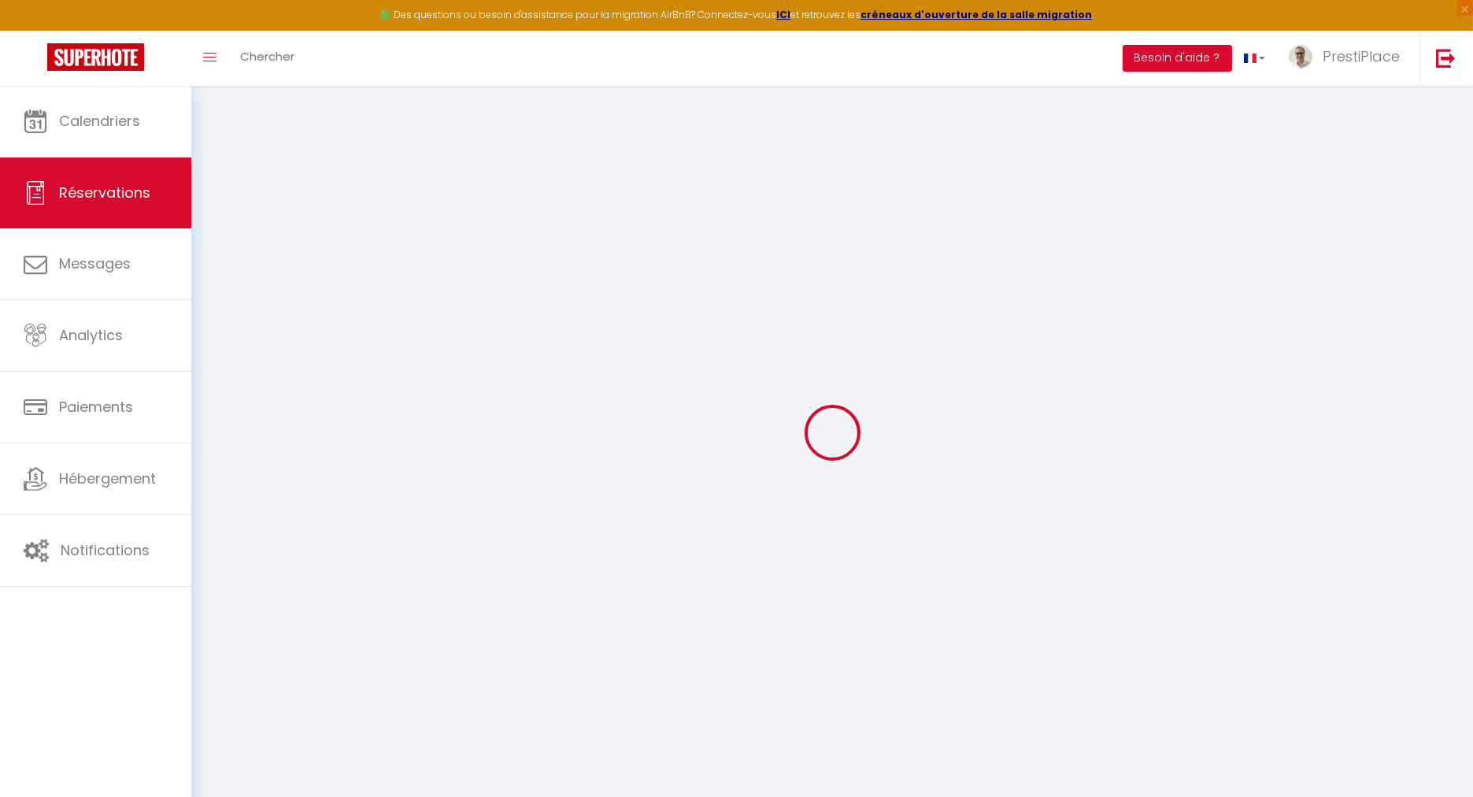
select select
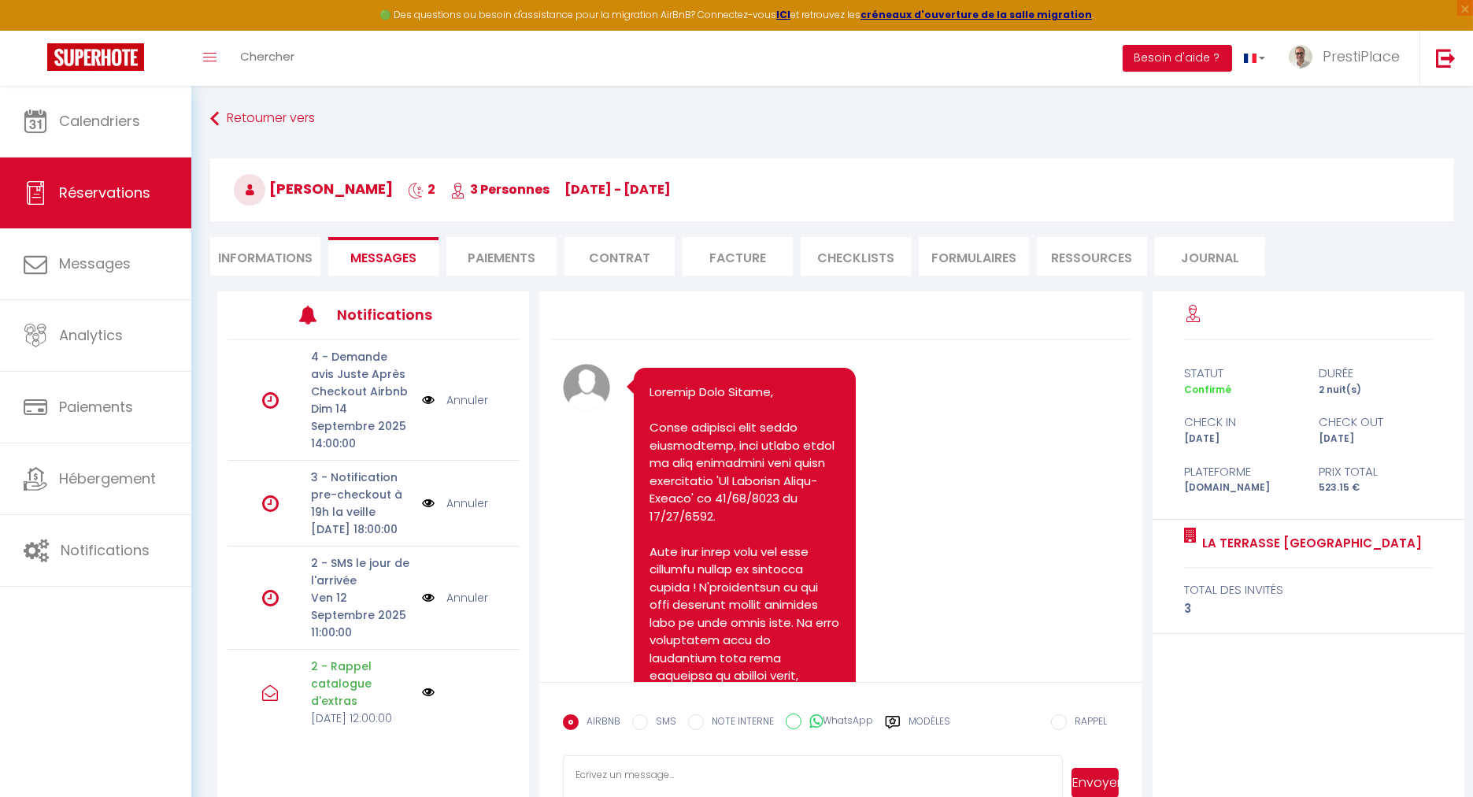
scroll to position [2765, 0]
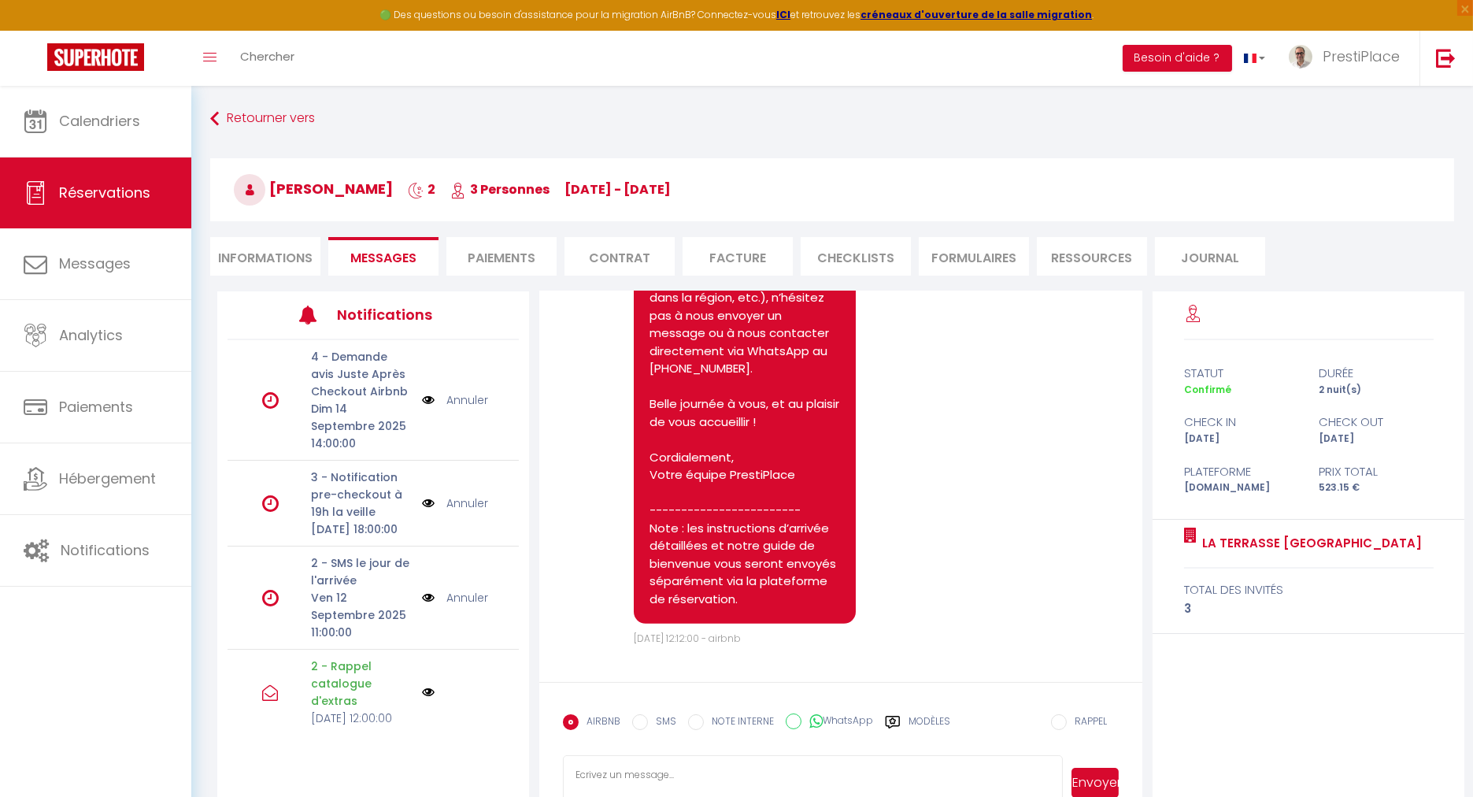
click at [293, 252] on li "Informations" at bounding box center [265, 256] width 110 height 39
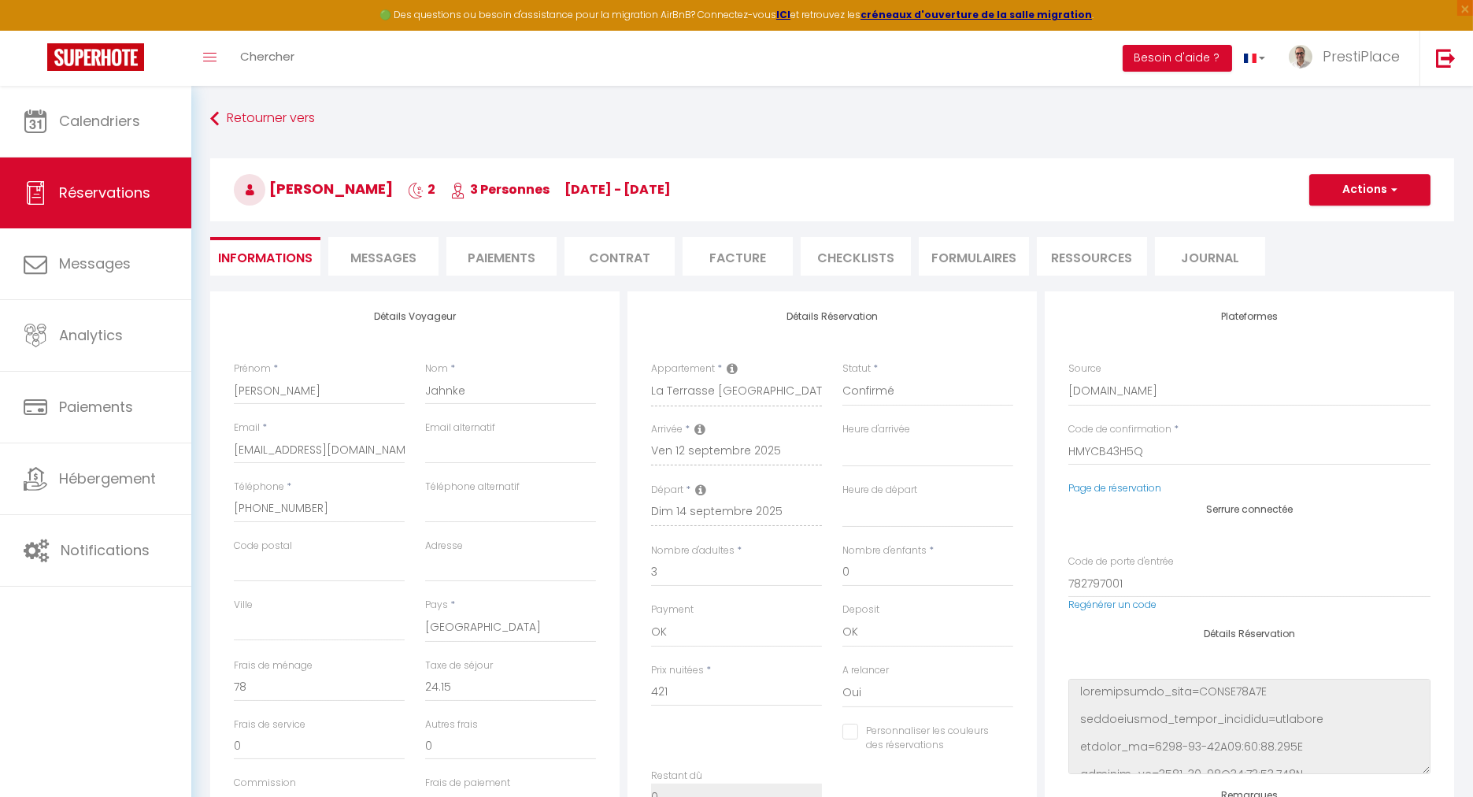
click at [376, 256] on span "Messages" at bounding box center [383, 258] width 66 height 18
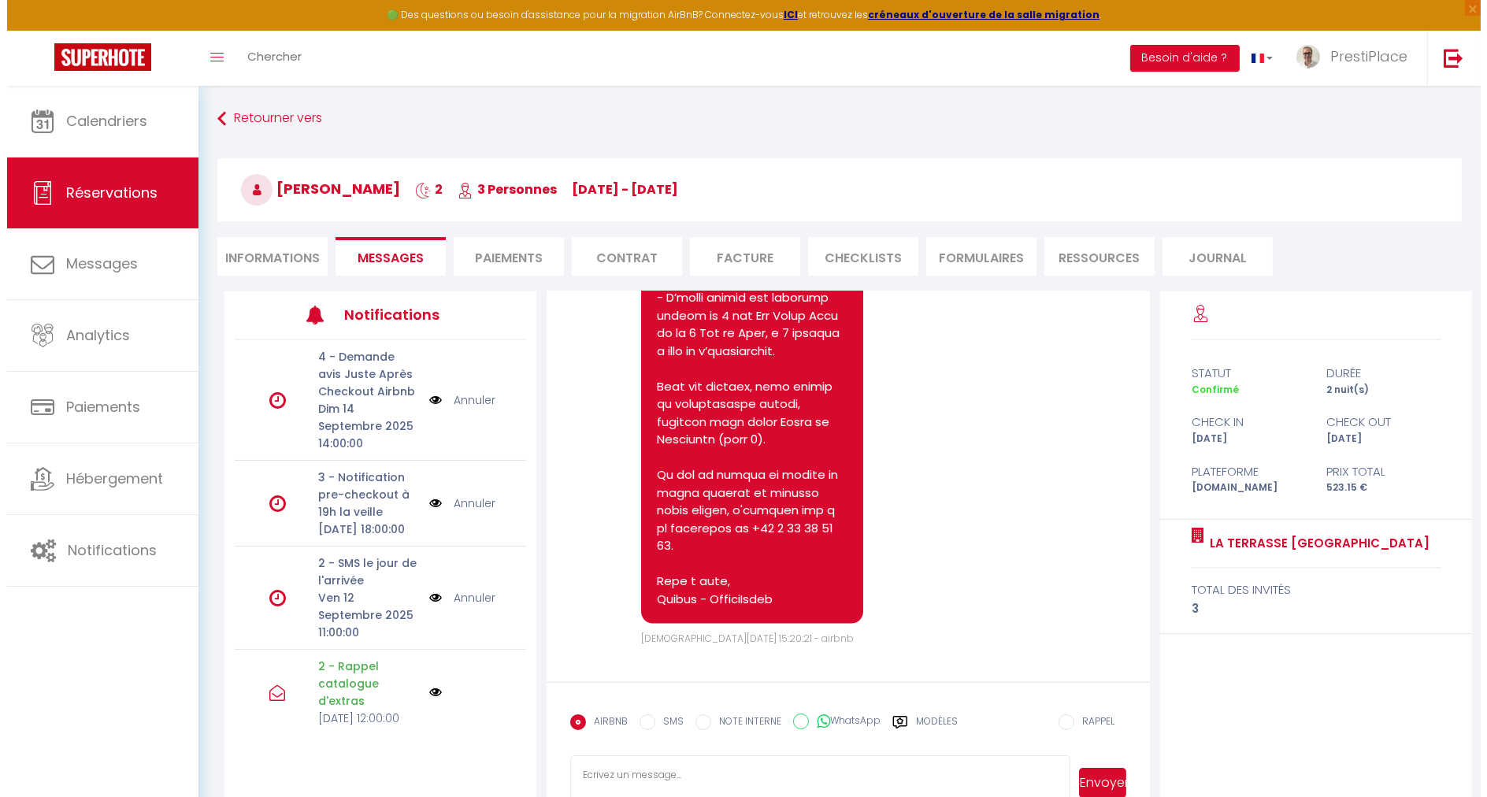
scroll to position [5245, 0]
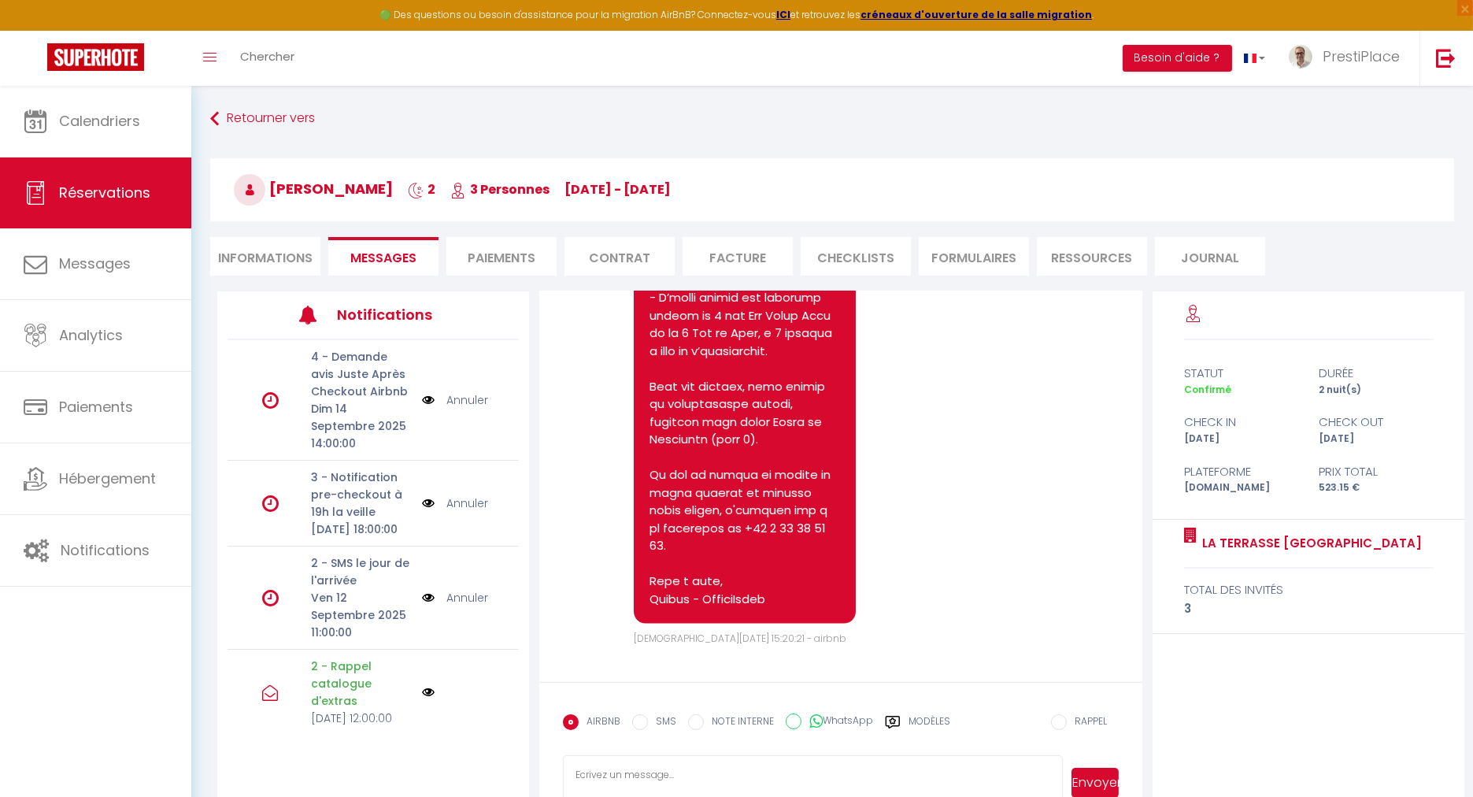
click at [422, 512] on img at bounding box center [428, 503] width 13 height 17
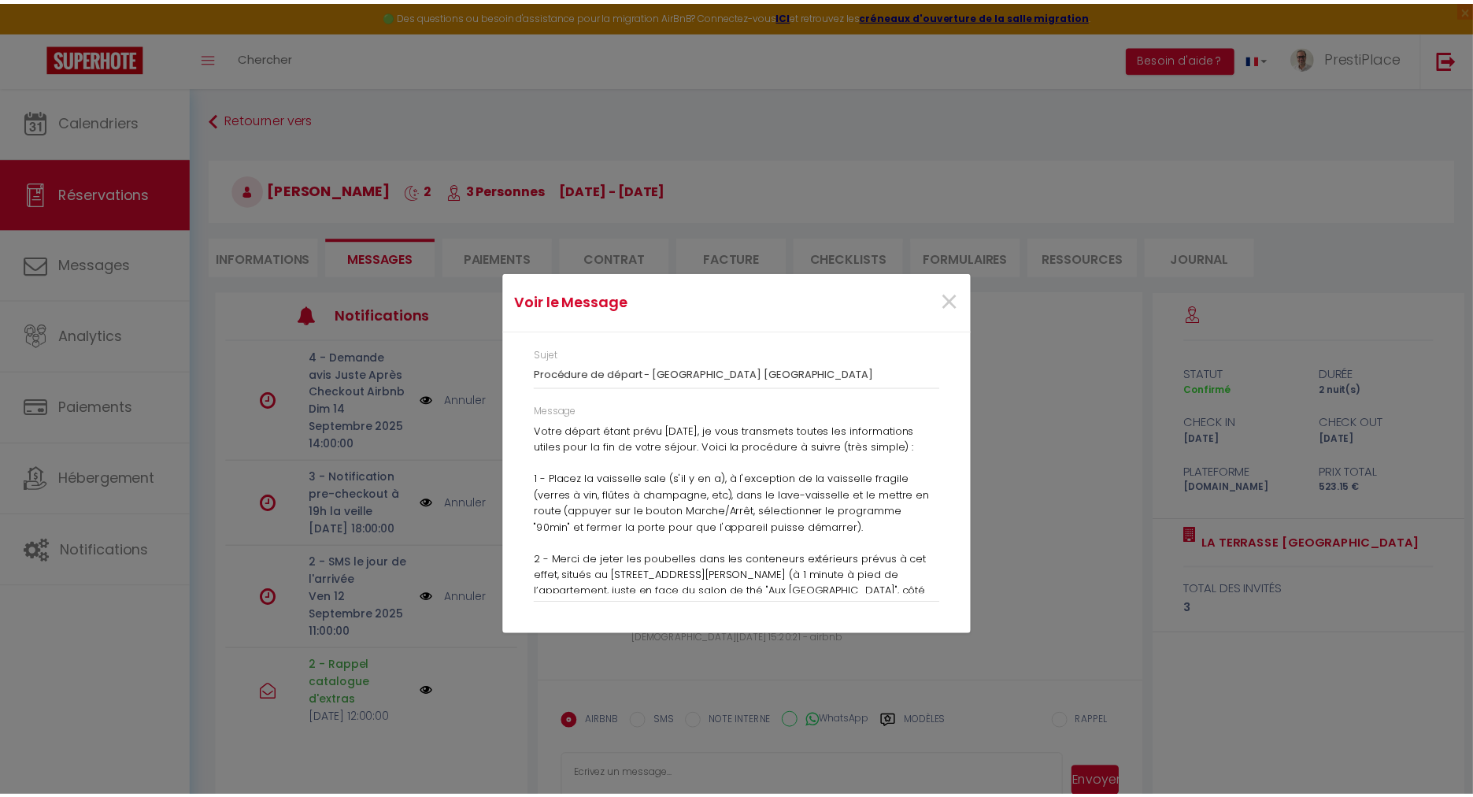
scroll to position [0, 0]
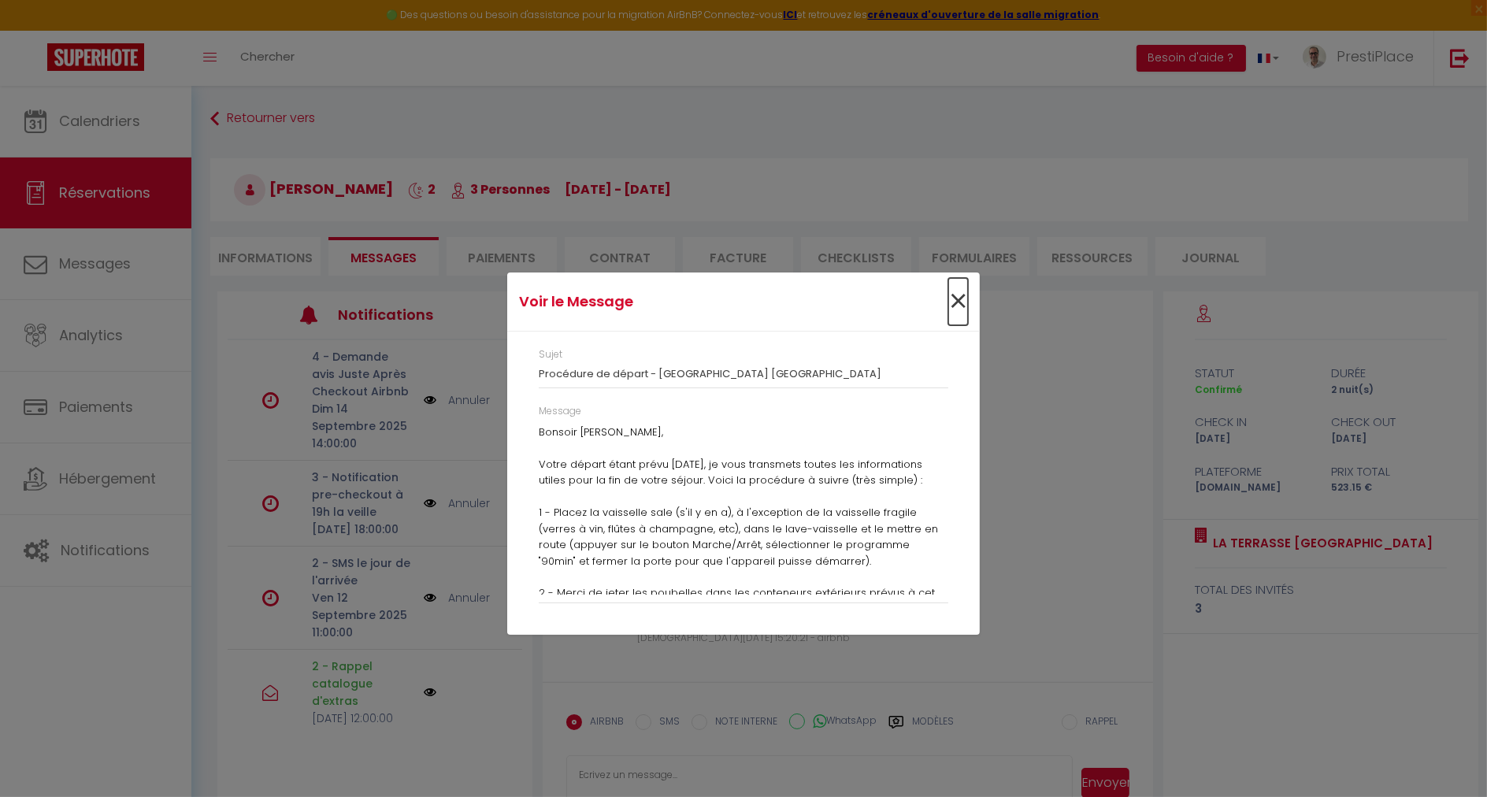
click at [961, 297] on span "×" at bounding box center [958, 301] width 20 height 47
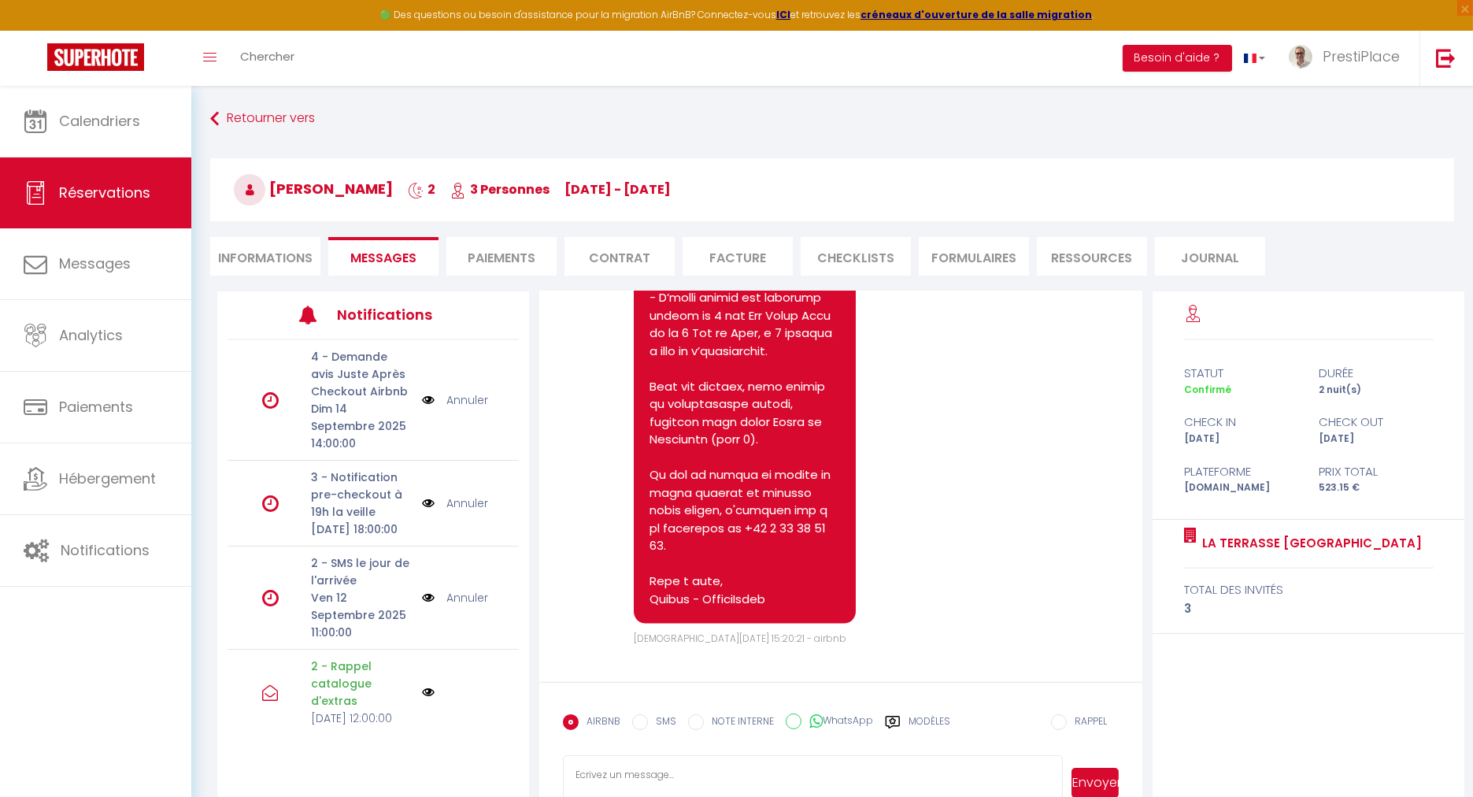
scroll to position [5245, 0]
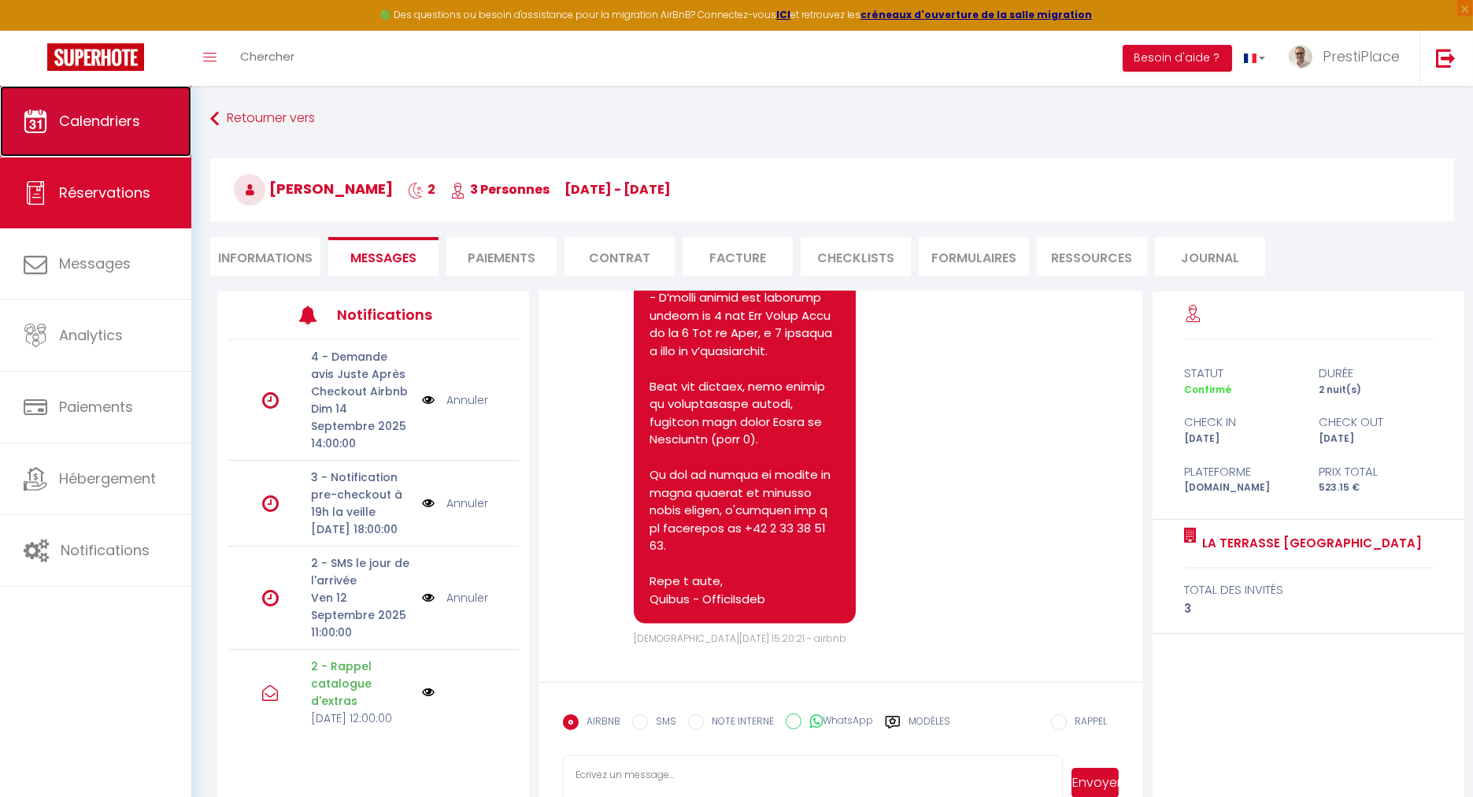
click at [61, 130] on link "Calendriers" at bounding box center [95, 121] width 191 height 71
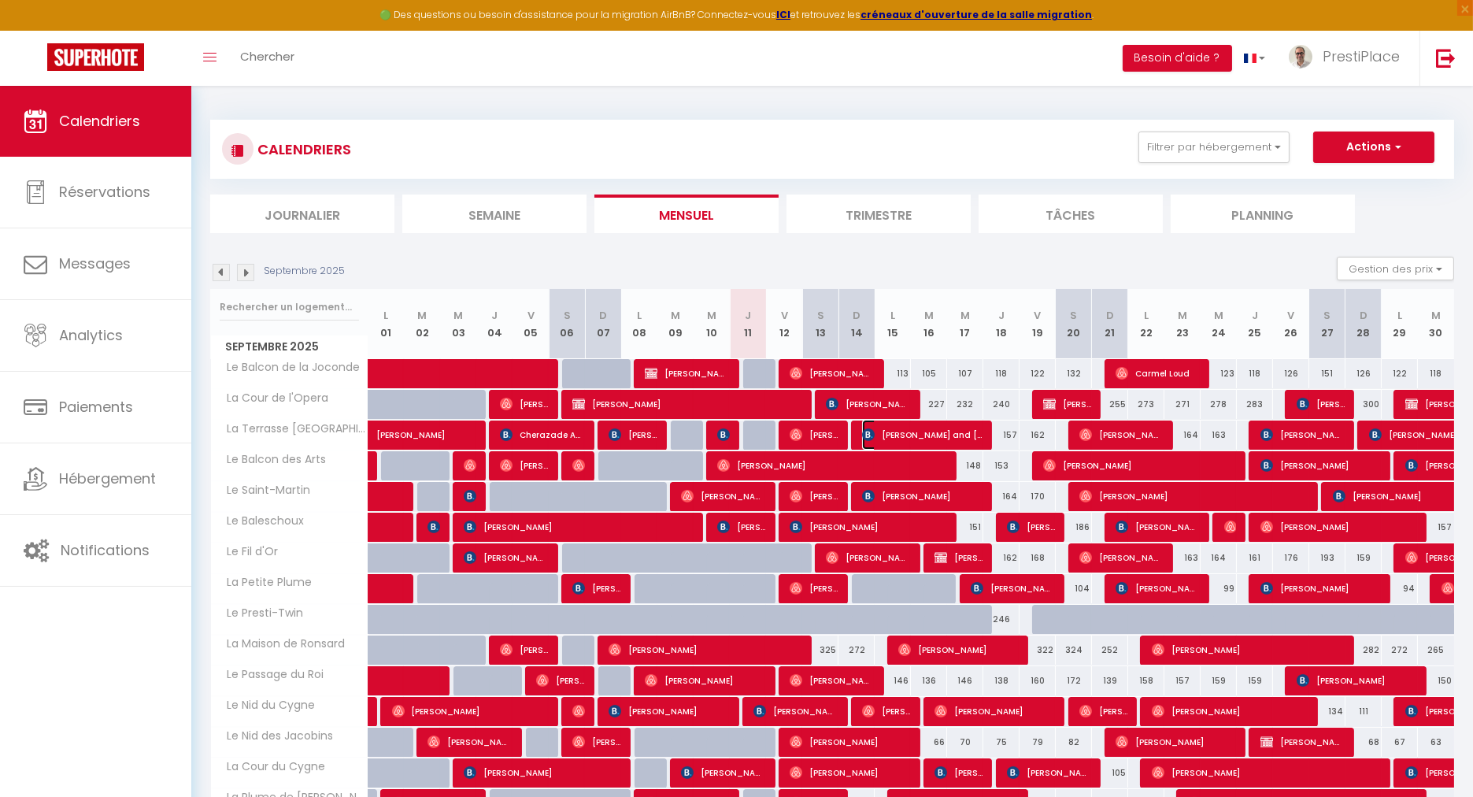
click at [922, 432] on span "[PERSON_NAME] and [PERSON_NAME]" at bounding box center [922, 435] width 120 height 30
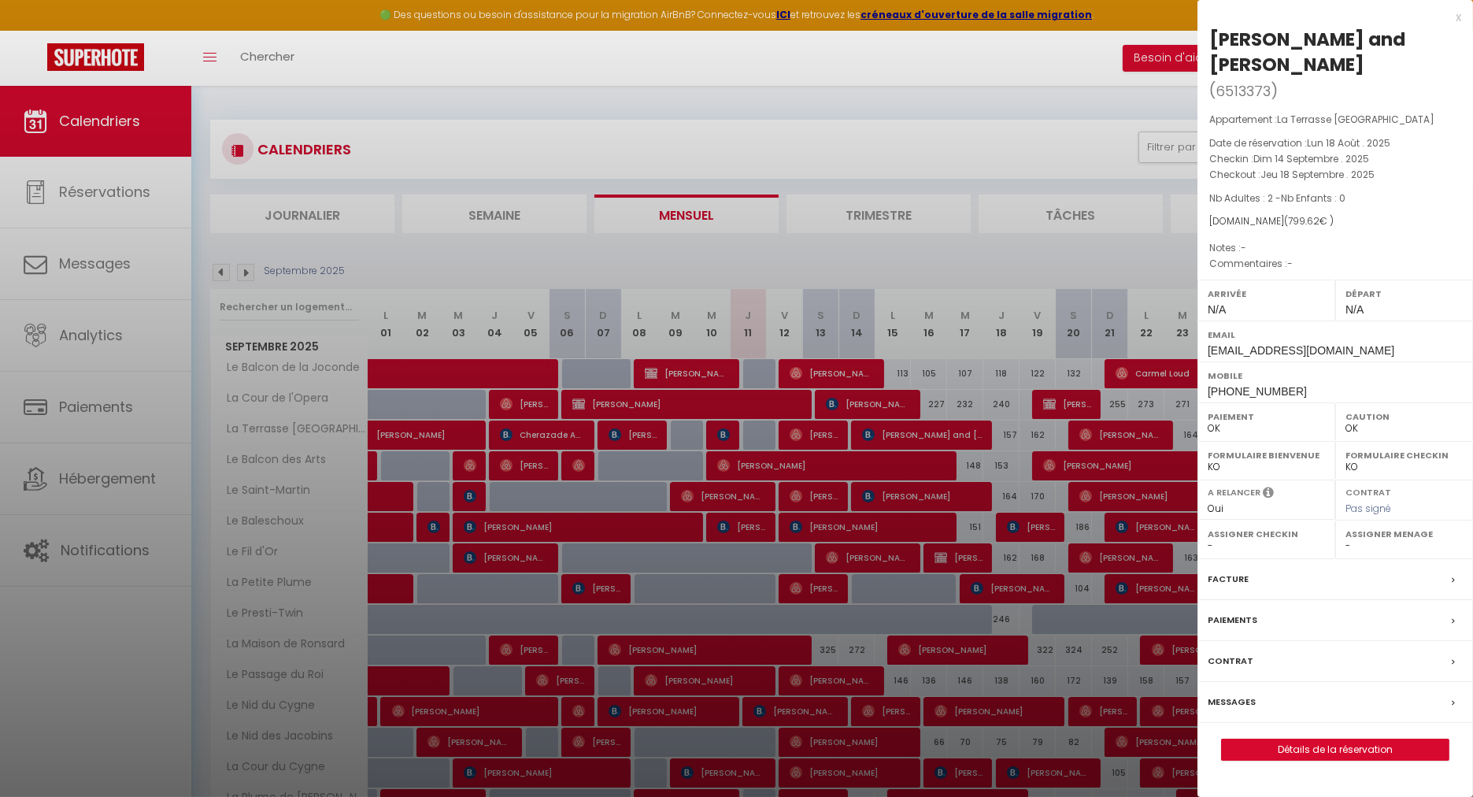
click at [1244, 694] on label "Messages" at bounding box center [1232, 702] width 48 height 17
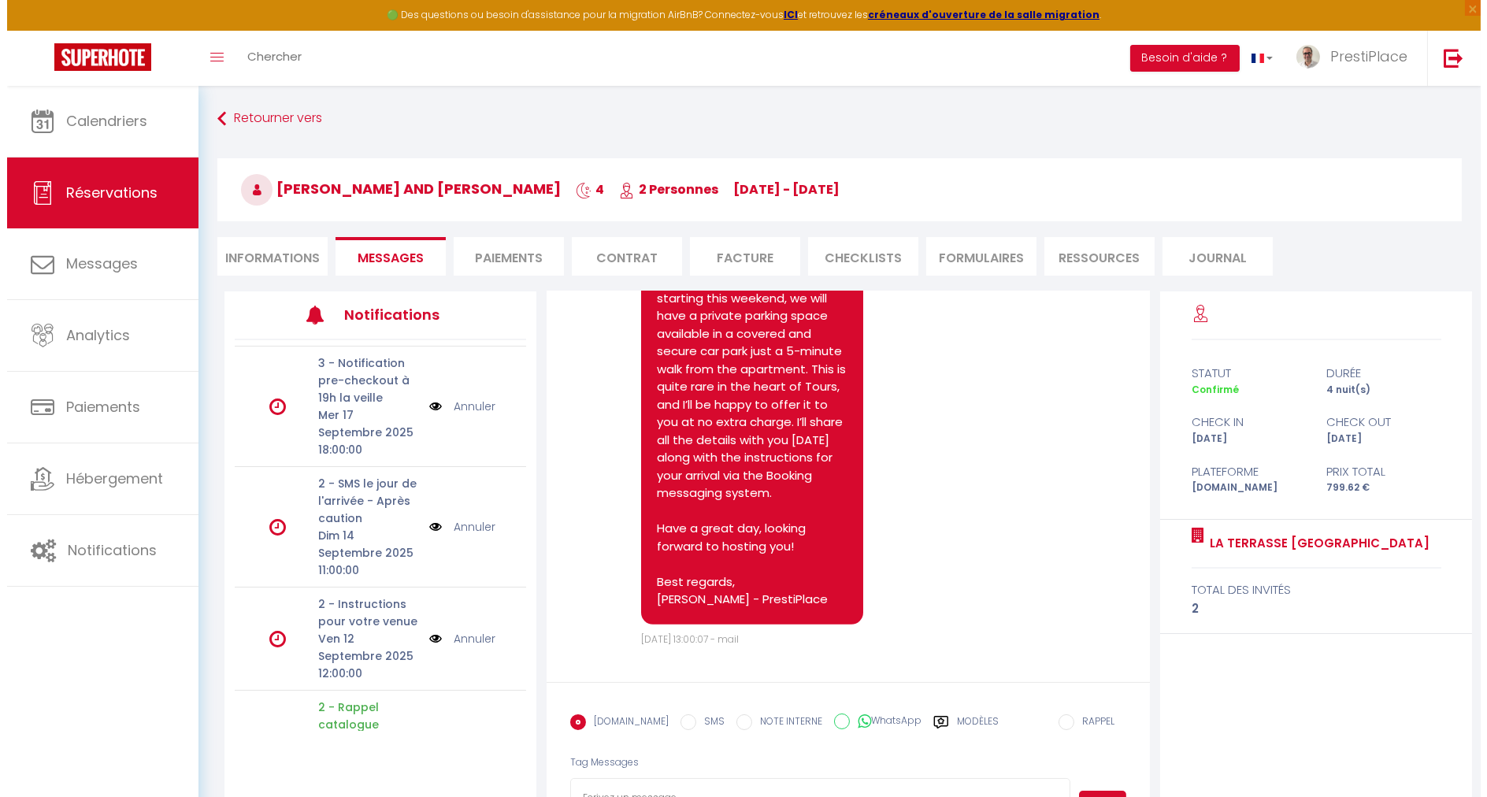
scroll to position [296, 0]
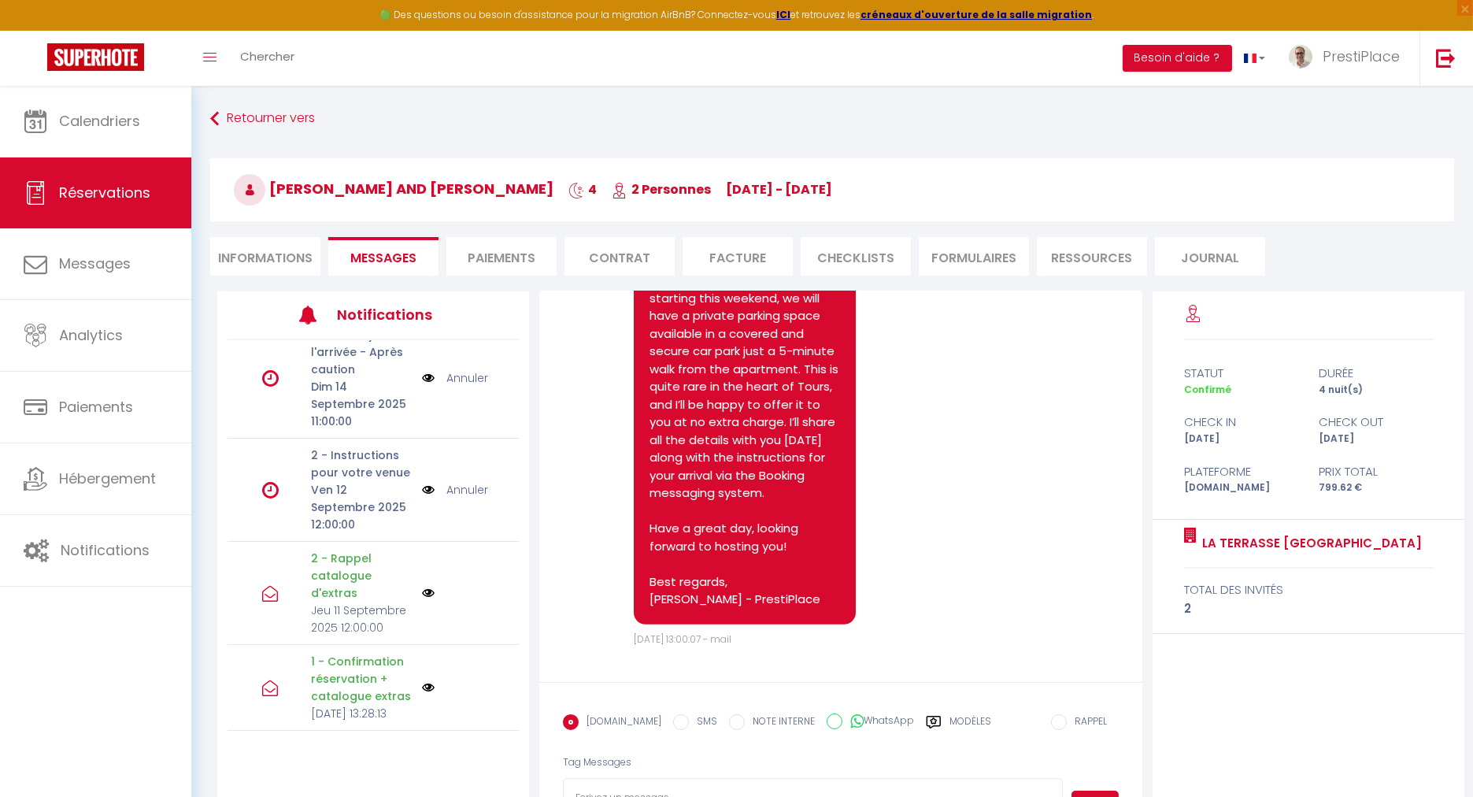
click at [422, 481] on img at bounding box center [428, 489] width 13 height 17
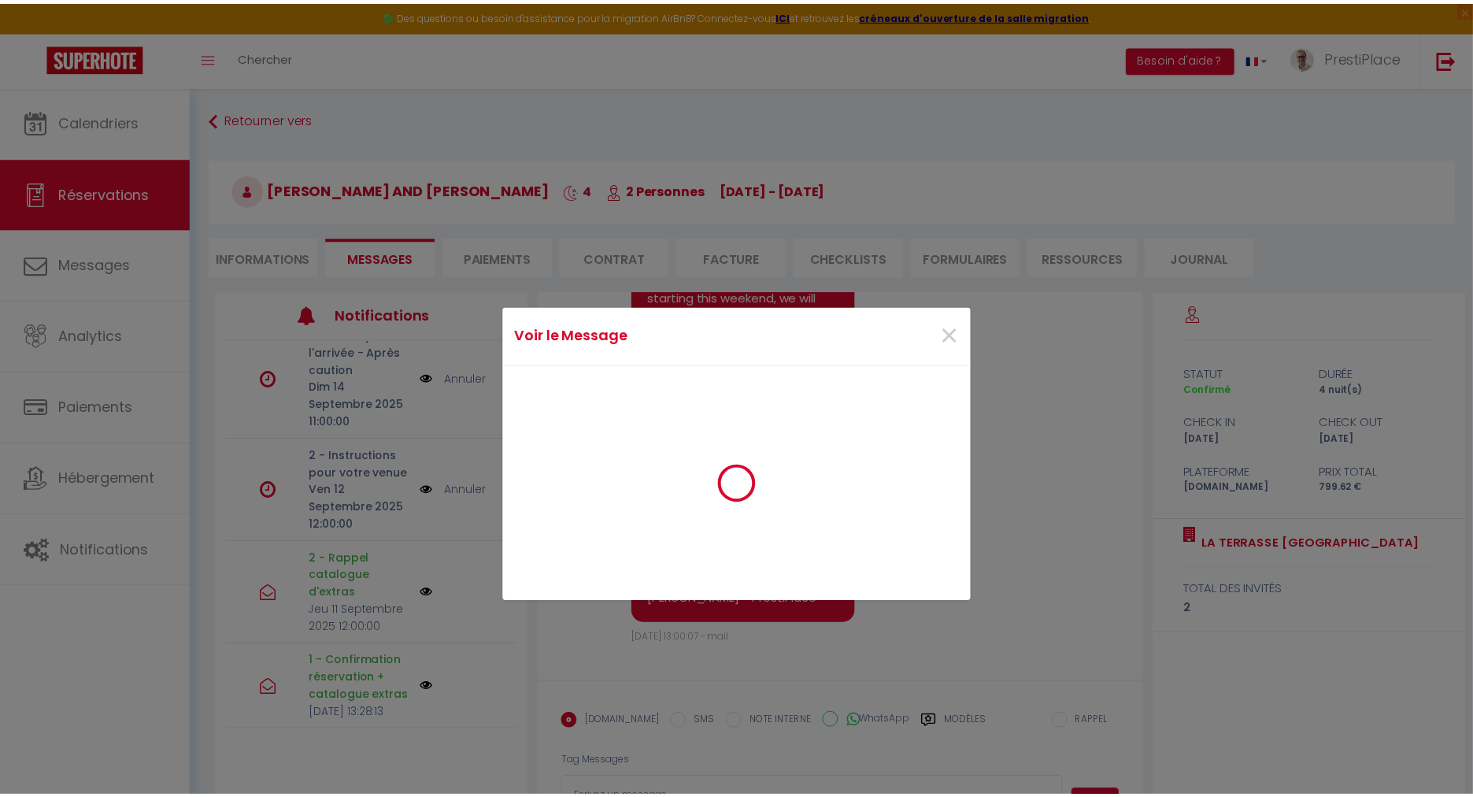
scroll to position [2593, 0]
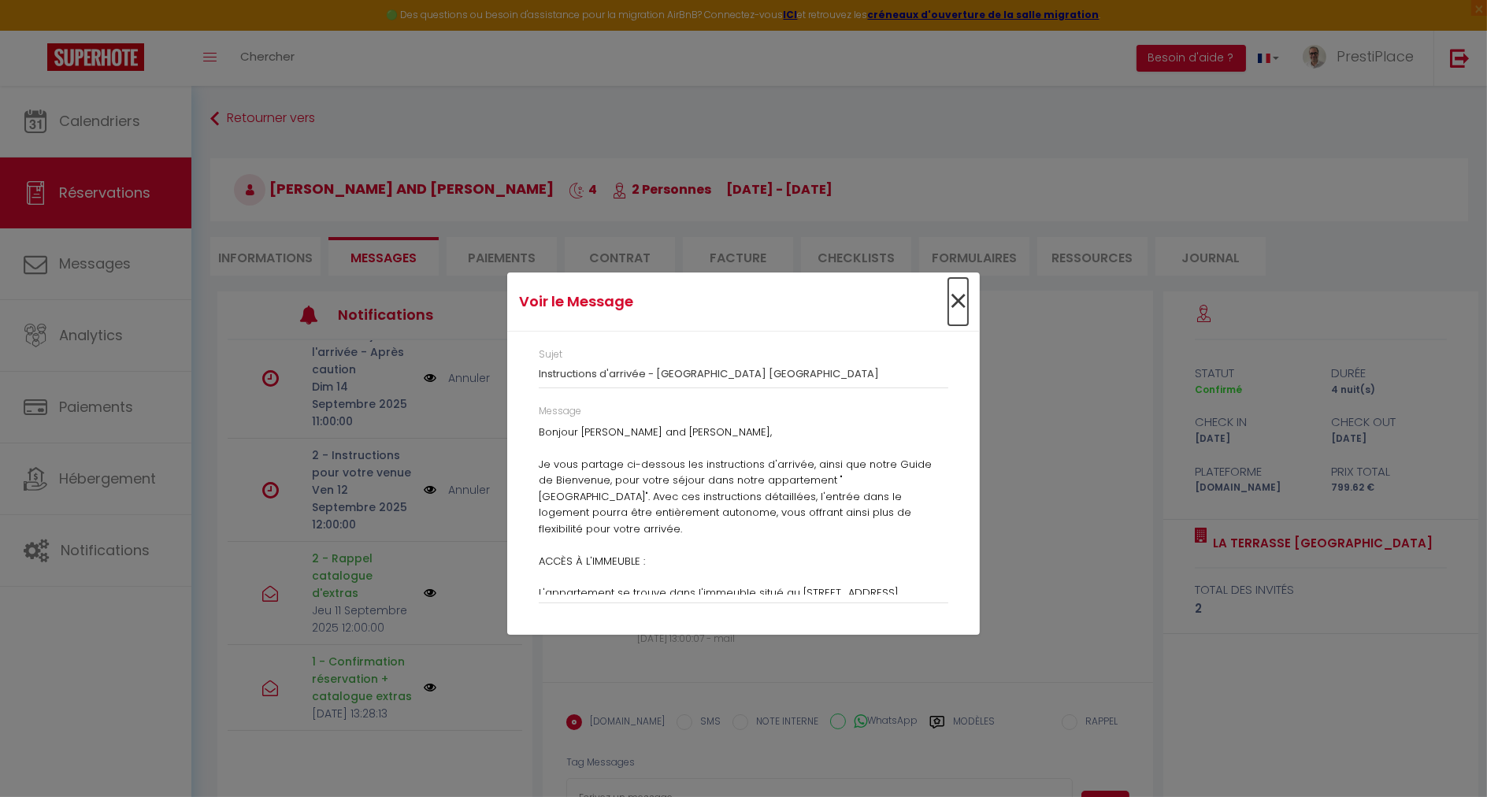
click at [962, 296] on span "×" at bounding box center [958, 301] width 20 height 47
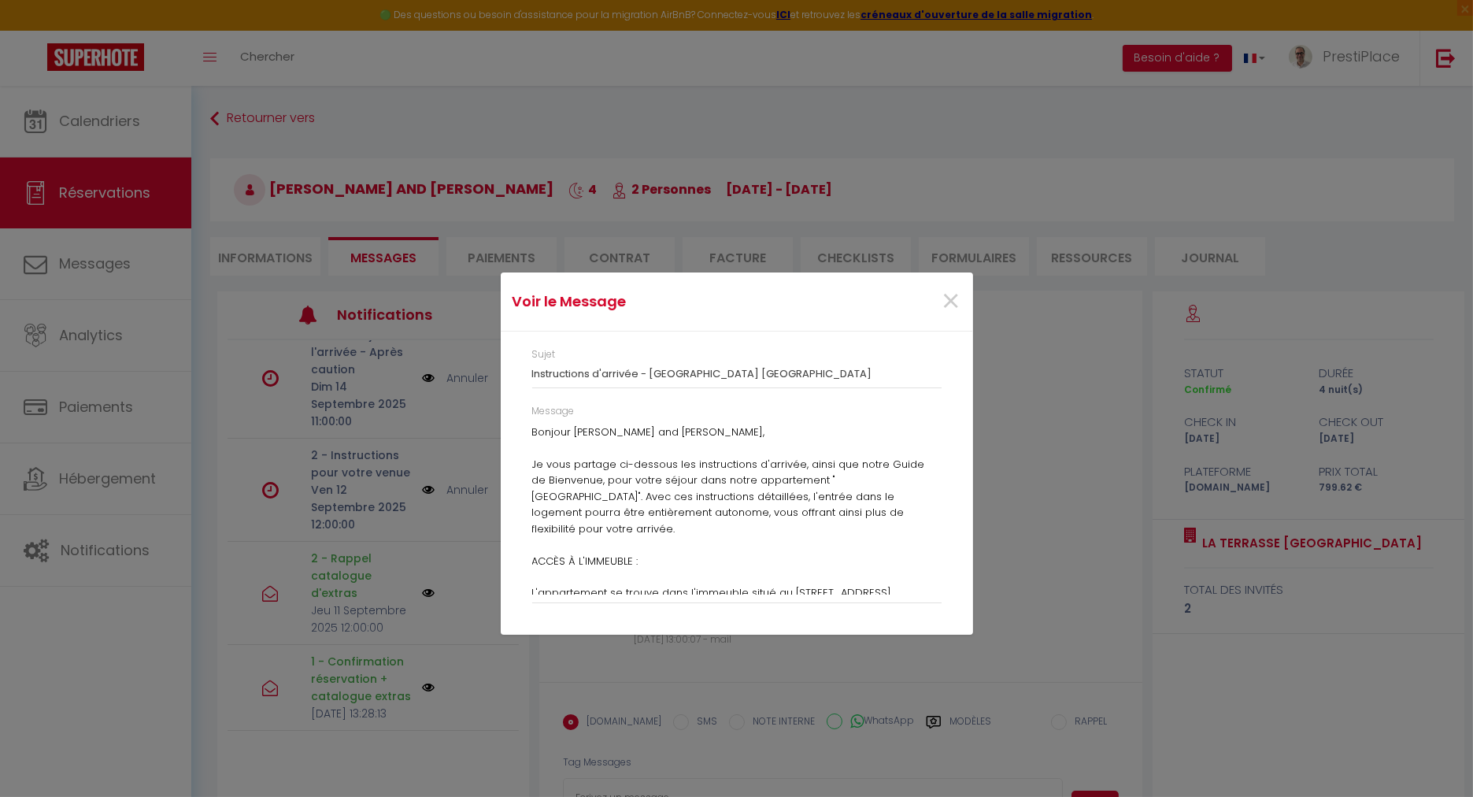
scroll to position [2611, 0]
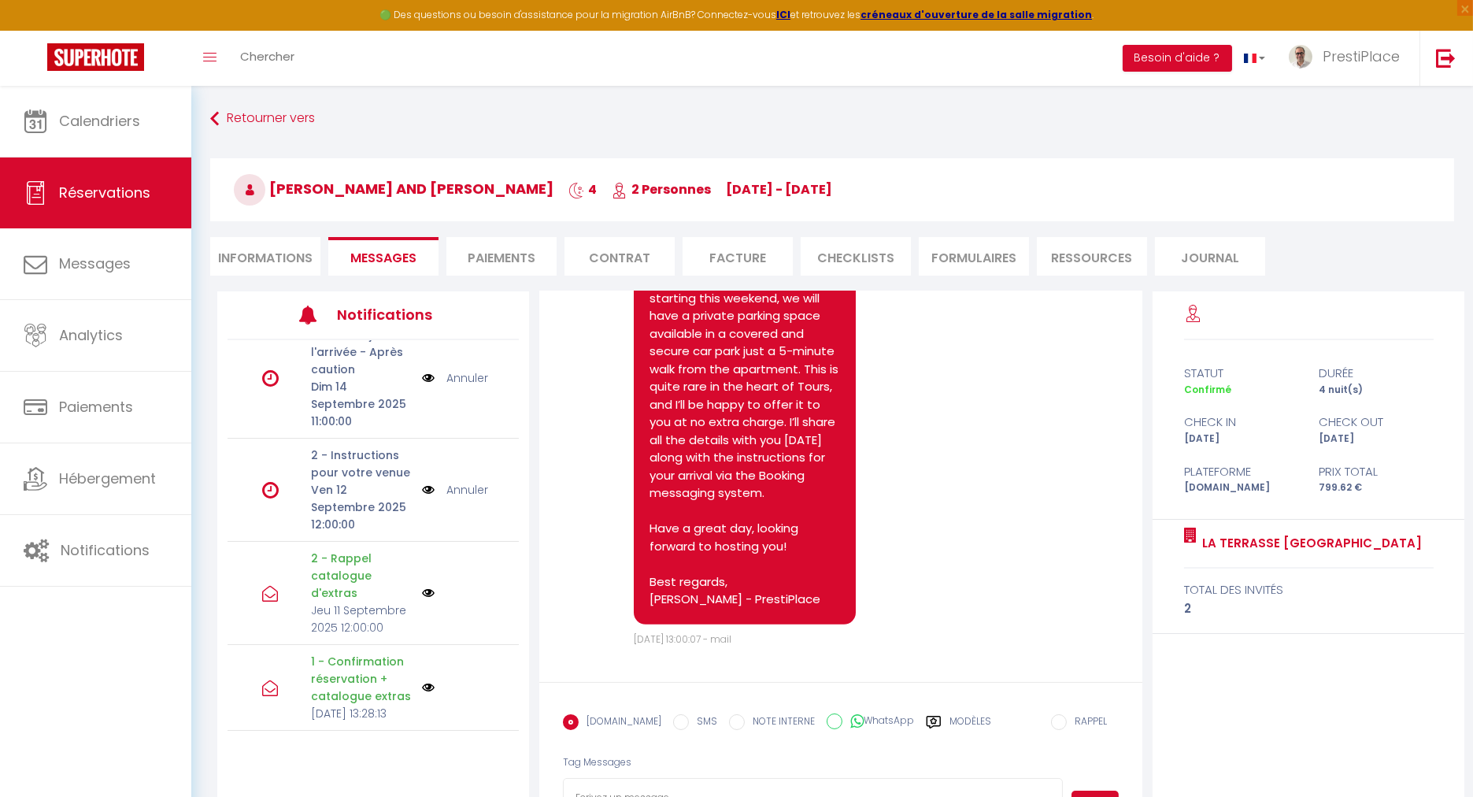
click at [252, 252] on li "Informations" at bounding box center [265, 256] width 110 height 39
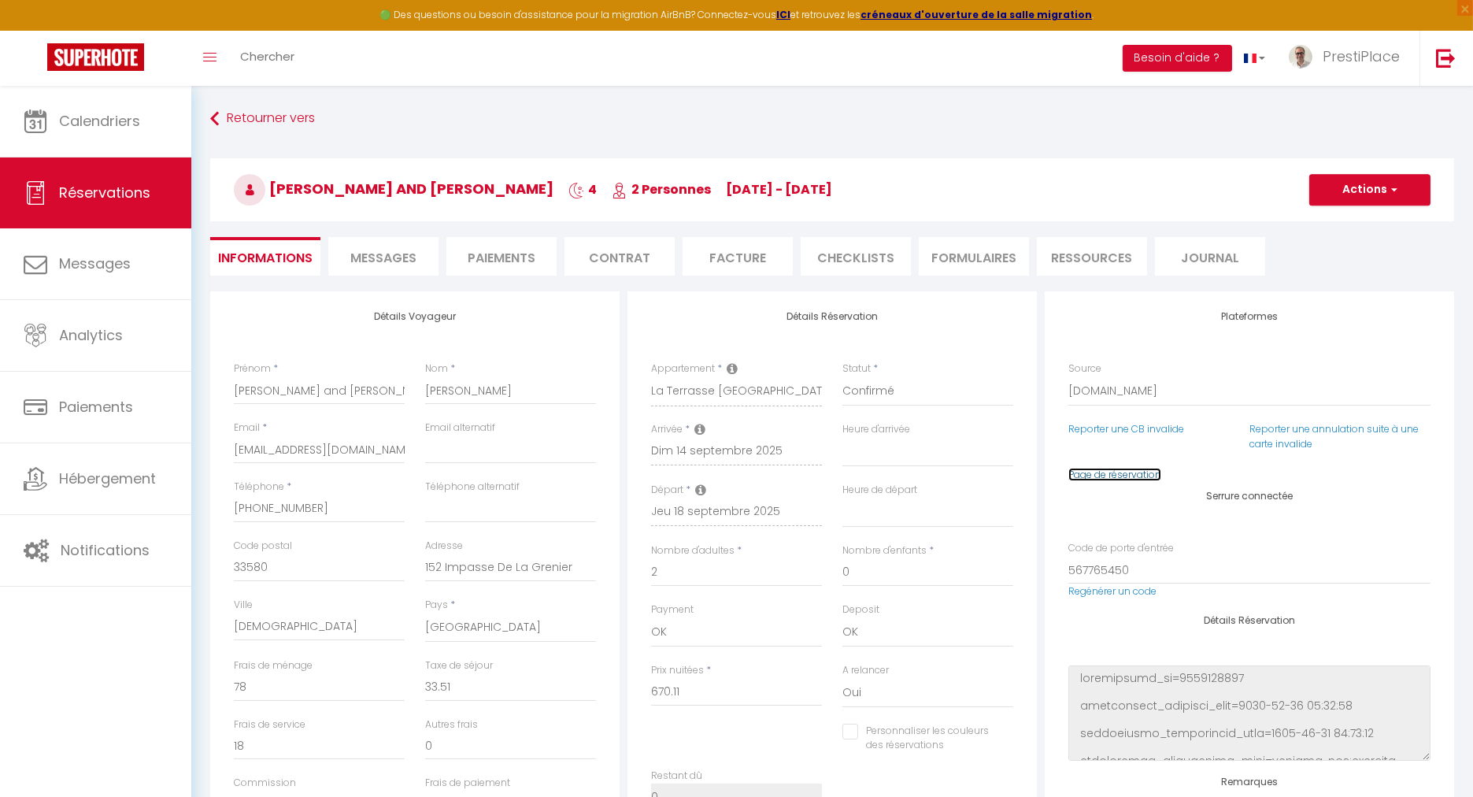
click at [1143, 476] on link "Page de réservation" at bounding box center [1115, 474] width 93 height 13
click at [457, 632] on select "[GEOGRAPHIC_DATA] [GEOGRAPHIC_DATA] [GEOGRAPHIC_DATA] [GEOGRAPHIC_DATA] [GEOGRA…" at bounding box center [510, 628] width 171 height 30
click at [1369, 198] on button "Actions" at bounding box center [1370, 190] width 121 height 32
click at [1342, 220] on link "Enregistrer" at bounding box center [1354, 224] width 124 height 20
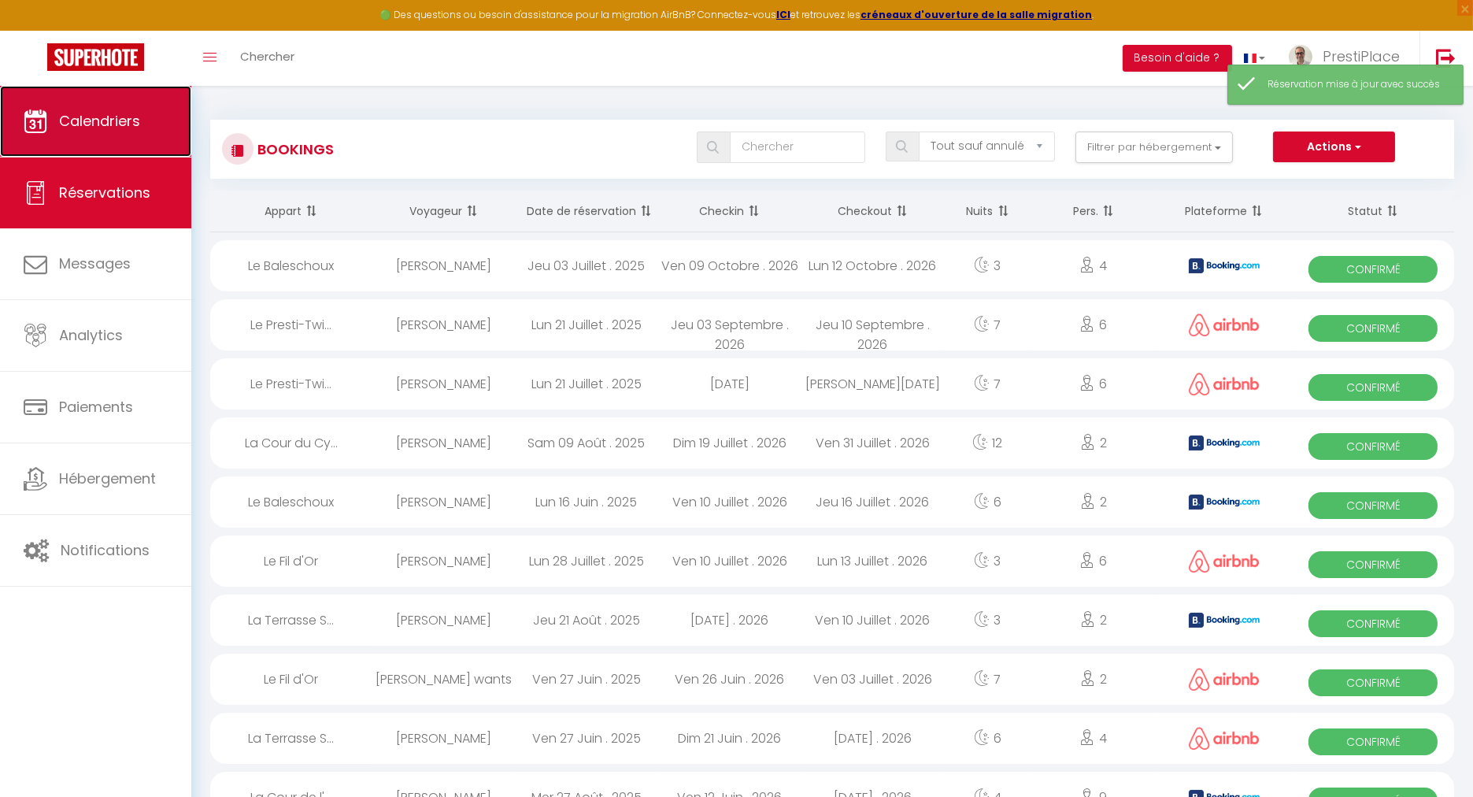
click at [76, 108] on link "Calendriers" at bounding box center [95, 121] width 191 height 71
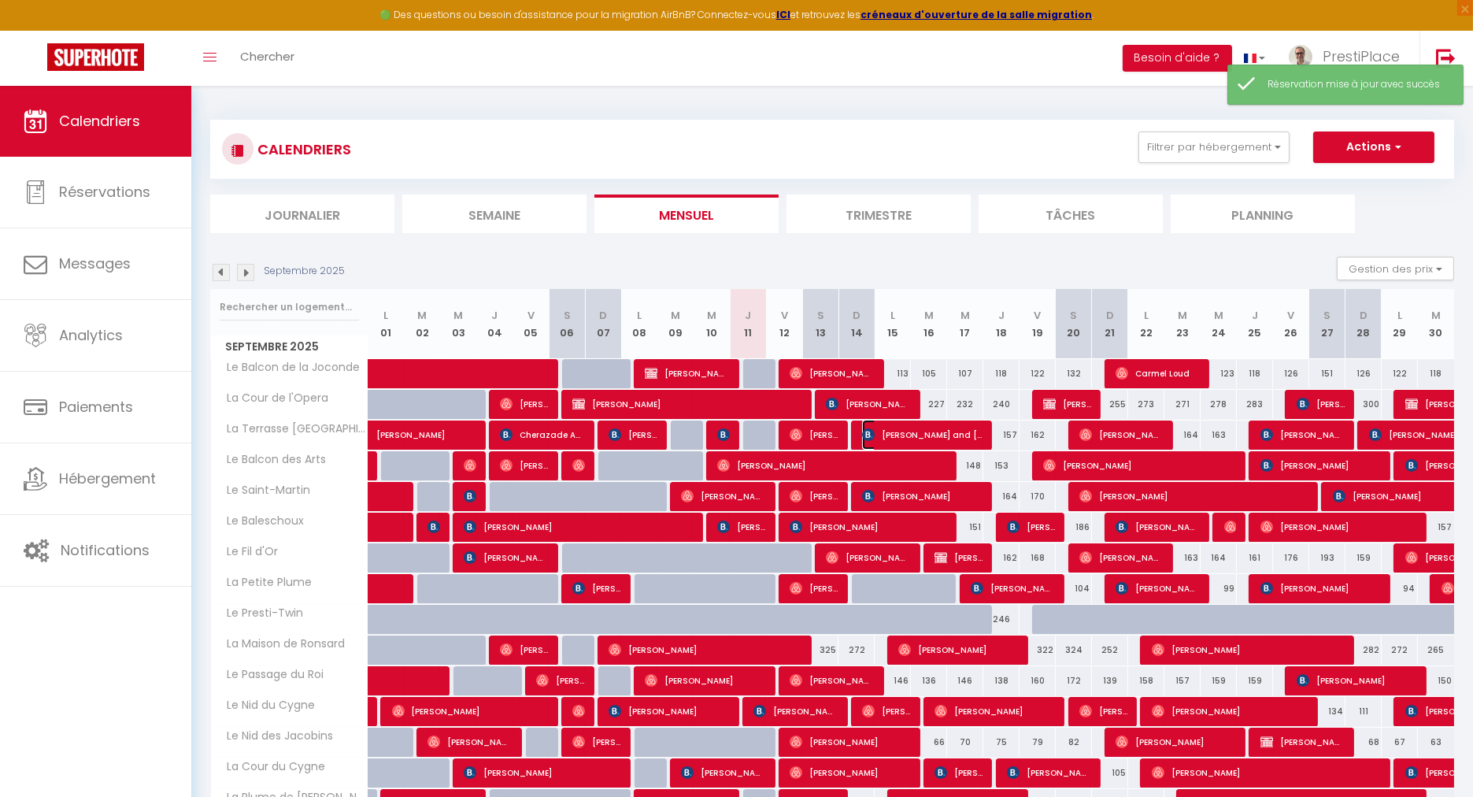
click at [915, 436] on span "[PERSON_NAME] and [PERSON_NAME]" at bounding box center [922, 435] width 120 height 30
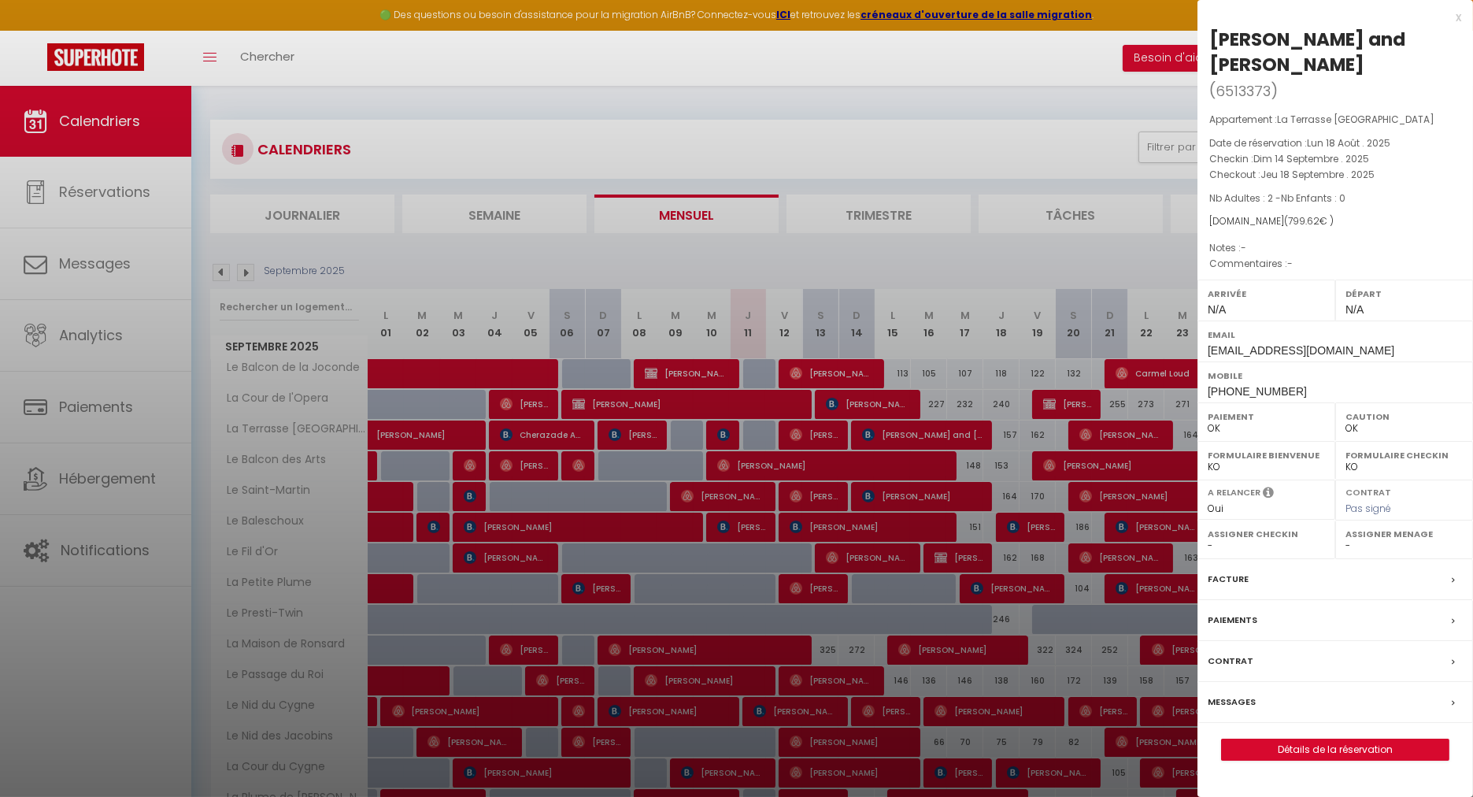
click at [1237, 694] on label "Messages" at bounding box center [1232, 702] width 48 height 17
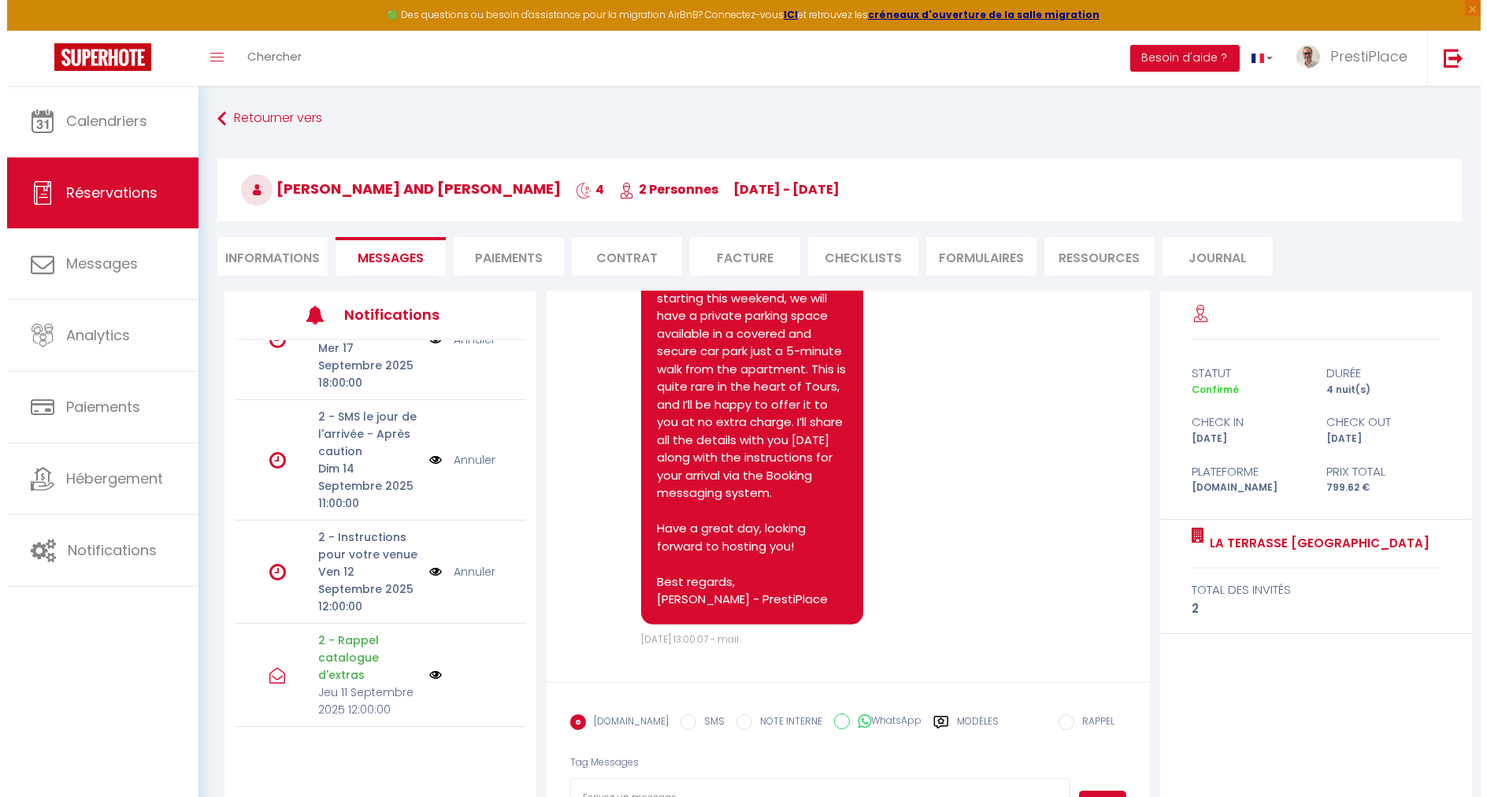
scroll to position [296, 0]
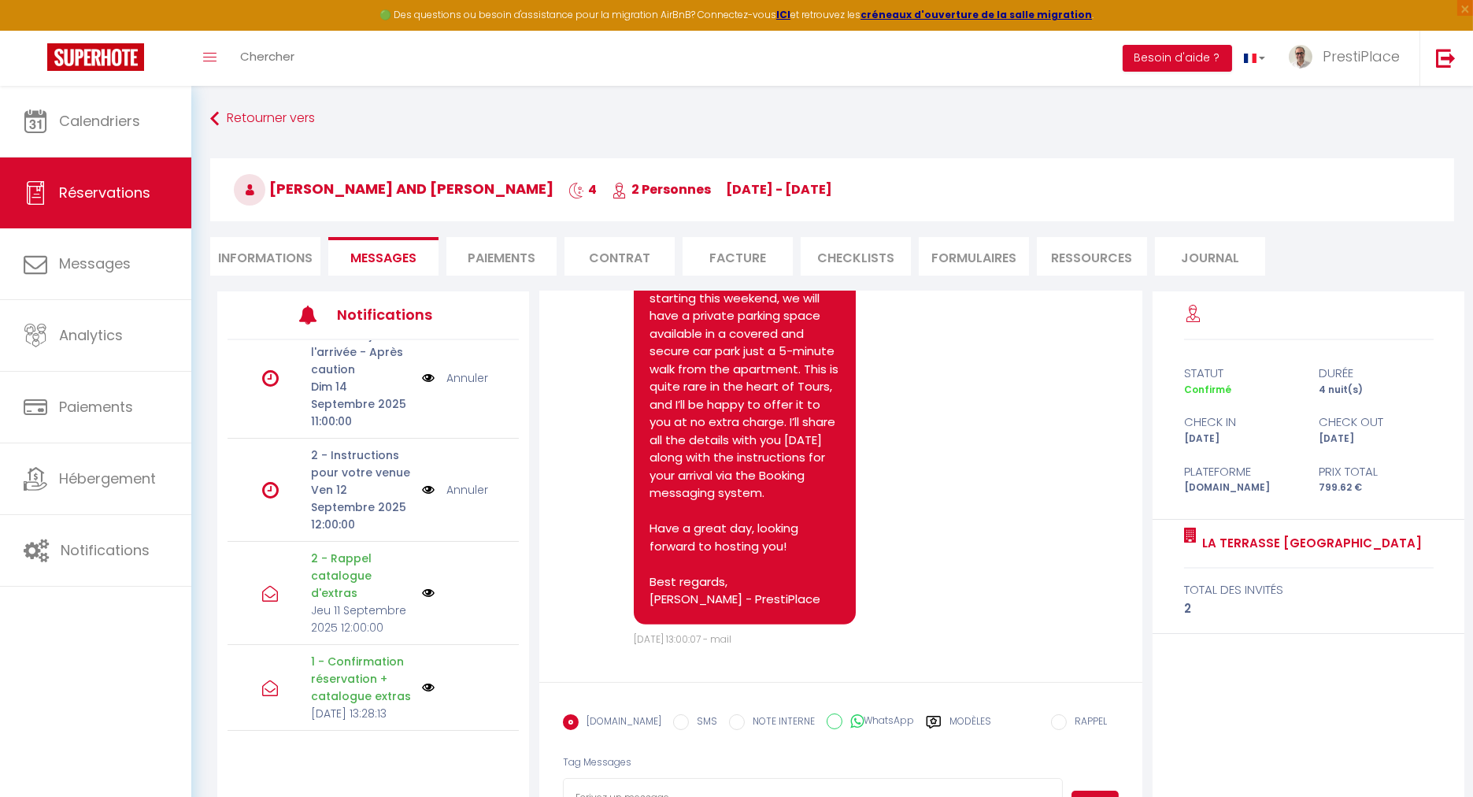
click at [422, 481] on img at bounding box center [428, 489] width 13 height 17
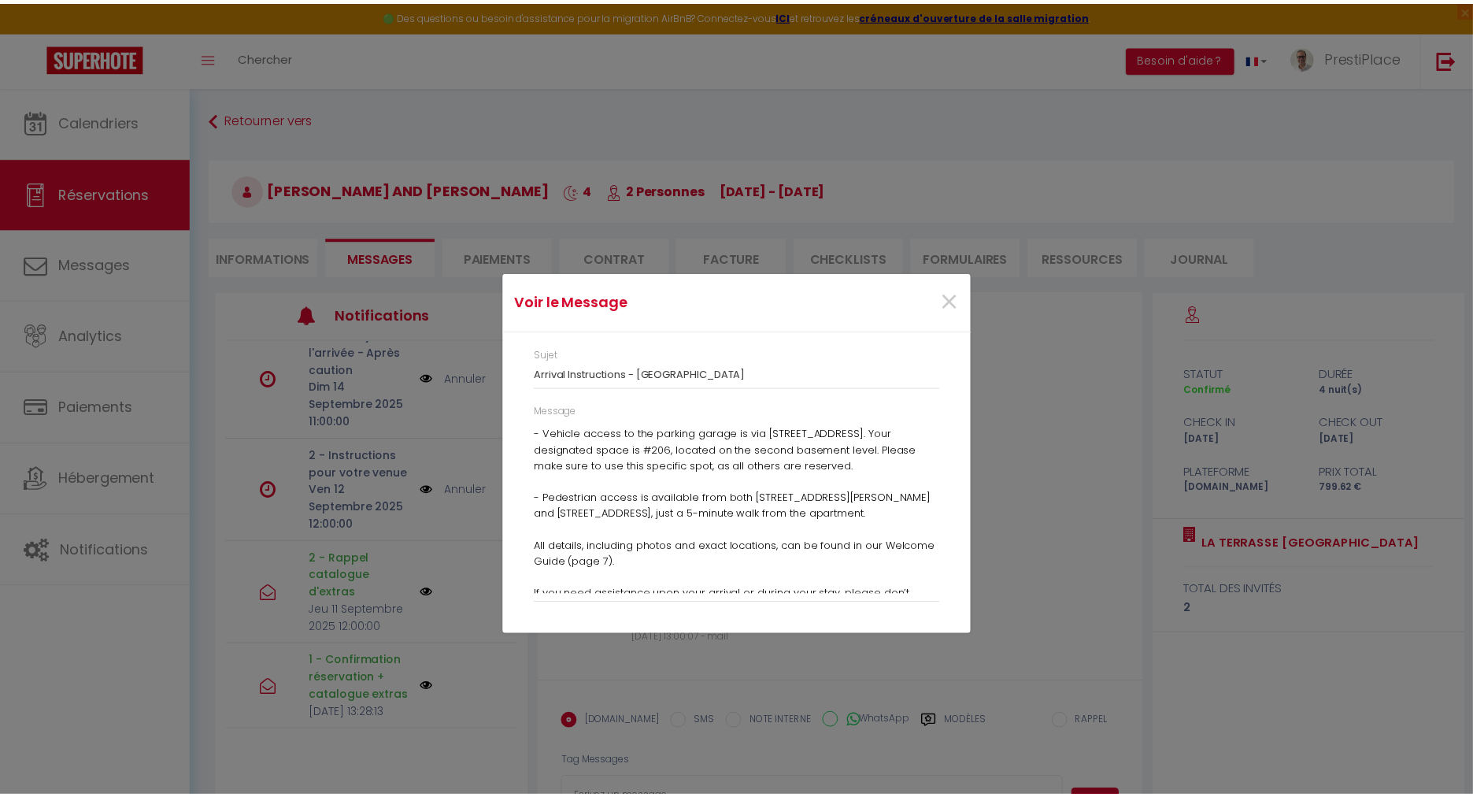
scroll to position [810, 0]
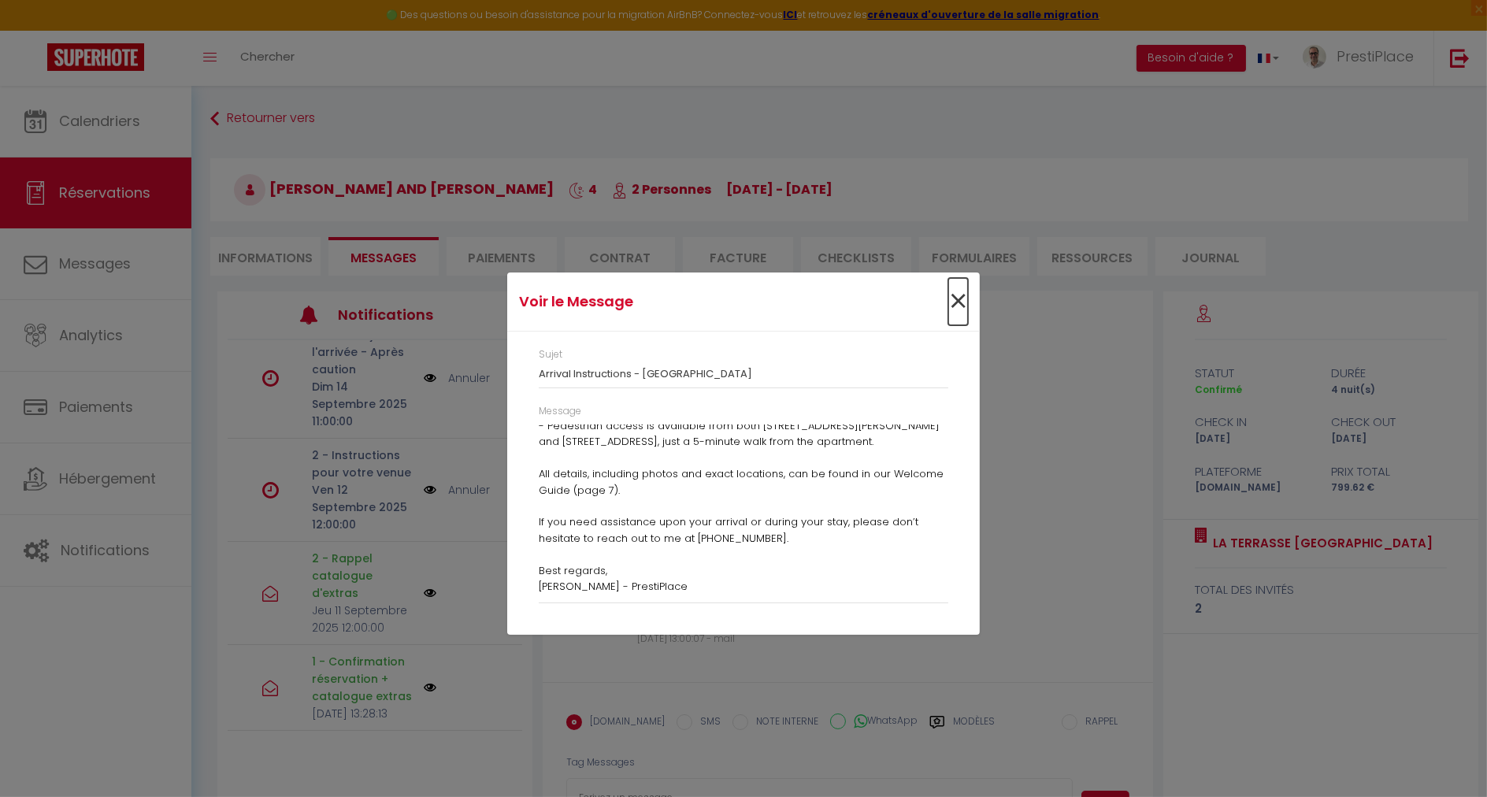
click at [957, 299] on span "×" at bounding box center [958, 301] width 20 height 47
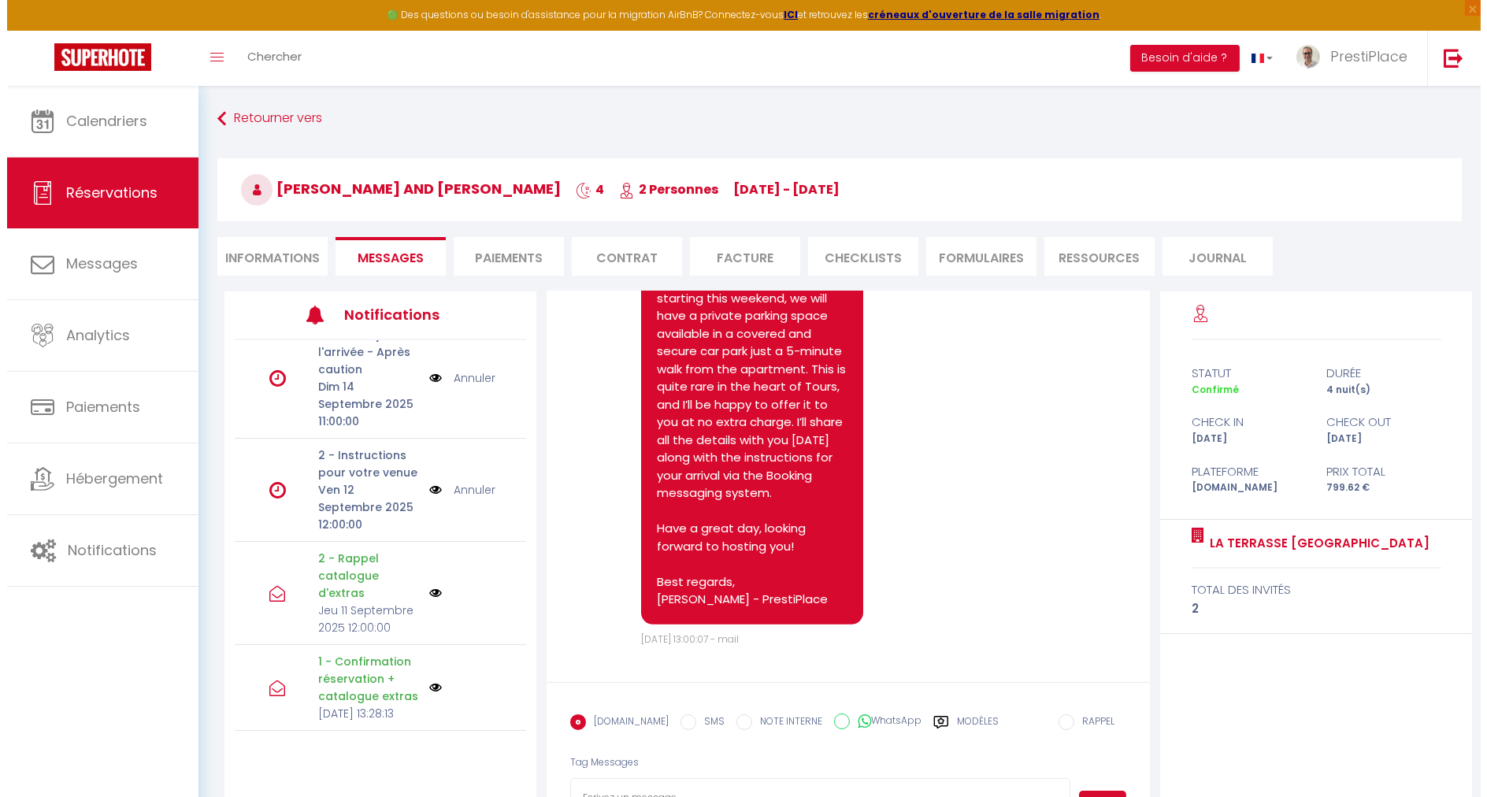
scroll to position [0, 0]
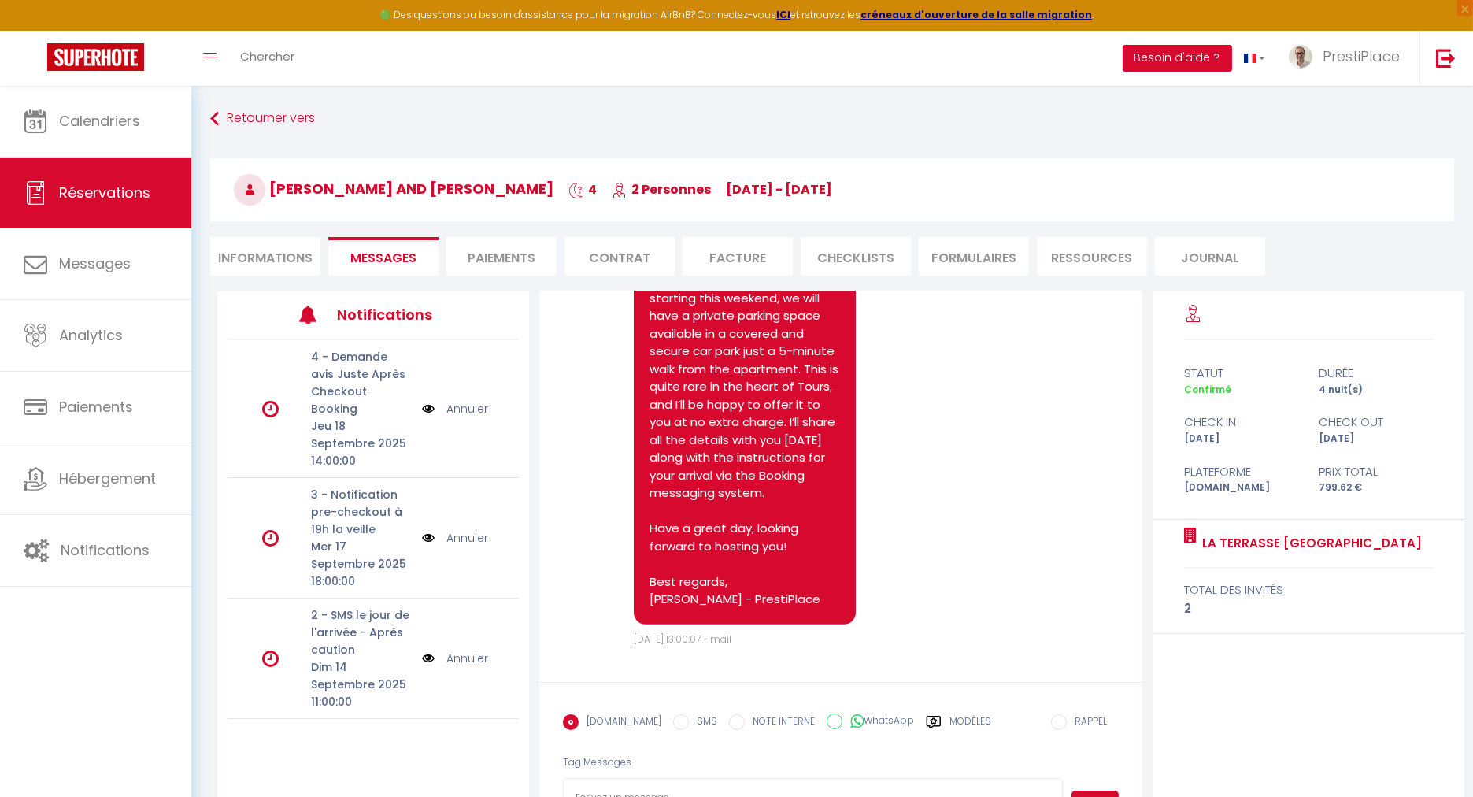
click at [422, 404] on img at bounding box center [428, 408] width 13 height 17
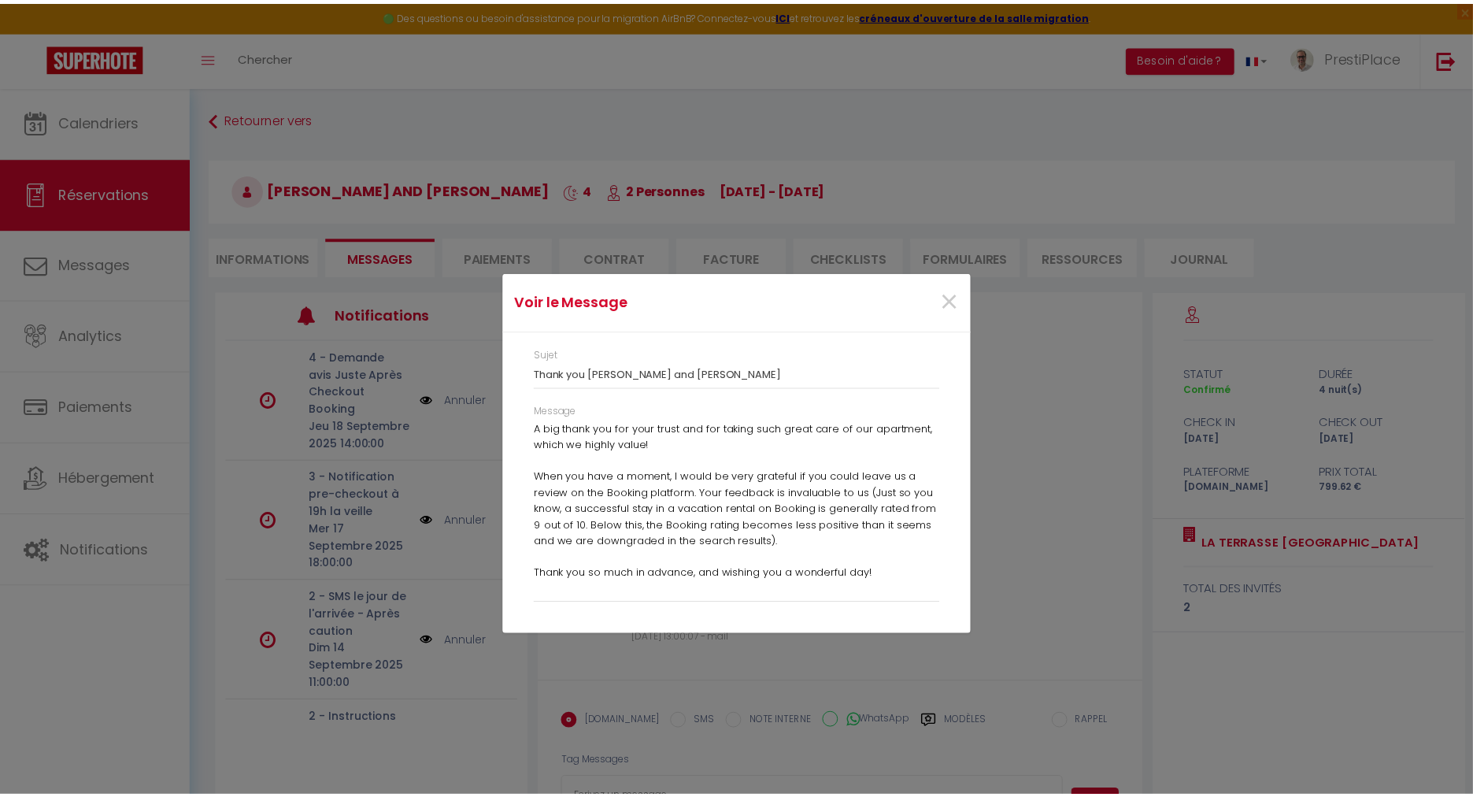
scroll to position [54, 0]
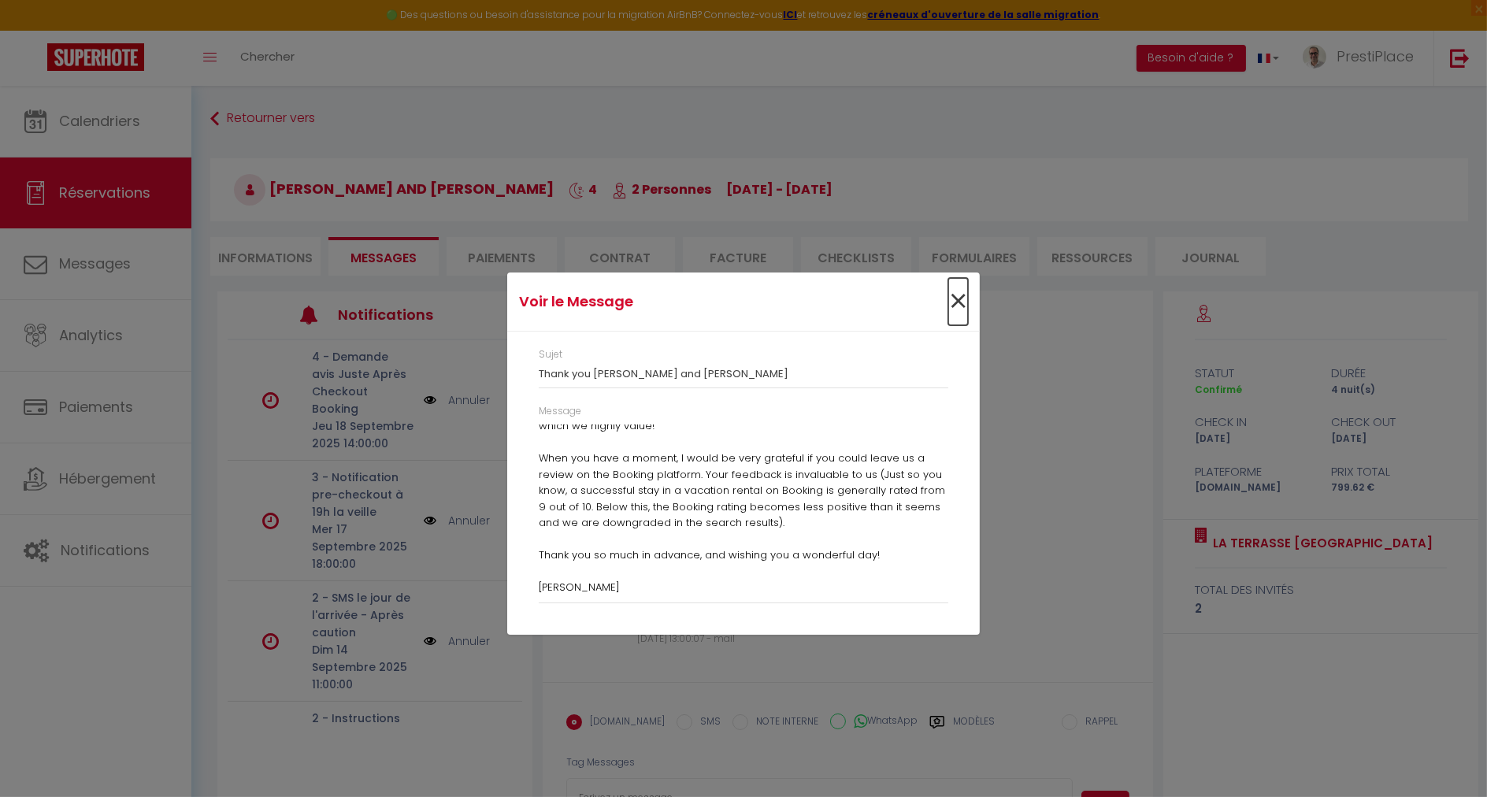
click at [962, 301] on span "×" at bounding box center [958, 301] width 20 height 47
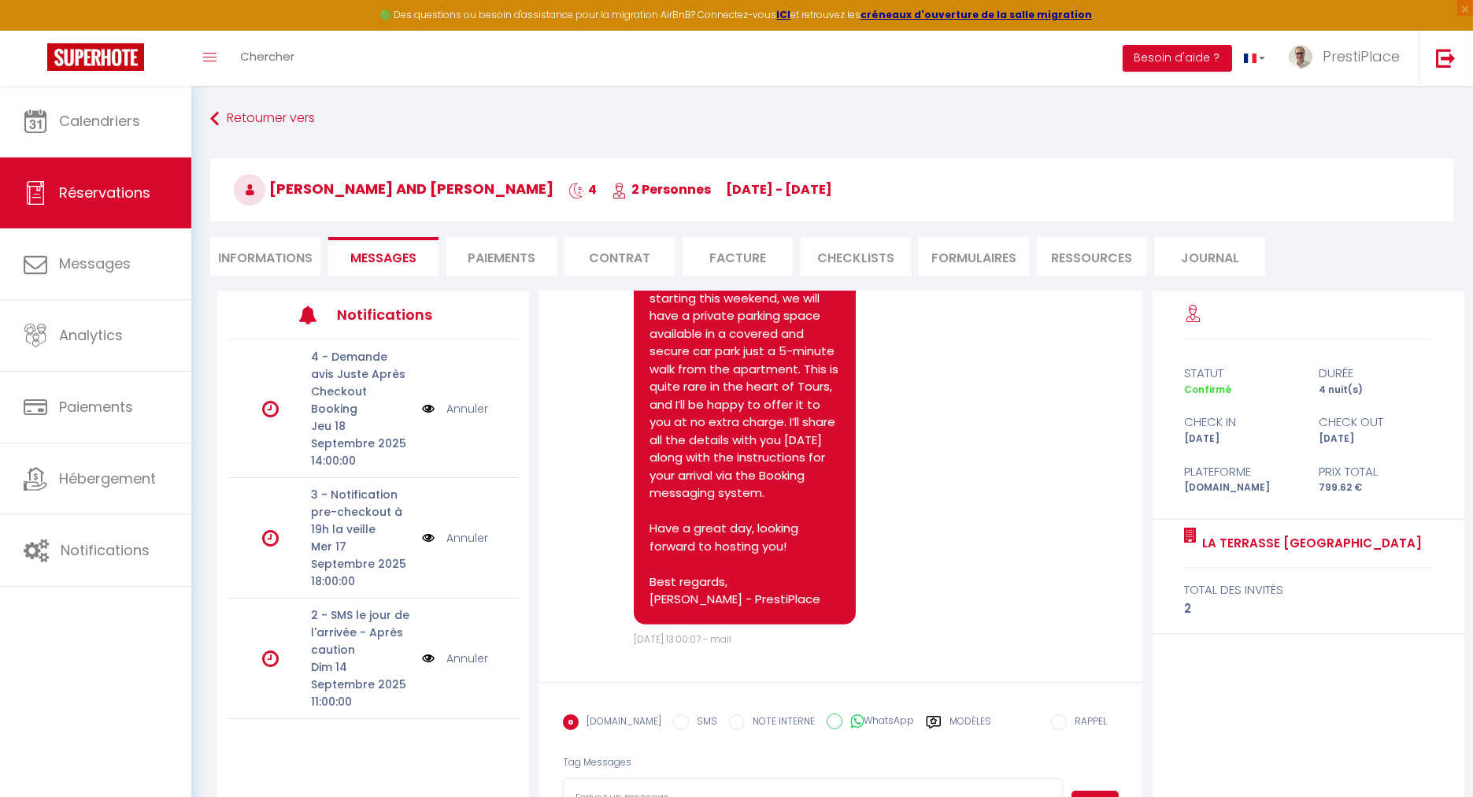
click at [422, 539] on img at bounding box center [428, 537] width 13 height 17
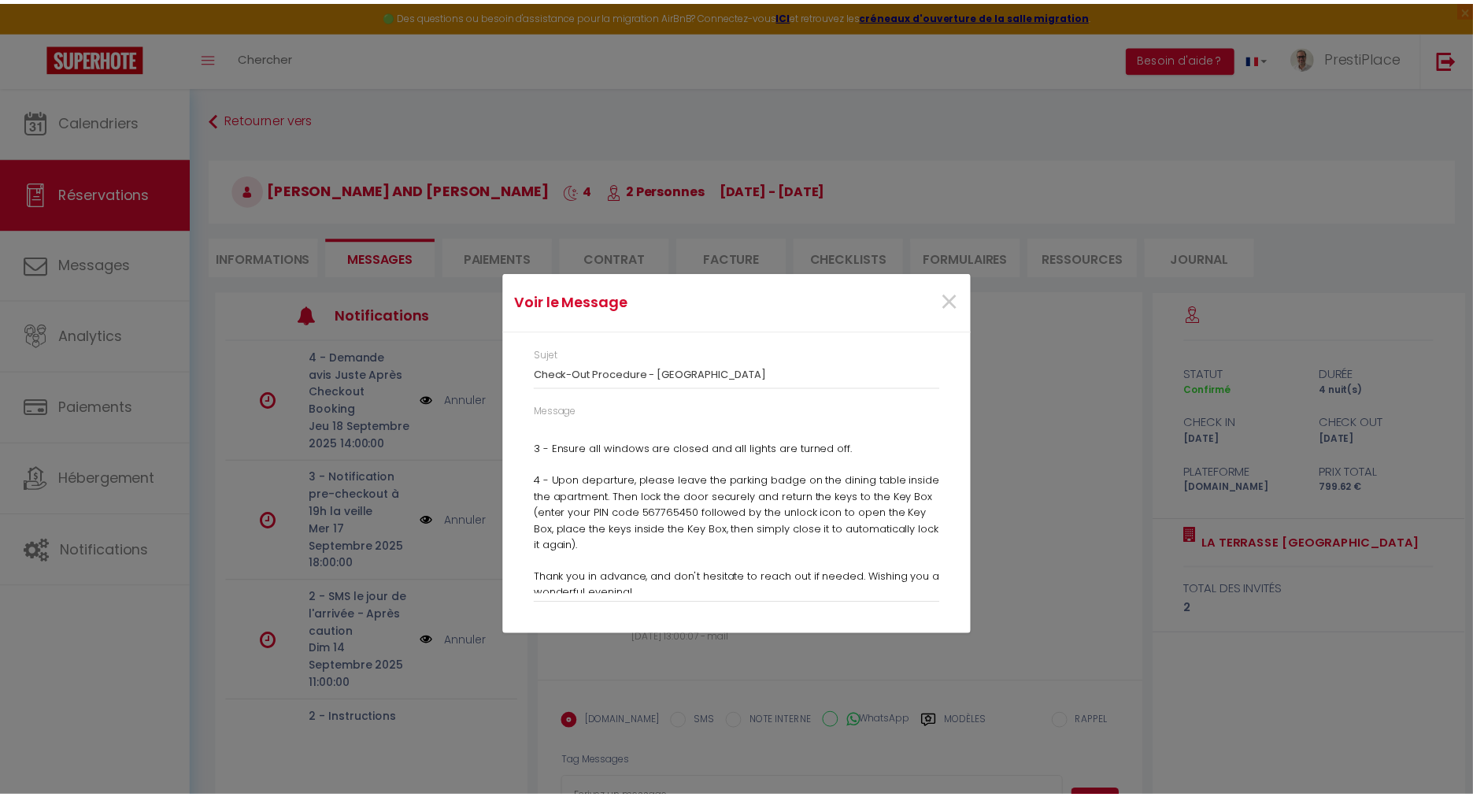
scroll to position [262, 0]
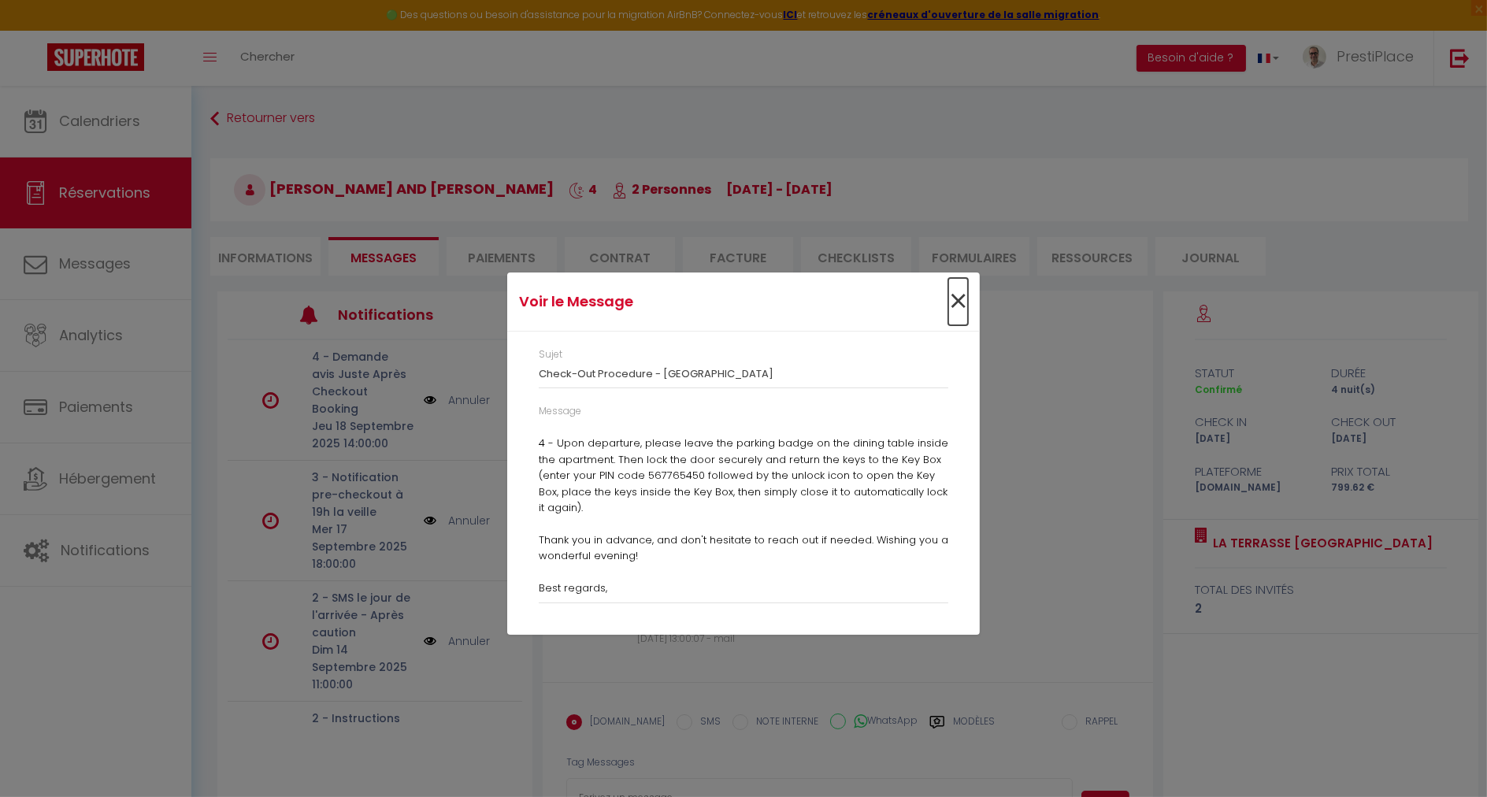
click at [956, 306] on span "×" at bounding box center [958, 301] width 20 height 47
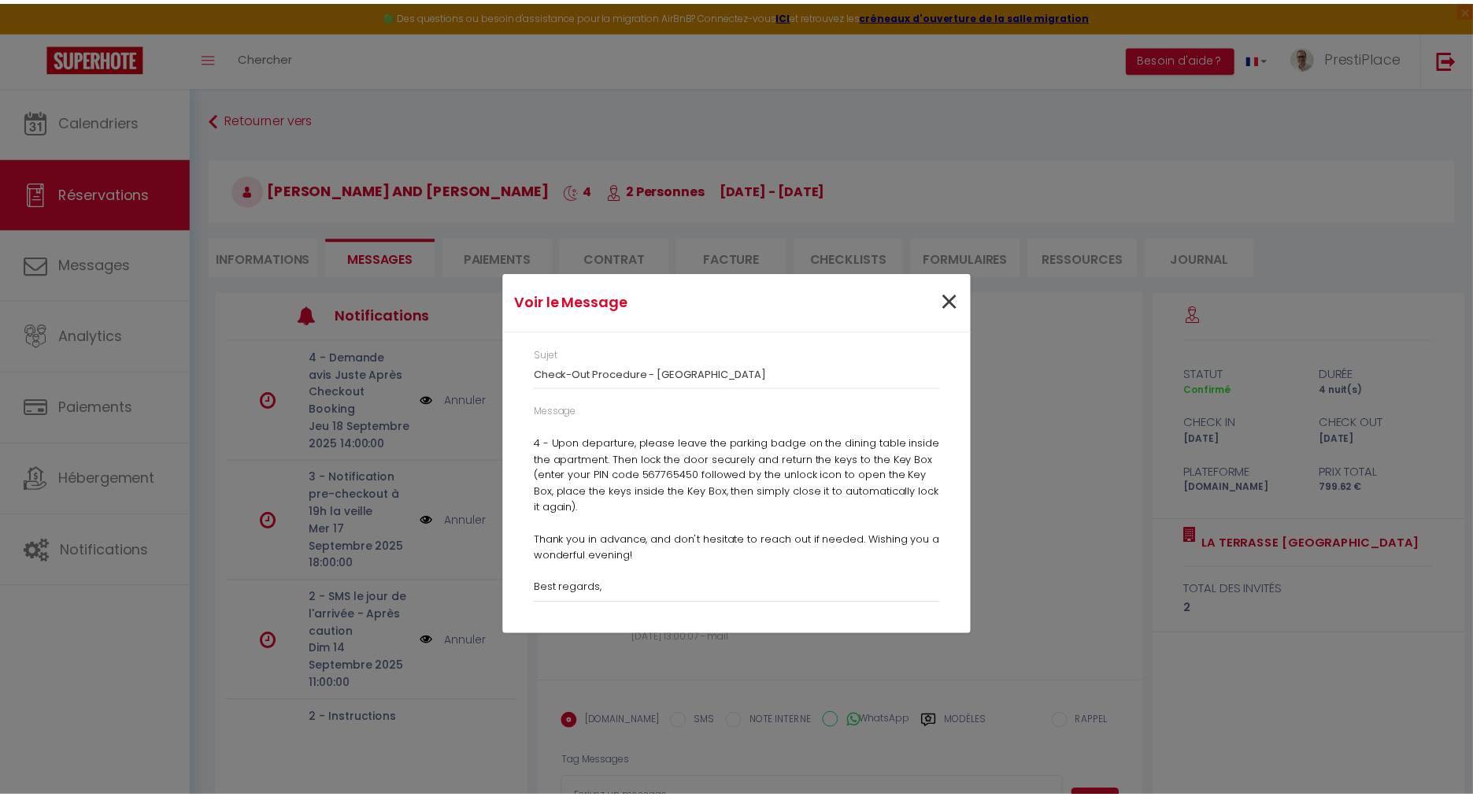
scroll to position [2611, 0]
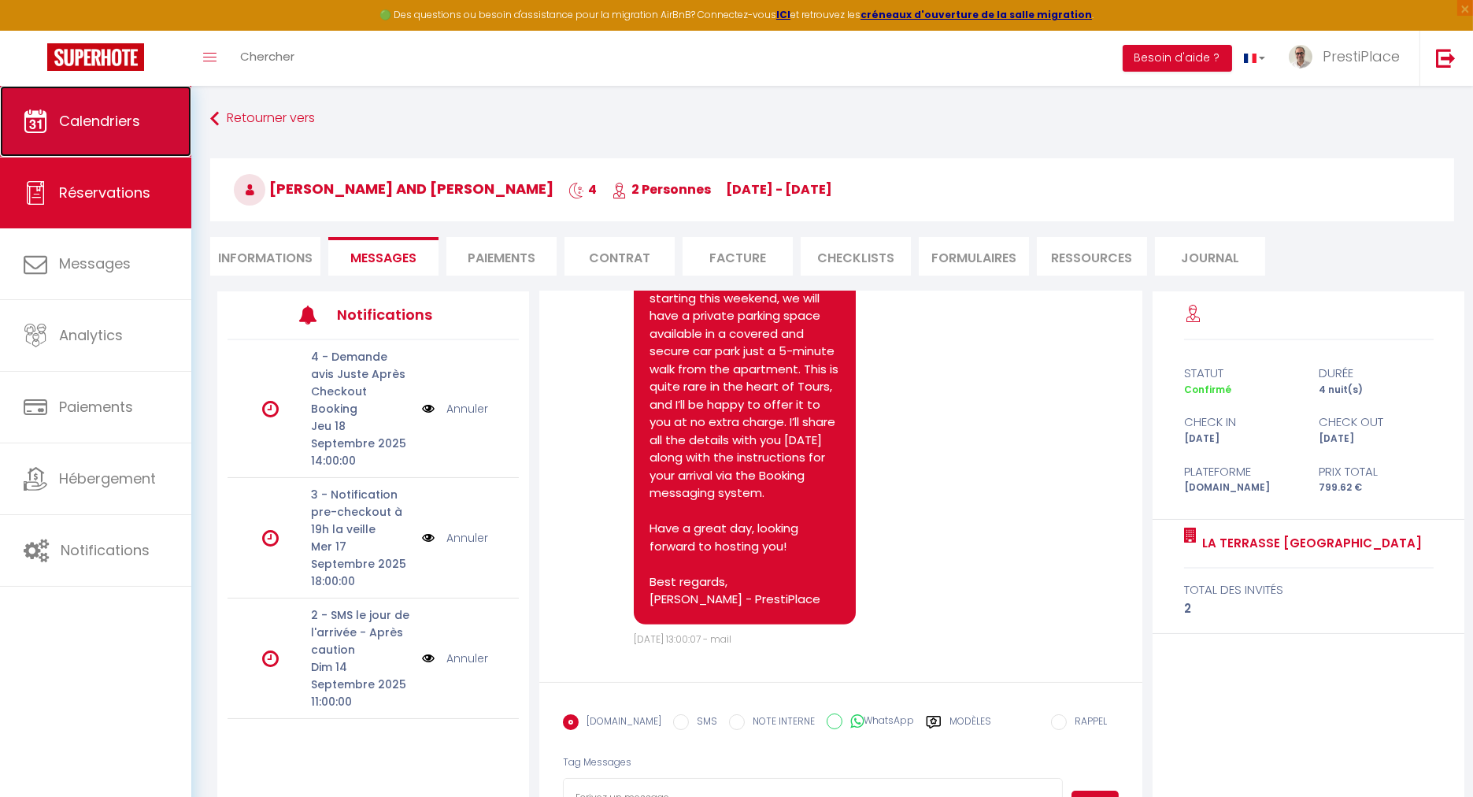
click at [95, 148] on link "Calendriers" at bounding box center [95, 121] width 191 height 71
